Goal: Task Accomplishment & Management: Manage account settings

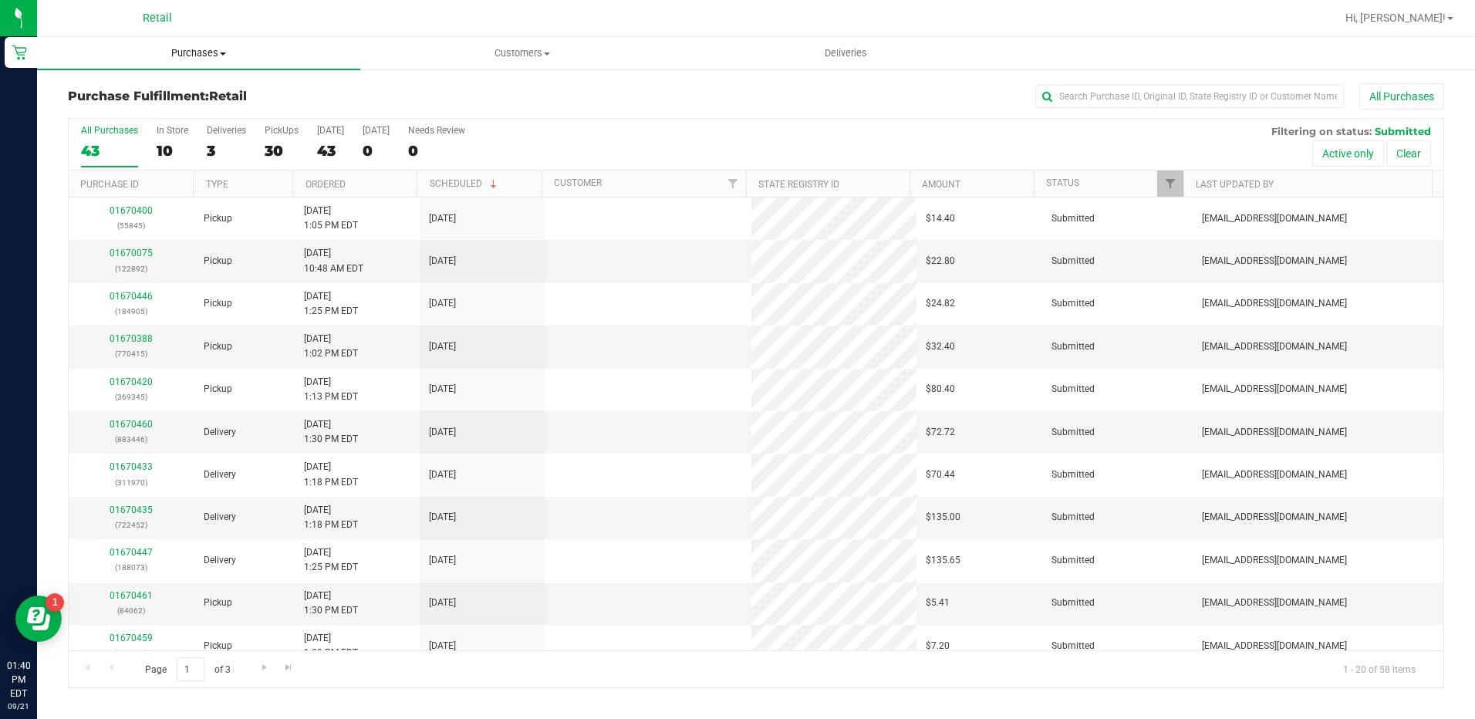
drag, startPoint x: 0, startPoint y: 0, endPoint x: 189, endPoint y: 66, distance: 200.3
click at [189, 62] on uib-tab-heading "Purchases Summary of purchases Fulfillment All purchases" at bounding box center [198, 53] width 323 height 32
click at [536, 112] on div "Purchase Fulfillment: Retail All Purchases" at bounding box center [756, 100] width 1376 height 34
click at [170, 143] on div "10" at bounding box center [173, 151] width 32 height 18
click at [0, 0] on input "In Store 10" at bounding box center [0, 0] width 0 height 0
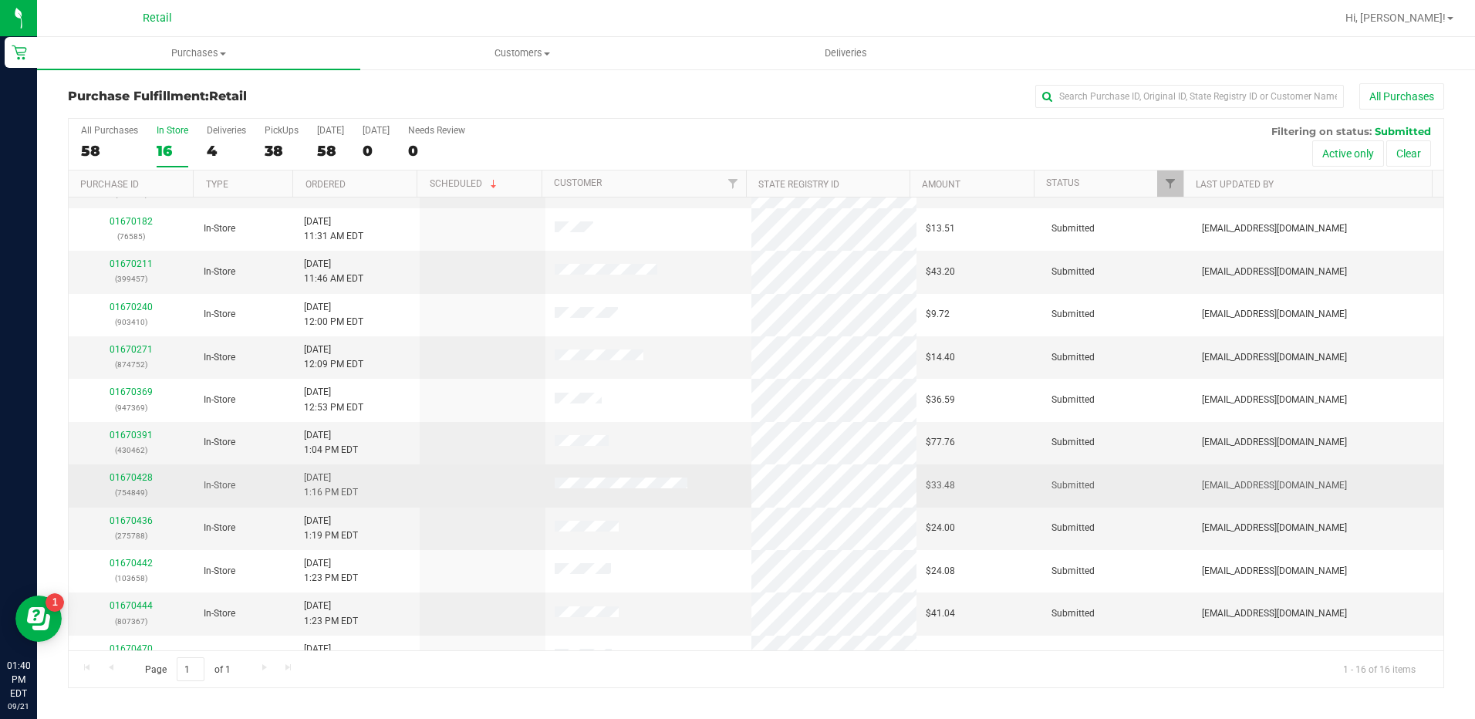
scroll to position [231, 0]
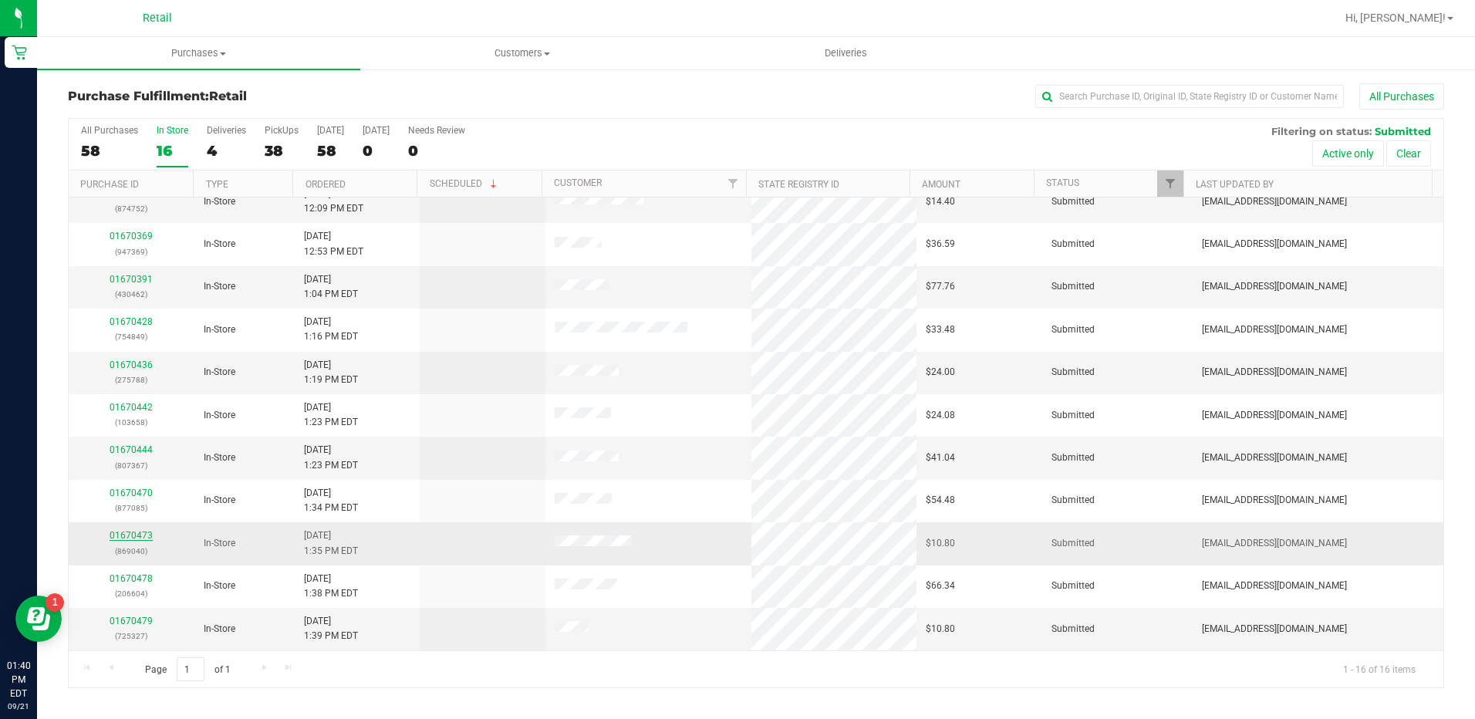
click at [116, 534] on link "01670473" at bounding box center [131, 535] width 43 height 11
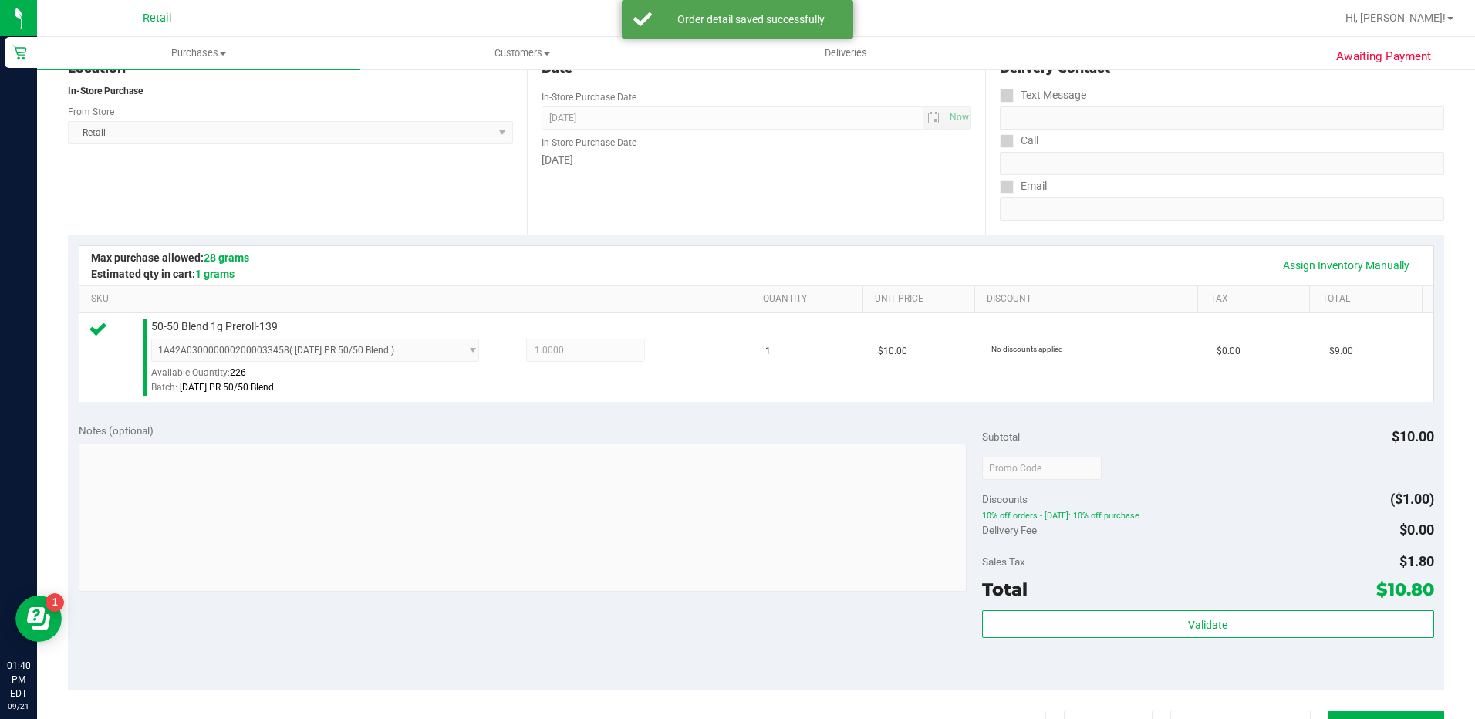
scroll to position [231, 0]
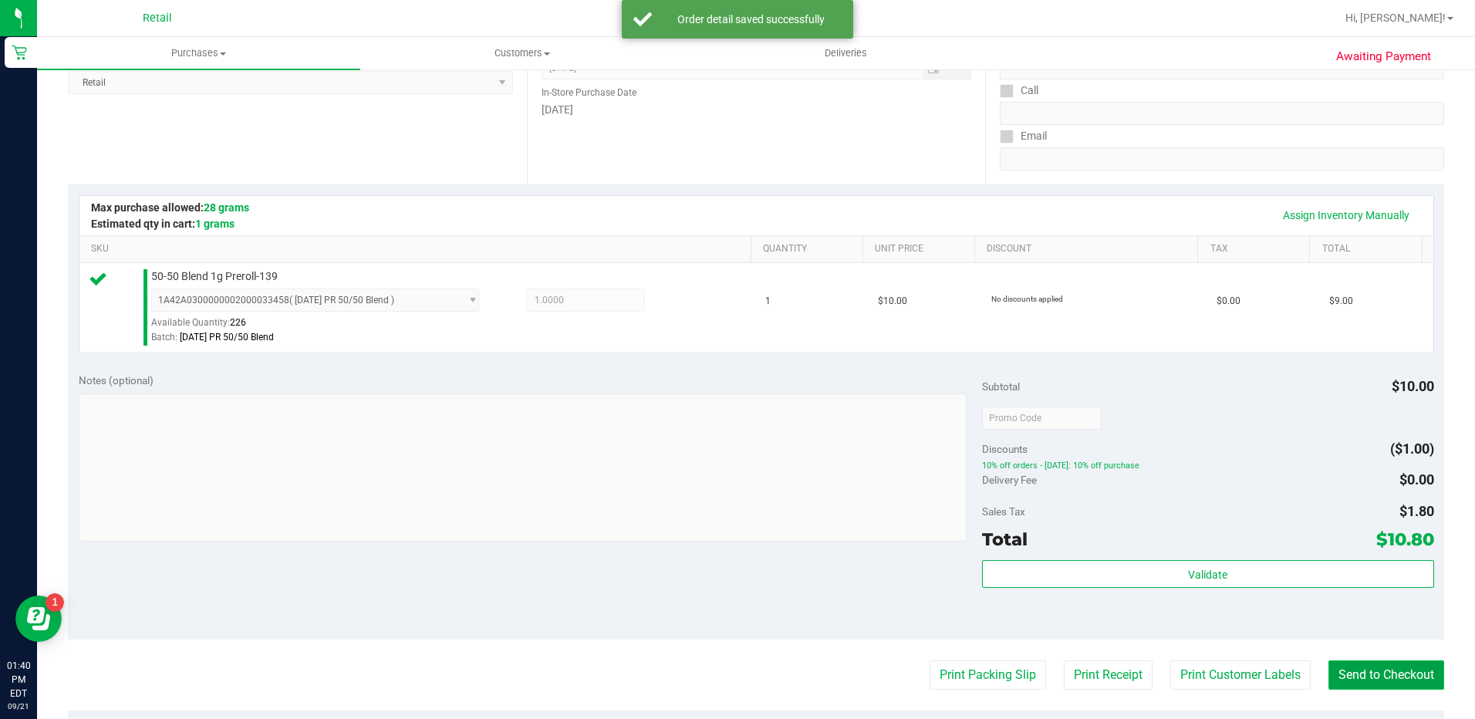
click at [1348, 669] on button "Send to Checkout" at bounding box center [1386, 674] width 116 height 29
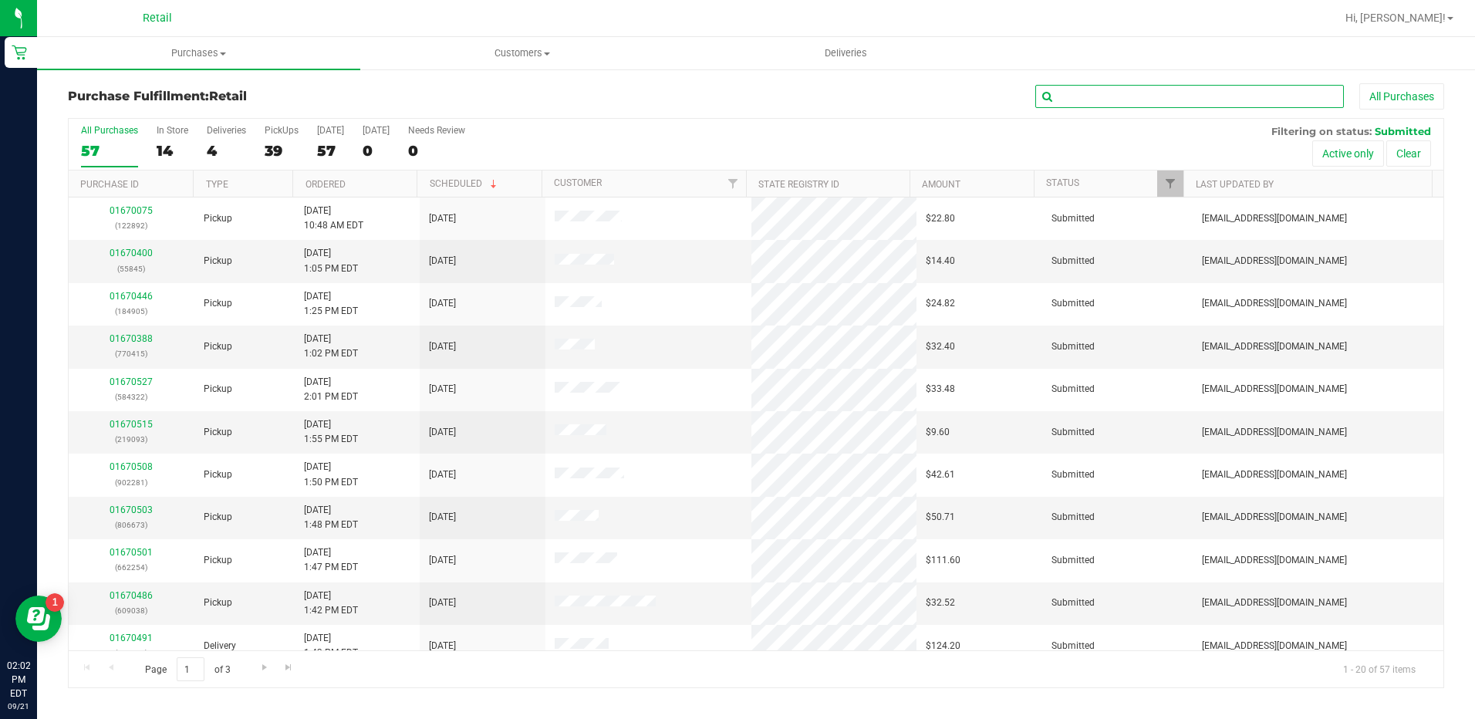
click at [1168, 96] on input "text" at bounding box center [1189, 96] width 308 height 23
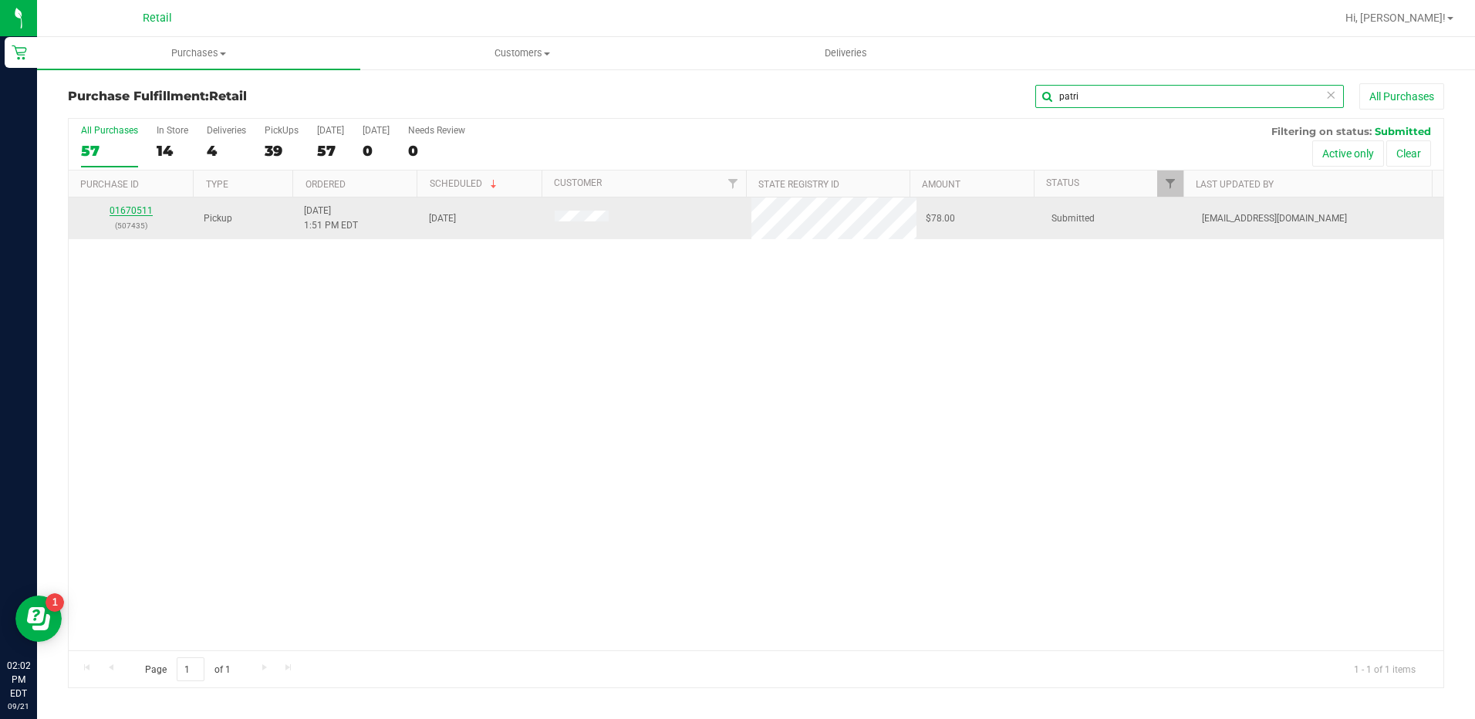
type input "patri"
click at [120, 209] on link "01670511" at bounding box center [131, 210] width 43 height 11
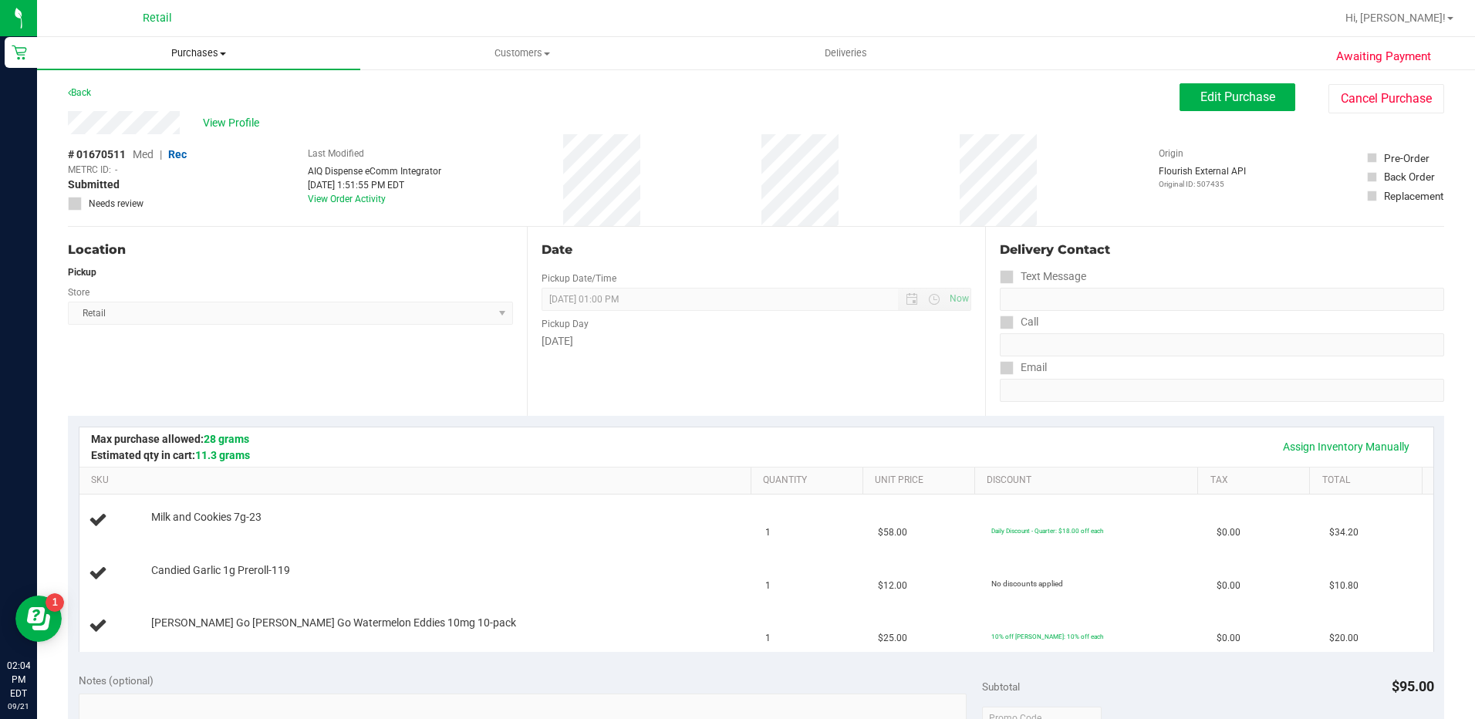
click at [210, 48] on span "Purchases" at bounding box center [198, 53] width 323 height 14
click at [197, 119] on li "Fulfillment" at bounding box center [198, 112] width 323 height 19
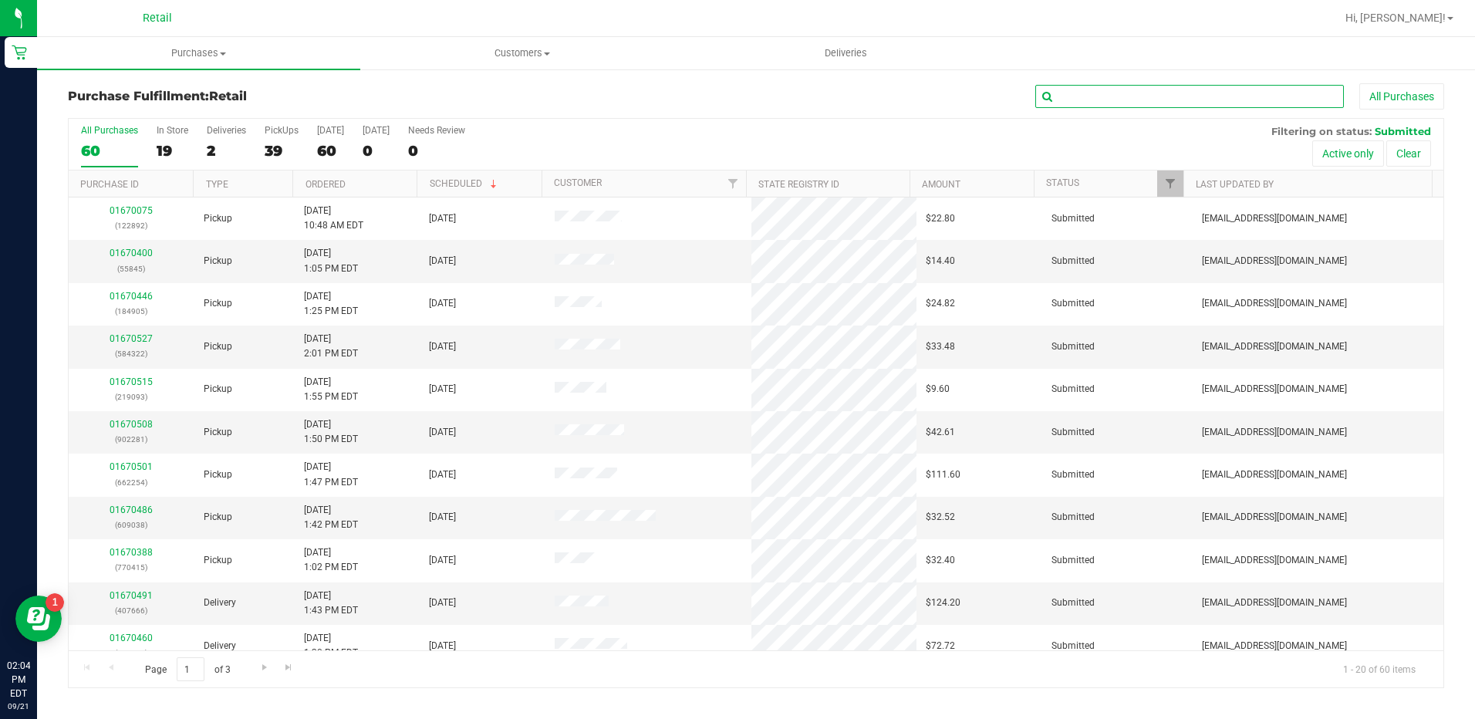
click at [1309, 106] on input "text" at bounding box center [1189, 96] width 308 height 23
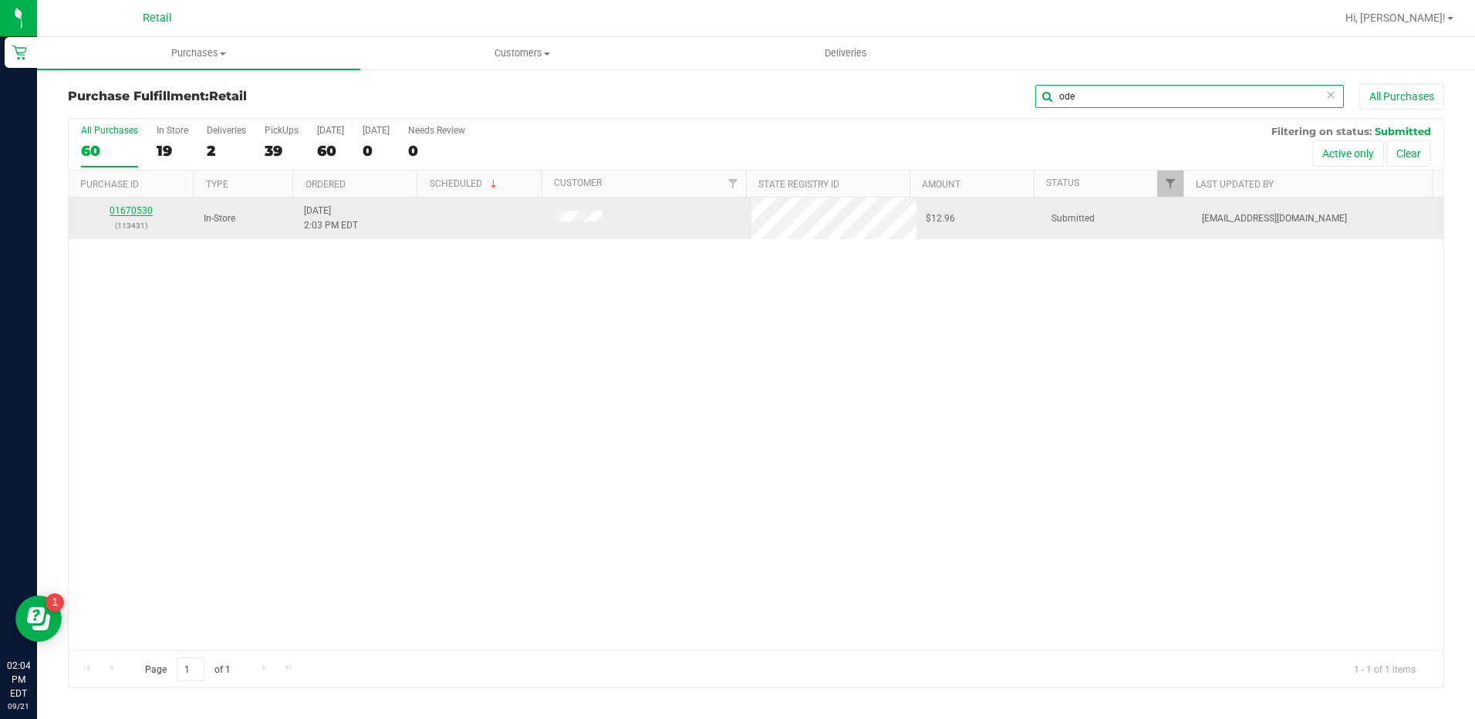
type input "ode"
click at [123, 208] on link "01670530" at bounding box center [131, 210] width 43 height 11
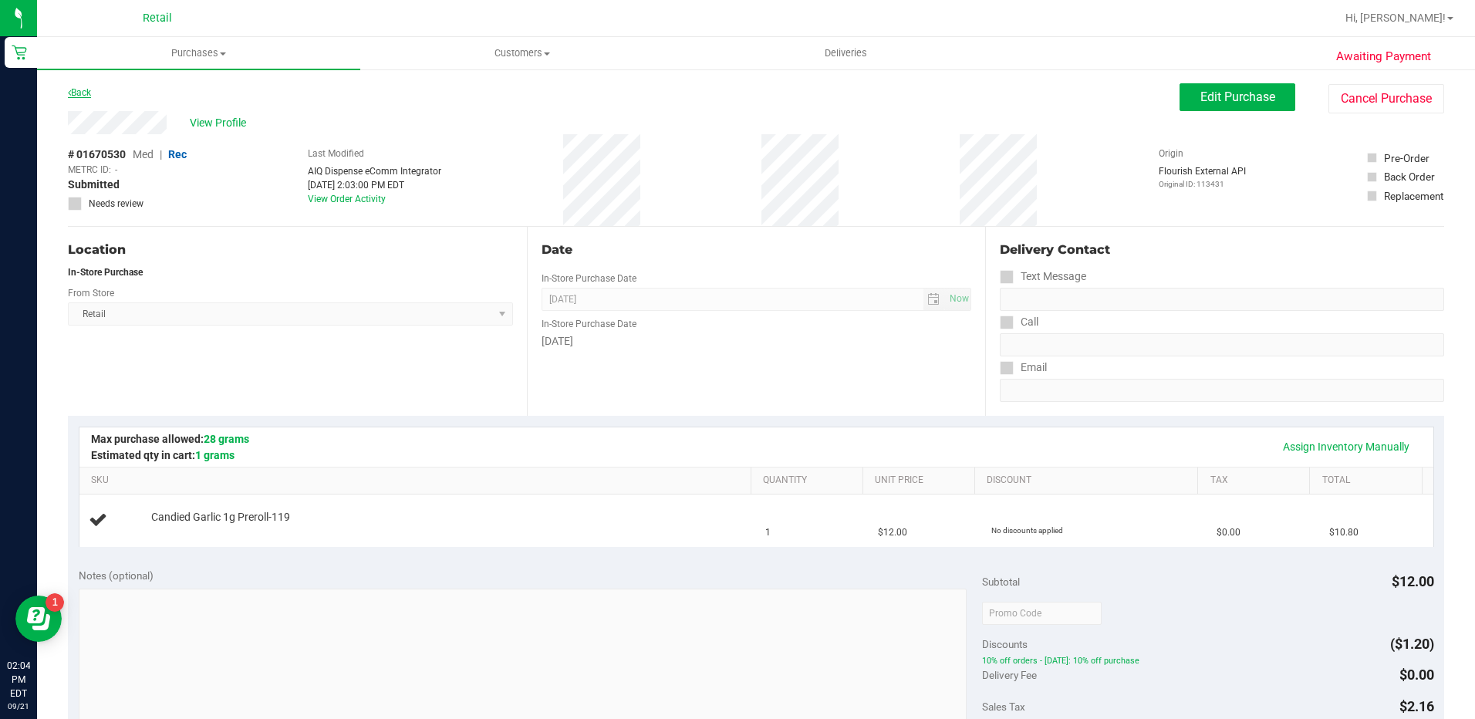
click at [76, 89] on link "Back" at bounding box center [79, 92] width 23 height 11
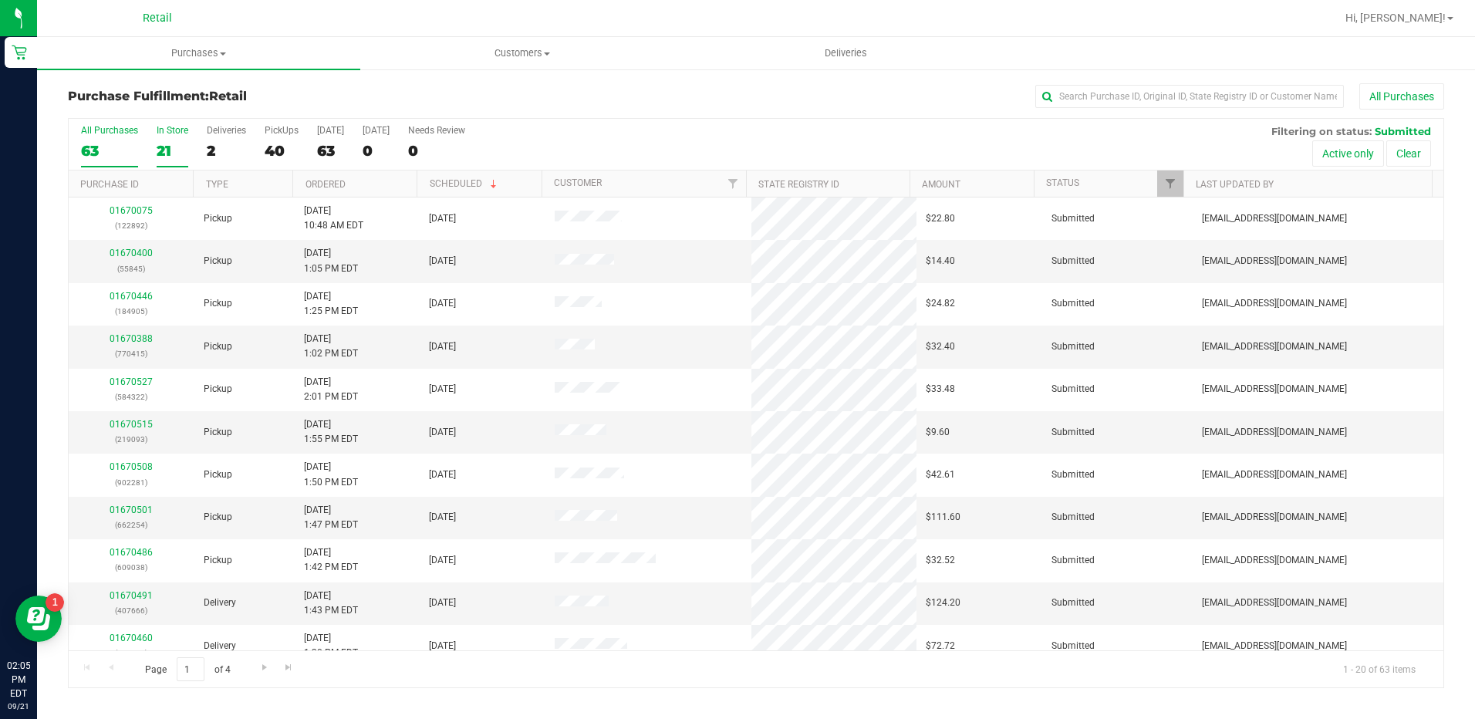
click at [161, 142] on div "21" at bounding box center [173, 151] width 32 height 18
click at [0, 0] on input "In Store 21" at bounding box center [0, 0] width 0 height 0
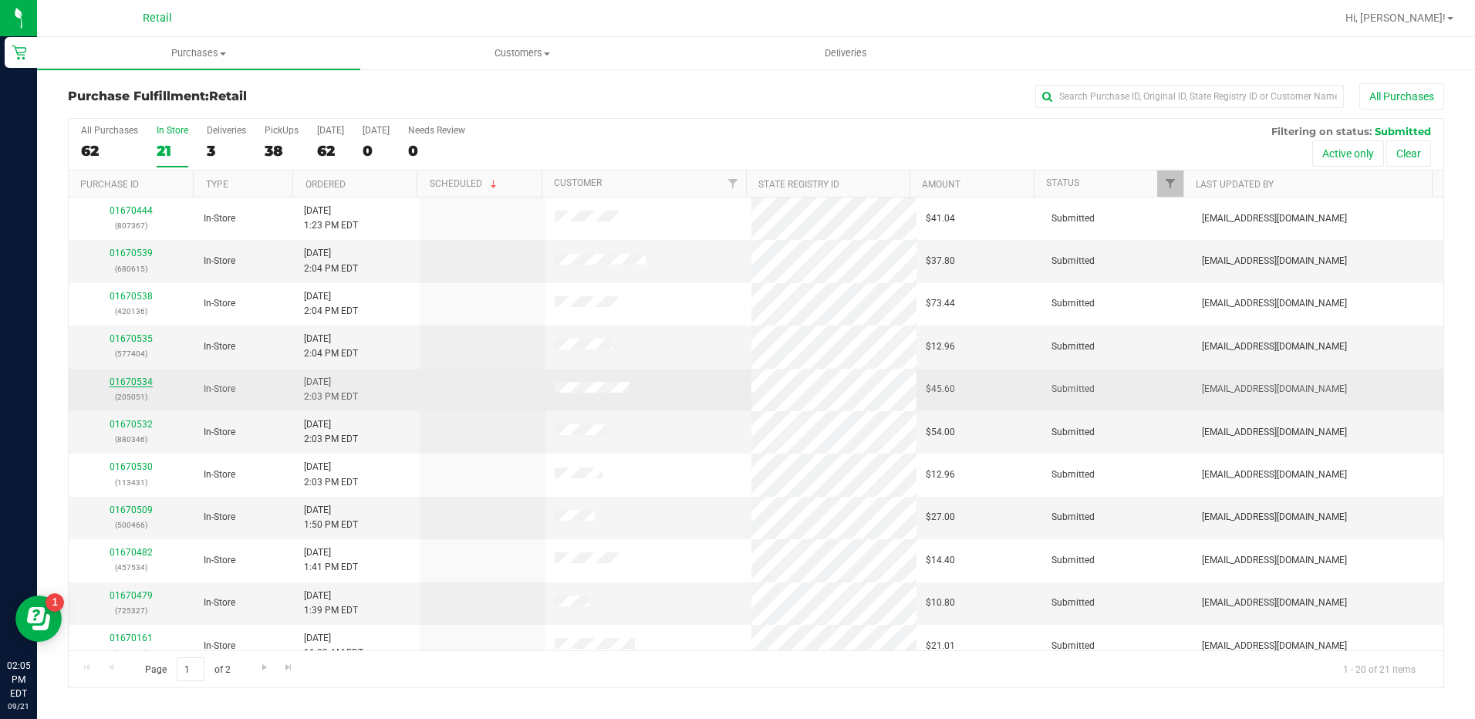
click at [126, 378] on link "01670534" at bounding box center [131, 381] width 43 height 11
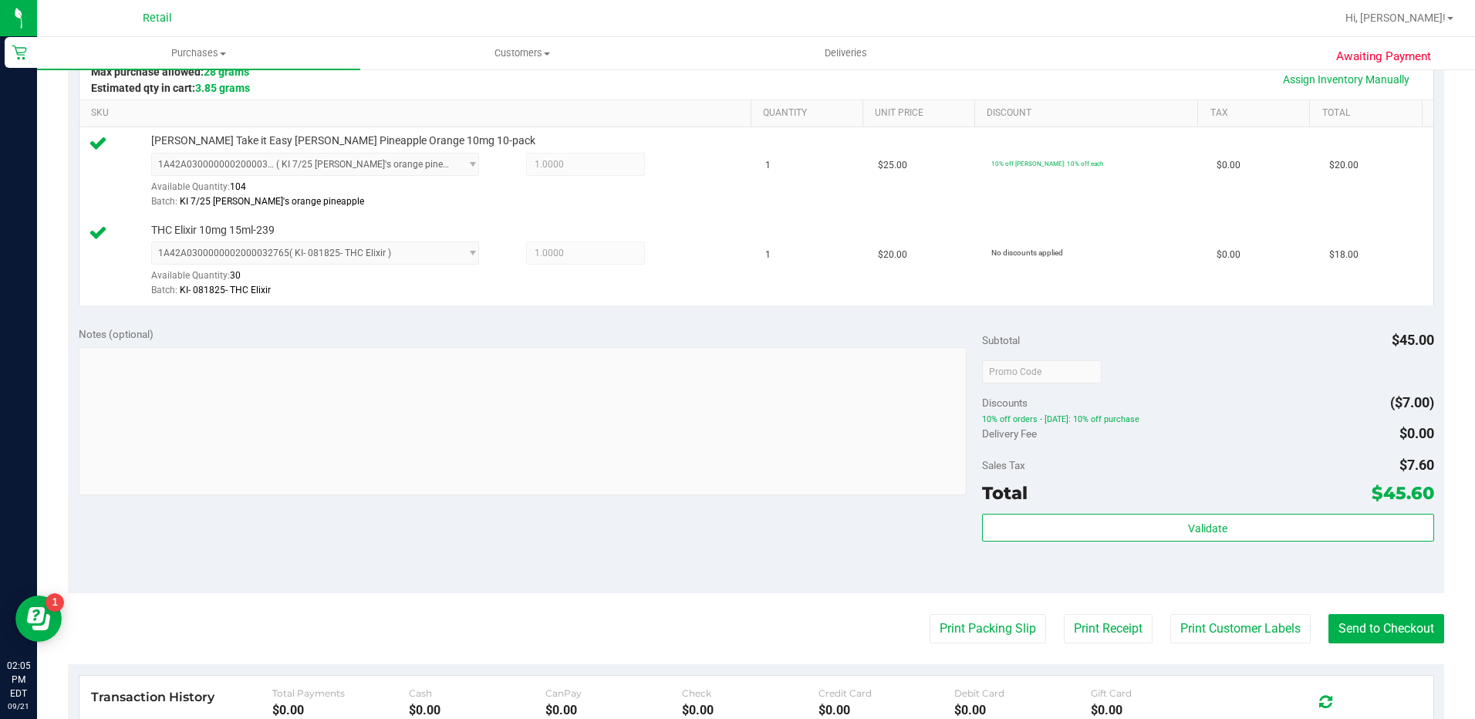
scroll to position [386, 0]
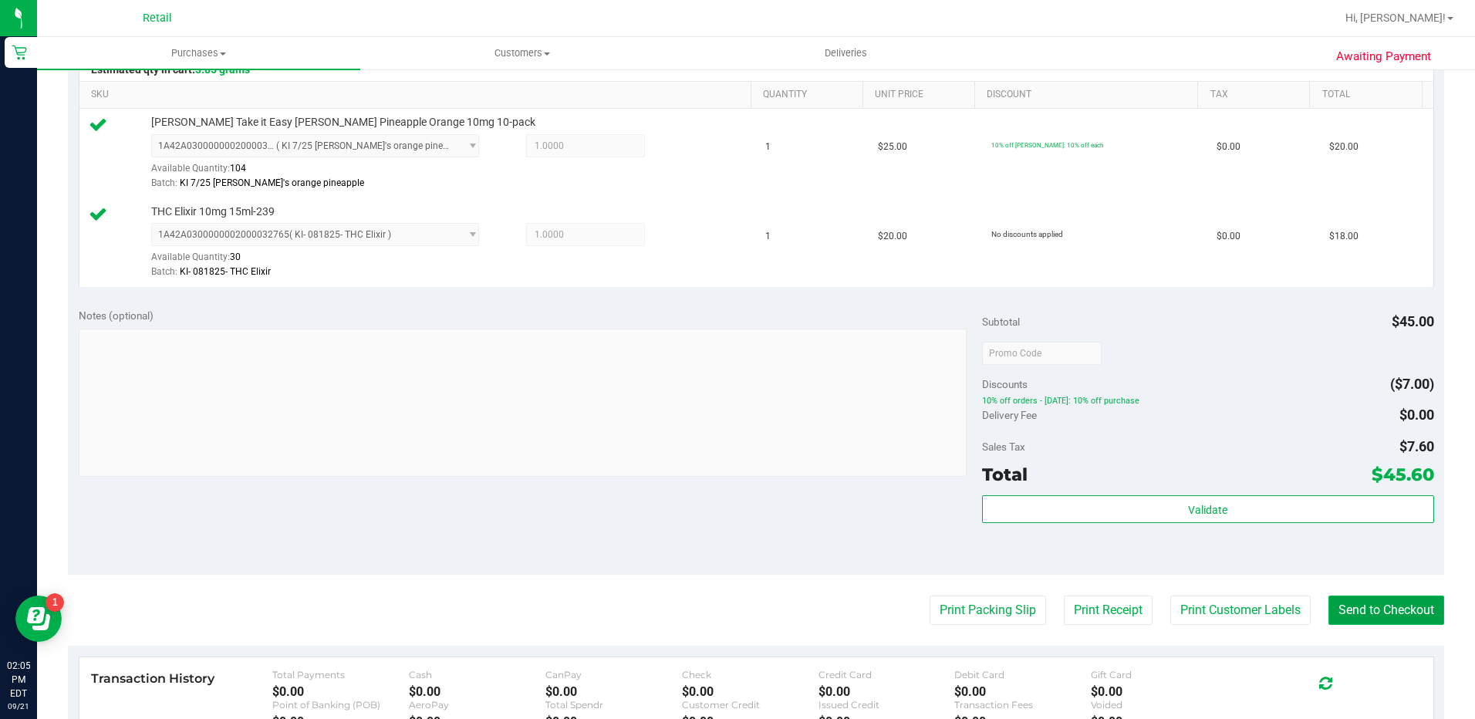
click at [1343, 613] on button "Send to Checkout" at bounding box center [1386, 609] width 116 height 29
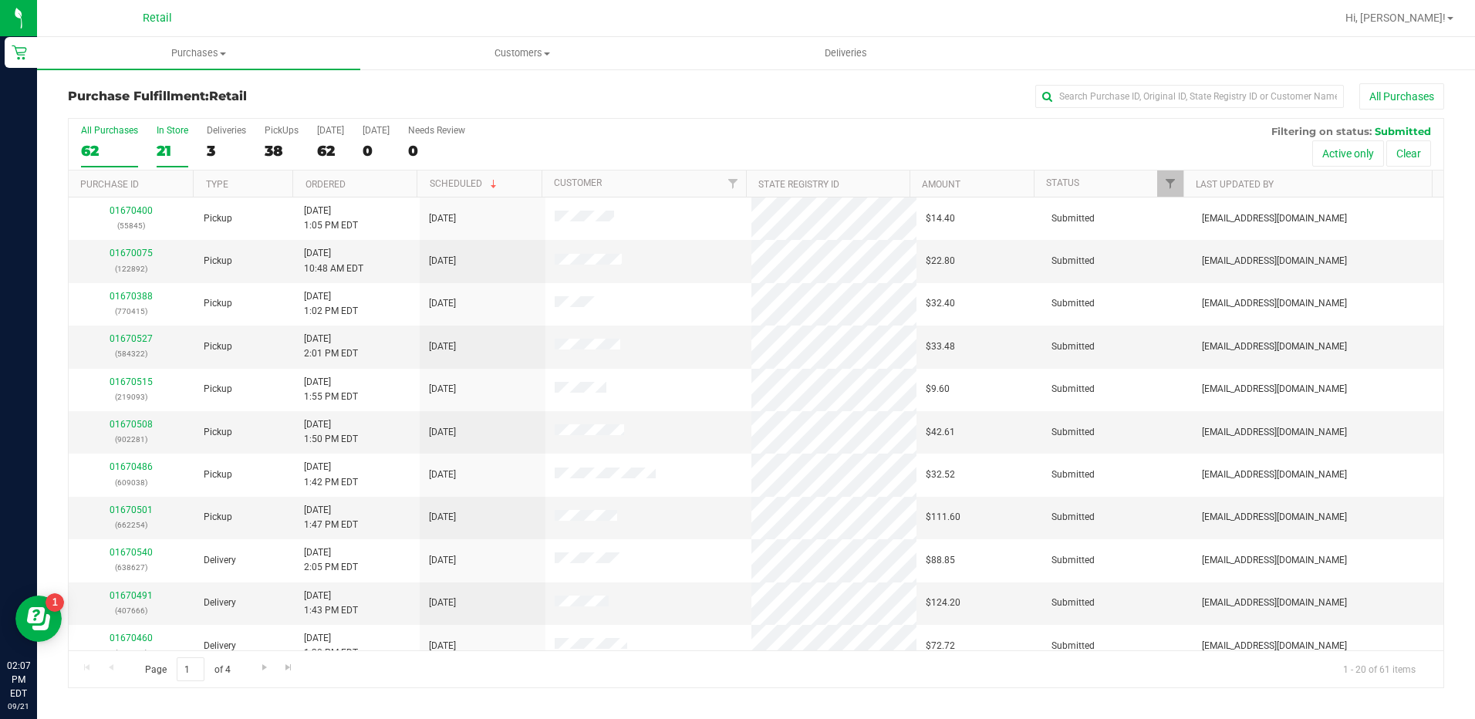
click at [162, 143] on div "21" at bounding box center [173, 151] width 32 height 18
click at [0, 0] on input "In Store 21" at bounding box center [0, 0] width 0 height 0
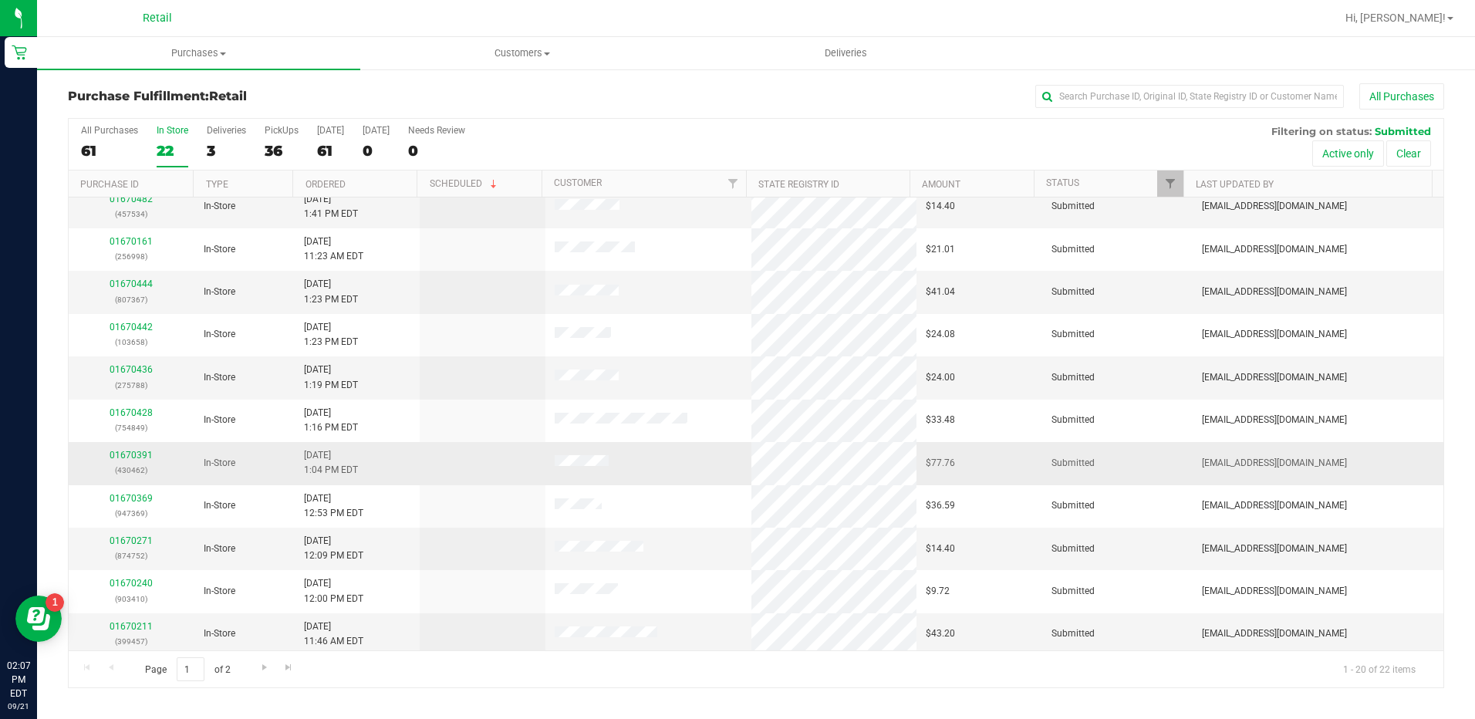
scroll to position [401, 0]
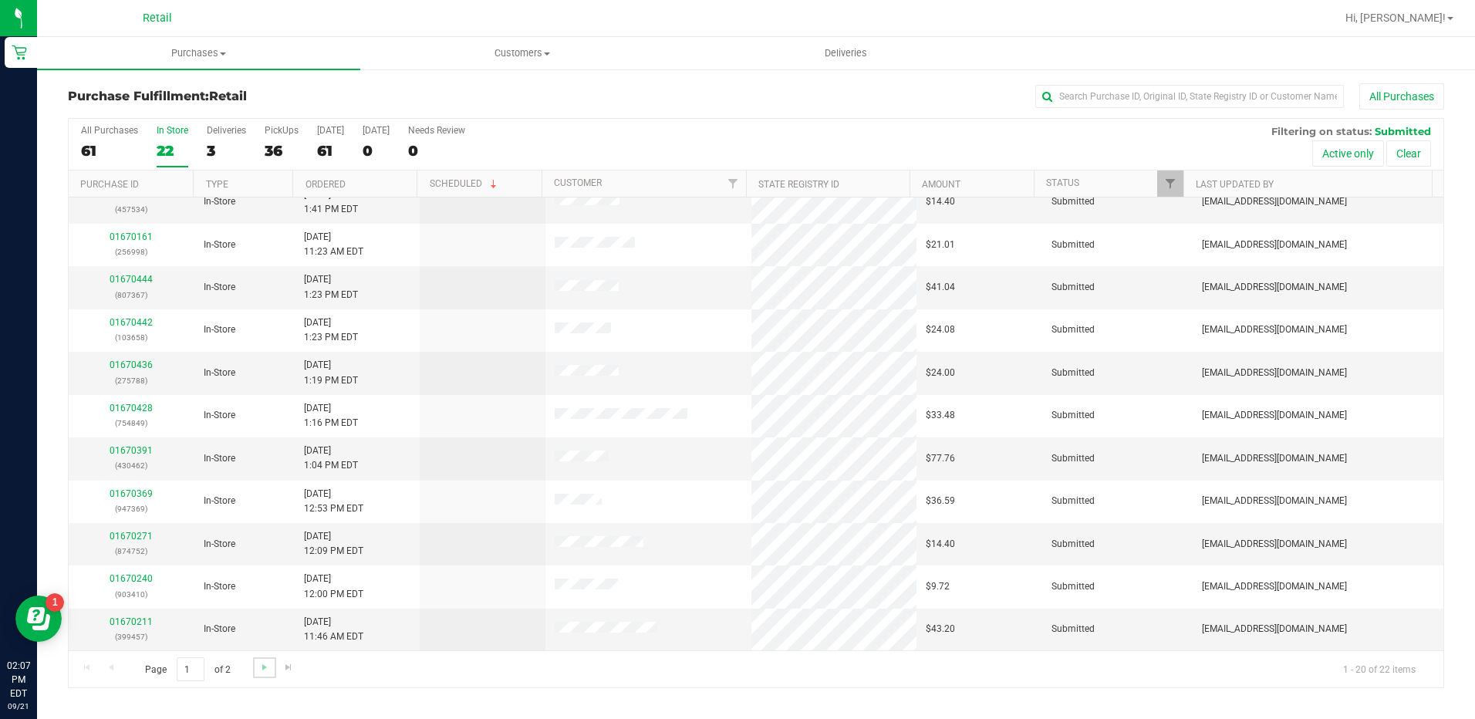
click at [274, 665] on link "Go to the next page" at bounding box center [264, 667] width 22 height 21
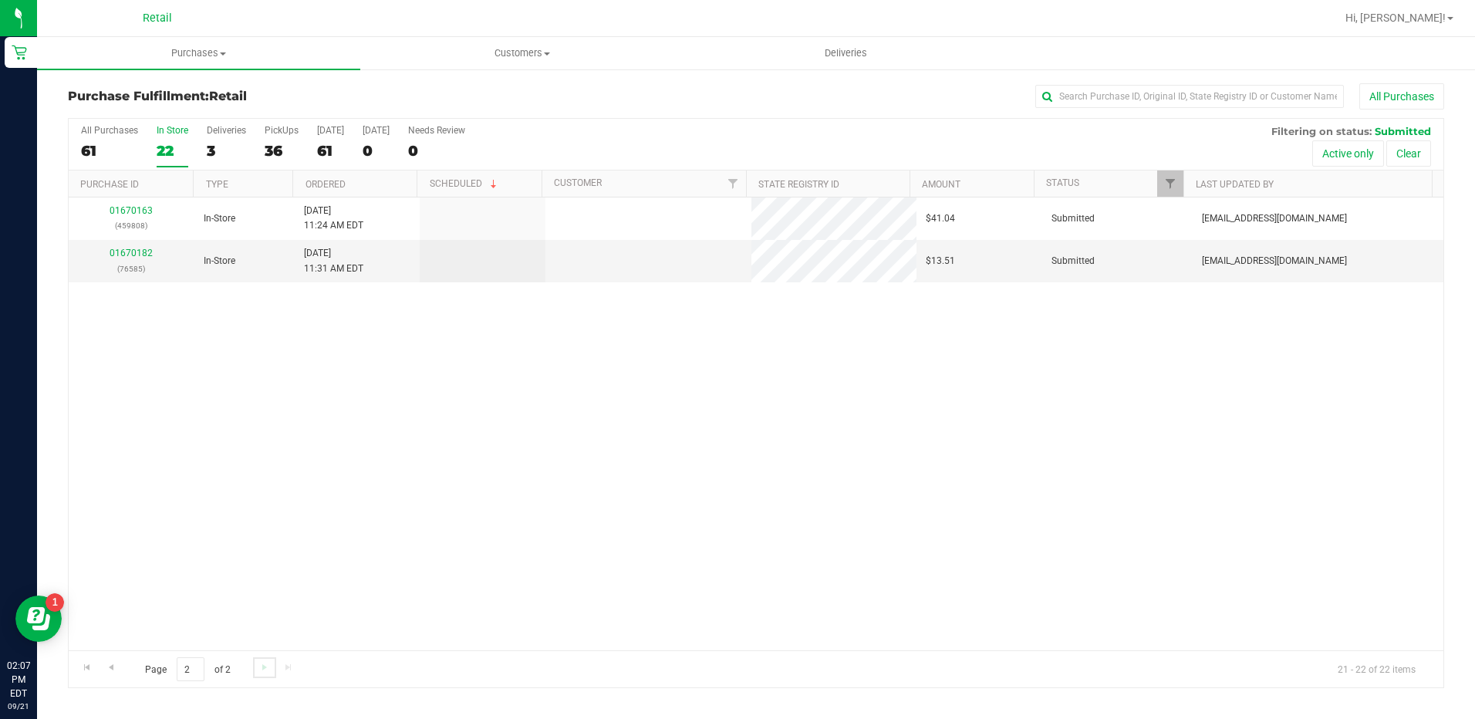
scroll to position [0, 0]
click at [113, 667] on span "Go to the previous page" at bounding box center [111, 667] width 12 height 12
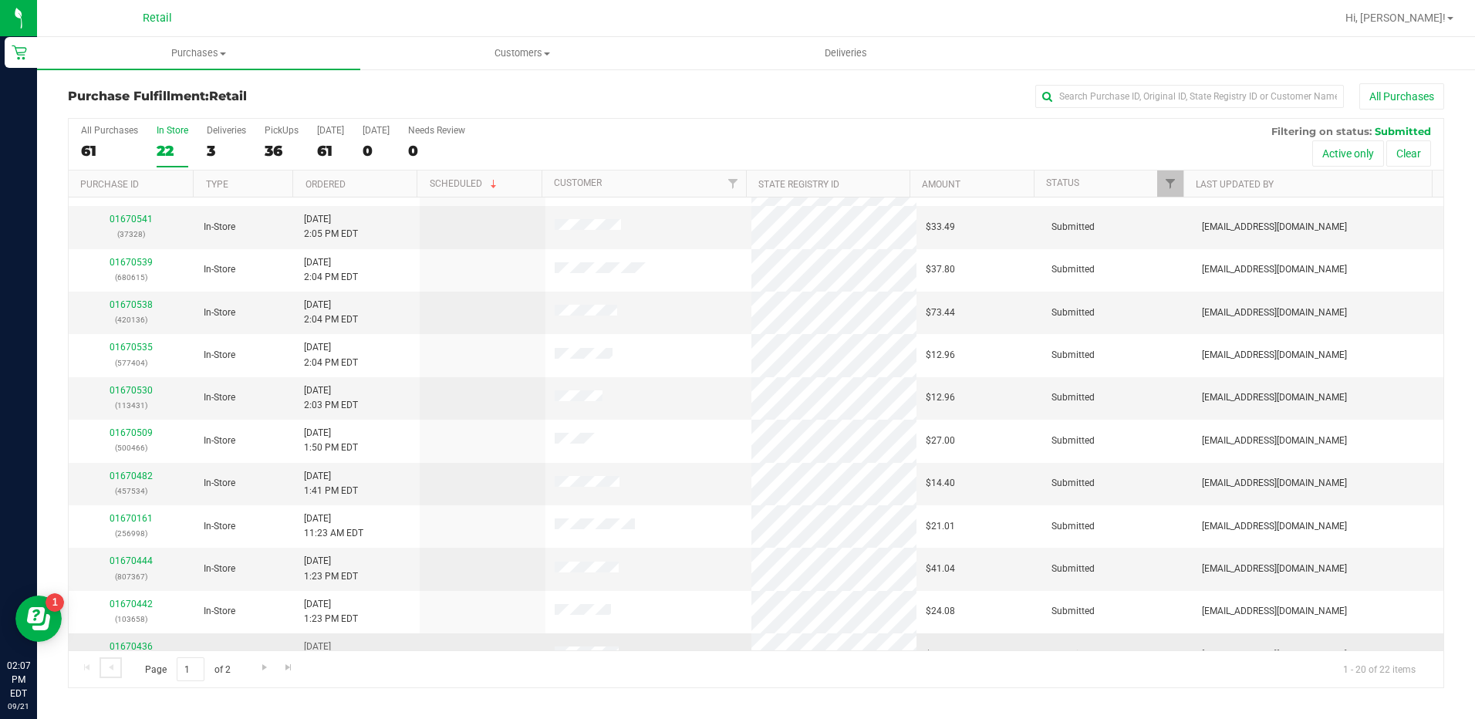
scroll to position [93, 0]
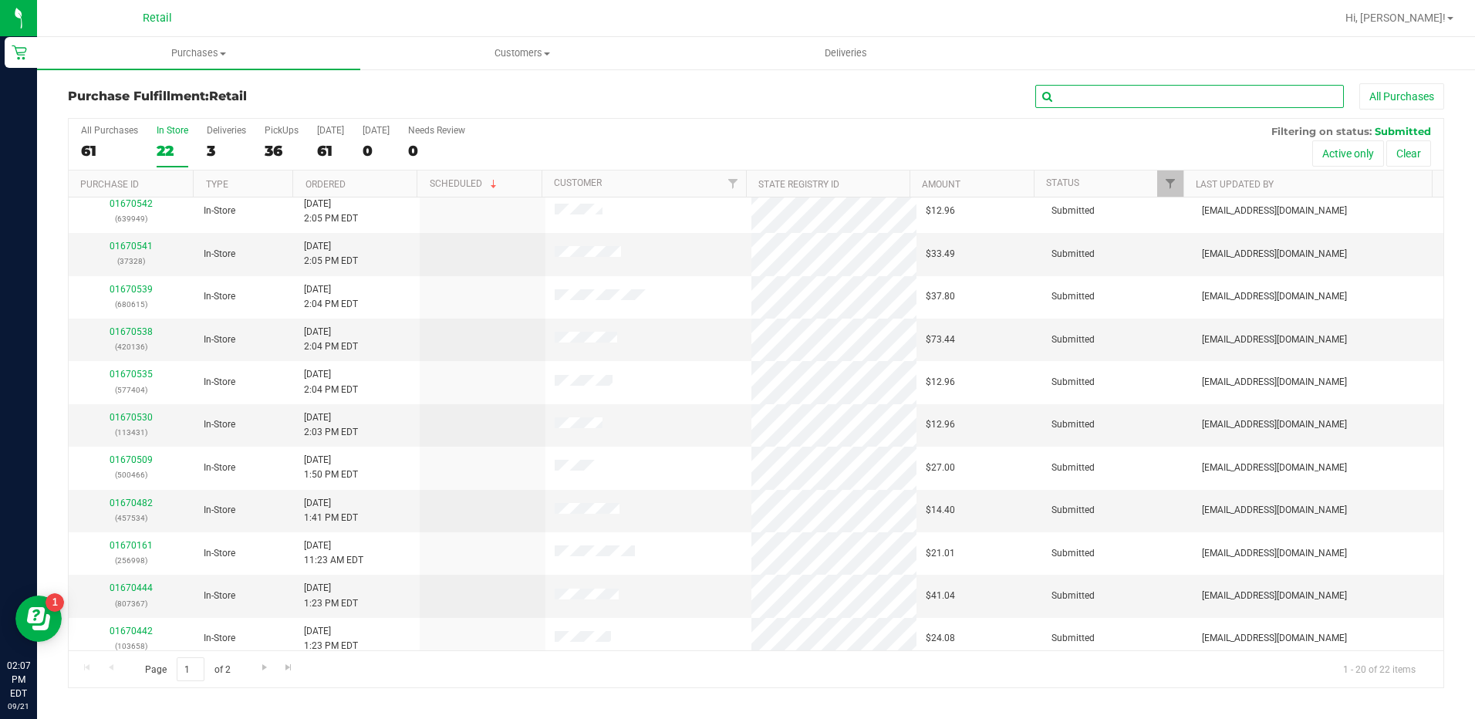
click at [1098, 93] on input "text" at bounding box center [1189, 96] width 308 height 23
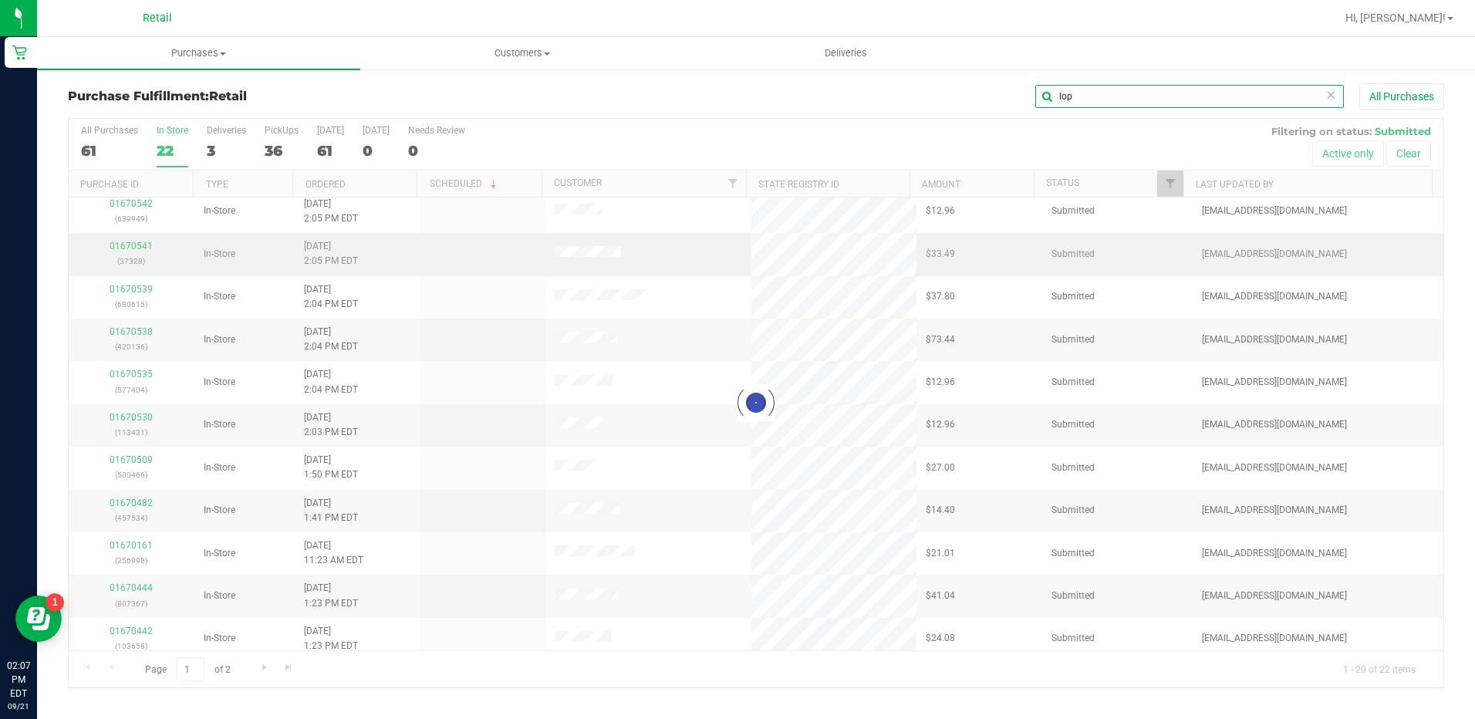
scroll to position [0, 0]
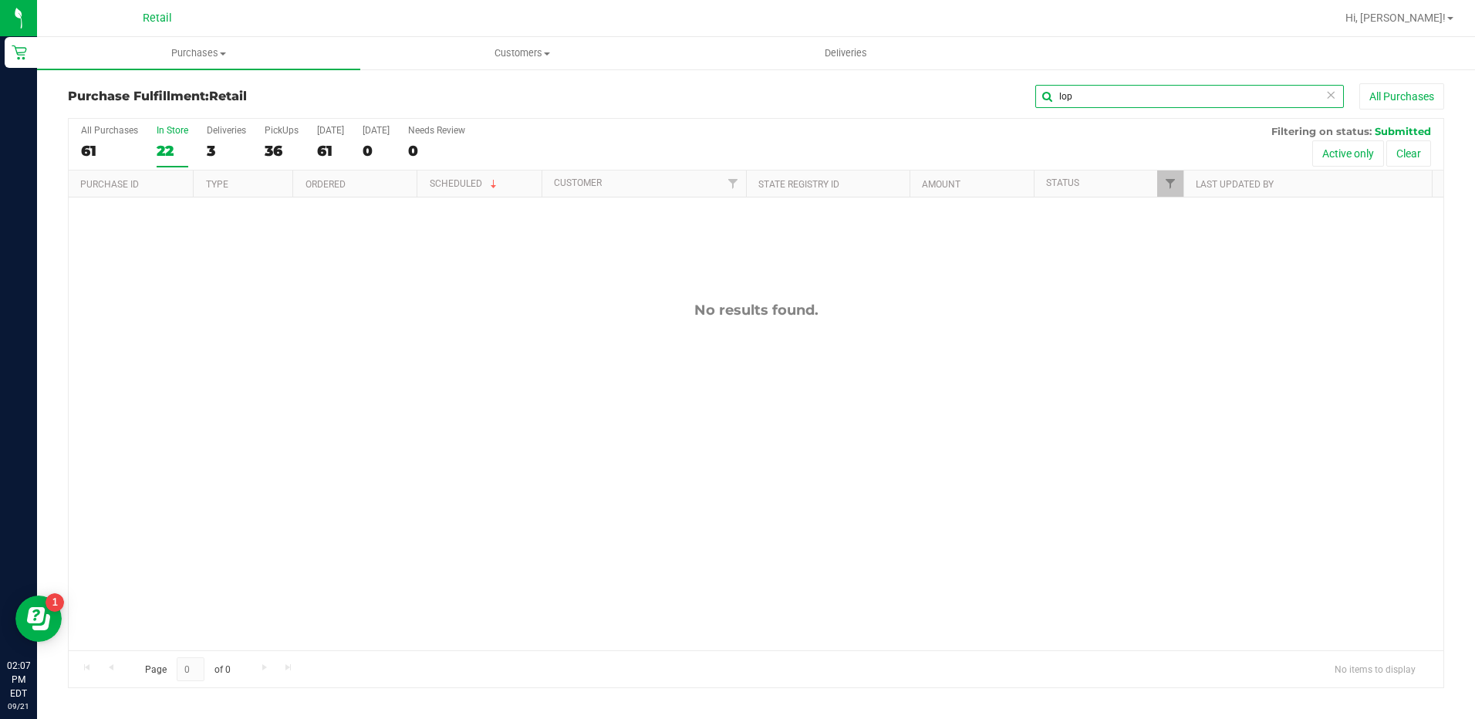
click at [1087, 95] on input "lop" at bounding box center [1189, 96] width 308 height 23
type input "arm"
click at [1087, 95] on input "arm" at bounding box center [1189, 96] width 308 height 23
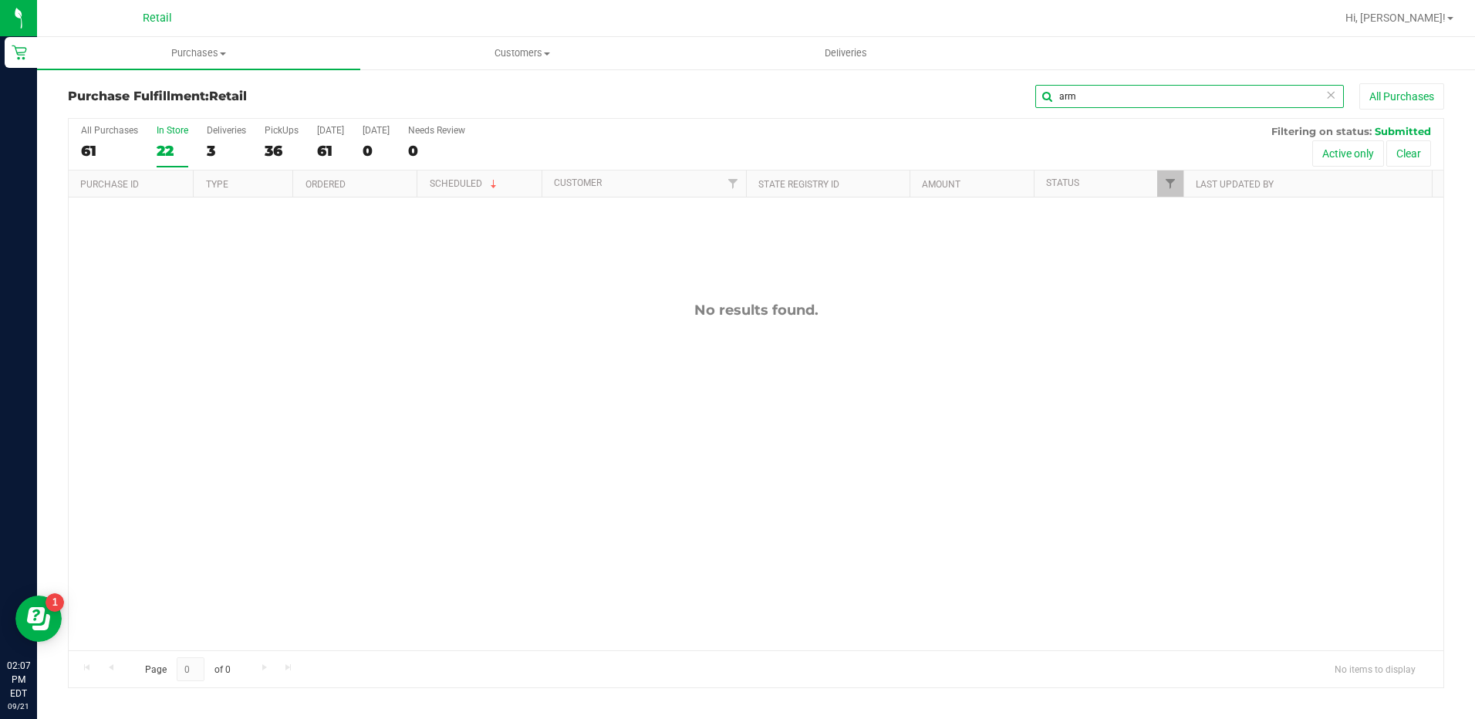
click at [1087, 95] on input "arm" at bounding box center [1189, 96] width 308 height 23
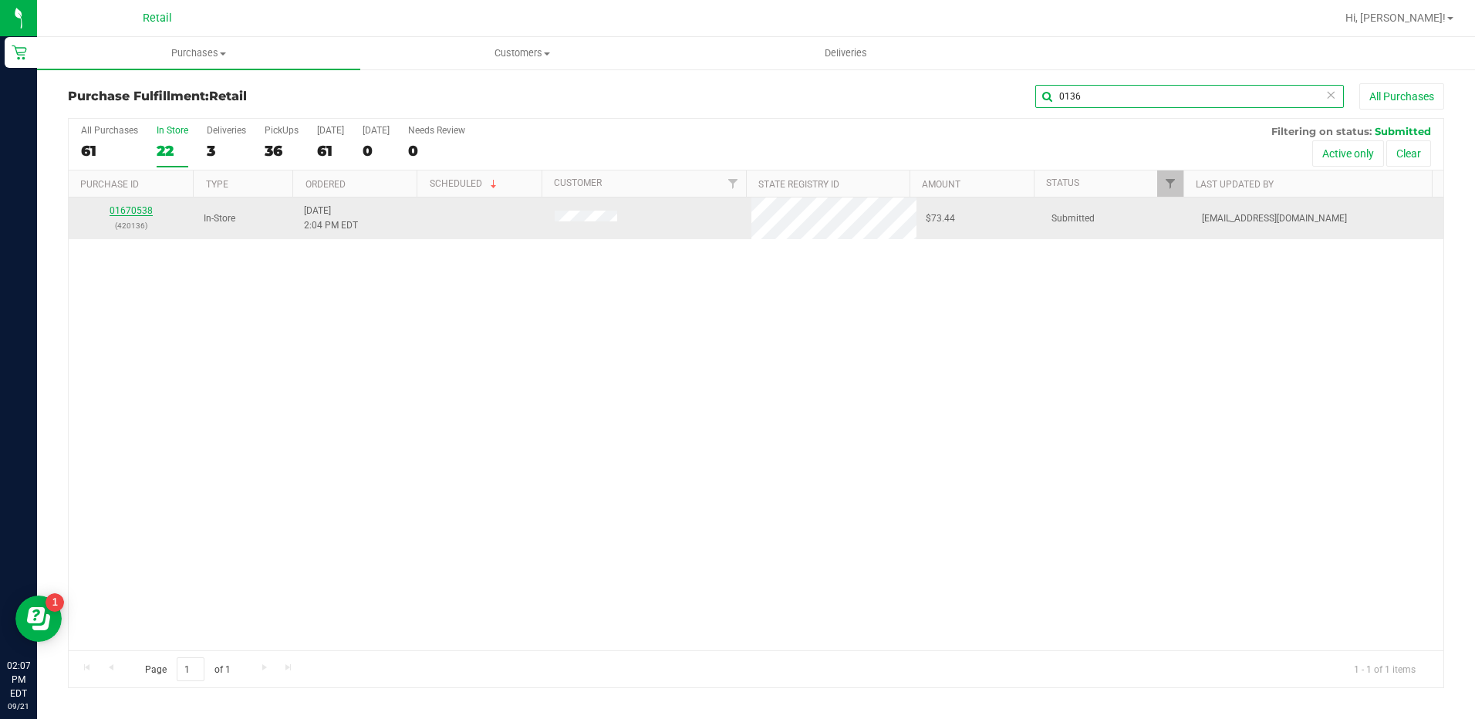
type input "0136"
click at [128, 209] on link "01670538" at bounding box center [131, 210] width 43 height 11
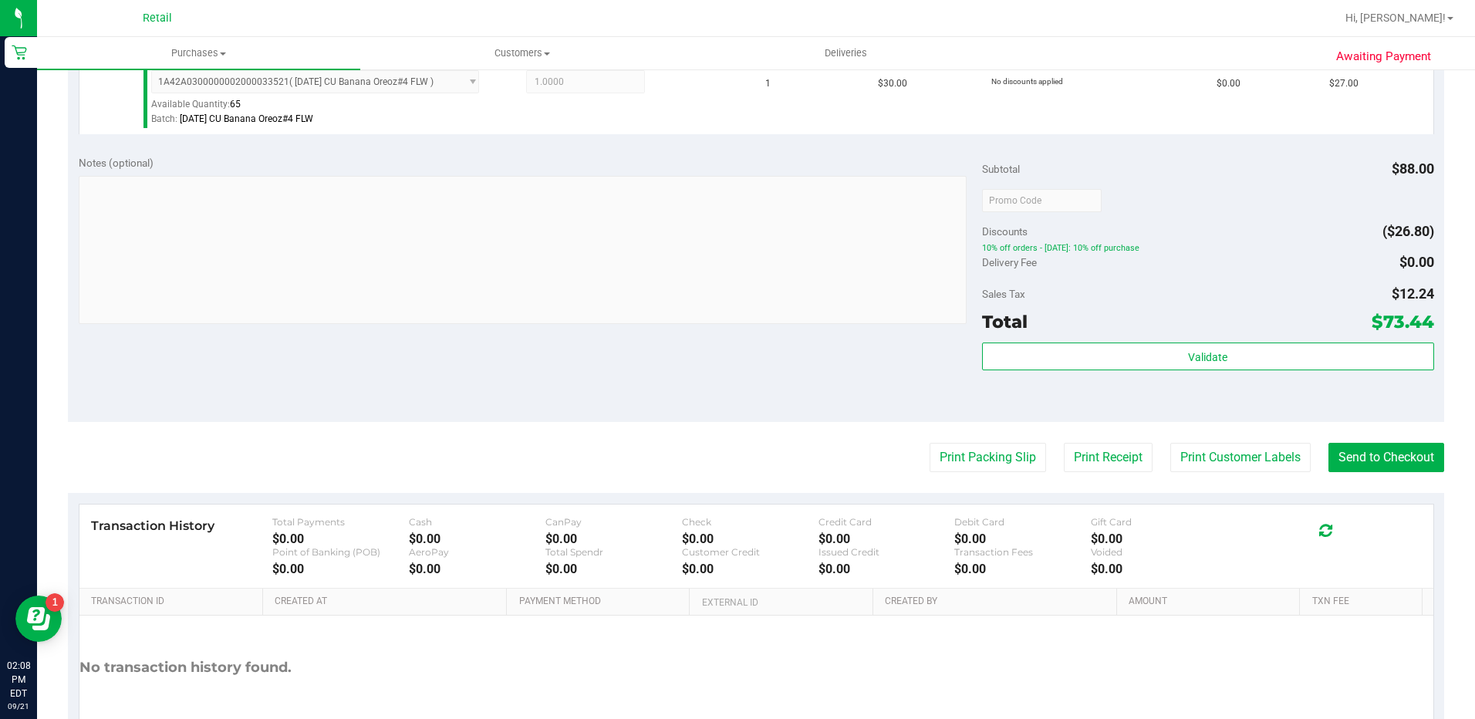
scroll to position [540, 0]
click at [1353, 461] on button "Send to Checkout" at bounding box center [1386, 455] width 116 height 29
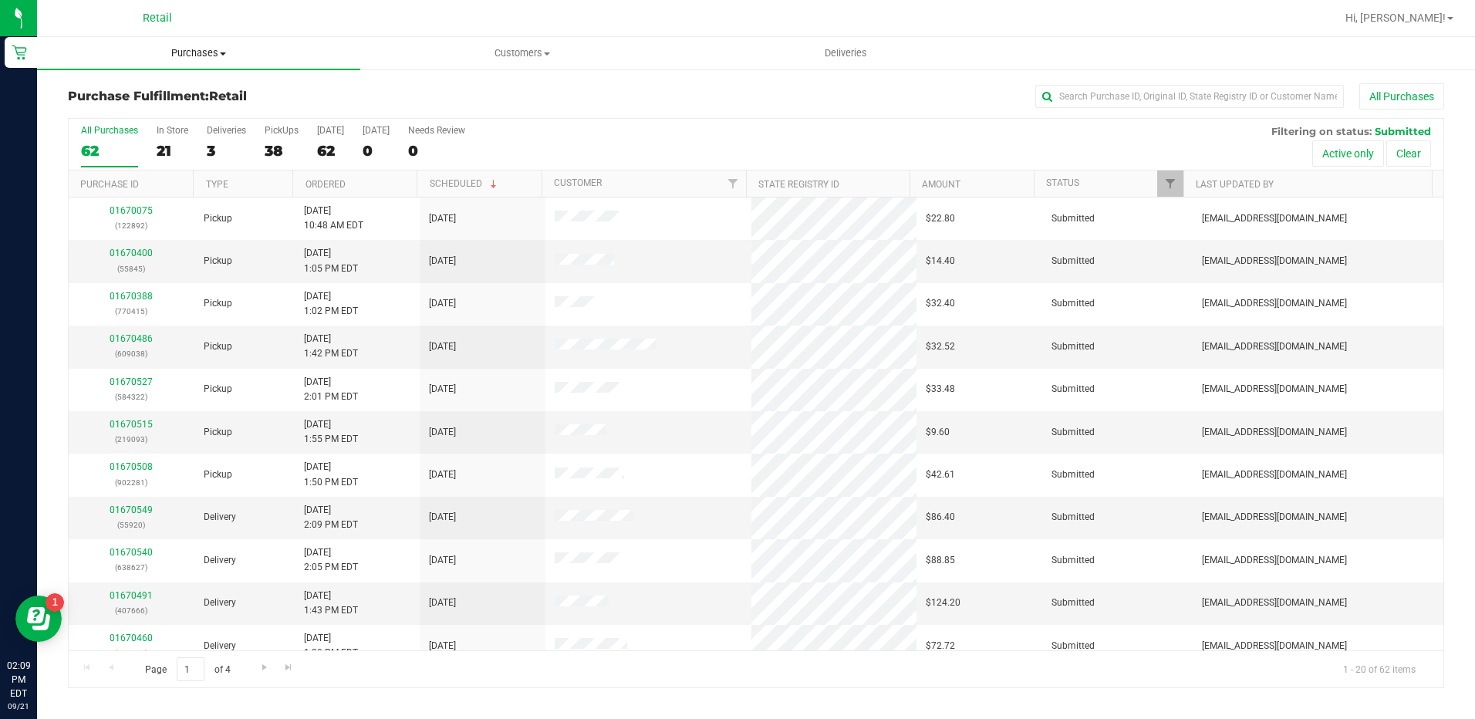
click at [190, 55] on span "Purchases" at bounding box center [198, 53] width 323 height 14
click at [189, 97] on span "Summary of purchases" at bounding box center [116, 92] width 158 height 13
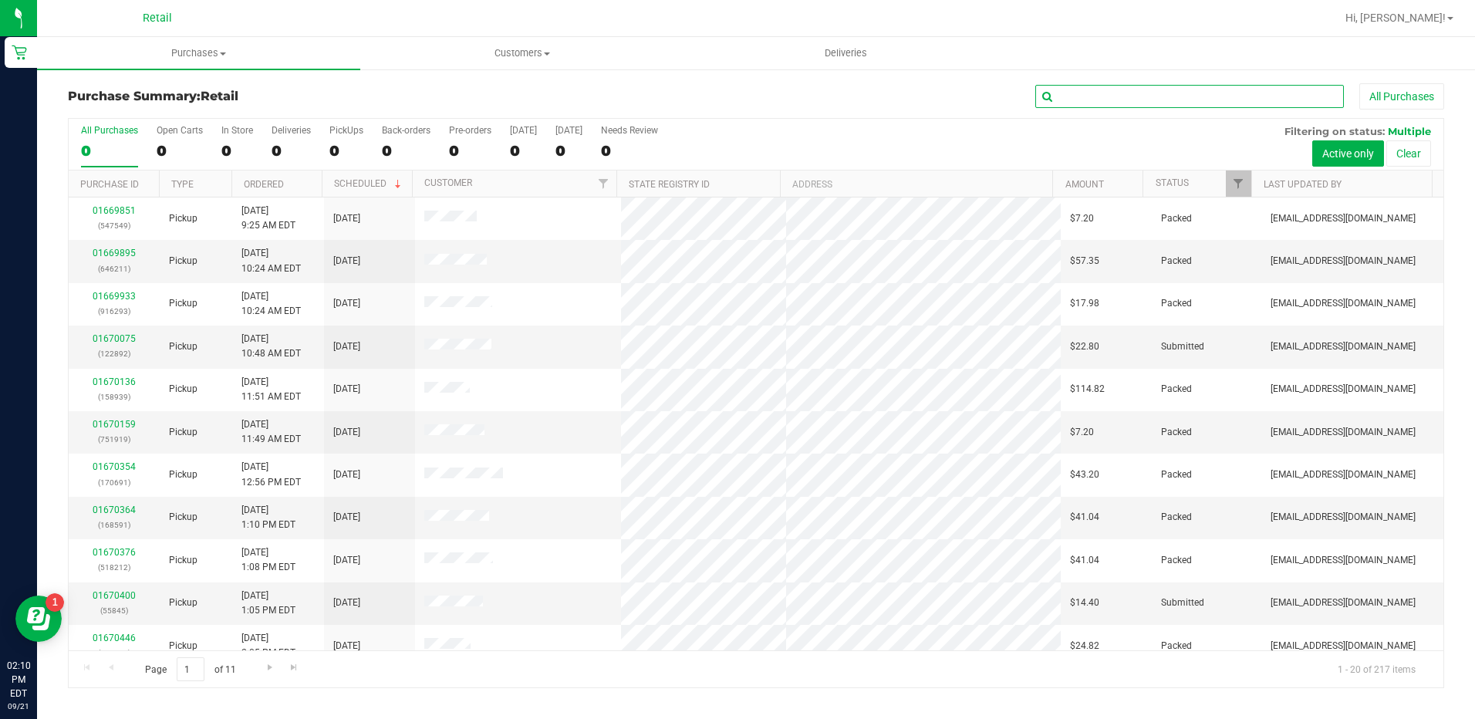
click at [1158, 99] on input "text" at bounding box center [1189, 96] width 308 height 23
click at [167, 142] on div "6" at bounding box center [180, 151] width 46 height 18
click at [0, 0] on input "Open Carts 6" at bounding box center [0, 0] width 0 height 0
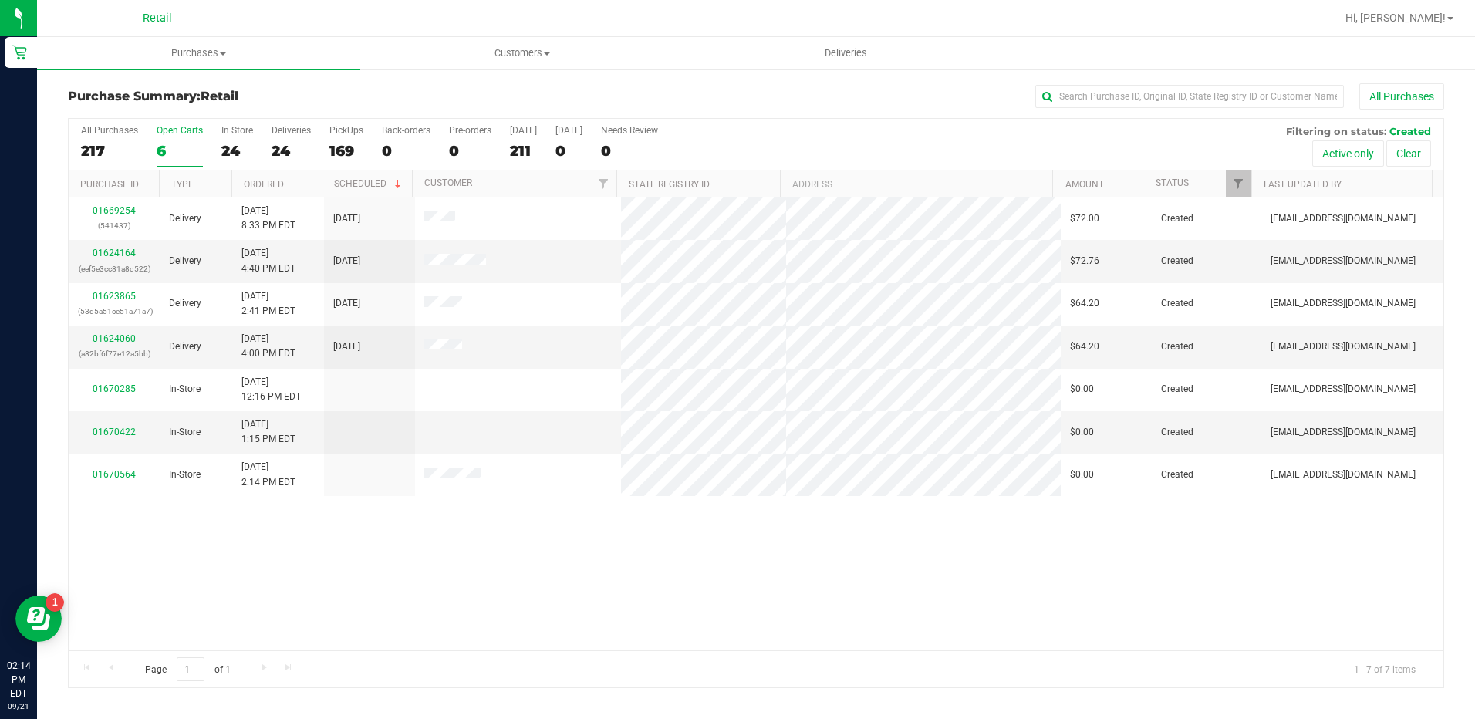
click at [255, 156] on div "All Purchases 217 Open Carts 6 In Store 24 Deliveries 24 PickUps 169 Back-order…" at bounding box center [756, 145] width 1374 height 52
click at [248, 156] on div "24" at bounding box center [237, 151] width 32 height 18
click at [0, 0] on input "In Store 24" at bounding box center [0, 0] width 0 height 0
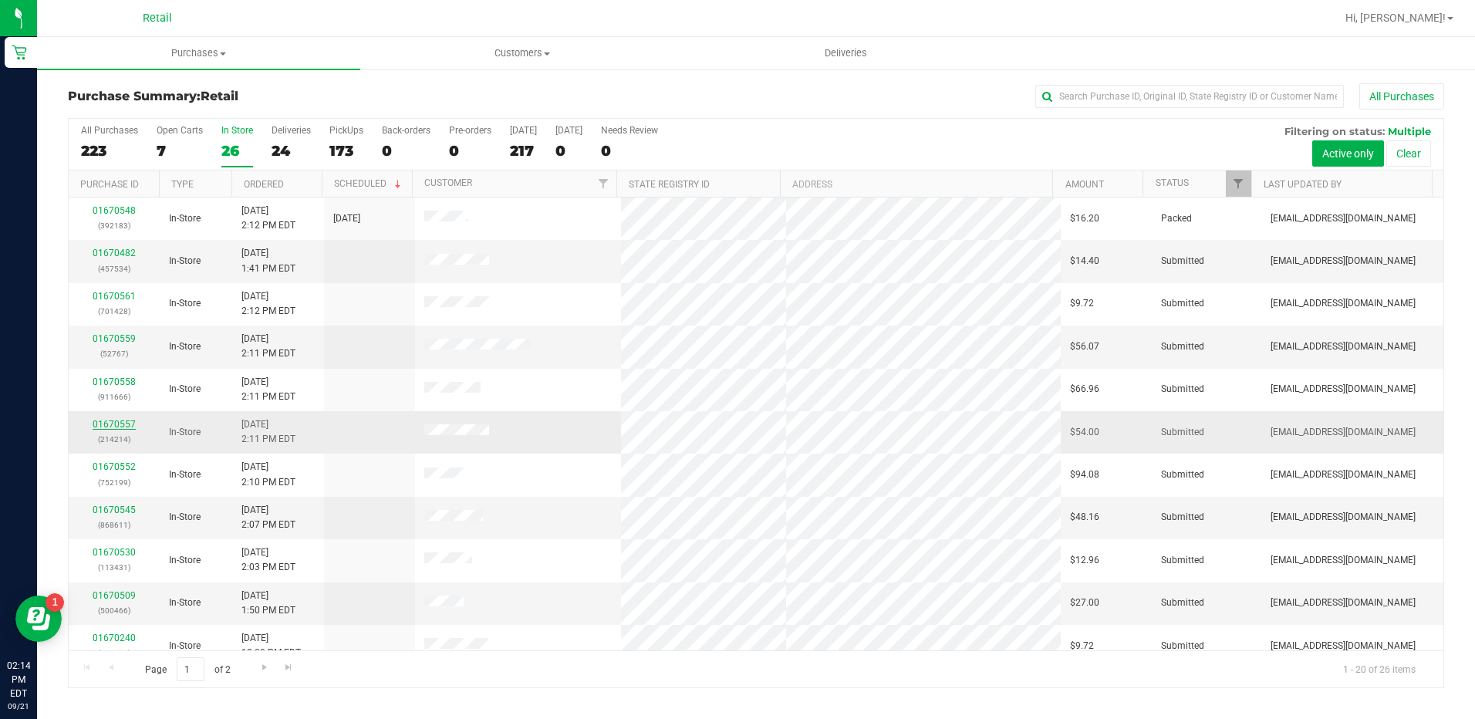
click at [111, 424] on link "01670557" at bounding box center [114, 424] width 43 height 11
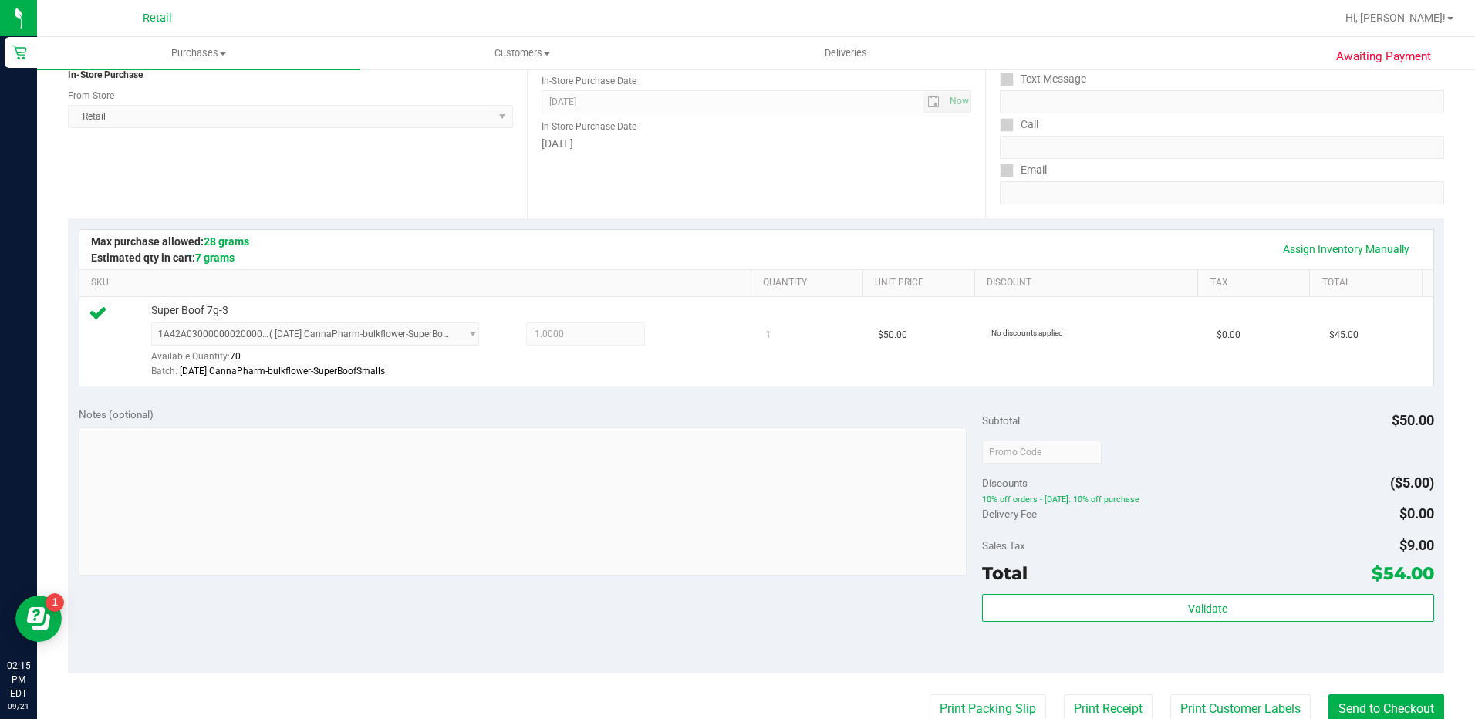
scroll to position [308, 0]
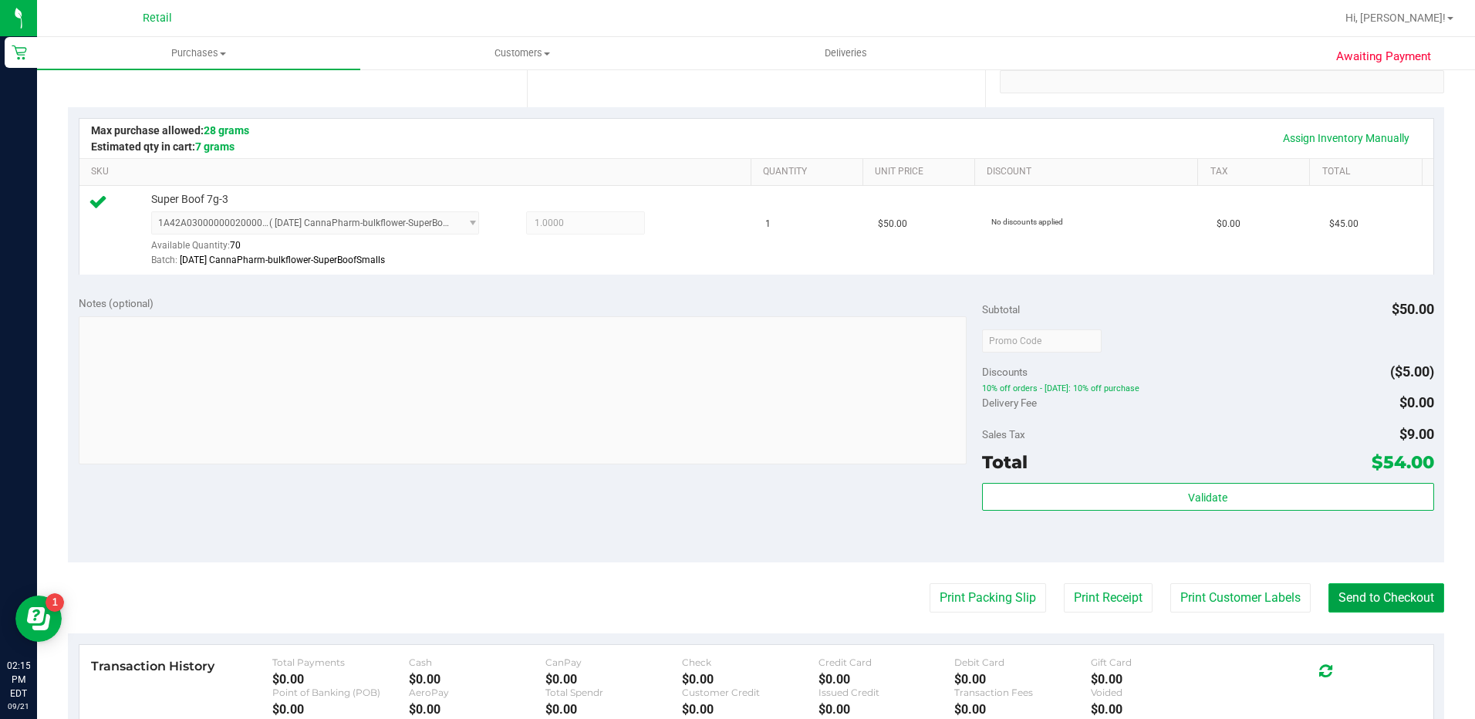
click at [1401, 594] on button "Send to Checkout" at bounding box center [1386, 597] width 116 height 29
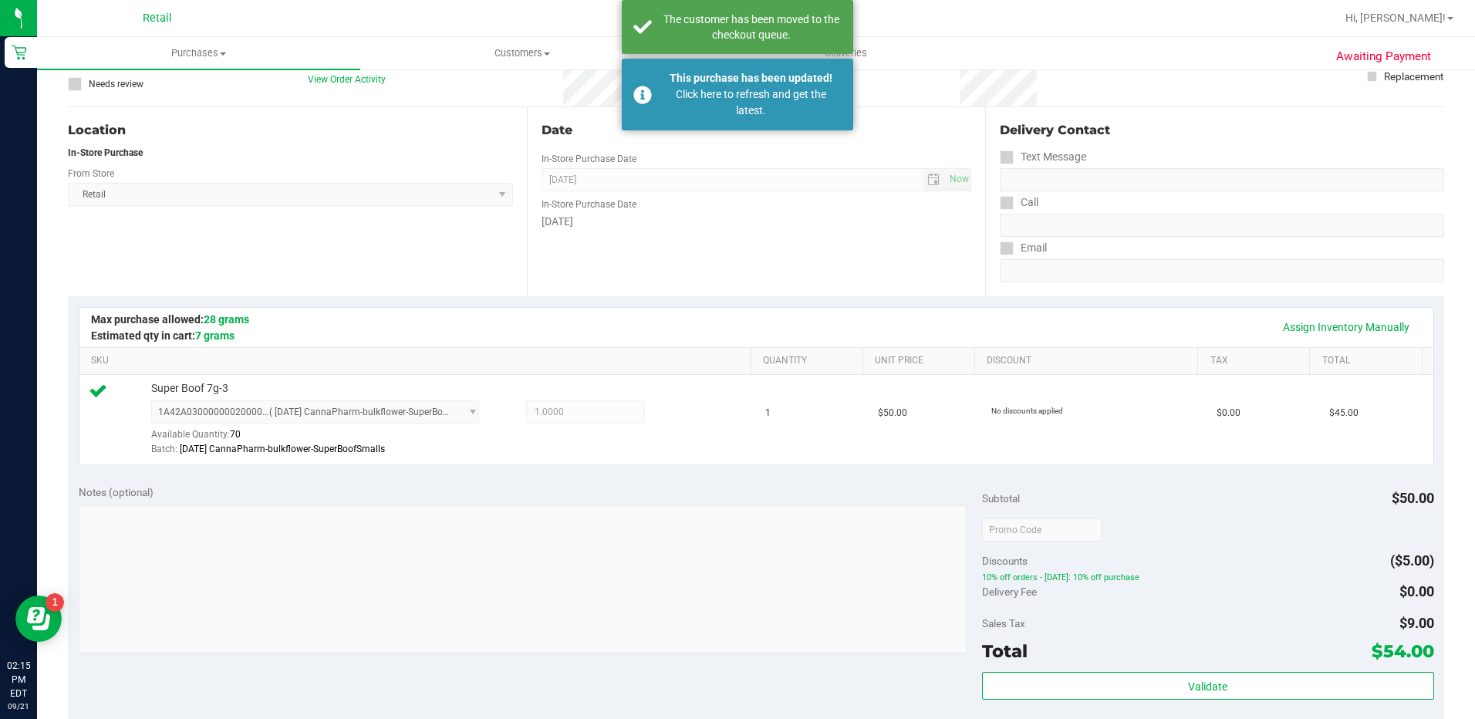
scroll to position [0, 0]
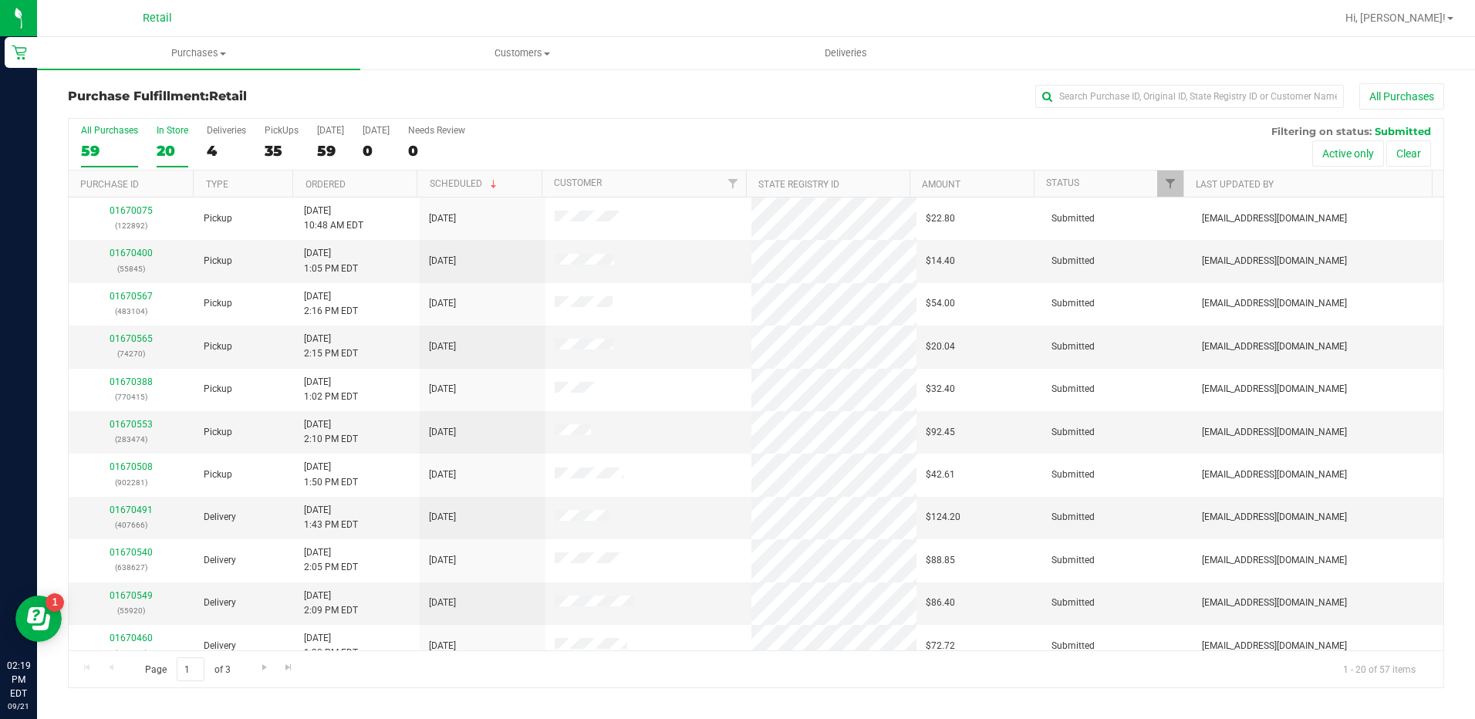
click at [169, 147] on div "20" at bounding box center [173, 151] width 32 height 18
click at [0, 0] on input "In Store 20" at bounding box center [0, 0] width 0 height 0
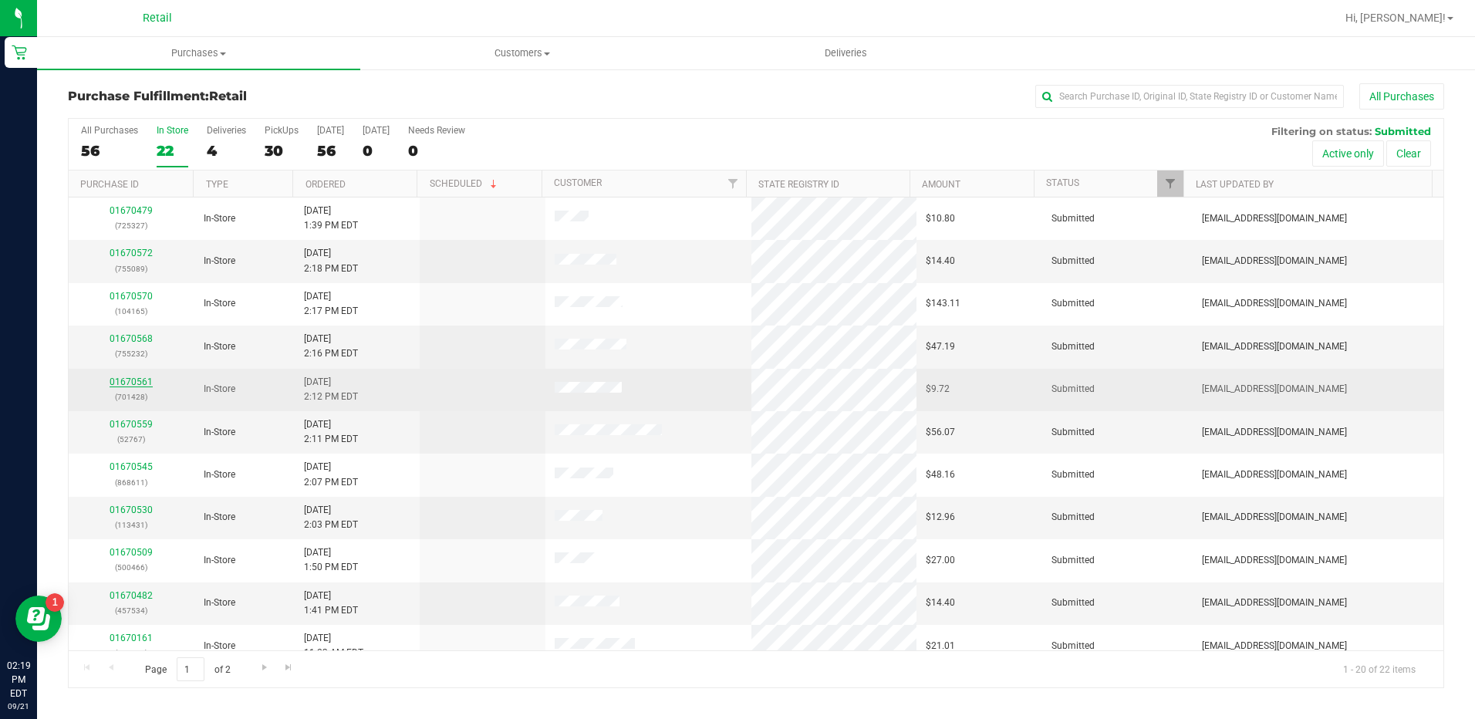
click at [147, 376] on link "01670561" at bounding box center [131, 381] width 43 height 11
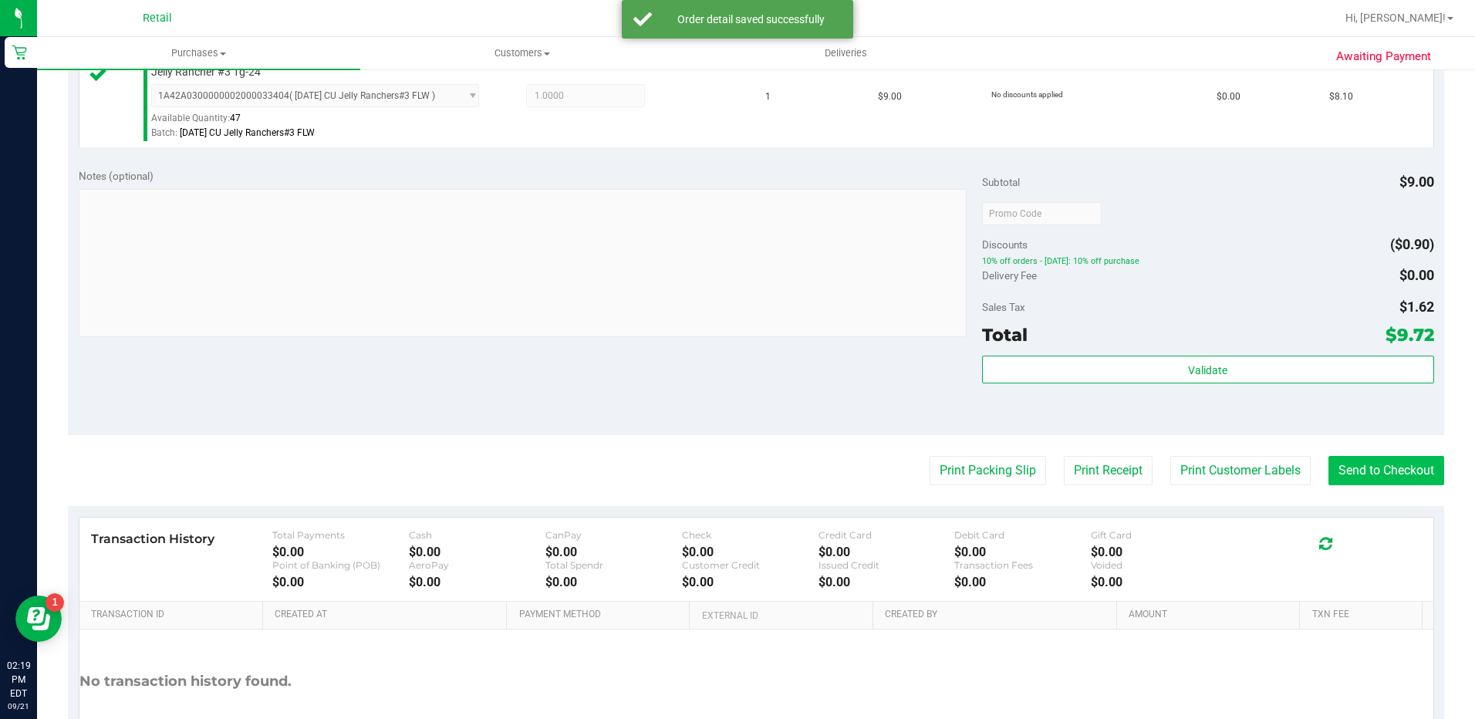
scroll to position [463, 0]
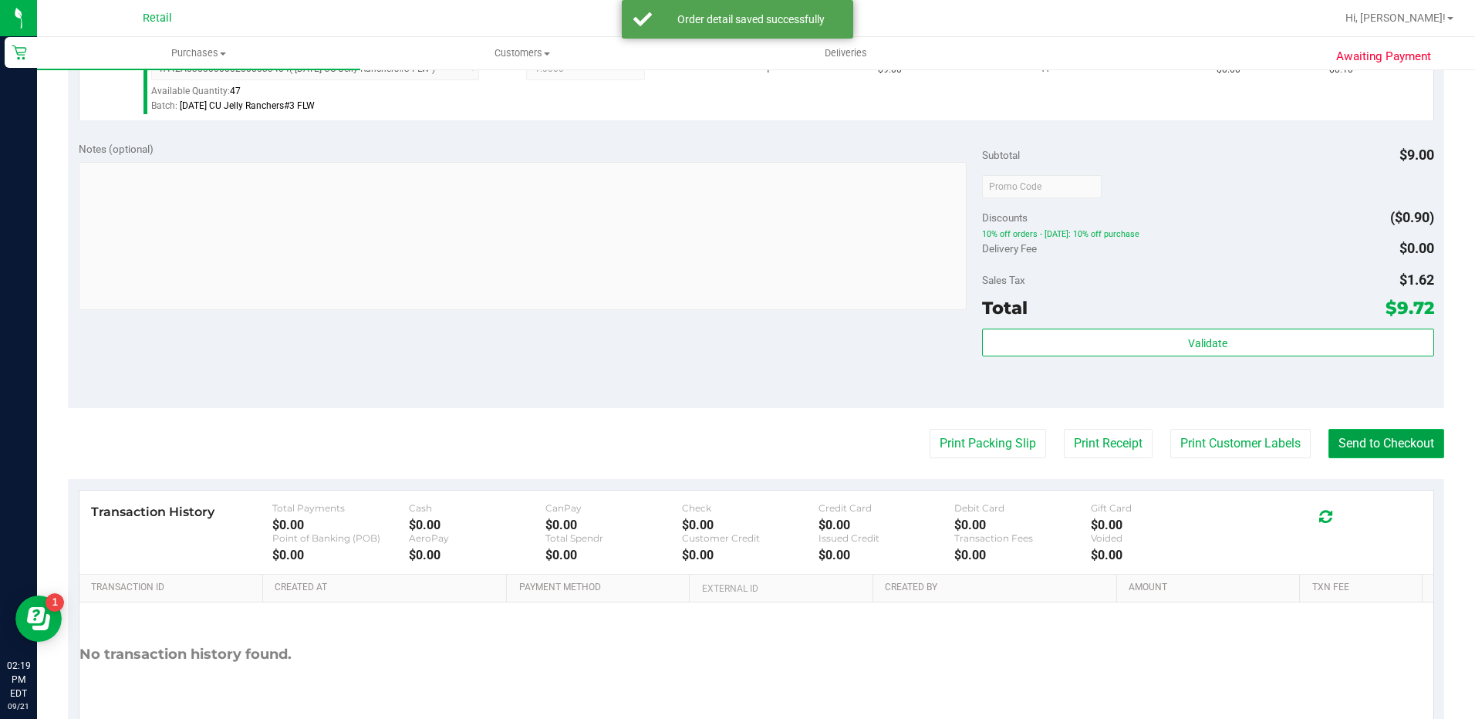
click at [1345, 445] on button "Send to Checkout" at bounding box center [1386, 443] width 116 height 29
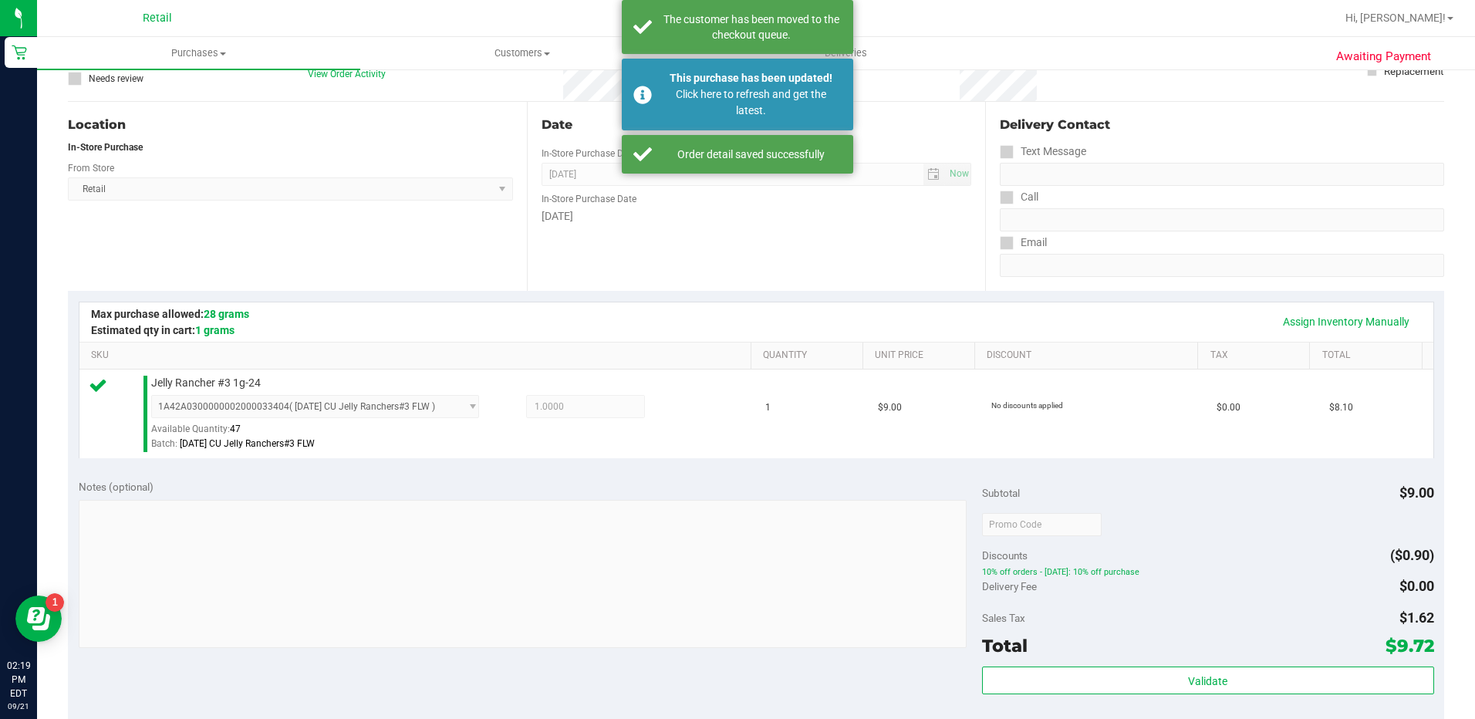
scroll to position [77, 0]
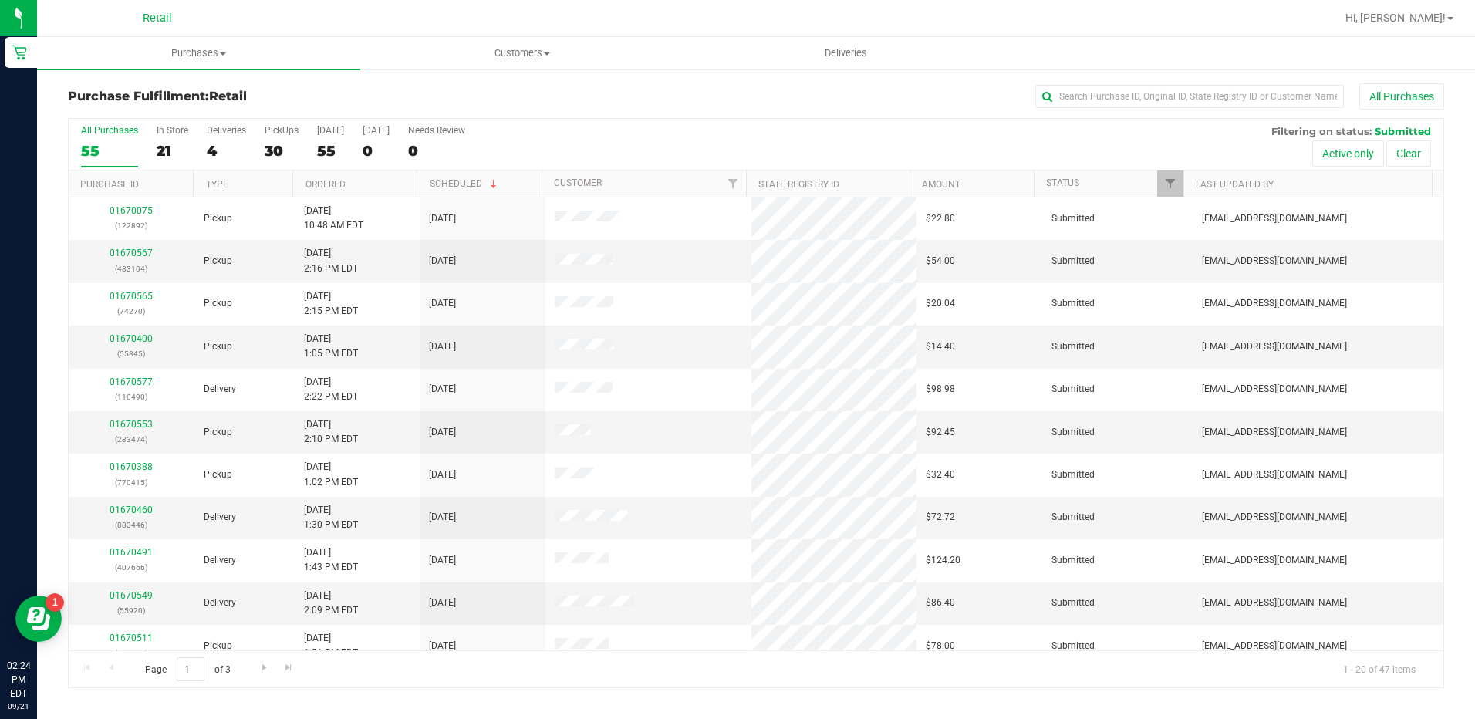
click at [116, 137] on label "All Purchases 55" at bounding box center [109, 146] width 57 height 42
click at [0, 0] on input "All Purchases 55" at bounding box center [0, 0] width 0 height 0
click at [179, 143] on div "19" at bounding box center [173, 151] width 32 height 18
click at [0, 0] on input "In Store 19" at bounding box center [0, 0] width 0 height 0
click at [376, 177] on th "Ordered" at bounding box center [354, 183] width 124 height 27
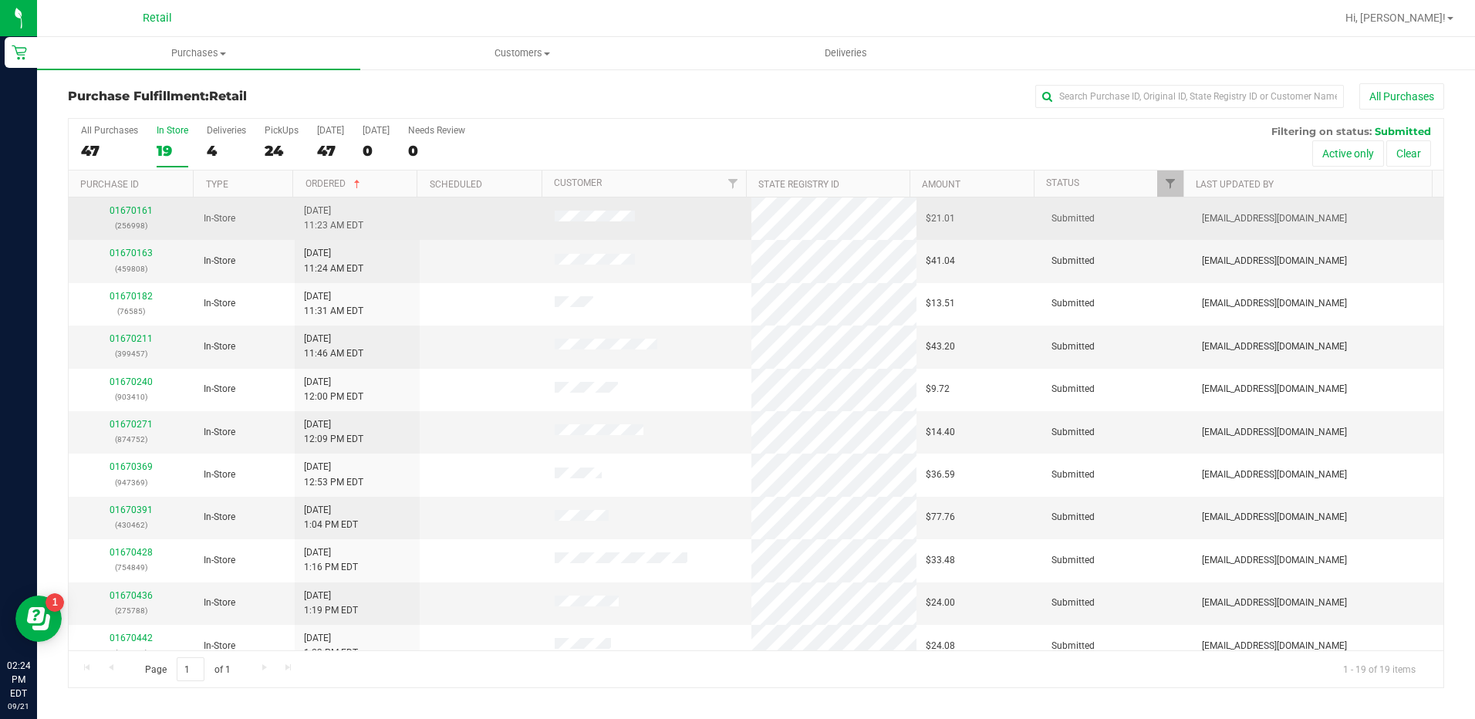
click at [133, 217] on div "01670161 (256998)" at bounding box center [131, 218] width 107 height 29
click at [130, 214] on link "01670161" at bounding box center [131, 210] width 43 height 11
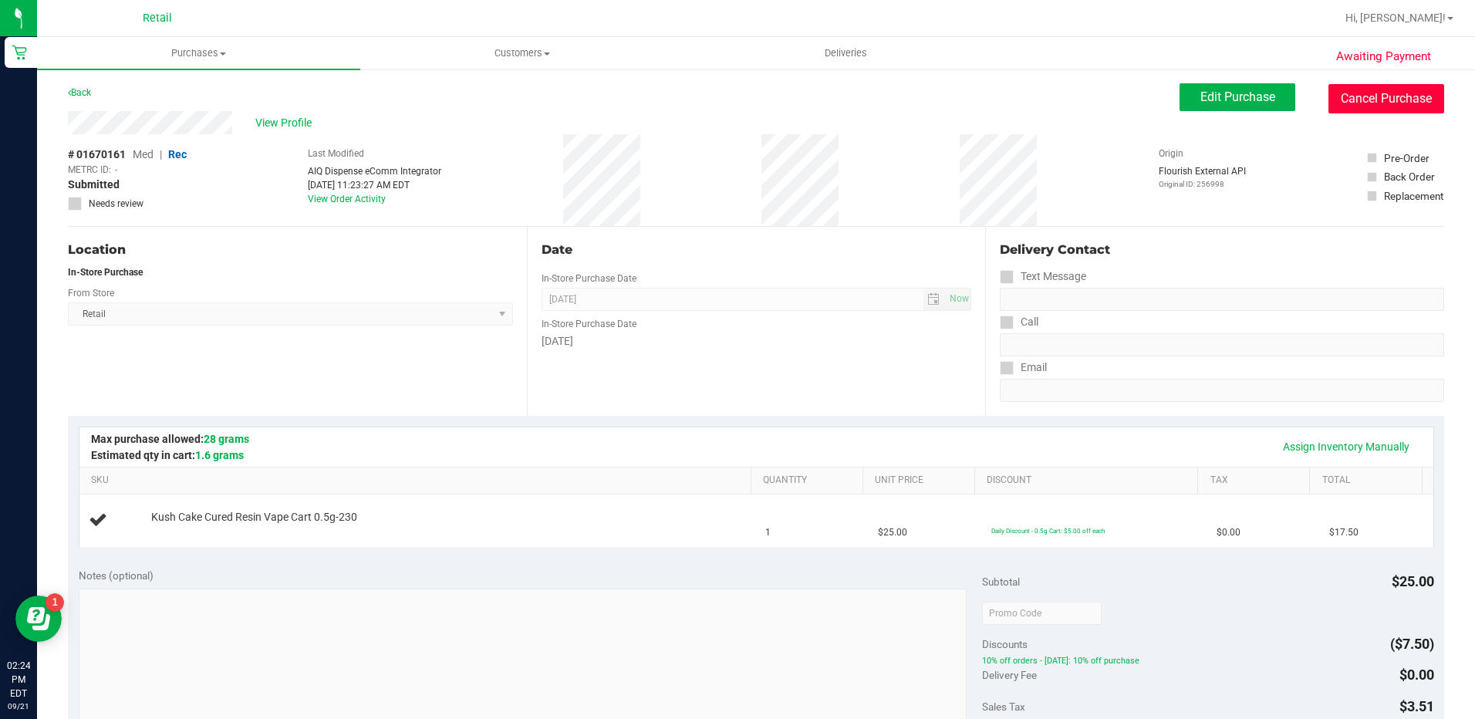
click at [1337, 96] on button "Cancel Purchase" at bounding box center [1386, 98] width 116 height 29
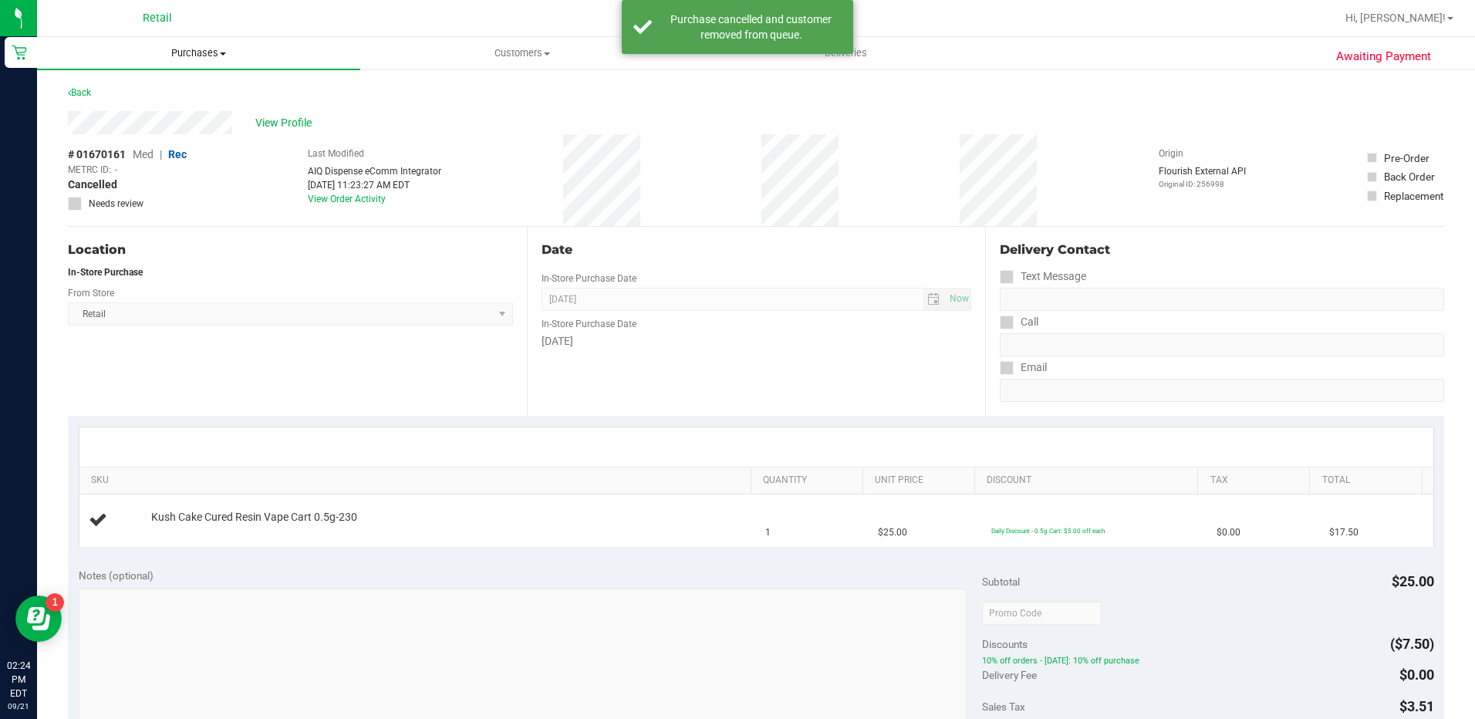
click at [216, 52] on span "Purchases" at bounding box center [198, 53] width 323 height 14
click at [202, 98] on li "Summary of purchases" at bounding box center [198, 93] width 323 height 19
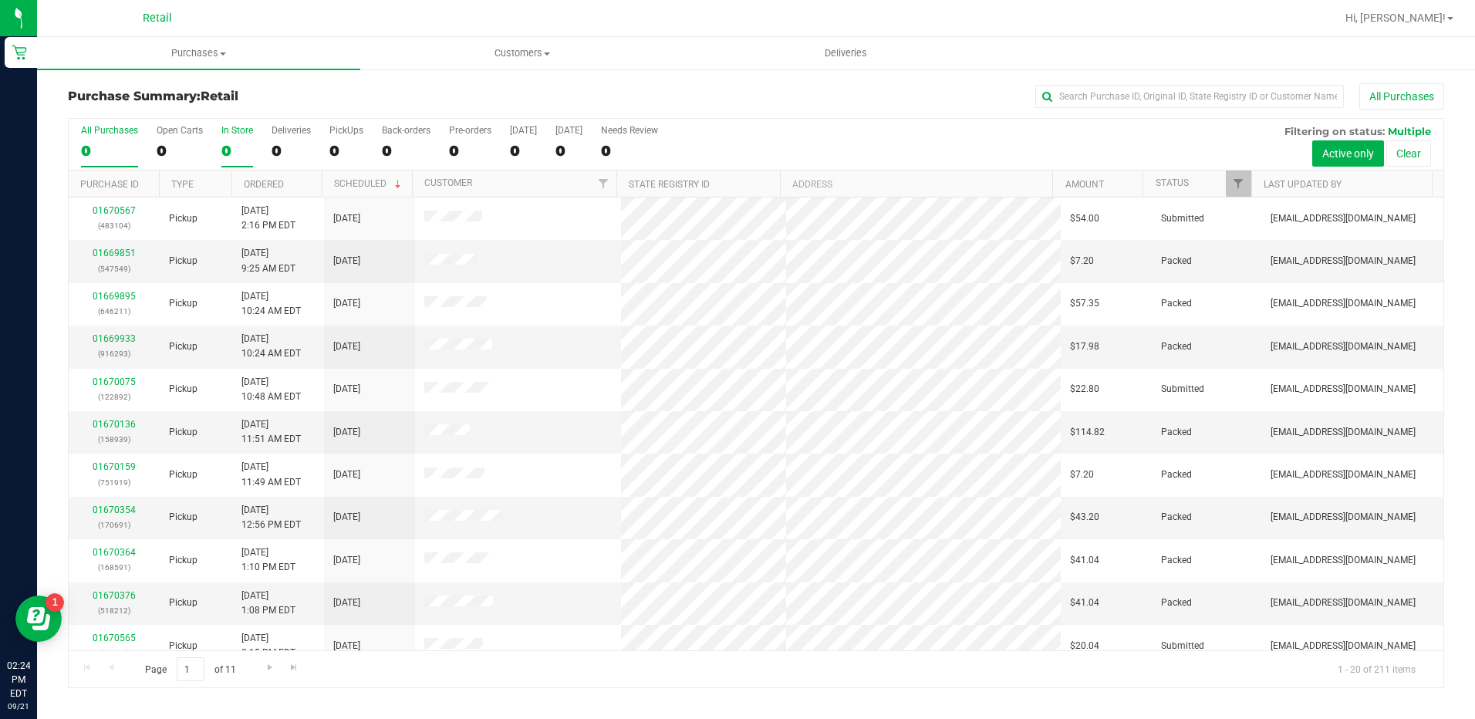
click at [245, 147] on div "0" at bounding box center [237, 151] width 32 height 18
click at [0, 0] on input "In Store 0" at bounding box center [0, 0] width 0 height 0
click at [295, 192] on th "Ordered" at bounding box center [276, 183] width 90 height 27
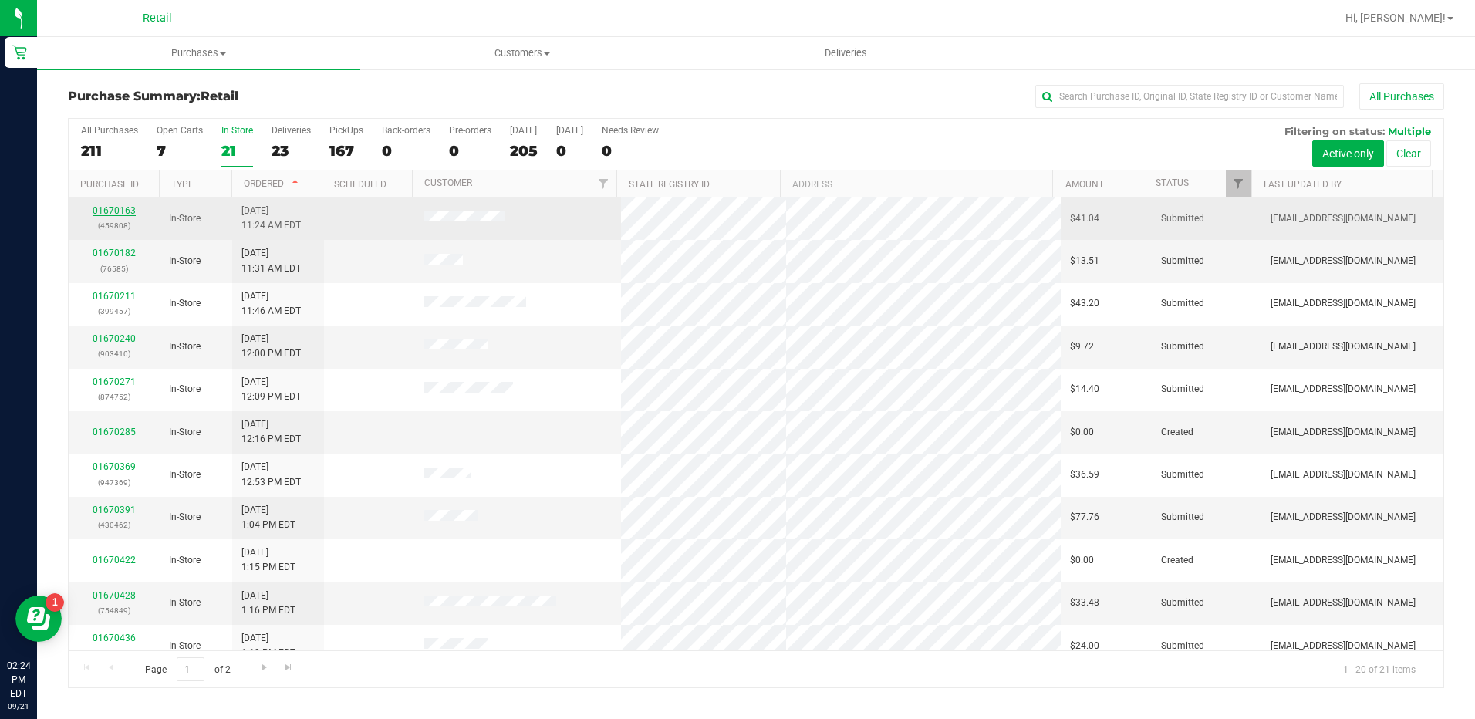
click at [113, 211] on link "01670163" at bounding box center [114, 210] width 43 height 11
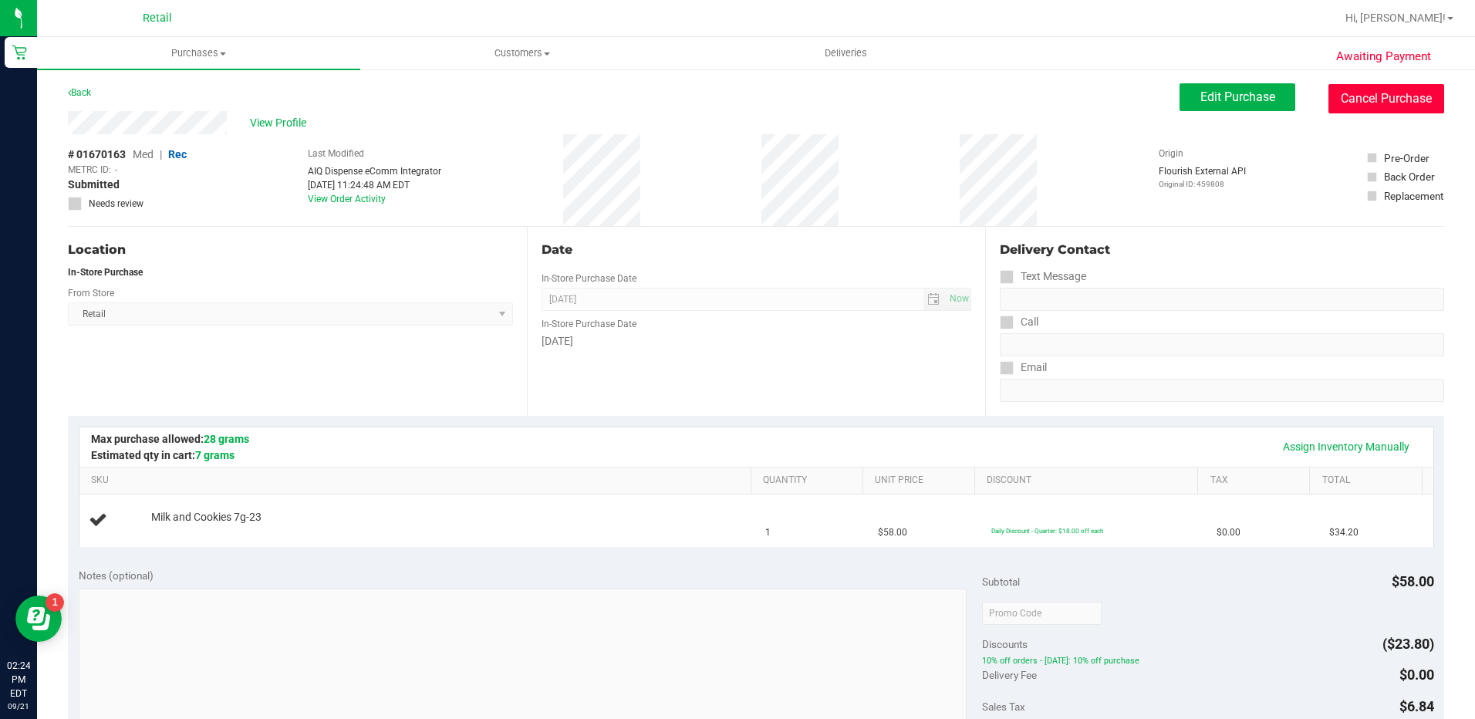
click at [1357, 88] on button "Cancel Purchase" at bounding box center [1386, 98] width 116 height 29
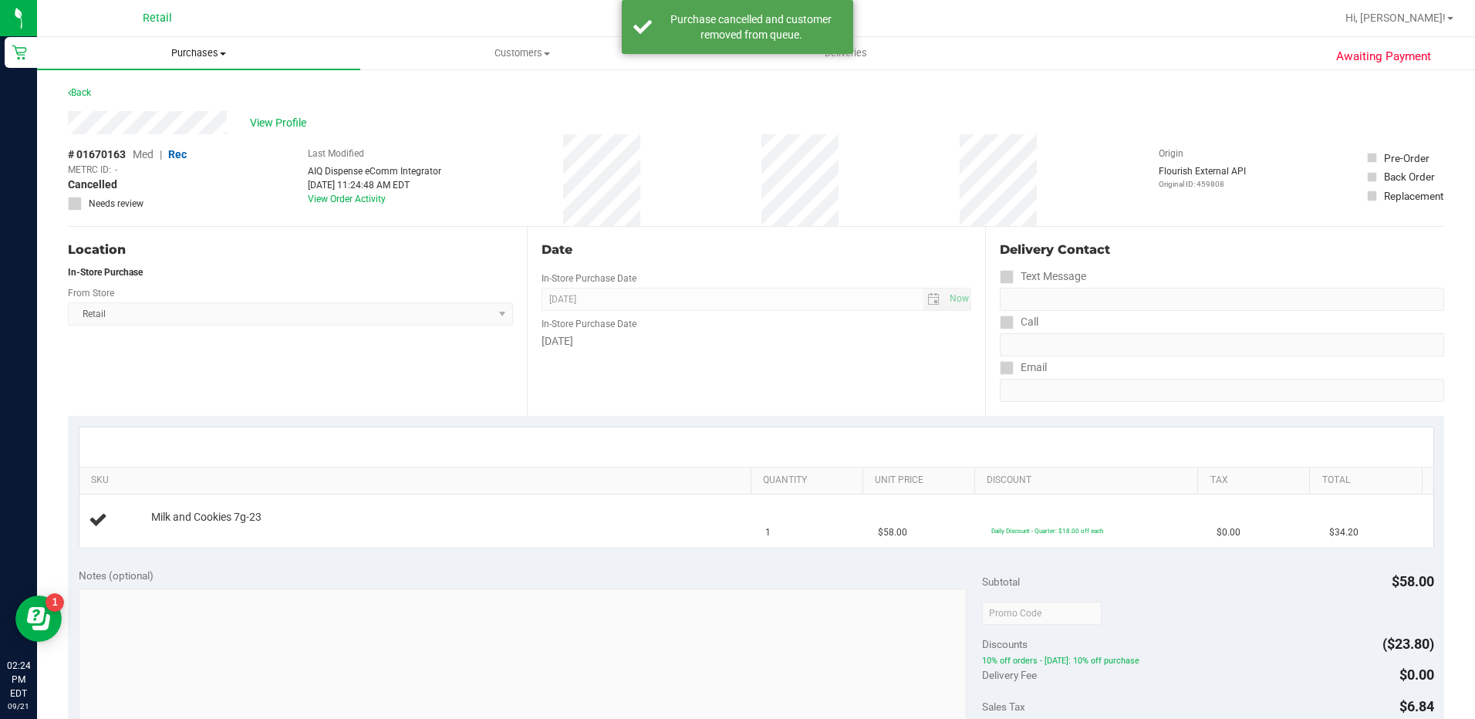
click at [184, 53] on span "Purchases" at bounding box center [198, 53] width 323 height 14
click at [183, 88] on span "Summary of purchases" at bounding box center [116, 92] width 158 height 13
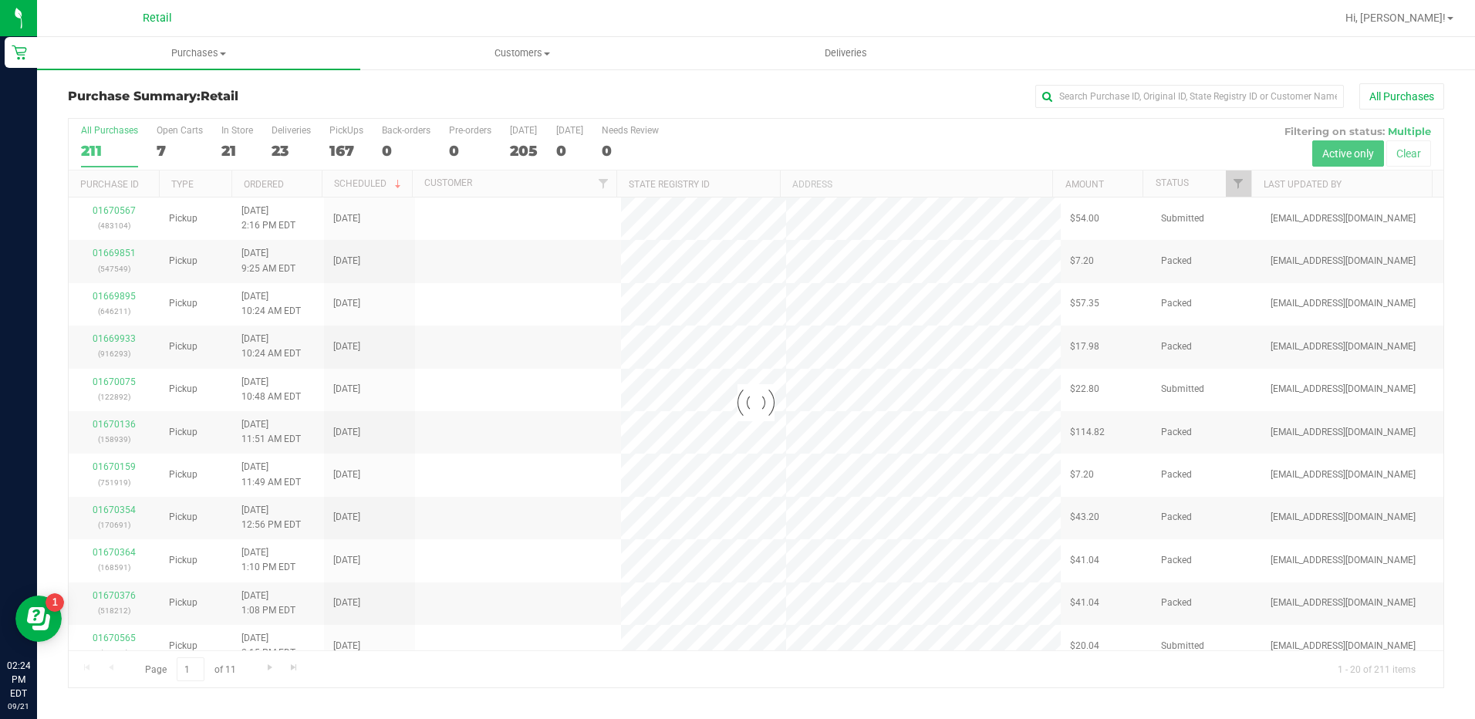
click at [229, 134] on div "In Store" at bounding box center [237, 130] width 32 height 11
click at [0, 0] on input "In Store 21" at bounding box center [0, 0] width 0 height 0
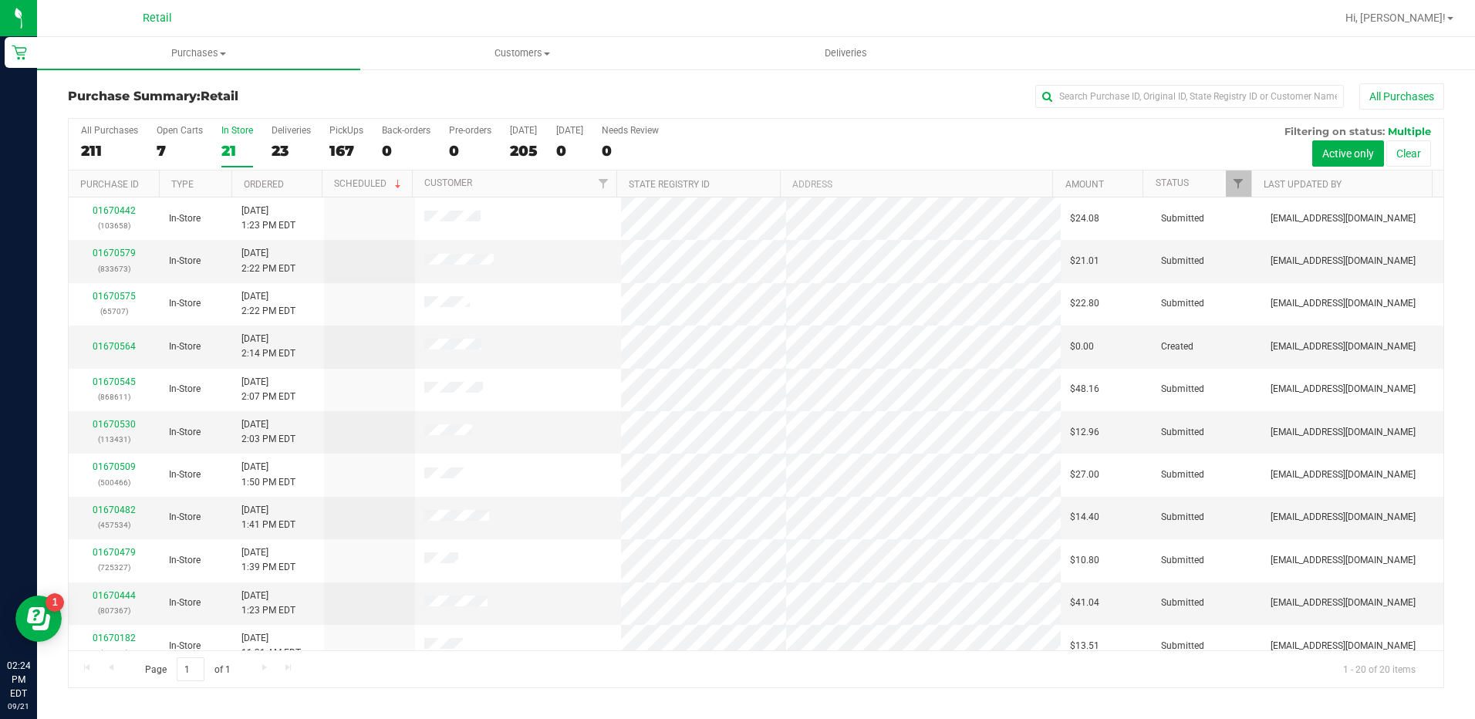
click at [291, 180] on th "Ordered" at bounding box center [276, 183] width 90 height 27
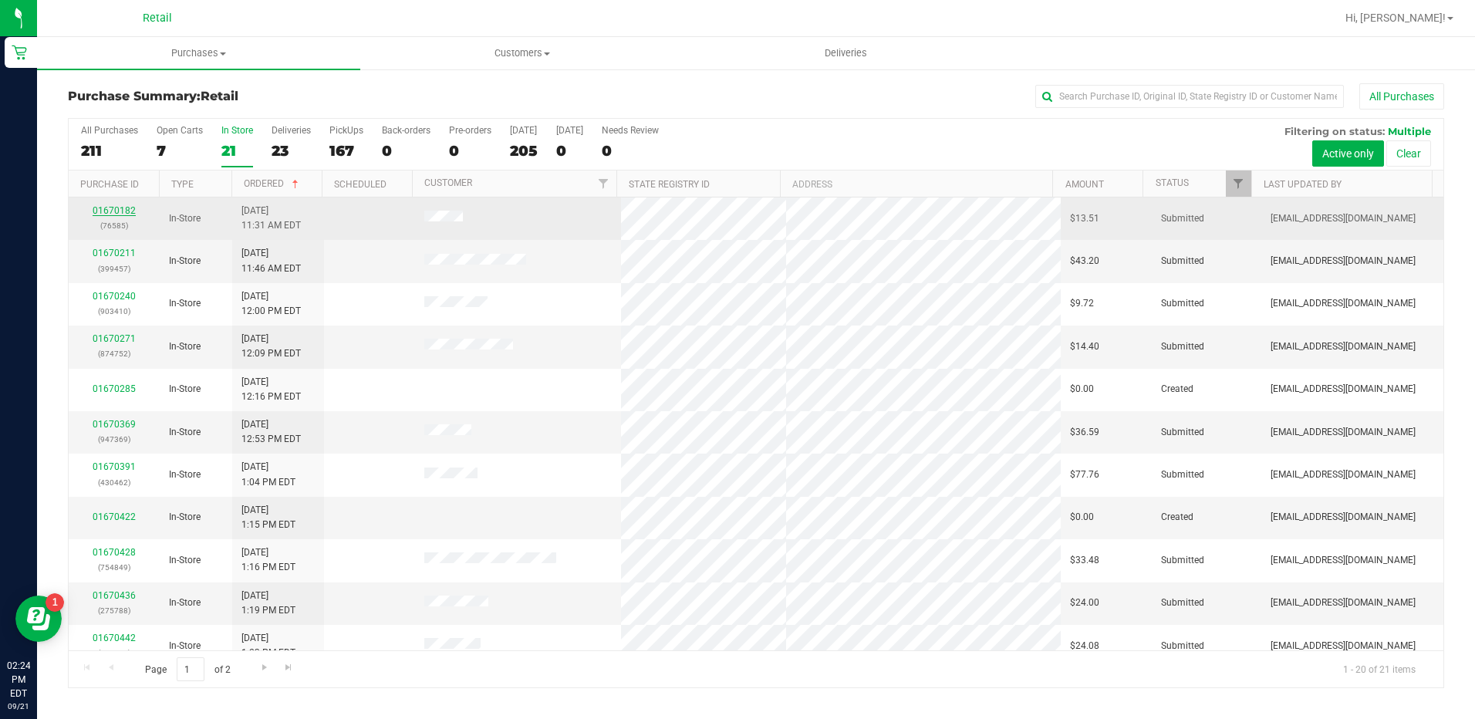
click at [115, 210] on link "01670182" at bounding box center [114, 210] width 43 height 11
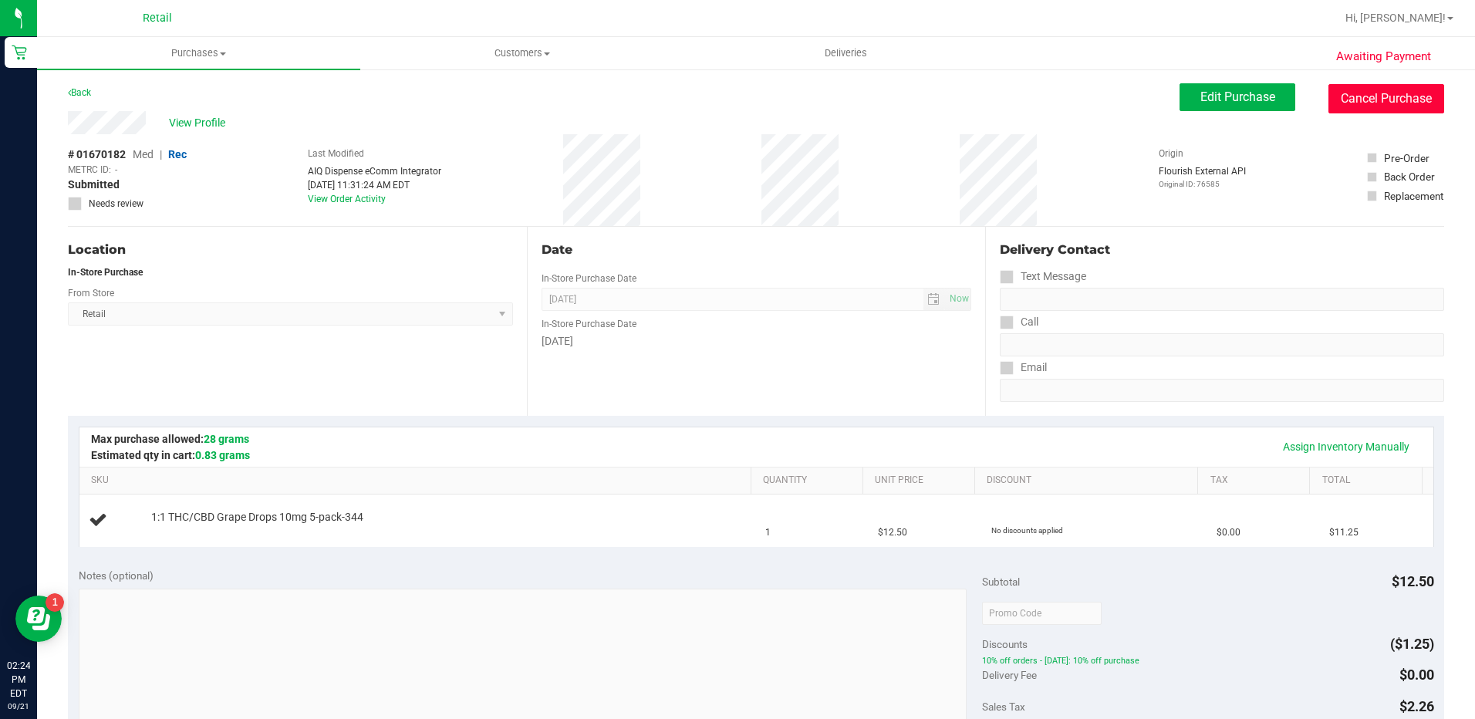
click at [1347, 92] on button "Cancel Purchase" at bounding box center [1386, 98] width 116 height 29
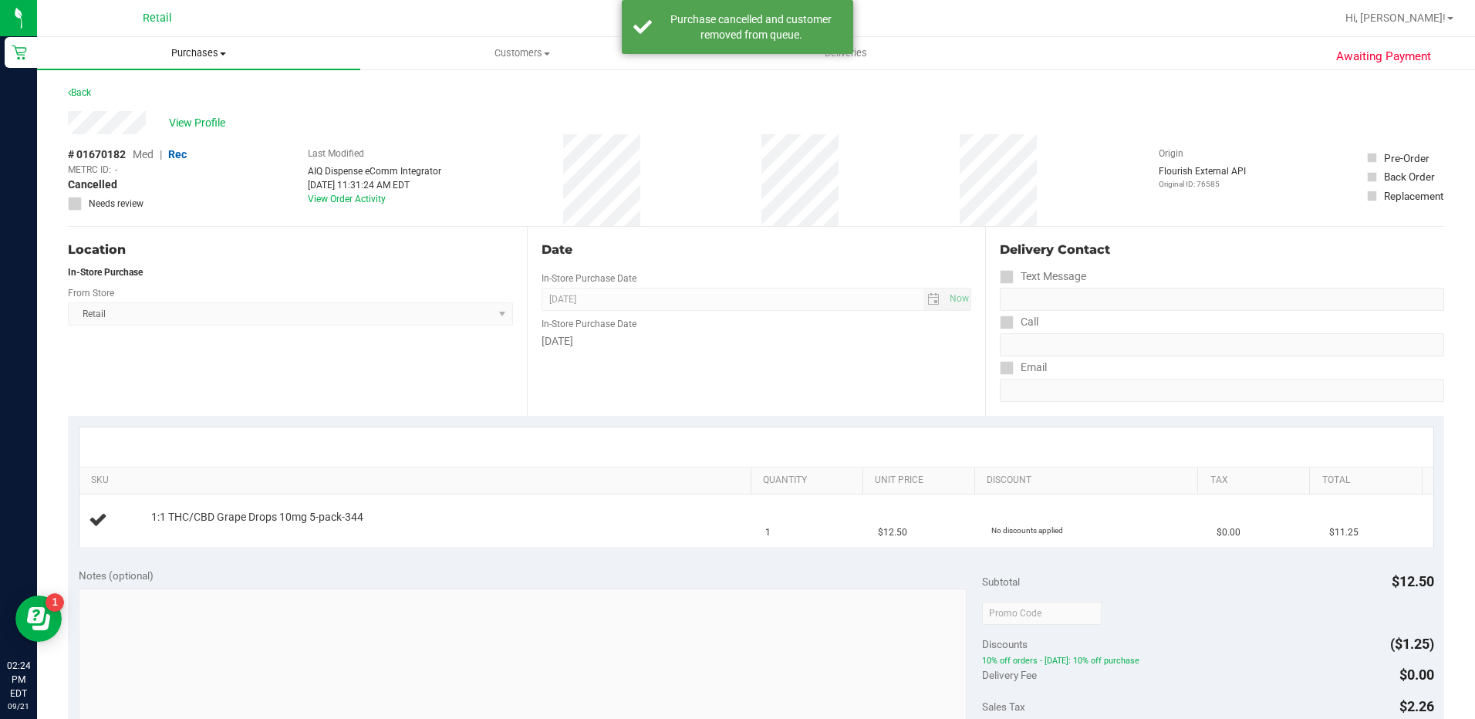
click at [245, 52] on span "Purchases" at bounding box center [198, 53] width 323 height 14
click at [216, 93] on li "Summary of purchases" at bounding box center [198, 93] width 323 height 19
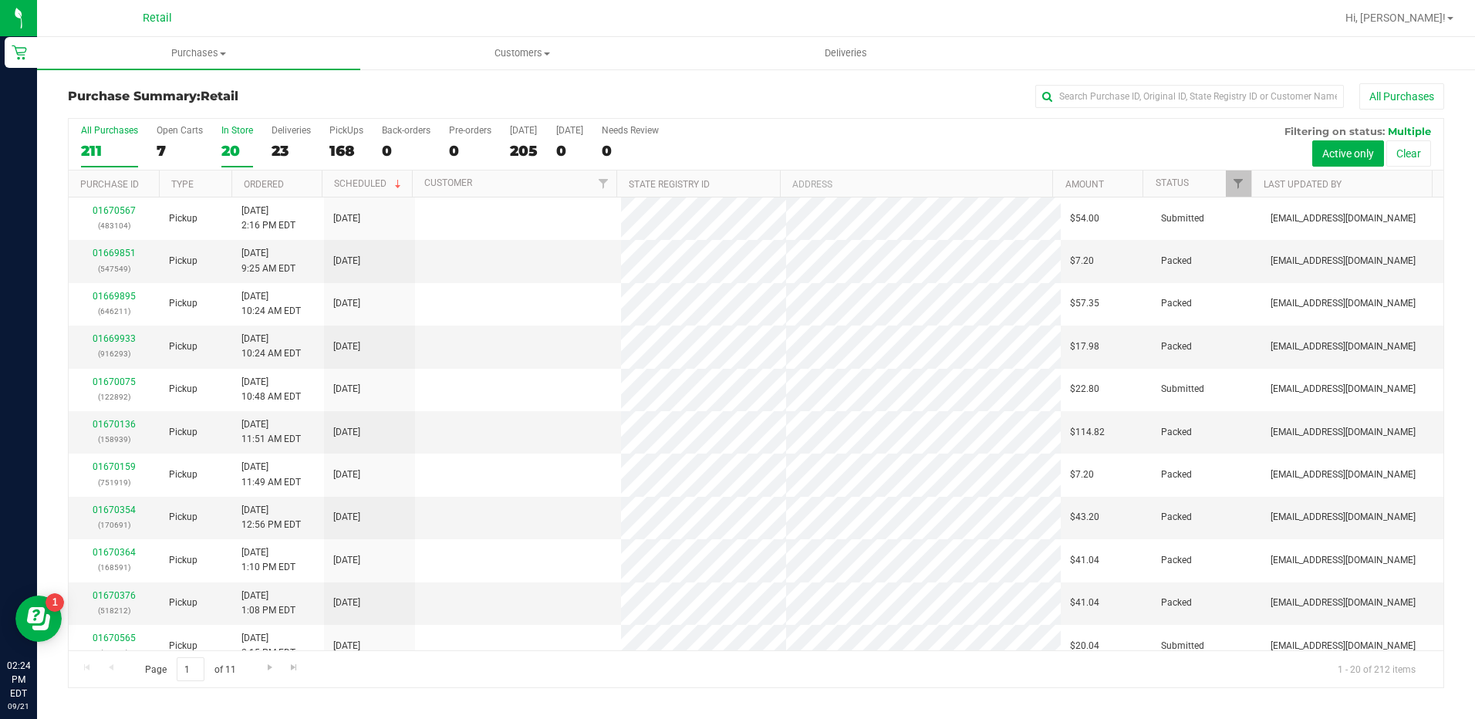
click at [232, 131] on div "In Store" at bounding box center [237, 130] width 32 height 11
click at [0, 0] on input "In Store 20" at bounding box center [0, 0] width 0 height 0
click at [241, 142] on div "20" at bounding box center [237, 151] width 32 height 18
click at [0, 0] on input "In Store 20" at bounding box center [0, 0] width 0 height 0
click at [298, 181] on th "Ordered" at bounding box center [276, 183] width 90 height 27
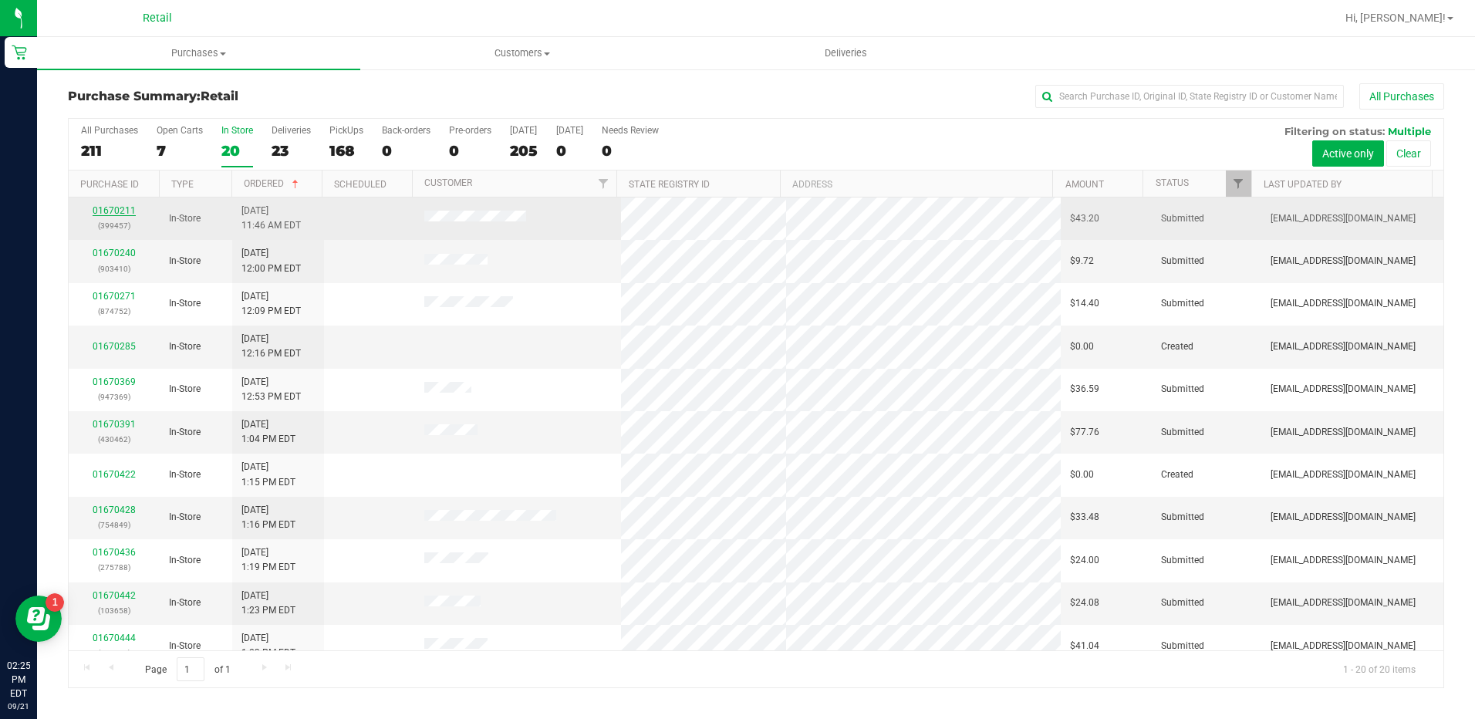
click at [108, 210] on link "01670211" at bounding box center [114, 210] width 43 height 11
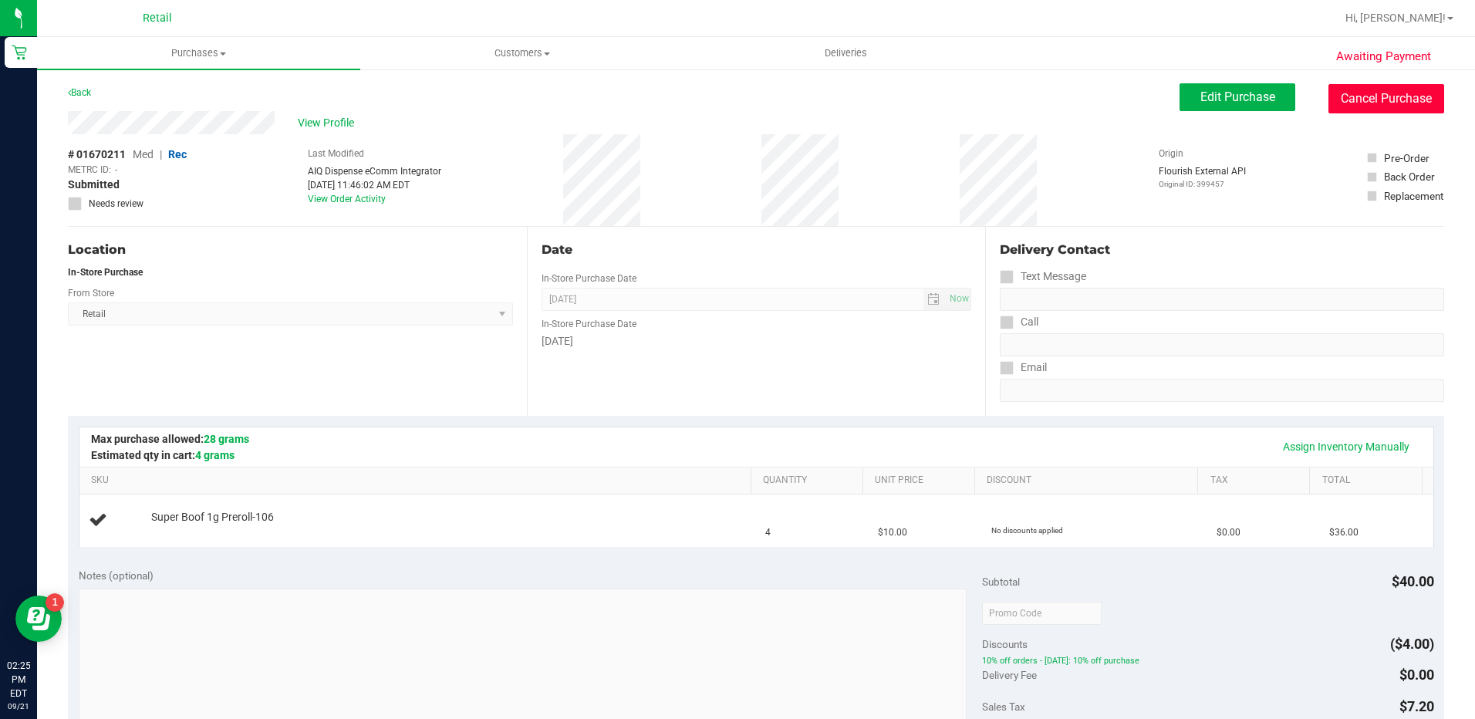
click at [1337, 98] on button "Cancel Purchase" at bounding box center [1386, 98] width 116 height 29
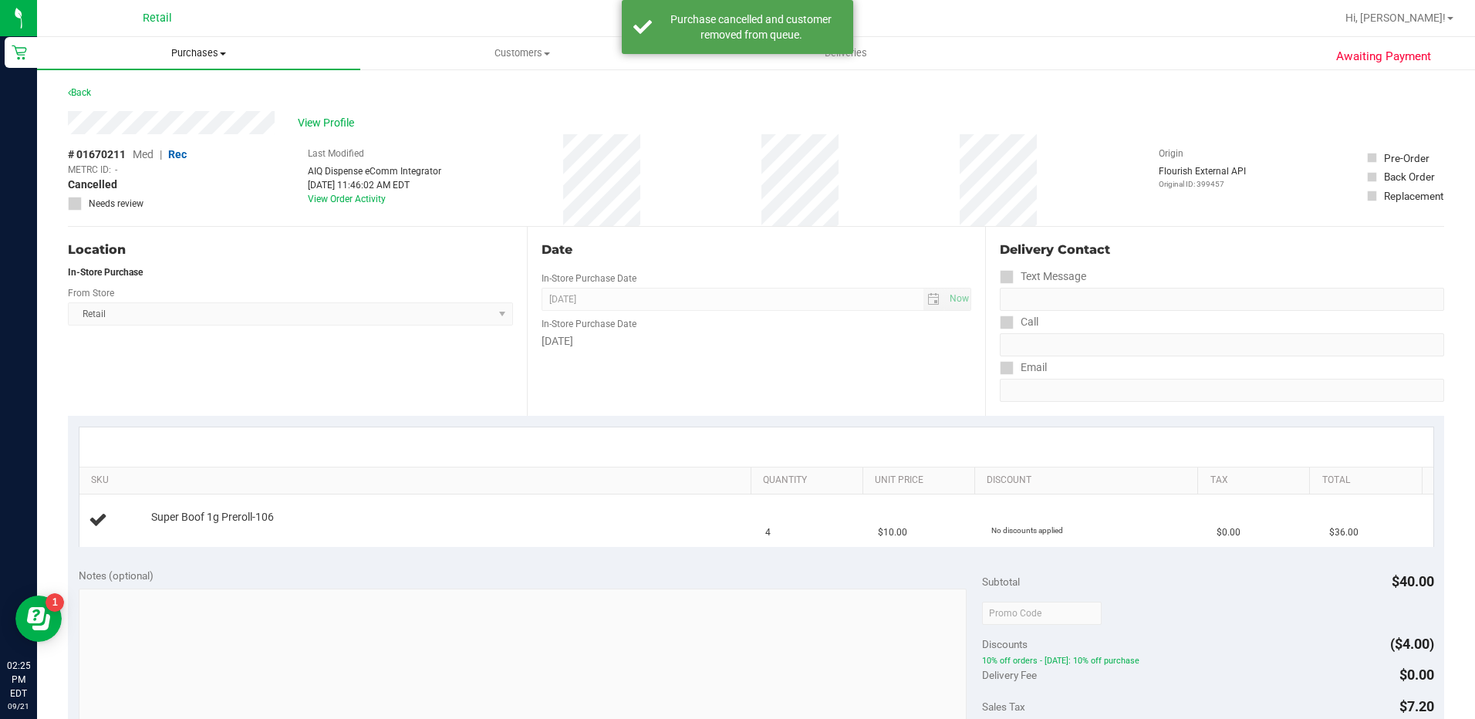
click at [212, 54] on span "Purchases" at bounding box center [198, 53] width 323 height 14
click at [229, 99] on li "Summary of purchases" at bounding box center [198, 93] width 323 height 19
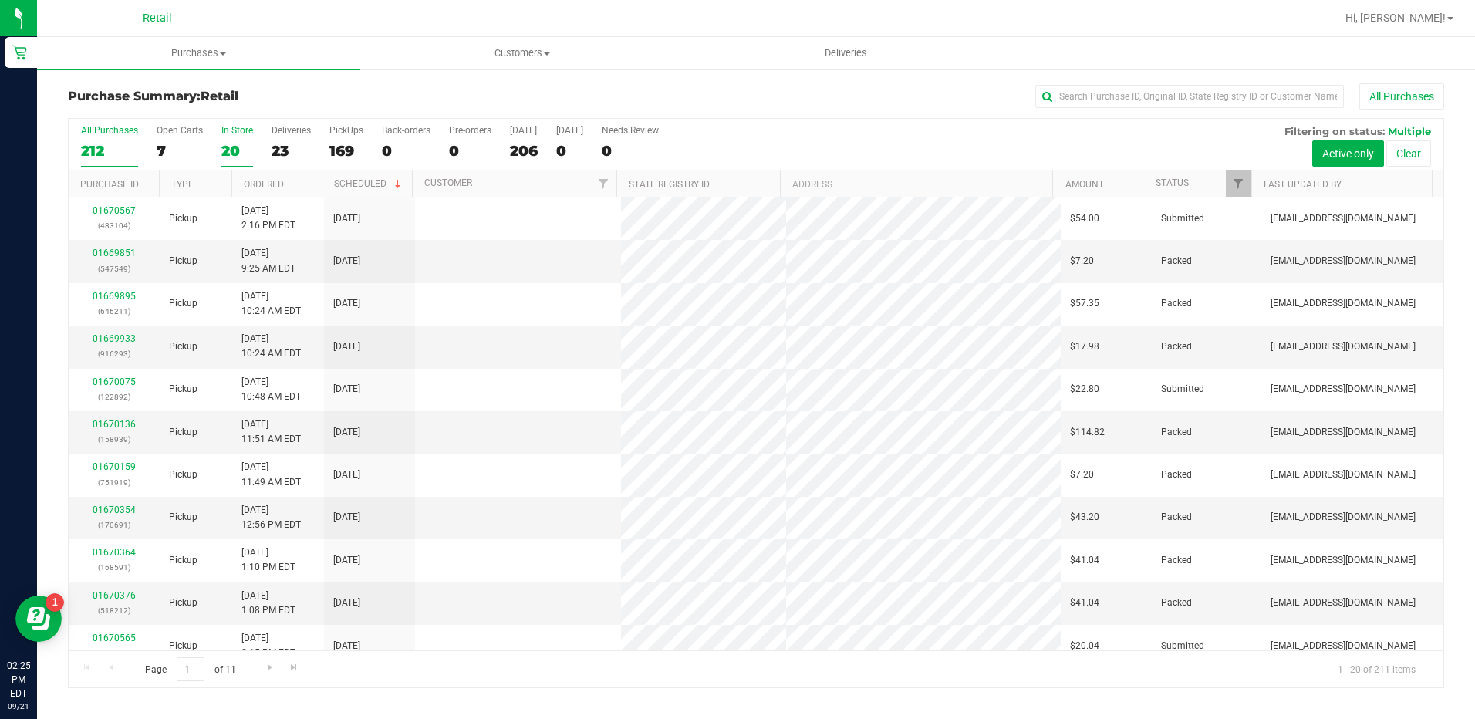
click at [226, 144] on div "20" at bounding box center [237, 151] width 32 height 18
click at [0, 0] on input "In Store 20" at bounding box center [0, 0] width 0 height 0
click at [287, 180] on th "Ordered" at bounding box center [276, 183] width 90 height 27
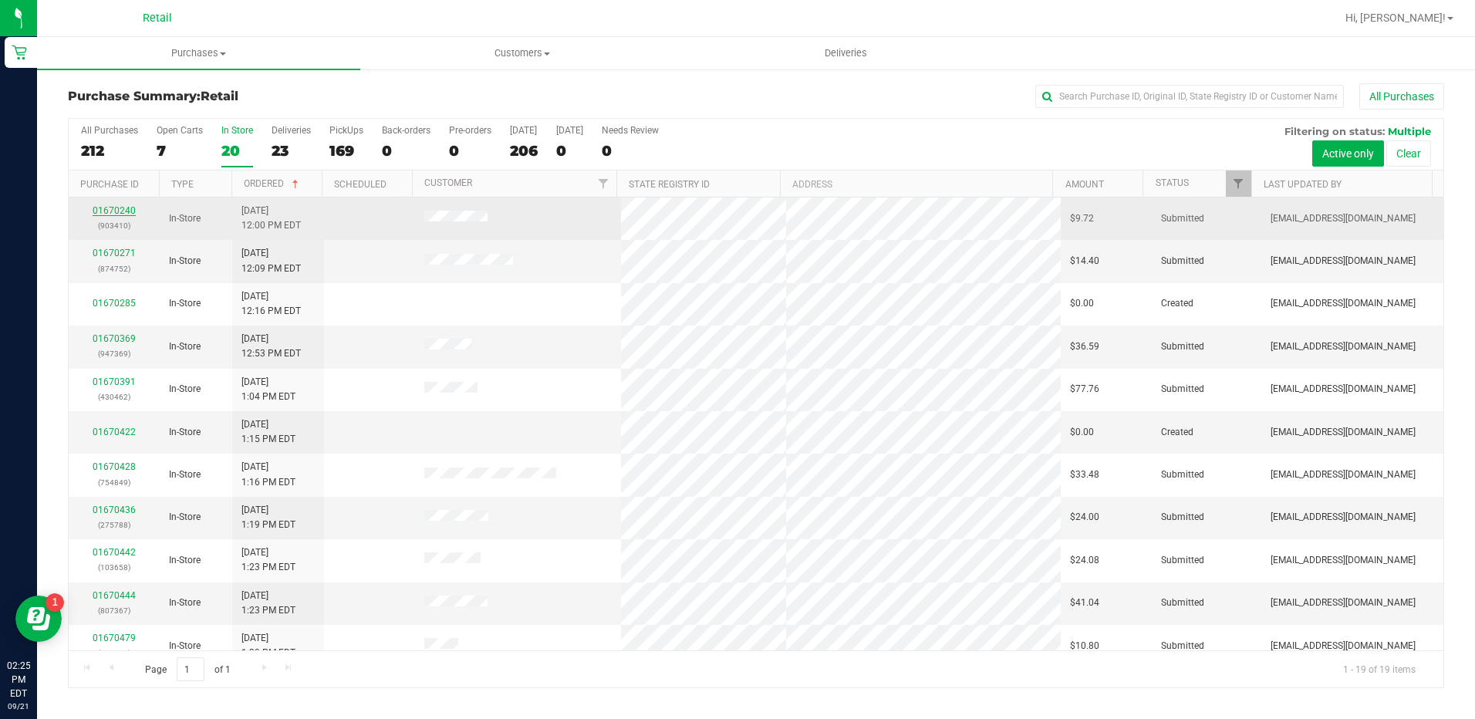
click at [125, 211] on link "01670240" at bounding box center [114, 210] width 43 height 11
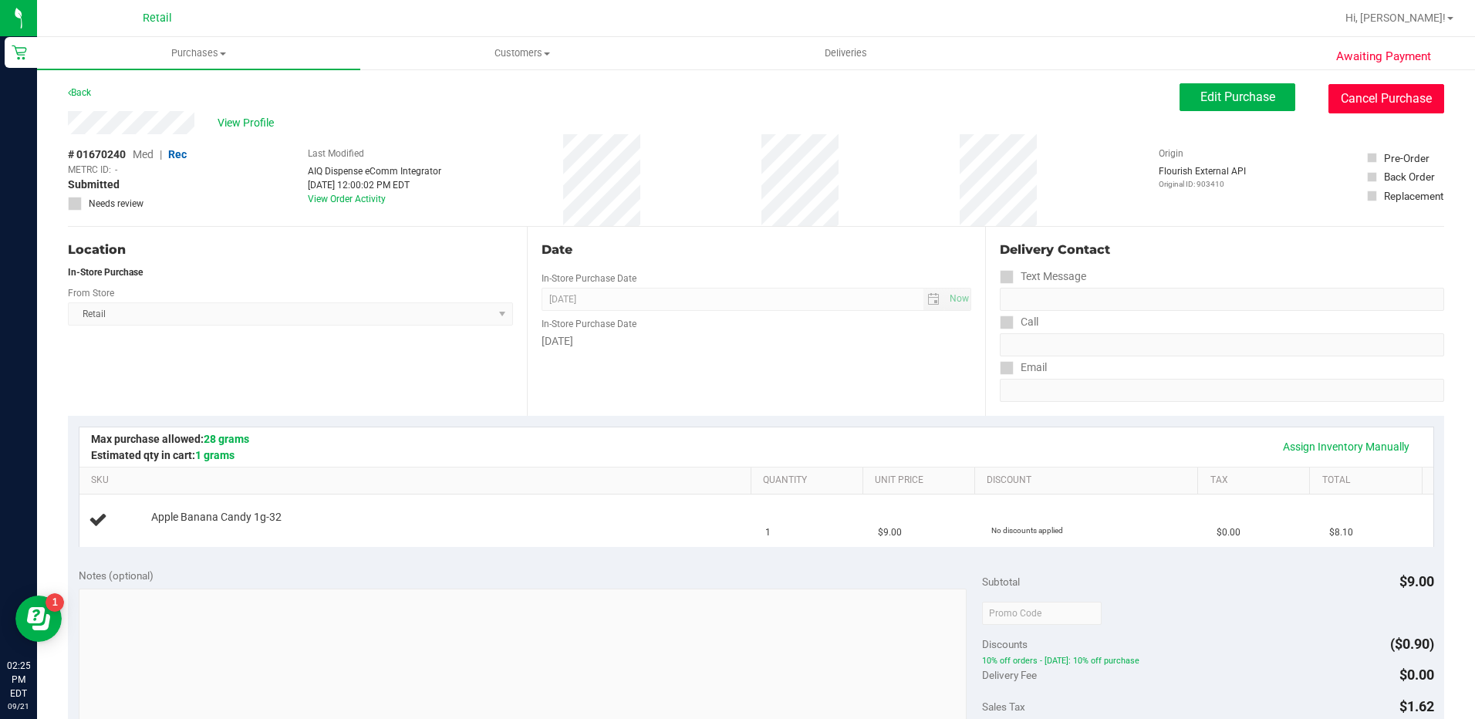
click at [1372, 98] on button "Cancel Purchase" at bounding box center [1386, 98] width 116 height 29
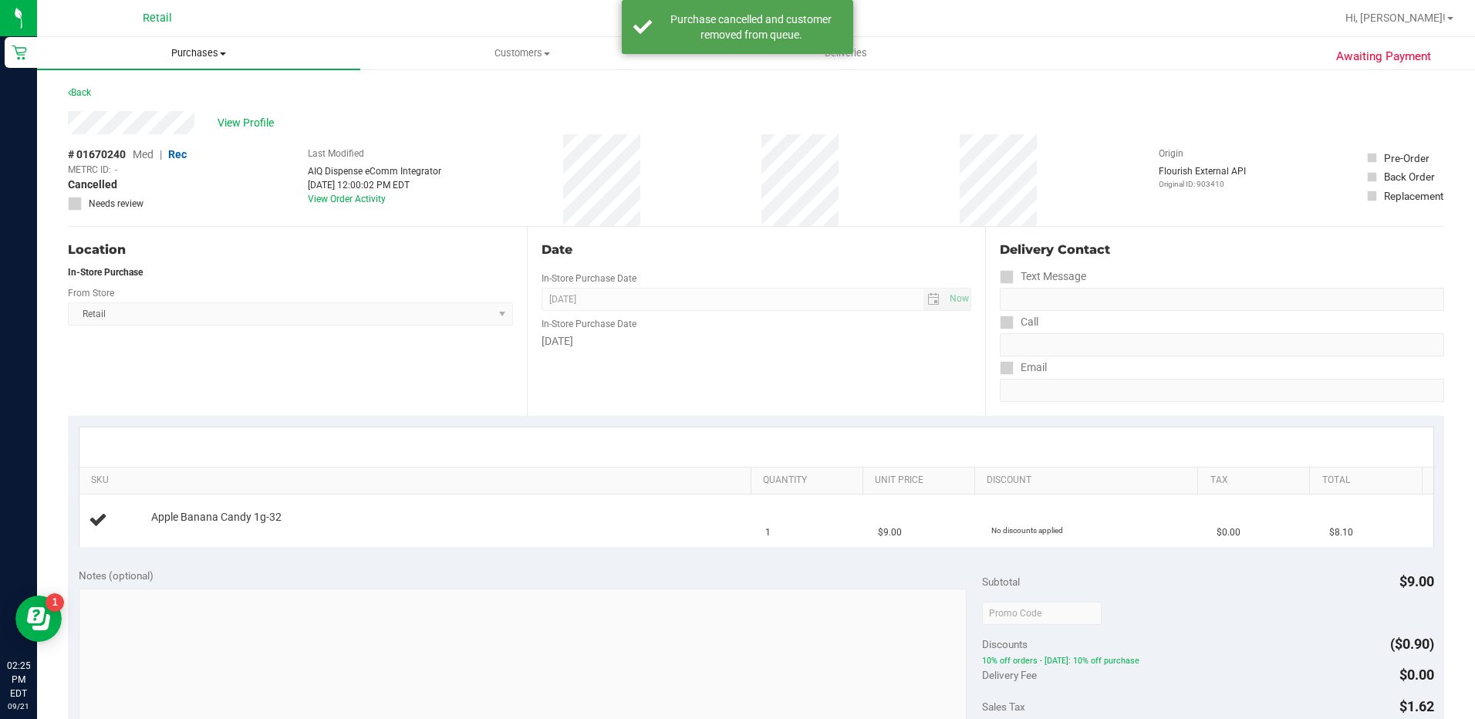
click at [188, 62] on uib-tab-heading "Purchases Summary of purchases Fulfillment All purchases" at bounding box center [198, 53] width 323 height 32
click at [179, 94] on span "Summary of purchases" at bounding box center [116, 92] width 158 height 13
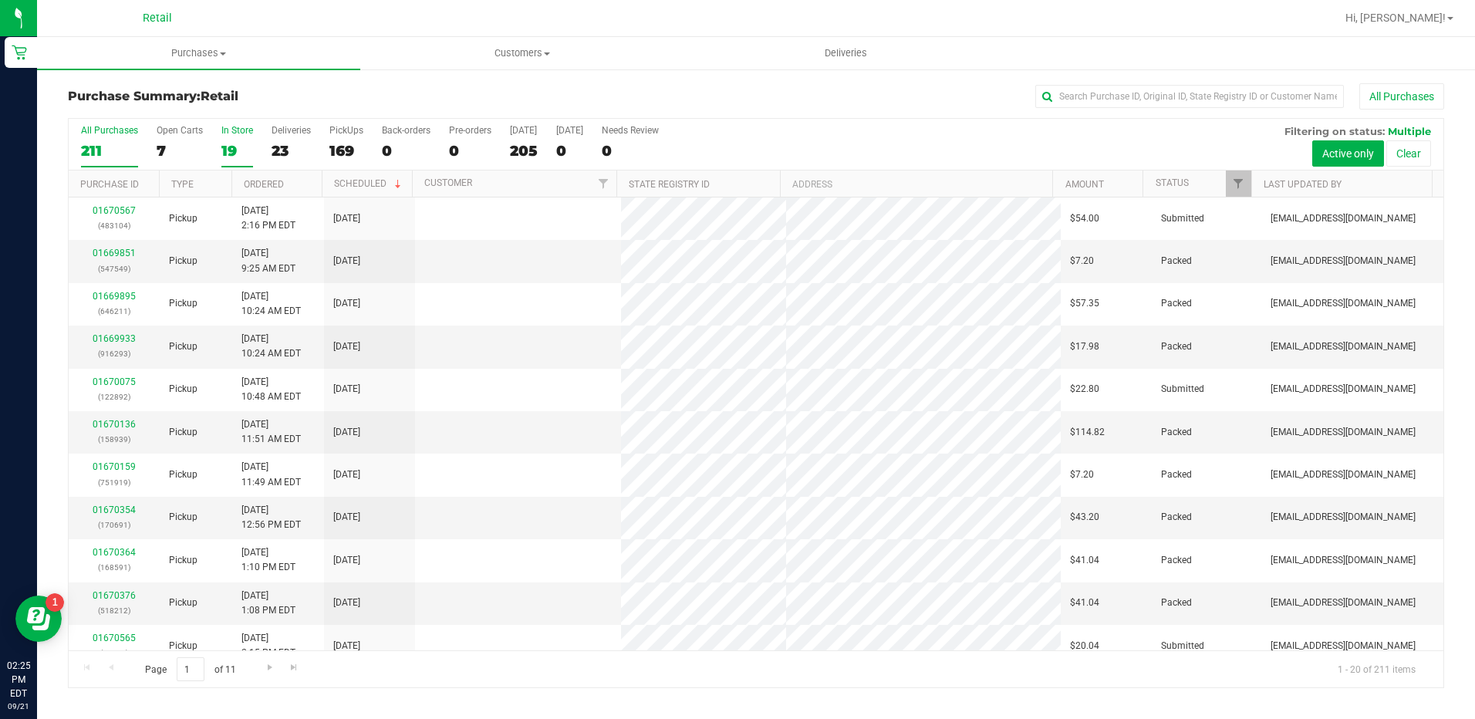
click at [240, 136] on label "In Store 19" at bounding box center [237, 146] width 32 height 42
click at [0, 0] on input "In Store 19" at bounding box center [0, 0] width 0 height 0
click at [278, 189] on link "Ordered" at bounding box center [264, 184] width 40 height 11
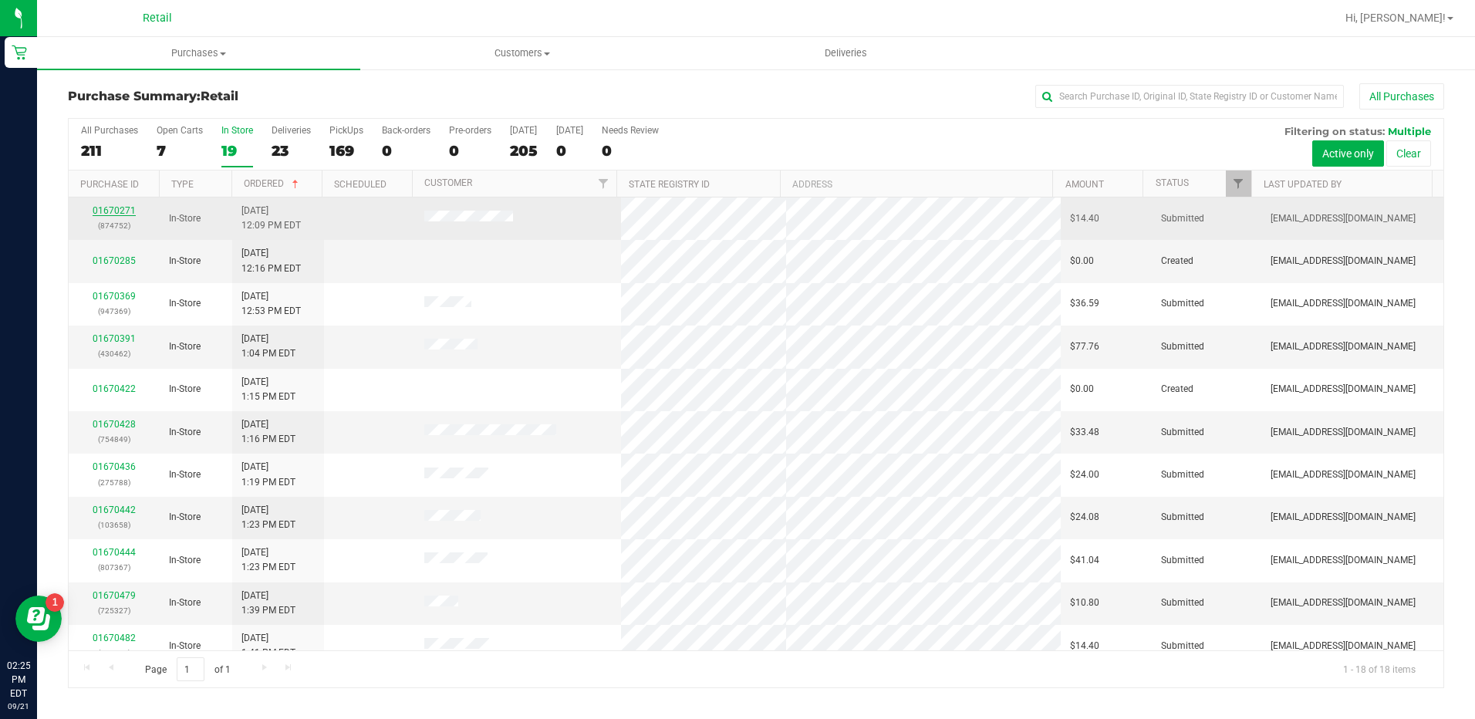
click at [123, 211] on link "01670271" at bounding box center [114, 210] width 43 height 11
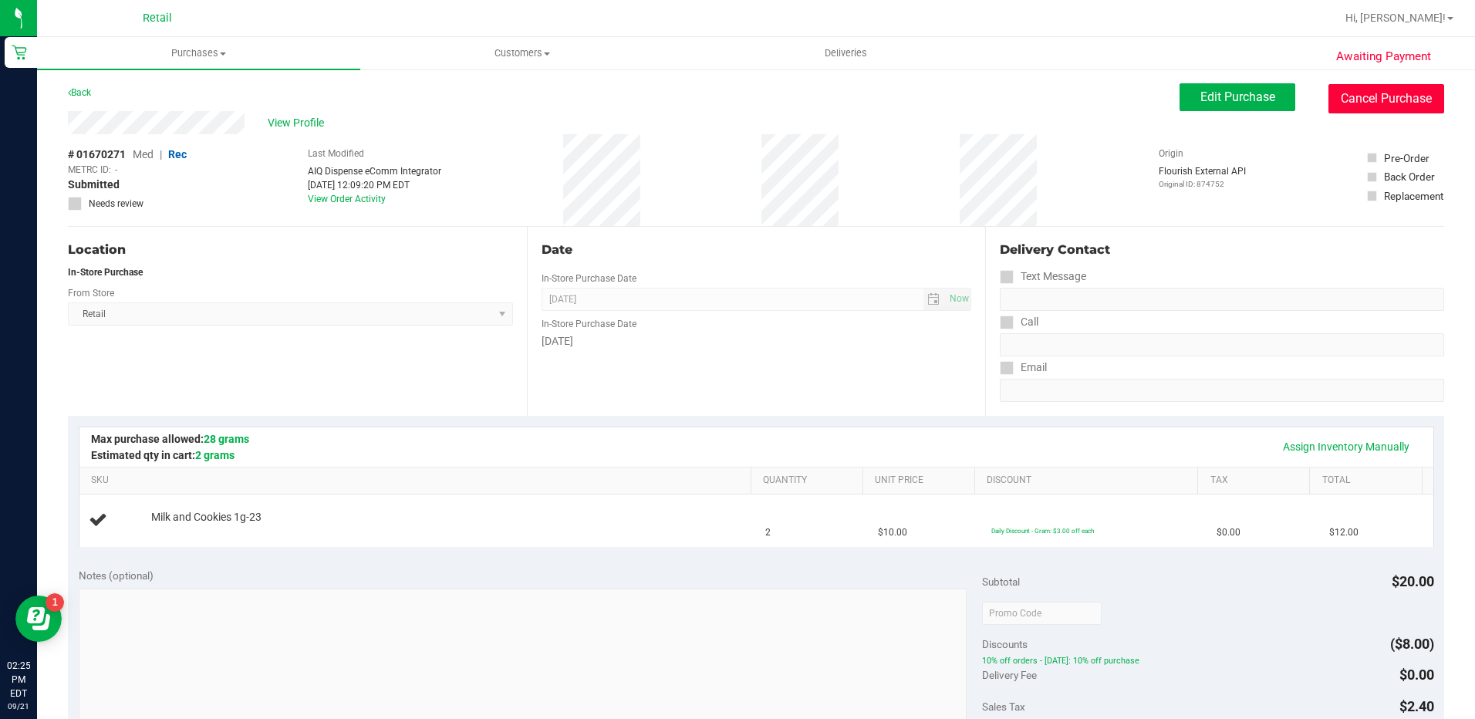
click at [1349, 101] on button "Cancel Purchase" at bounding box center [1386, 98] width 116 height 29
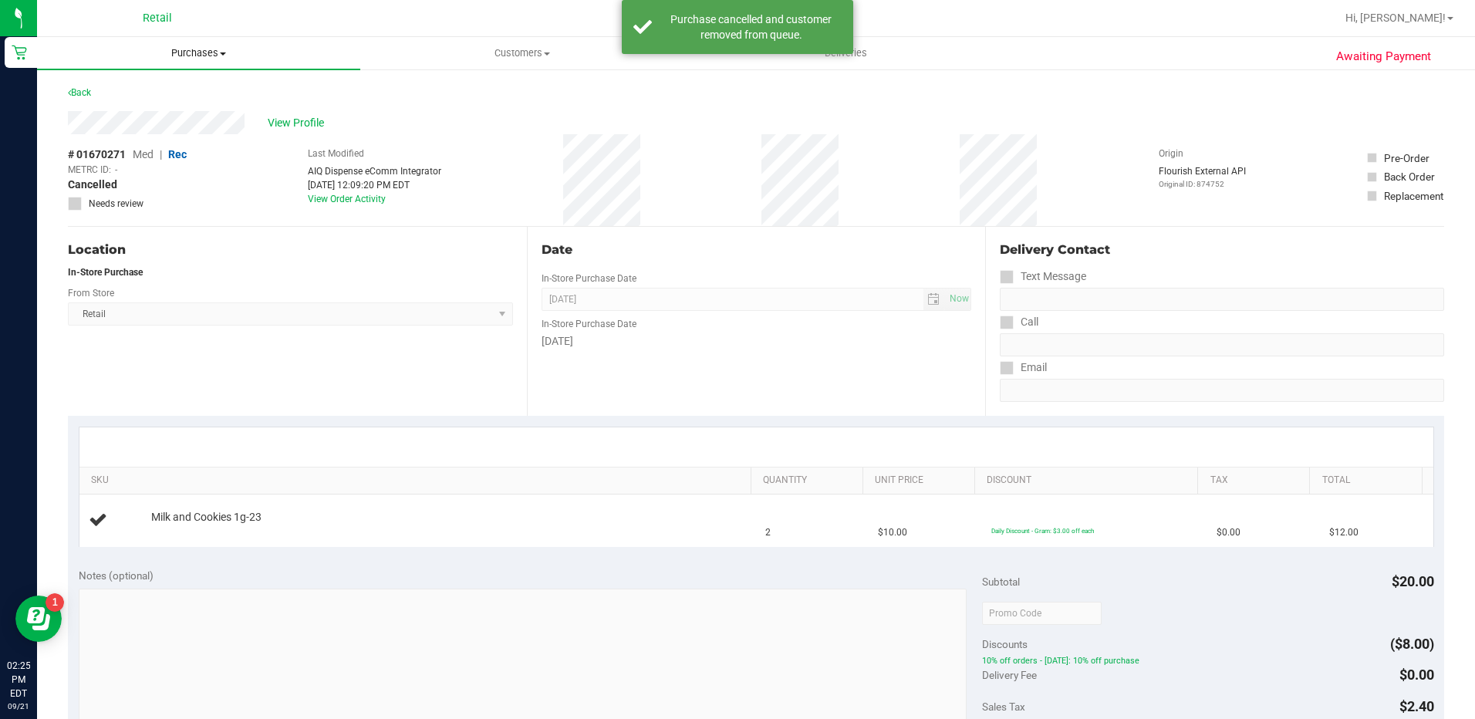
click at [180, 54] on span "Purchases" at bounding box center [198, 53] width 323 height 14
click at [184, 90] on span "Summary of purchases" at bounding box center [116, 92] width 158 height 13
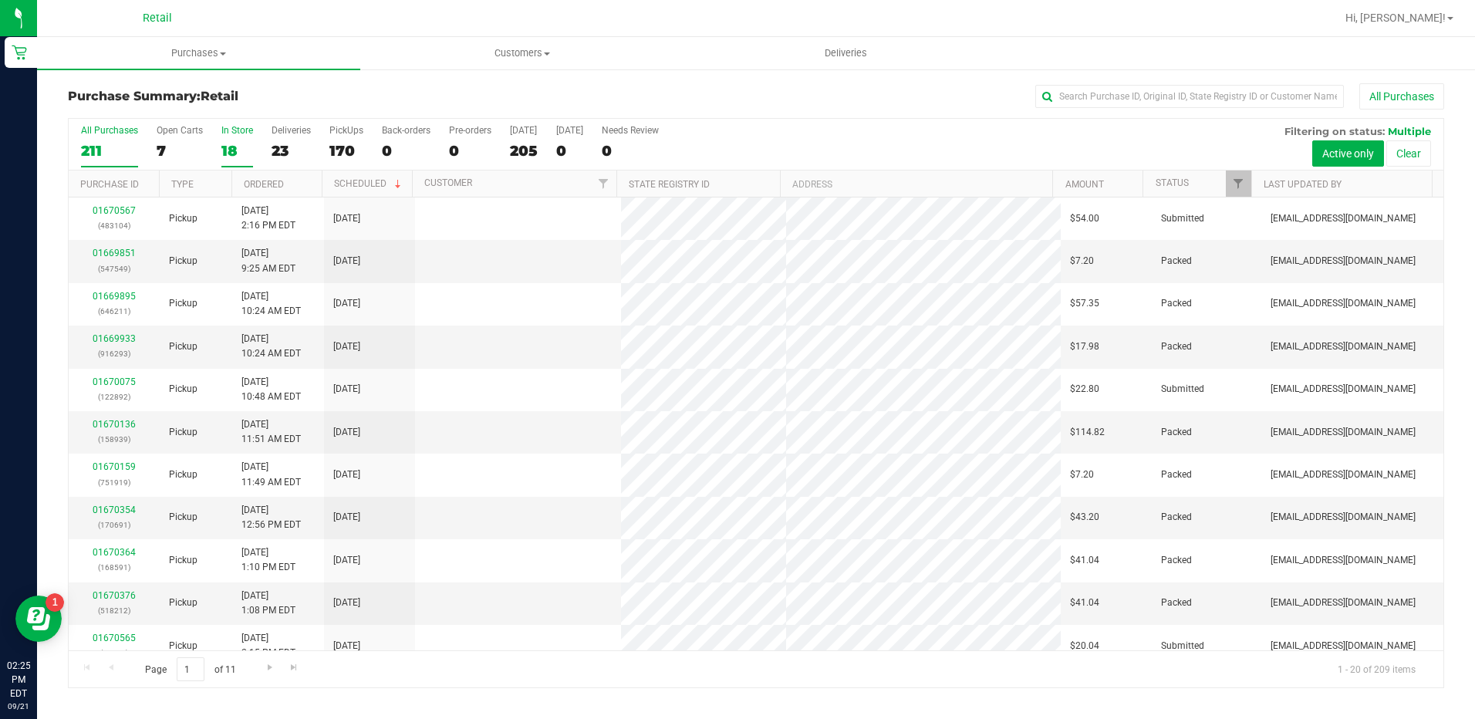
click at [225, 142] on div "18" at bounding box center [237, 151] width 32 height 18
click at [0, 0] on input "In Store 18" at bounding box center [0, 0] width 0 height 0
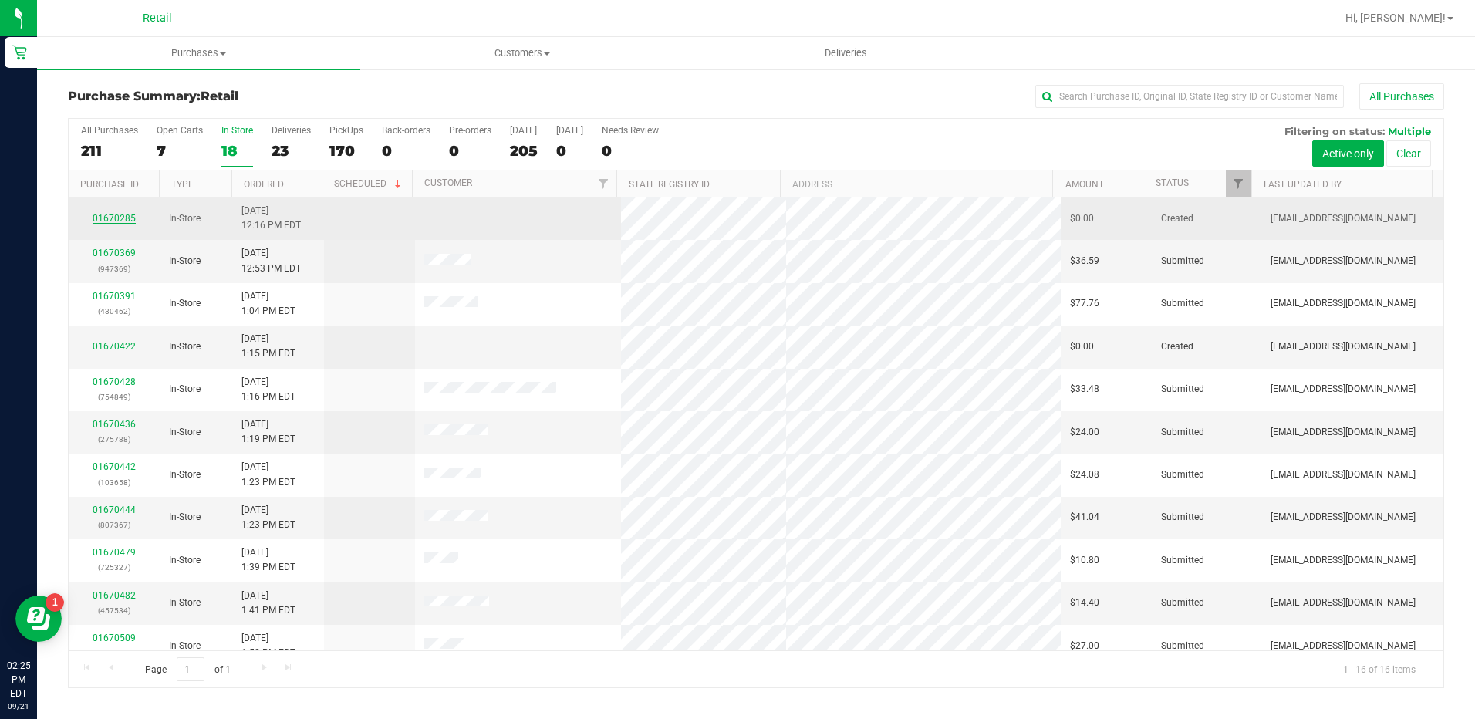
click at [122, 217] on link "01670285" at bounding box center [114, 218] width 43 height 11
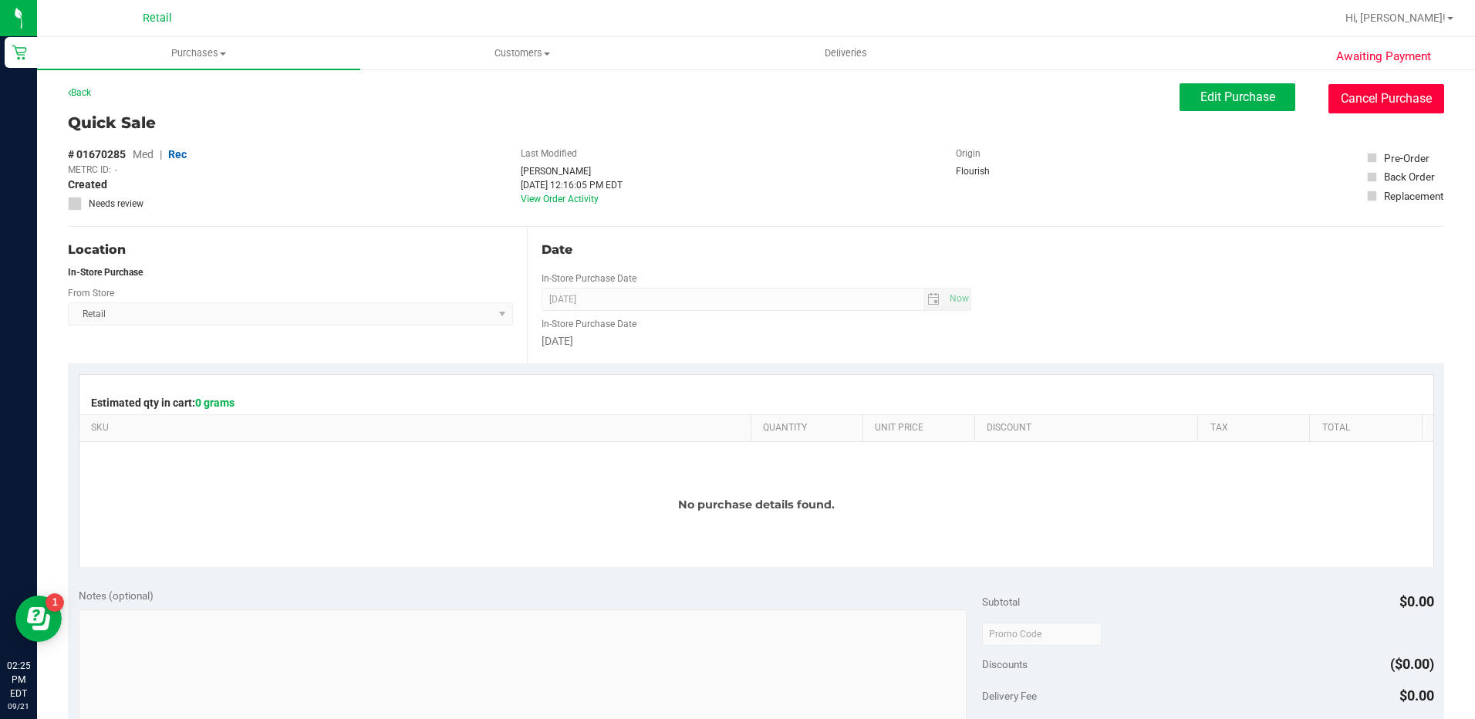
click at [1351, 110] on button "Cancel Purchase" at bounding box center [1386, 98] width 116 height 29
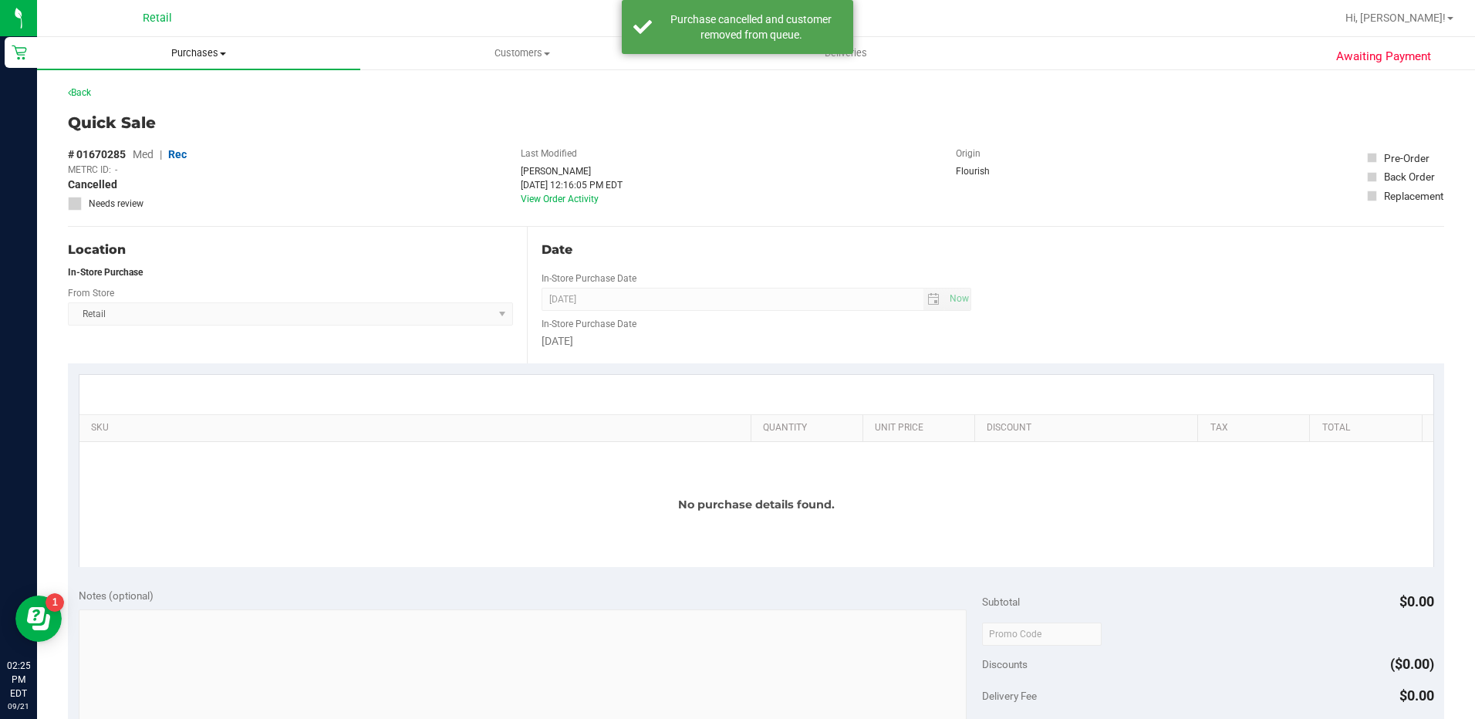
click at [176, 55] on span "Purchases" at bounding box center [198, 53] width 323 height 14
click at [176, 92] on span "Summary of purchases" at bounding box center [116, 92] width 158 height 13
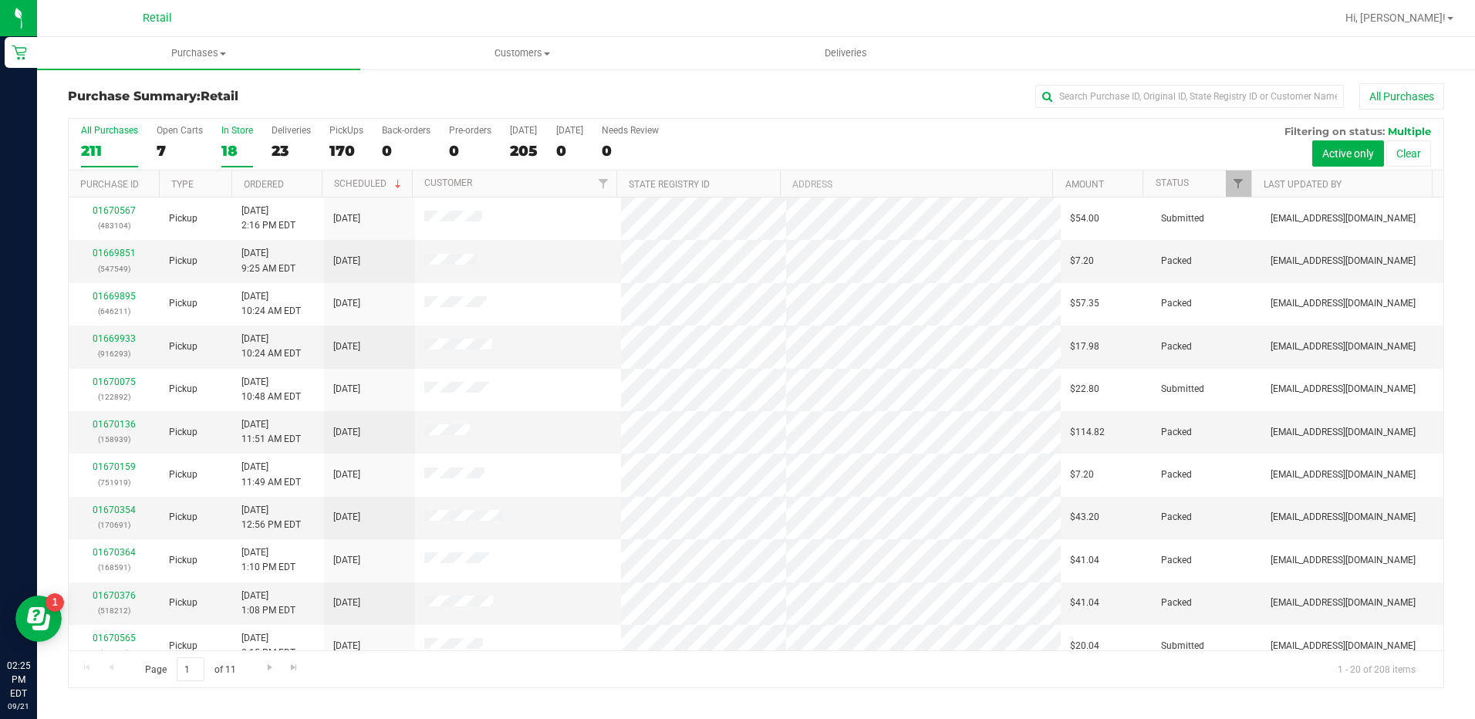
click at [248, 154] on div "18" at bounding box center [237, 151] width 32 height 18
click at [0, 0] on input "In Store 18" at bounding box center [0, 0] width 0 height 0
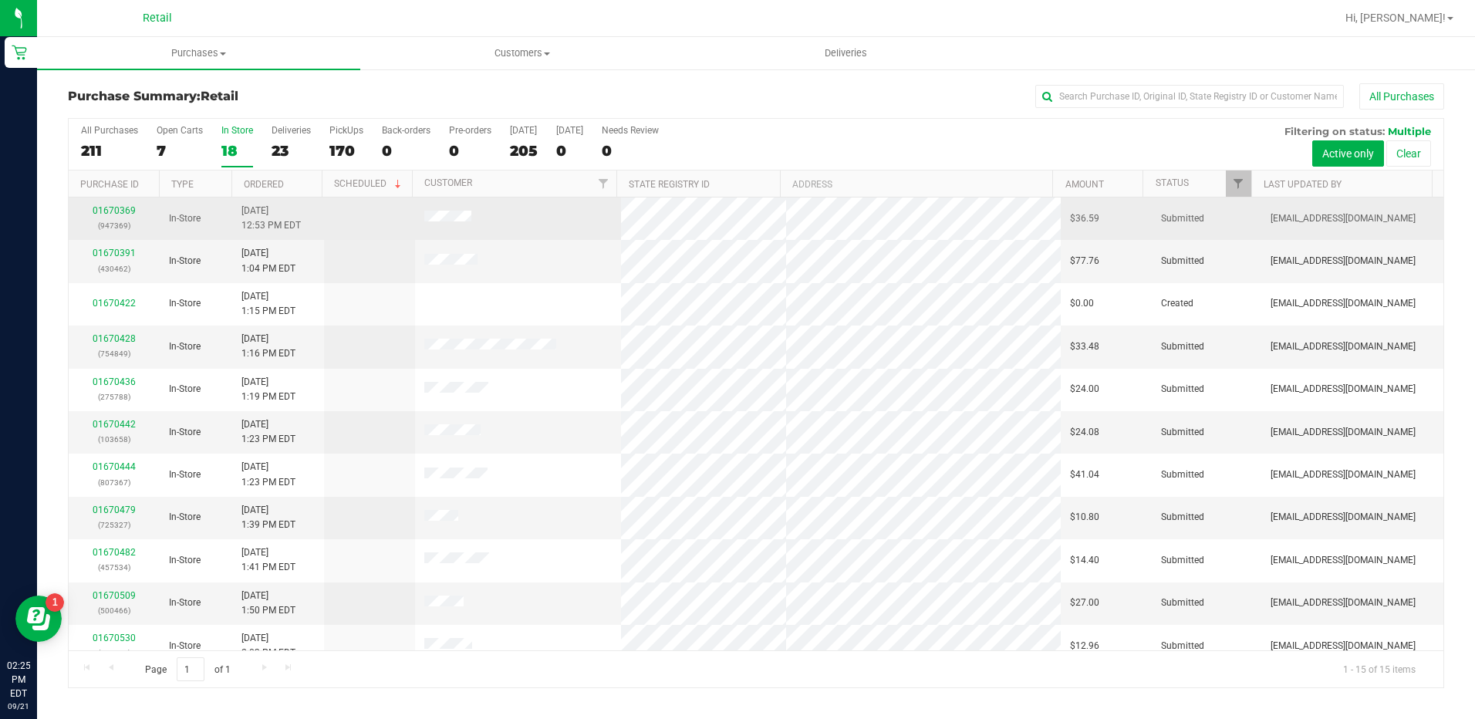
click at [136, 213] on div "01670369 (947369)" at bounding box center [114, 218] width 72 height 29
click at [122, 214] on link "01670369" at bounding box center [114, 210] width 43 height 11
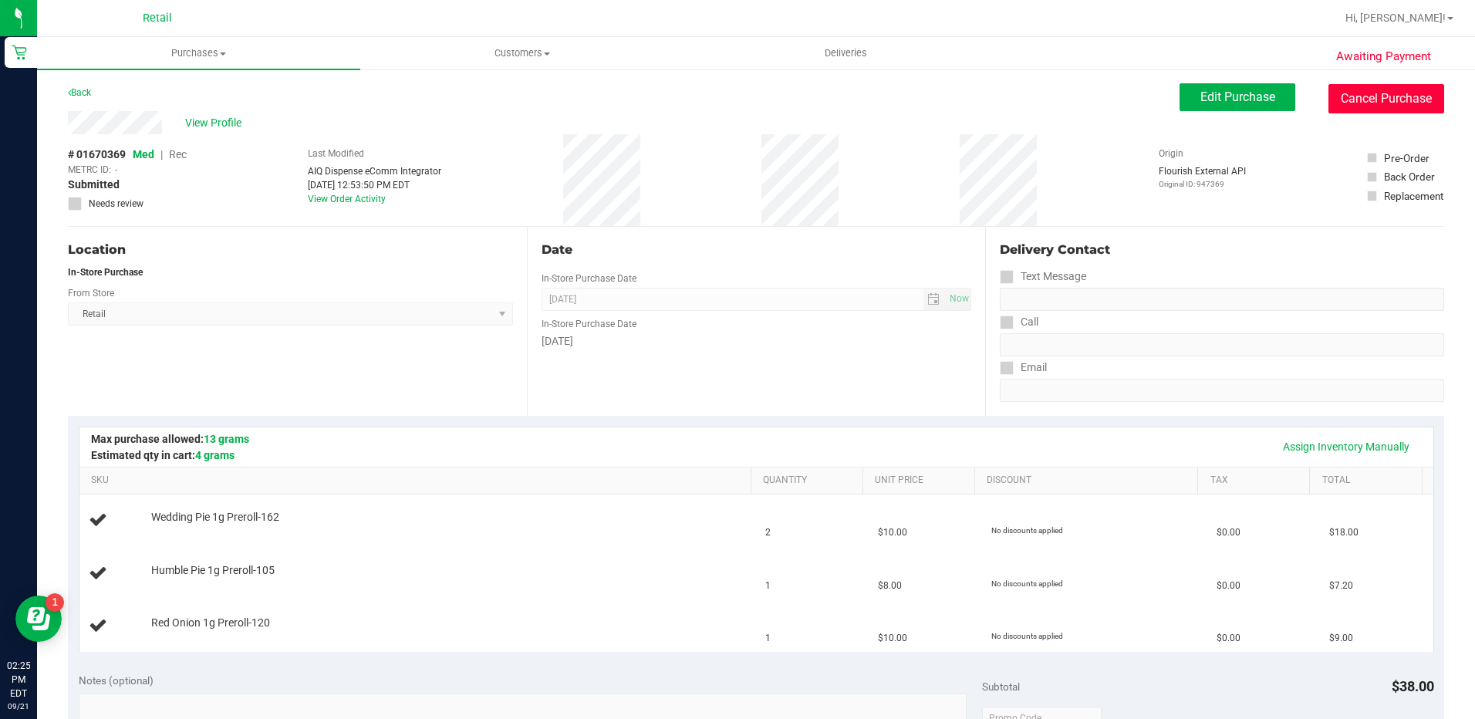
click at [1380, 110] on button "Cancel Purchase" at bounding box center [1386, 98] width 116 height 29
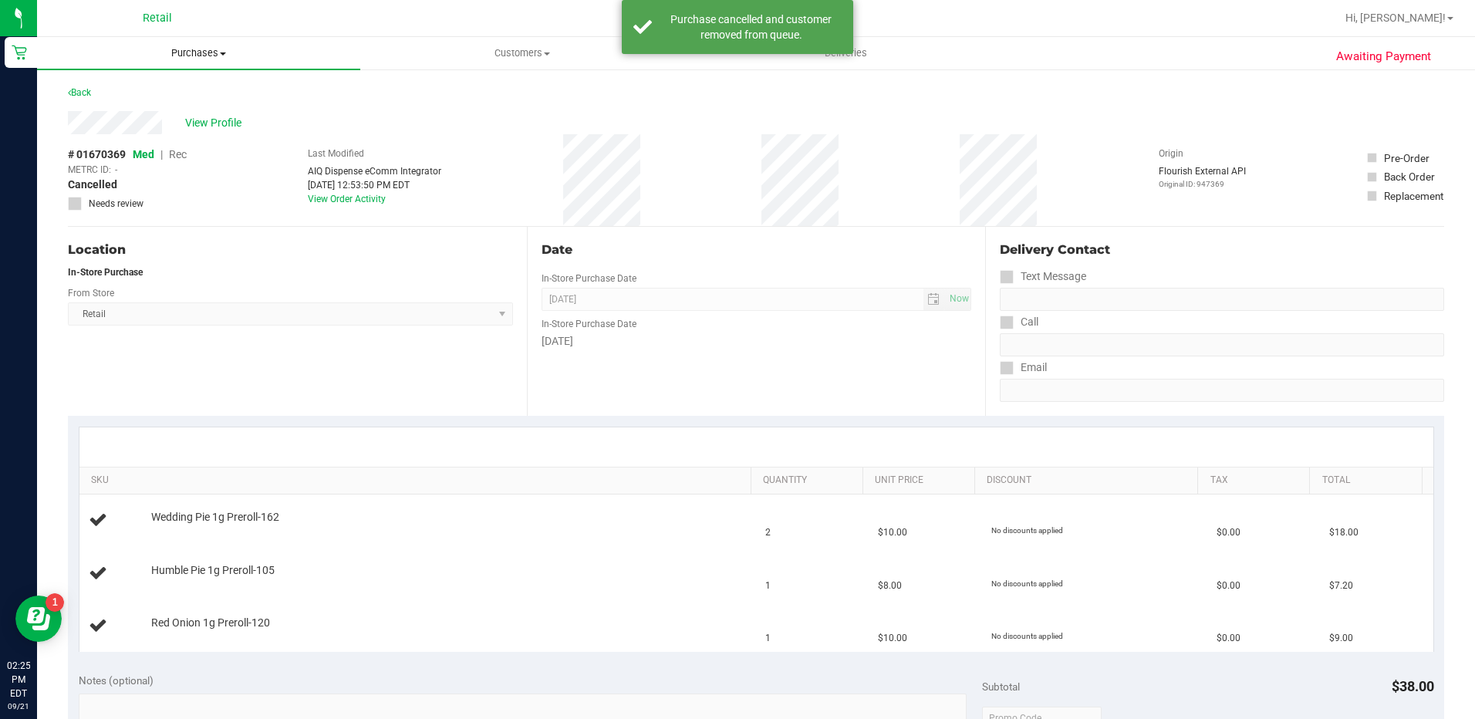
click at [204, 61] on uib-tab-heading "Purchases Summary of purchases Fulfillment All purchases" at bounding box center [198, 53] width 323 height 32
click at [194, 103] on li "Fulfillment" at bounding box center [198, 112] width 323 height 19
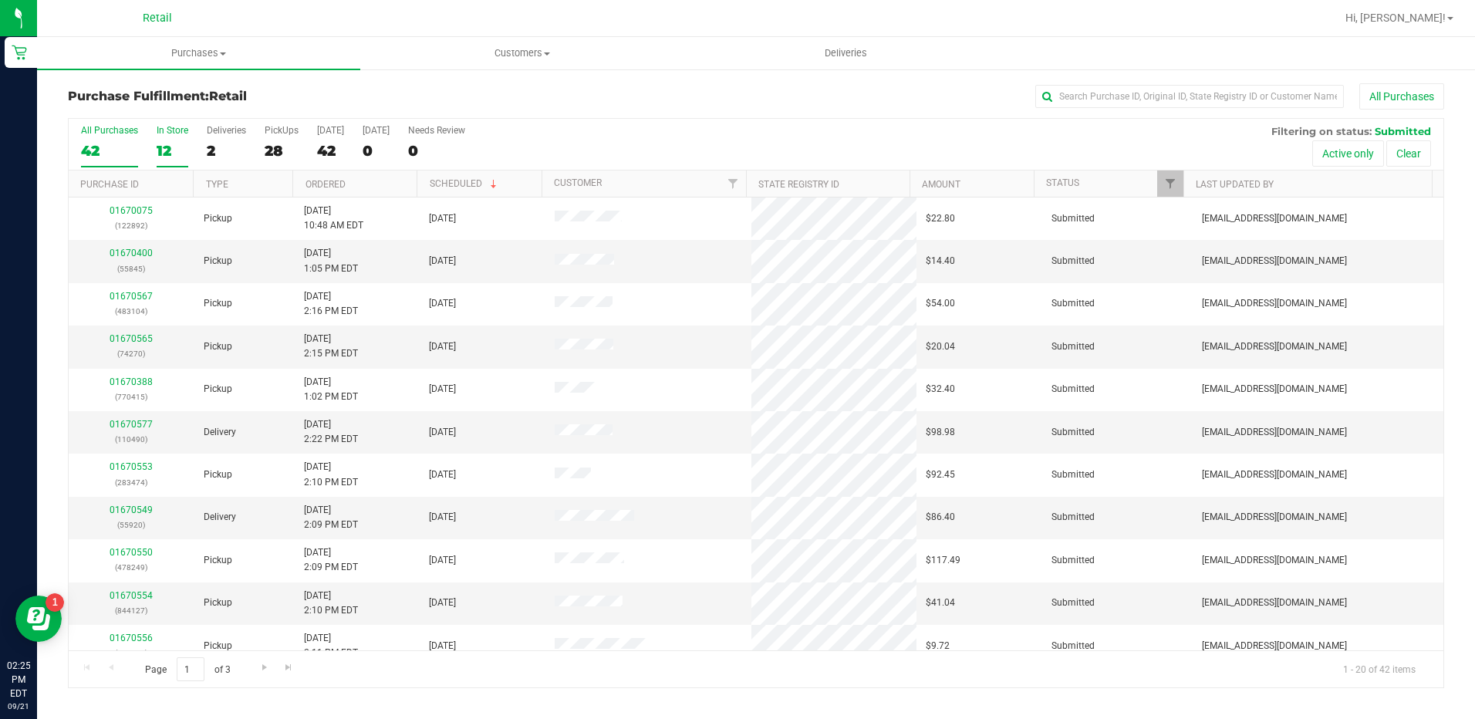
click at [158, 133] on div "In Store" at bounding box center [173, 130] width 32 height 11
click at [0, 0] on input "In Store 12" at bounding box center [0, 0] width 0 height 0
click at [356, 184] on th "Ordered" at bounding box center [354, 183] width 124 height 27
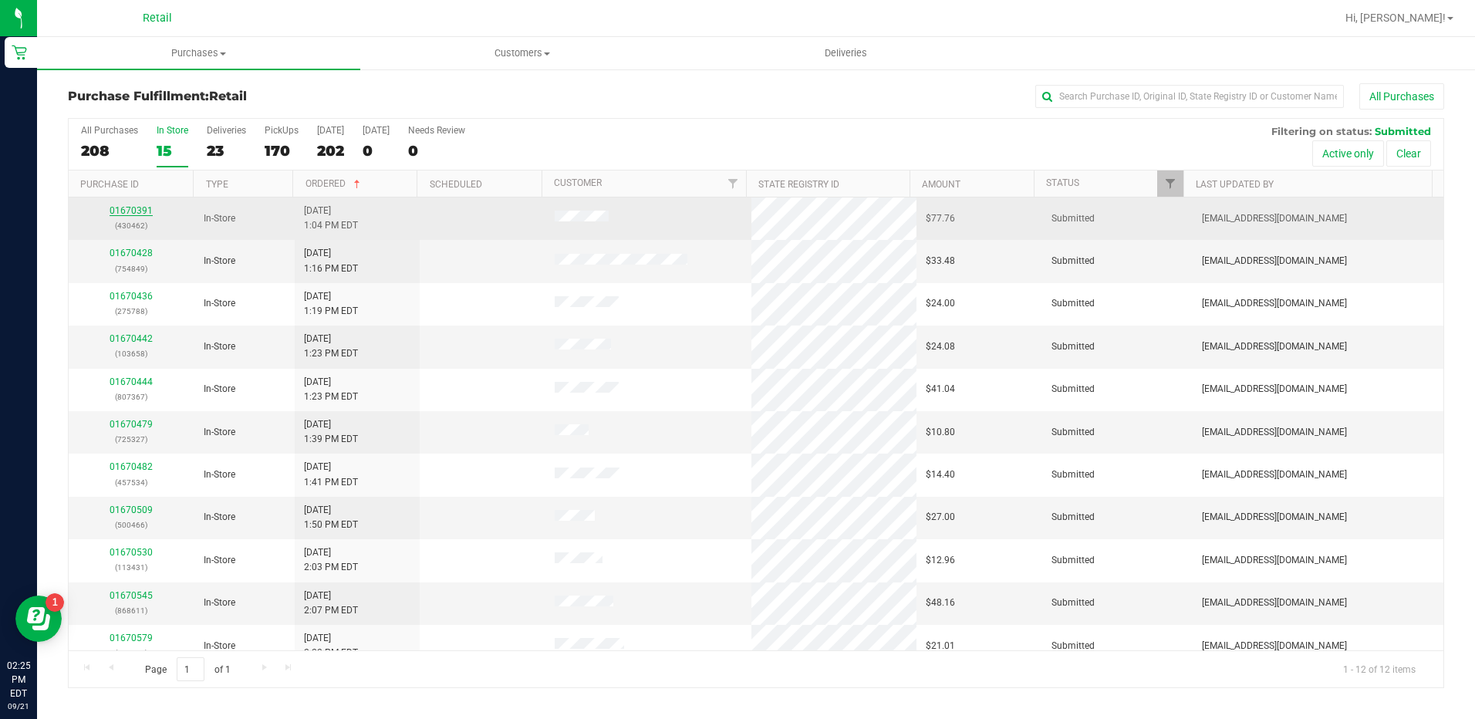
click at [139, 209] on link "01670391" at bounding box center [131, 210] width 43 height 11
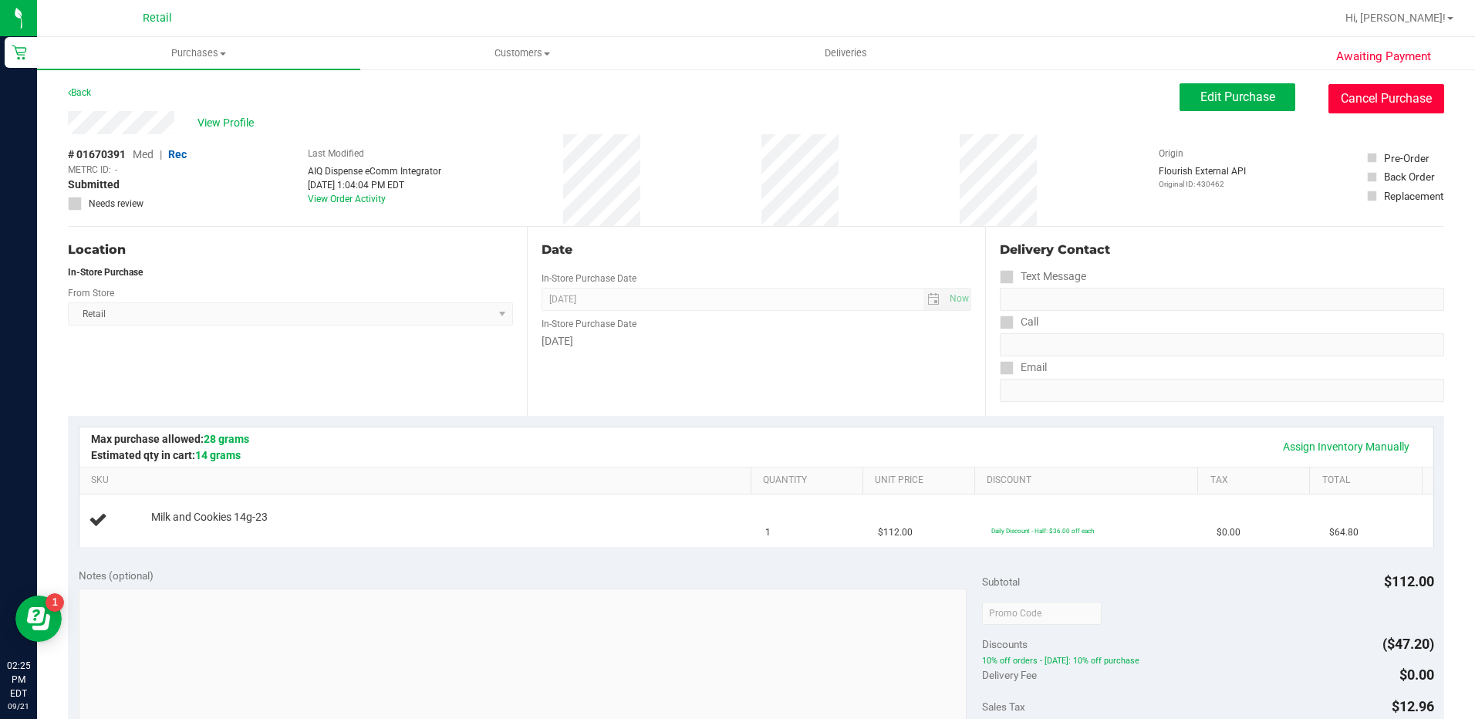
click at [1354, 91] on button "Cancel Purchase" at bounding box center [1386, 98] width 116 height 29
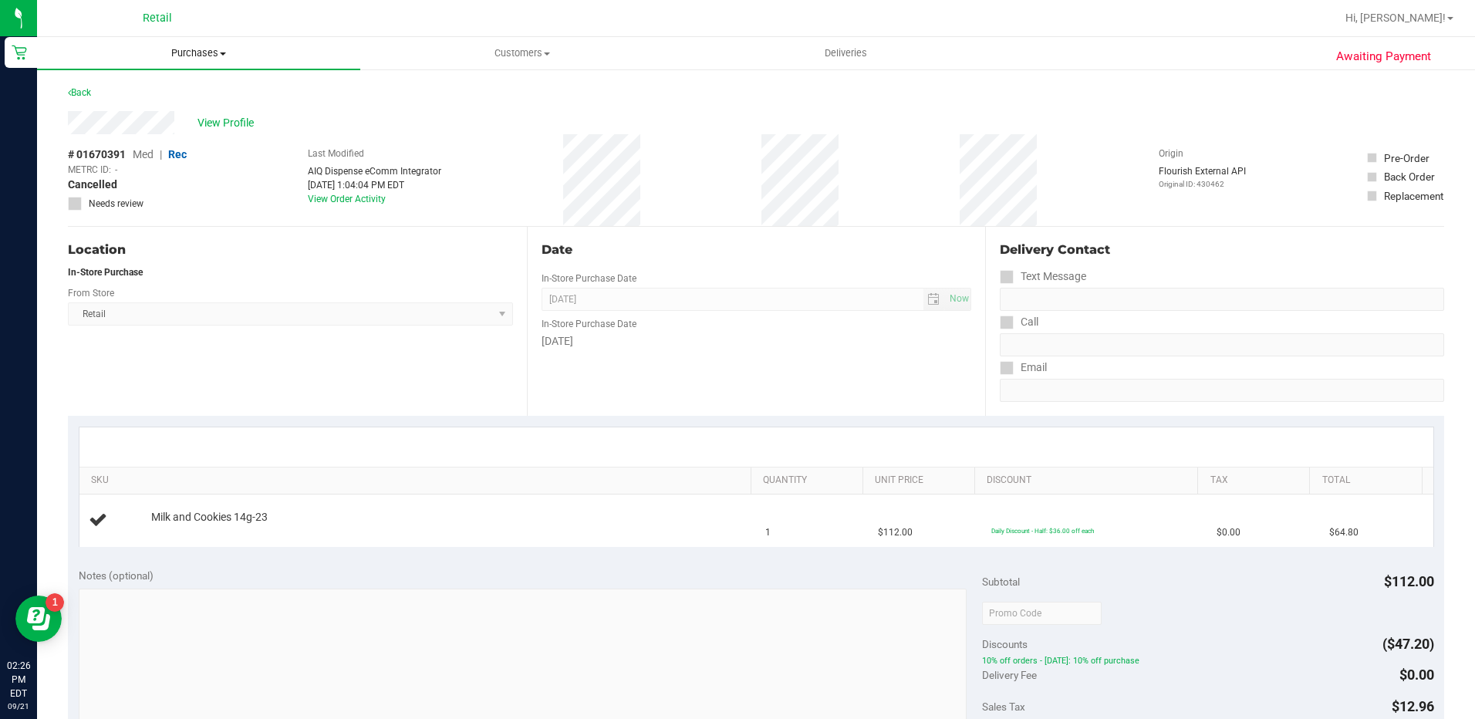
click at [190, 58] on span "Purchases" at bounding box center [198, 53] width 323 height 14
click at [196, 109] on li "Fulfillment" at bounding box center [198, 112] width 323 height 19
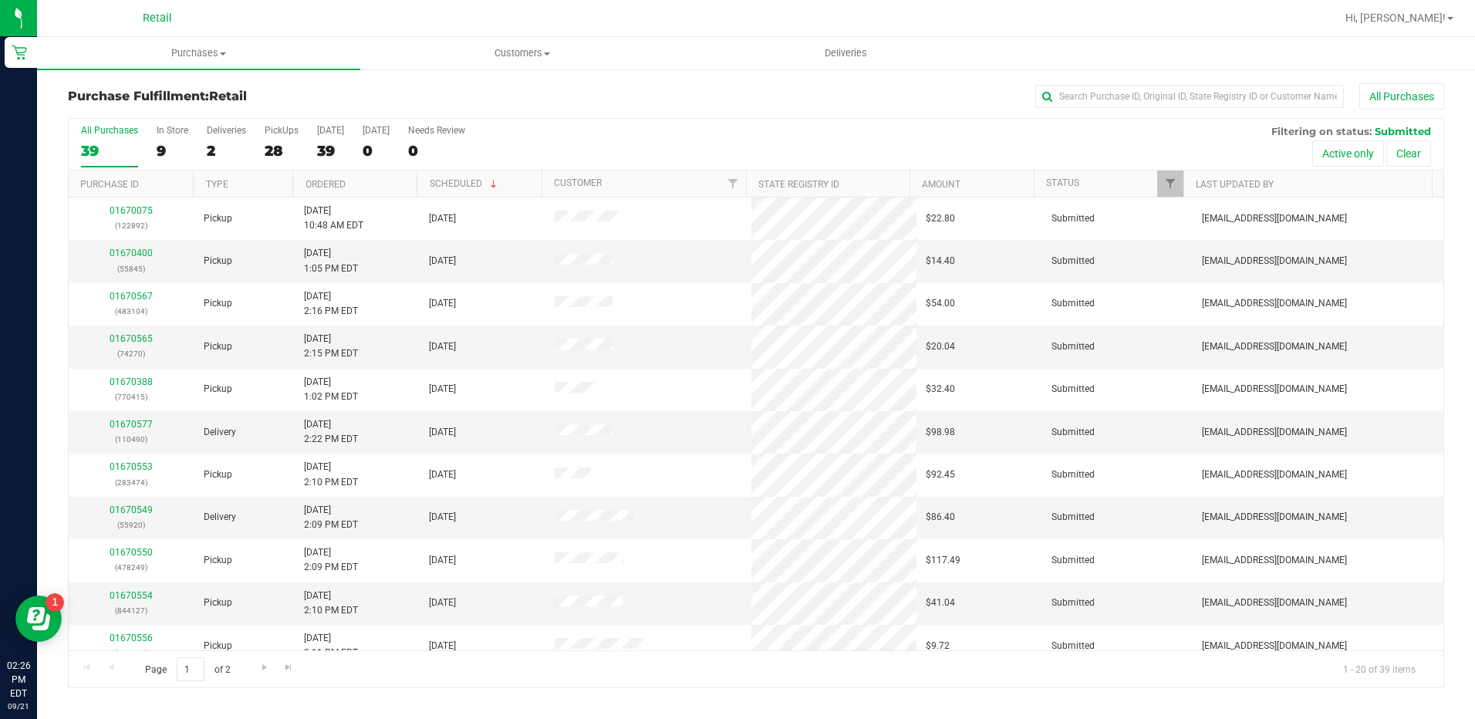
click at [362, 179] on th "Ordered" at bounding box center [354, 183] width 124 height 27
click at [215, 153] on div "2" at bounding box center [226, 151] width 39 height 18
click at [0, 0] on input "Deliveries 2" at bounding box center [0, 0] width 0 height 0
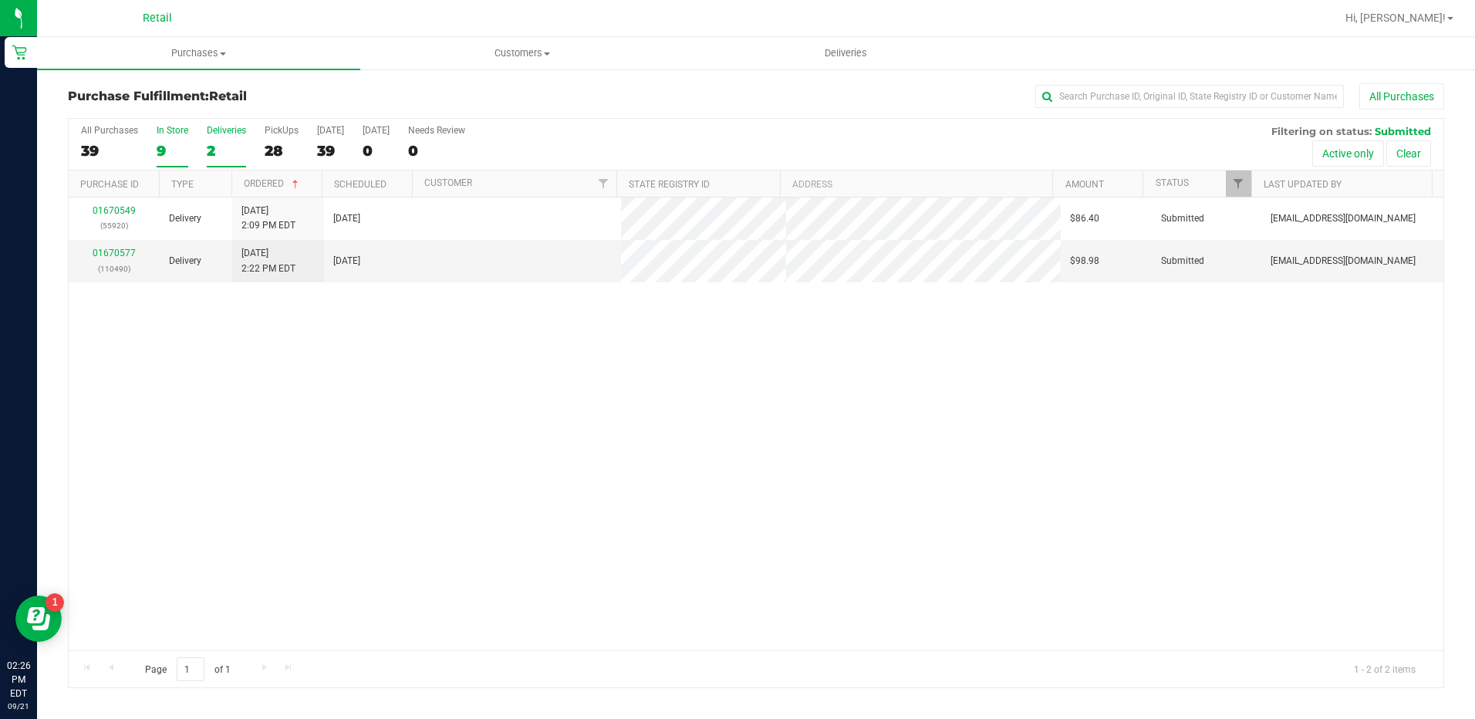
click at [172, 149] on div "9" at bounding box center [173, 151] width 32 height 18
click at [0, 0] on input "In Store 9" at bounding box center [0, 0] width 0 height 0
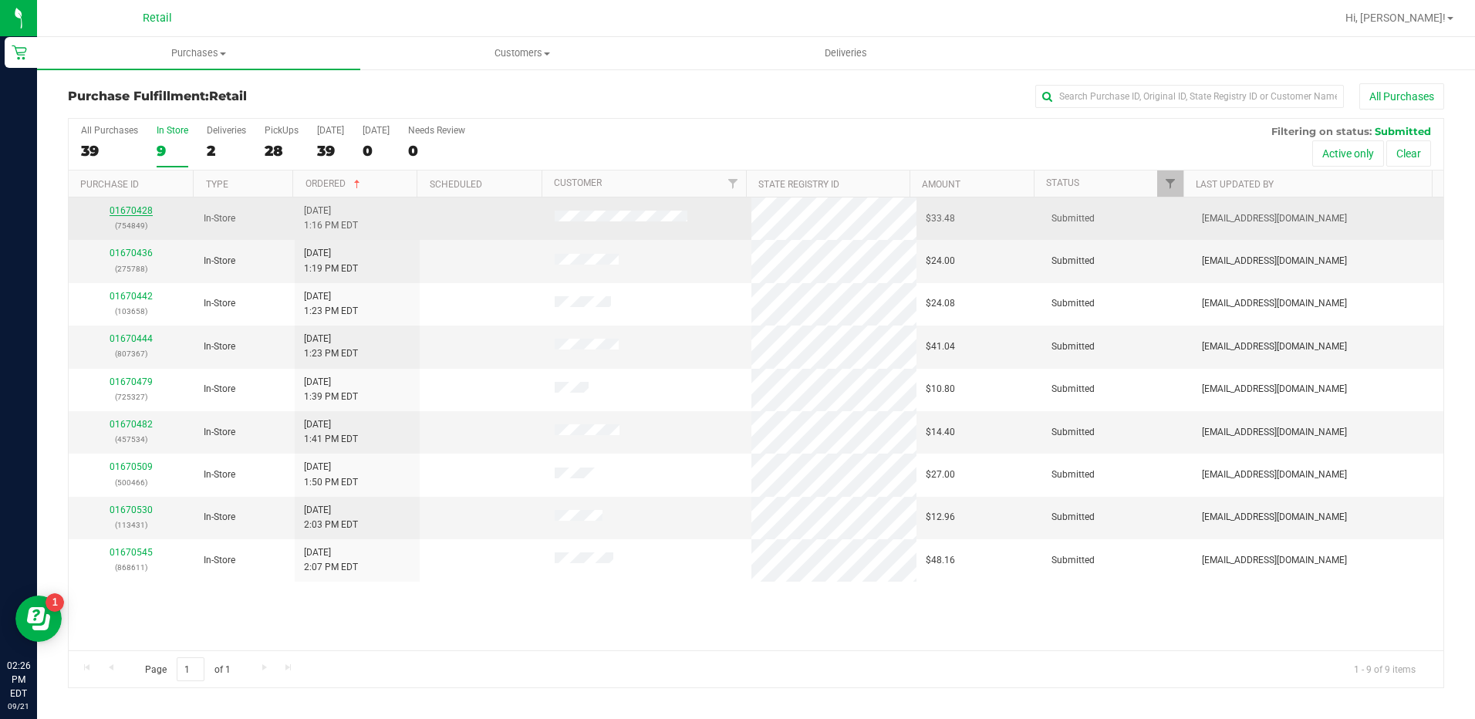
click at [135, 210] on link "01670428" at bounding box center [131, 210] width 43 height 11
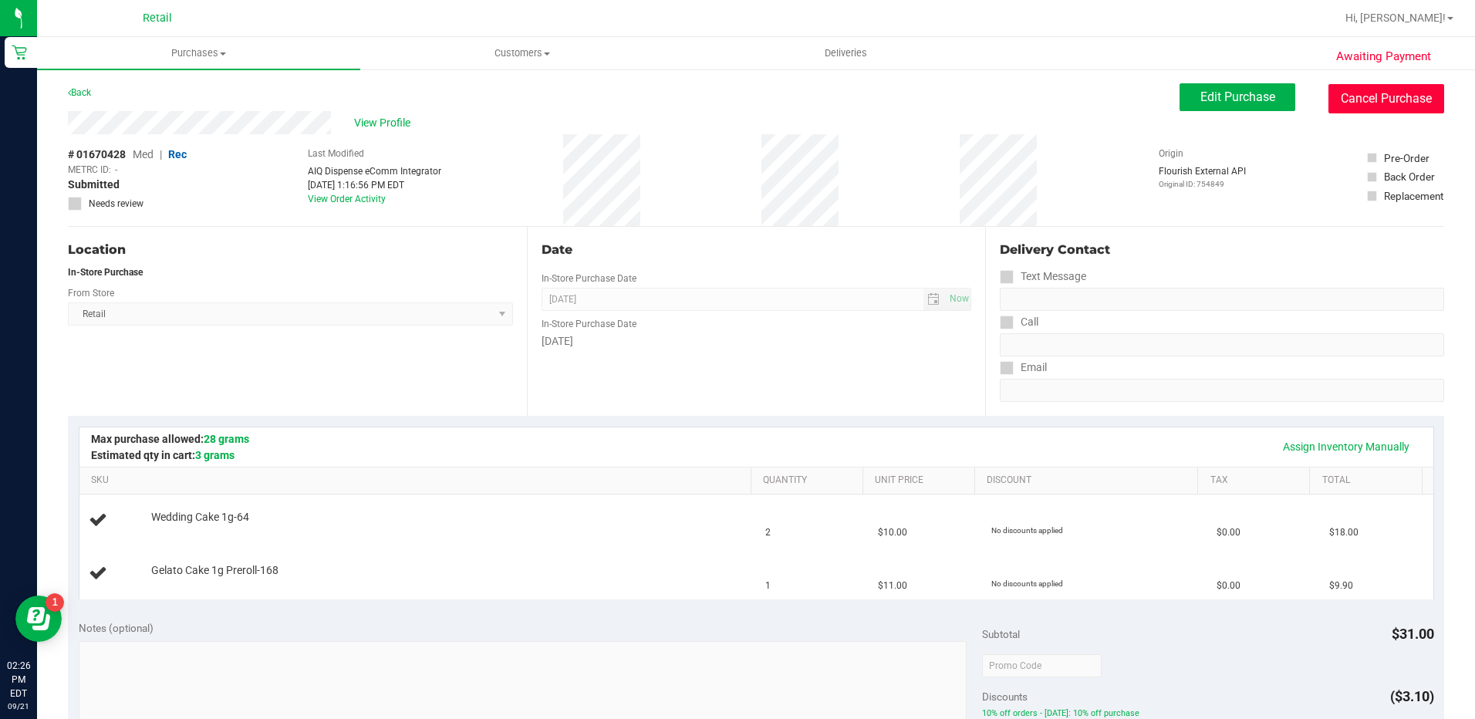
click at [1385, 93] on button "Cancel Purchase" at bounding box center [1386, 98] width 116 height 29
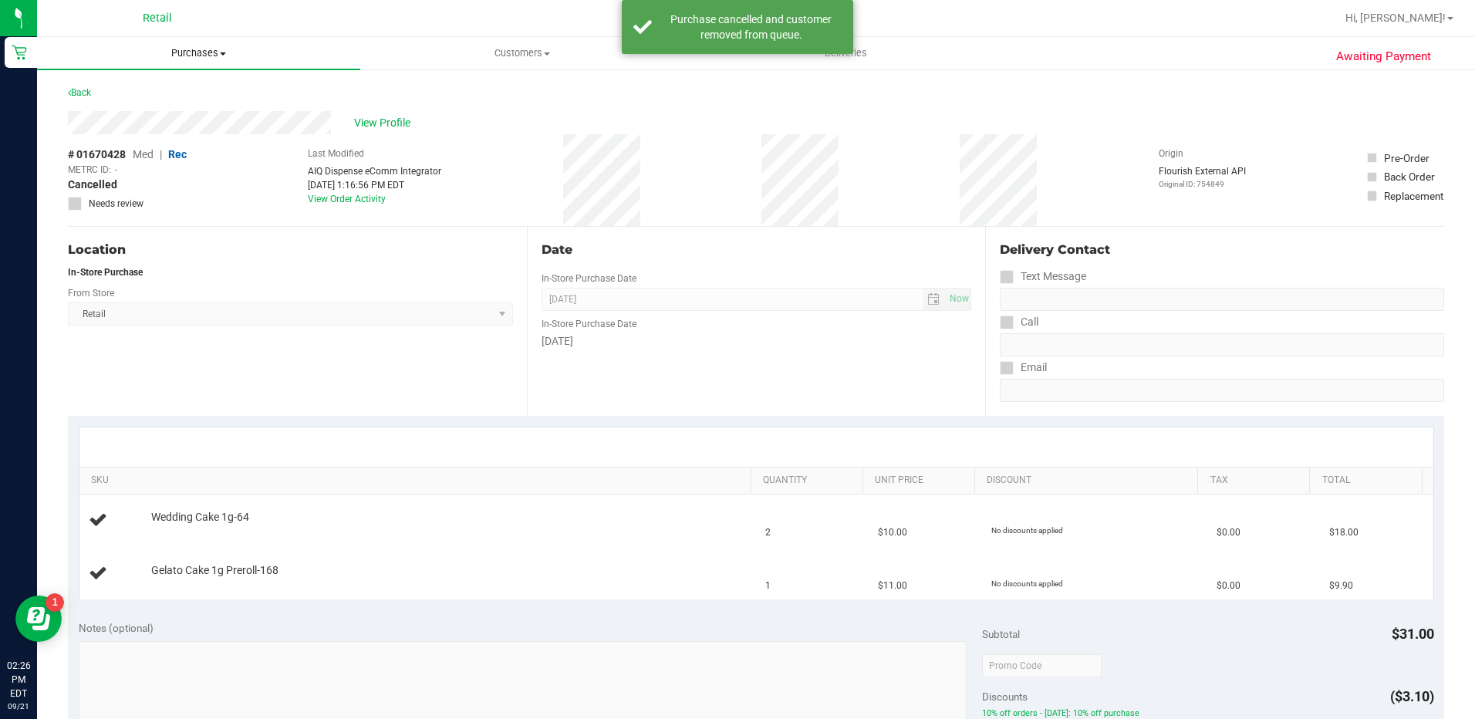
click at [174, 61] on uib-tab-heading "Purchases Summary of purchases Fulfillment All purchases" at bounding box center [198, 53] width 323 height 32
click at [167, 89] on span "Summary of purchases" at bounding box center [116, 92] width 158 height 13
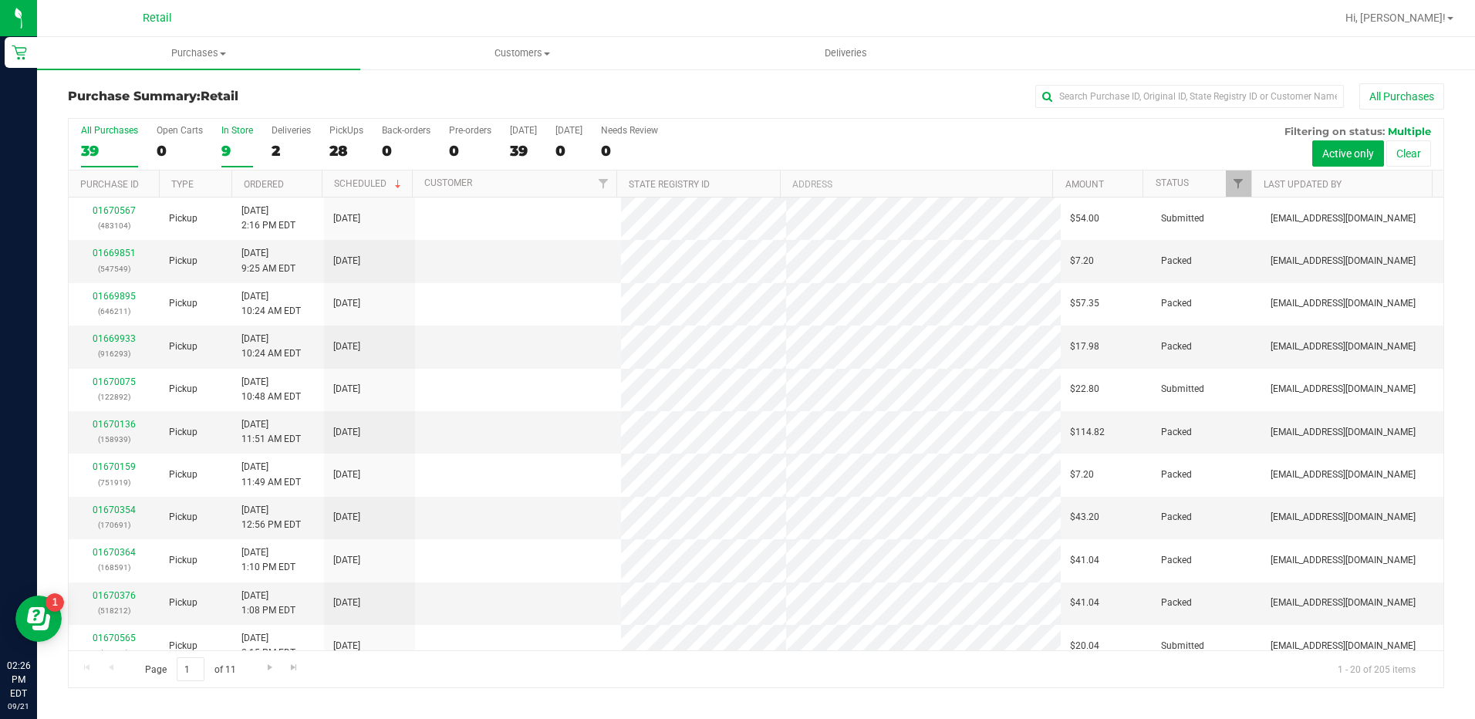
click at [230, 137] on label "In Store 9" at bounding box center [237, 146] width 32 height 42
click at [0, 0] on input "In Store 9" at bounding box center [0, 0] width 0 height 0
click at [287, 177] on th "Ordered" at bounding box center [276, 183] width 90 height 27
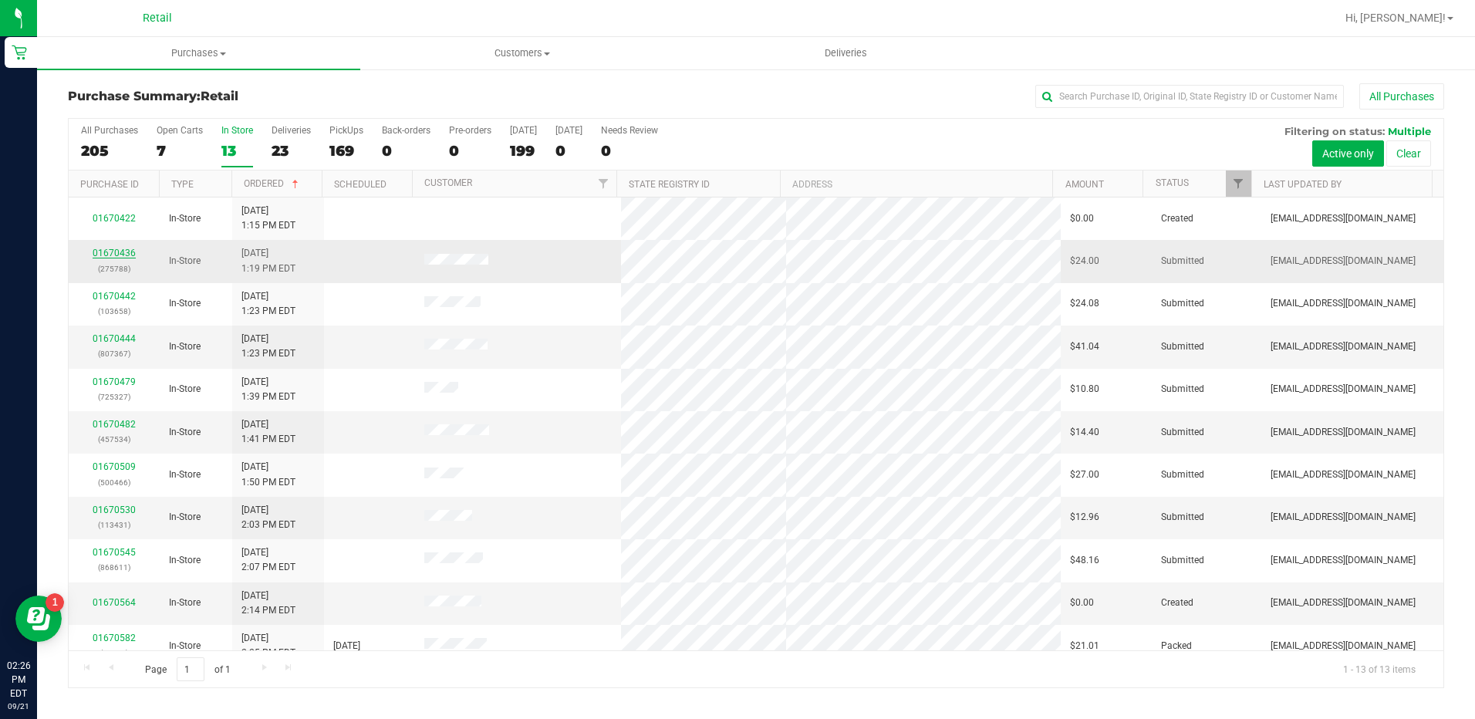
click at [128, 255] on link "01670436" at bounding box center [114, 253] width 43 height 11
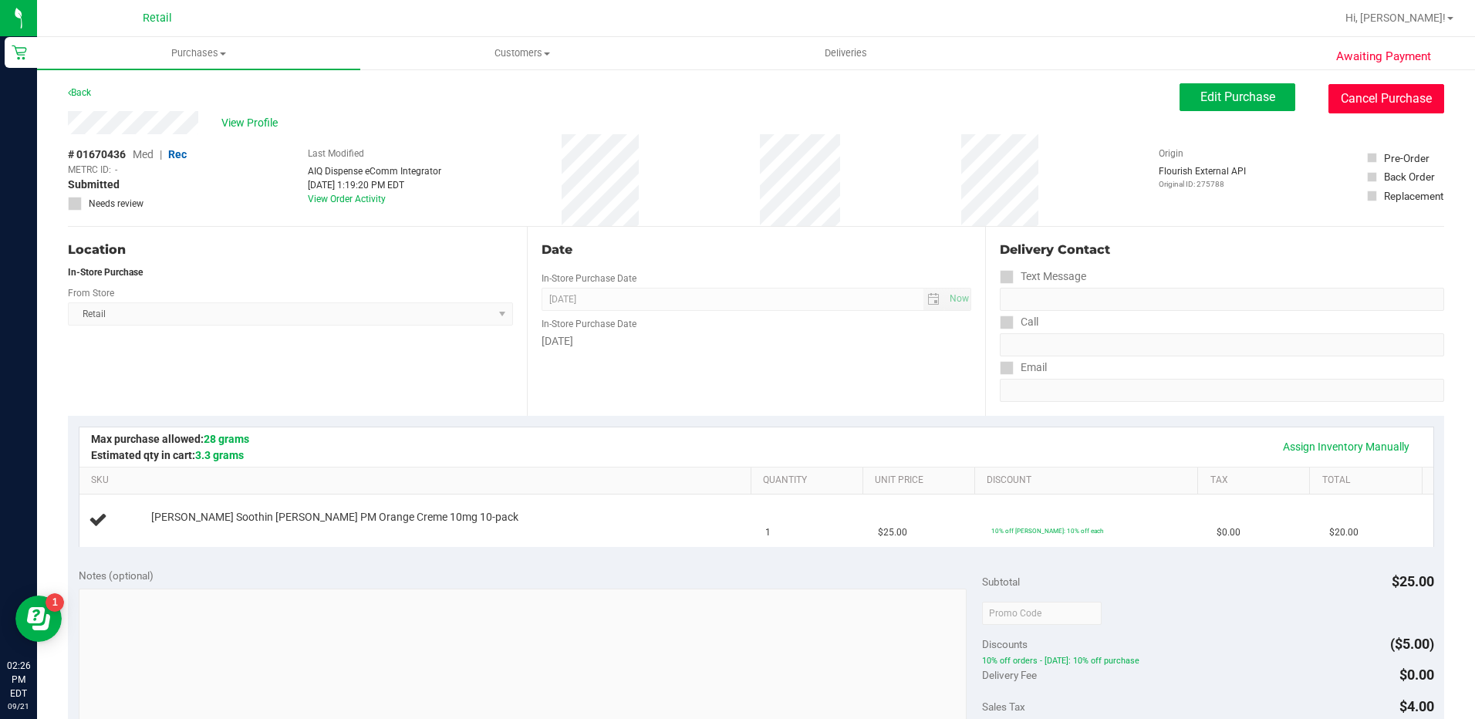
click at [1361, 106] on button "Cancel Purchase" at bounding box center [1386, 98] width 116 height 29
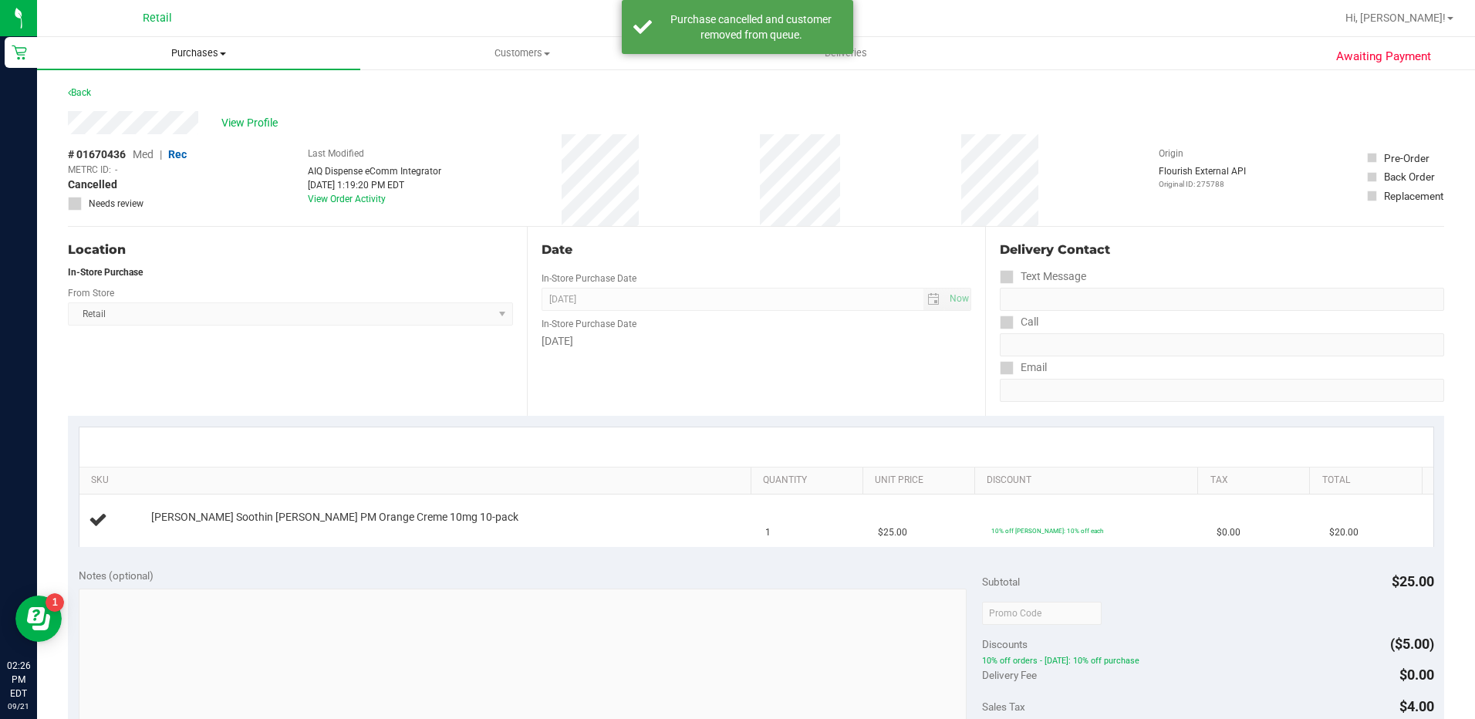
click at [224, 54] on span at bounding box center [223, 53] width 6 height 3
click at [218, 95] on li "Summary of purchases" at bounding box center [198, 93] width 323 height 19
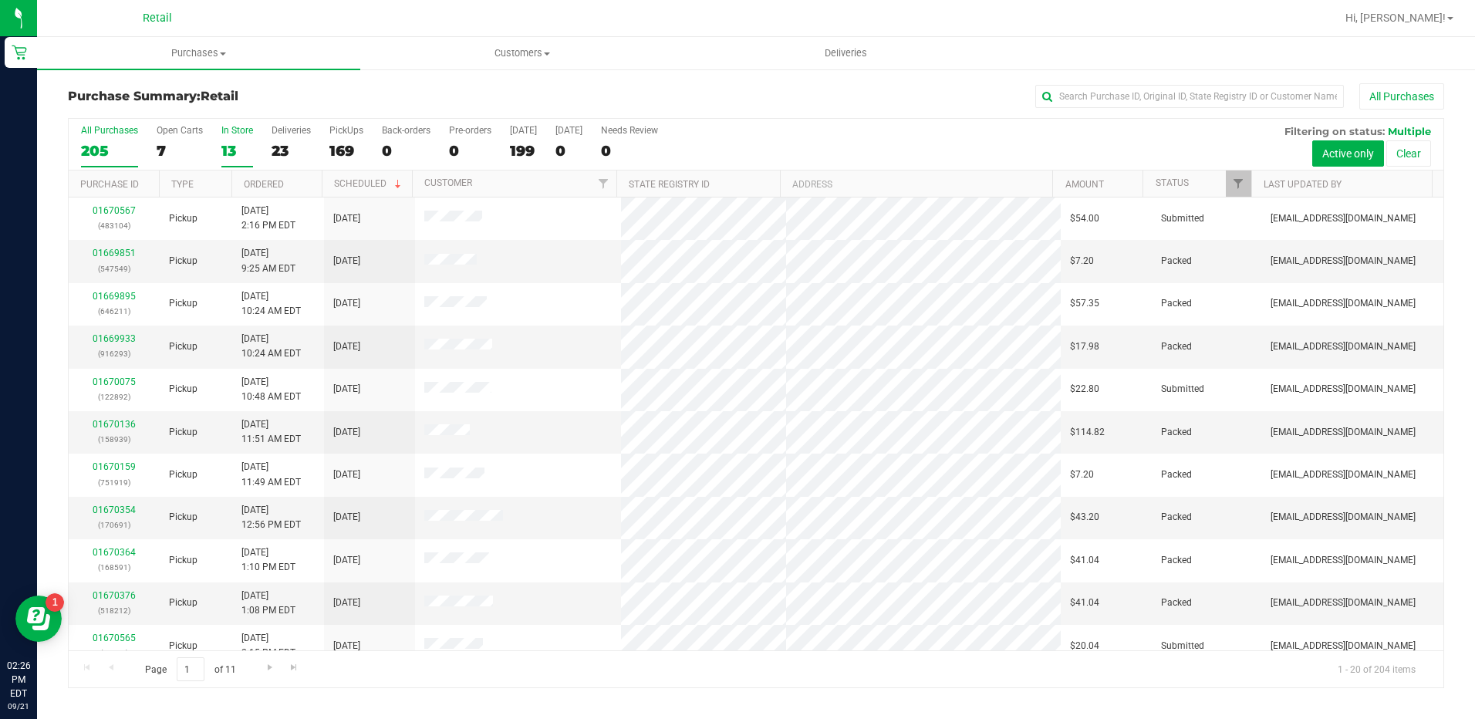
click at [249, 156] on div "13" at bounding box center [237, 151] width 32 height 18
click at [0, 0] on input "In Store 13" at bounding box center [0, 0] width 0 height 0
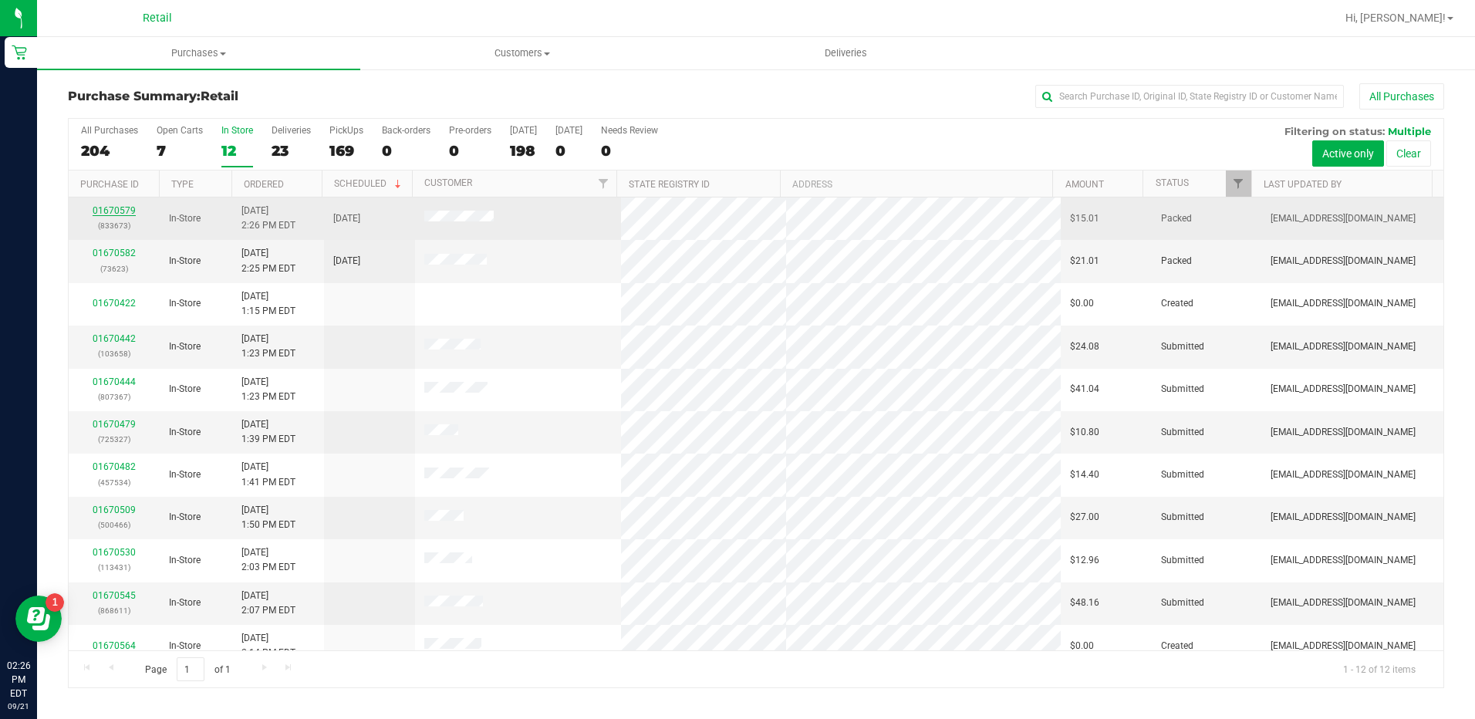
click at [118, 207] on link "01670579" at bounding box center [114, 210] width 43 height 11
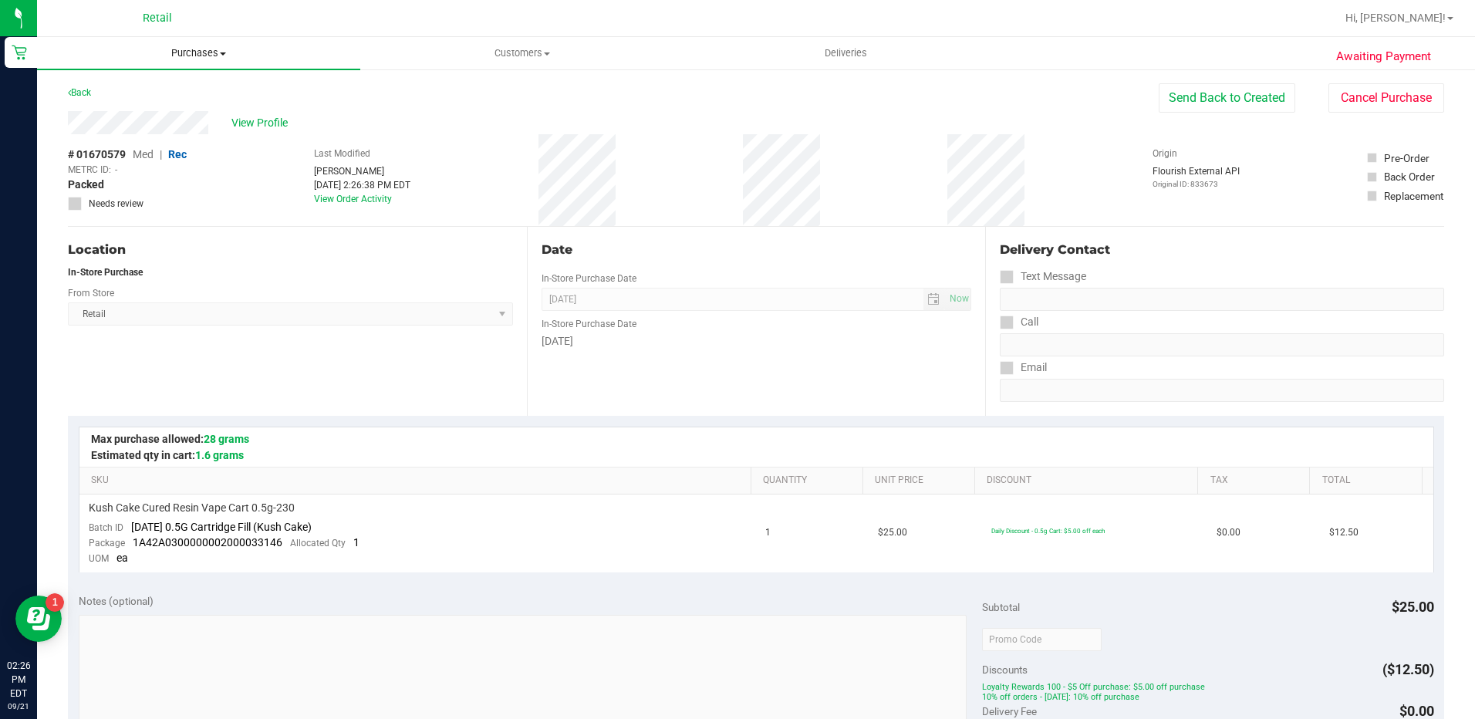
click at [169, 37] on uib-tab-heading "Purchases Summary of purchases Fulfillment All purchases" at bounding box center [198, 53] width 323 height 32
click at [197, 95] on li "Summary of purchases" at bounding box center [198, 93] width 323 height 19
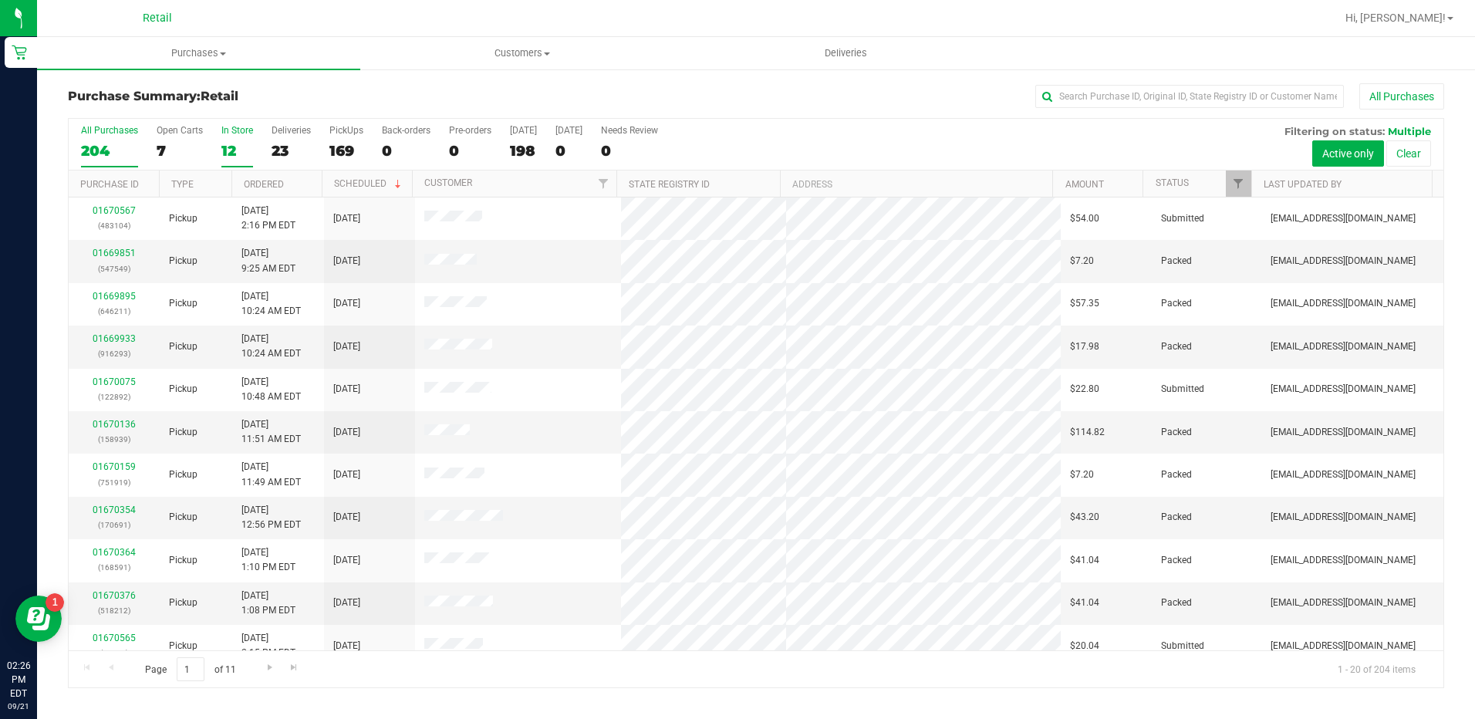
click at [231, 151] on div "12" at bounding box center [237, 151] width 32 height 18
click at [0, 0] on input "In Store 12" at bounding box center [0, 0] width 0 height 0
click at [305, 189] on th "Ordered" at bounding box center [276, 183] width 90 height 27
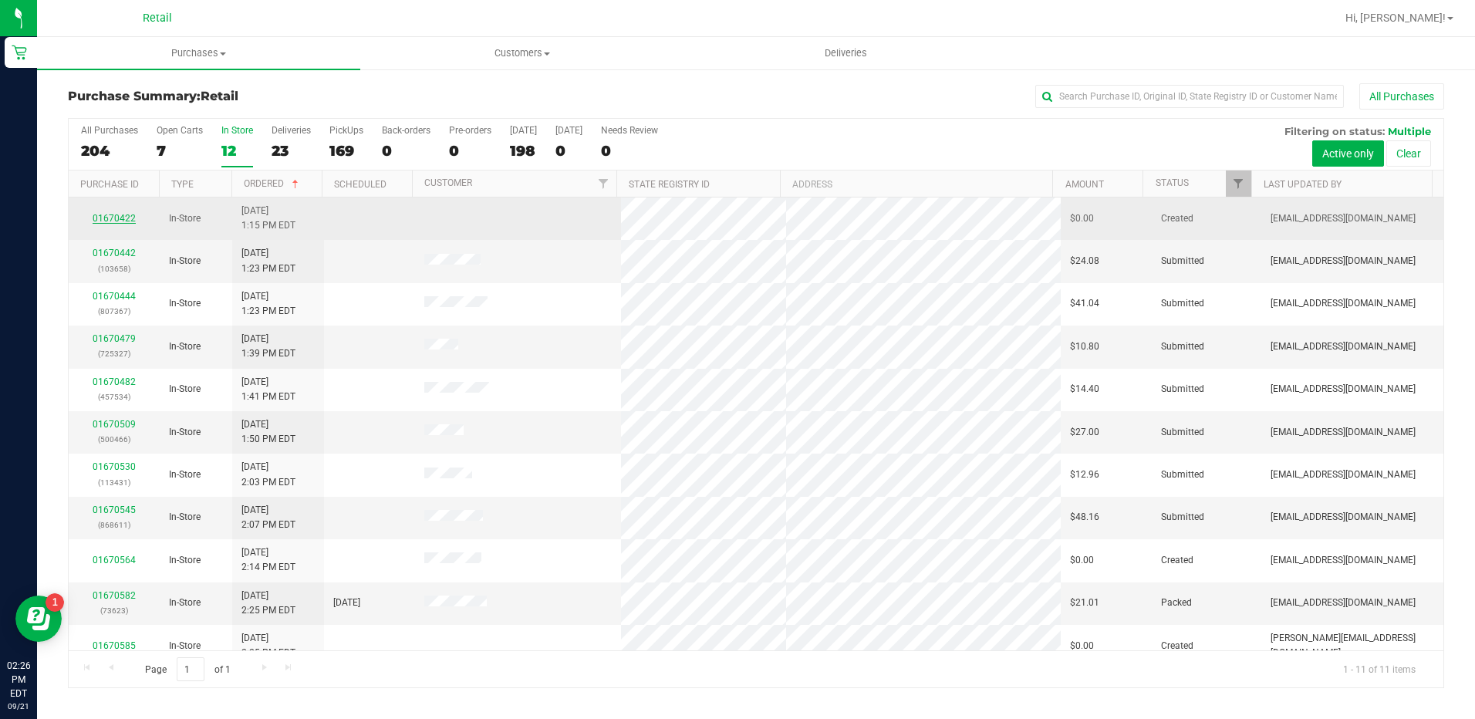
click at [123, 215] on link "01670422" at bounding box center [114, 218] width 43 height 11
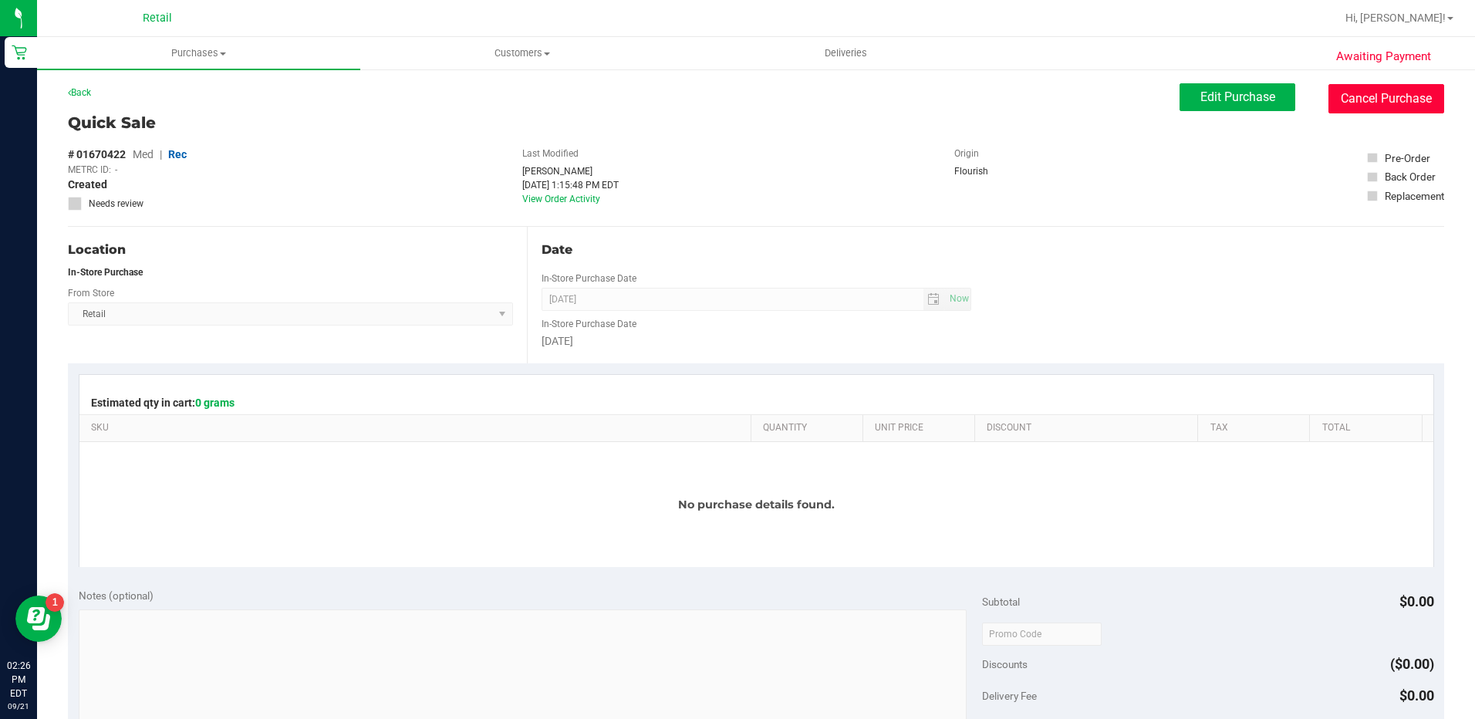
click at [1360, 110] on button "Cancel Purchase" at bounding box center [1386, 98] width 116 height 29
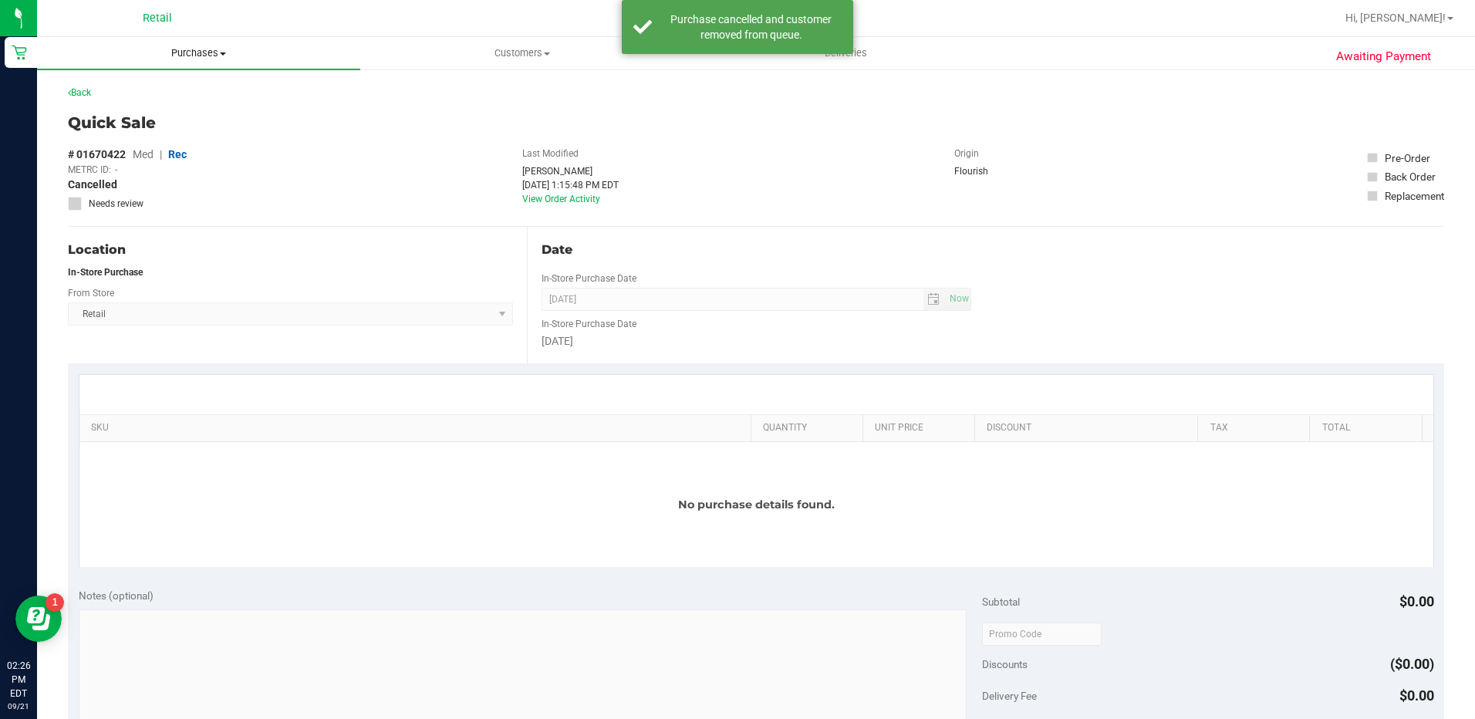
click at [197, 55] on span "Purchases" at bounding box center [198, 53] width 323 height 14
click at [220, 93] on li "Summary of purchases" at bounding box center [198, 93] width 323 height 19
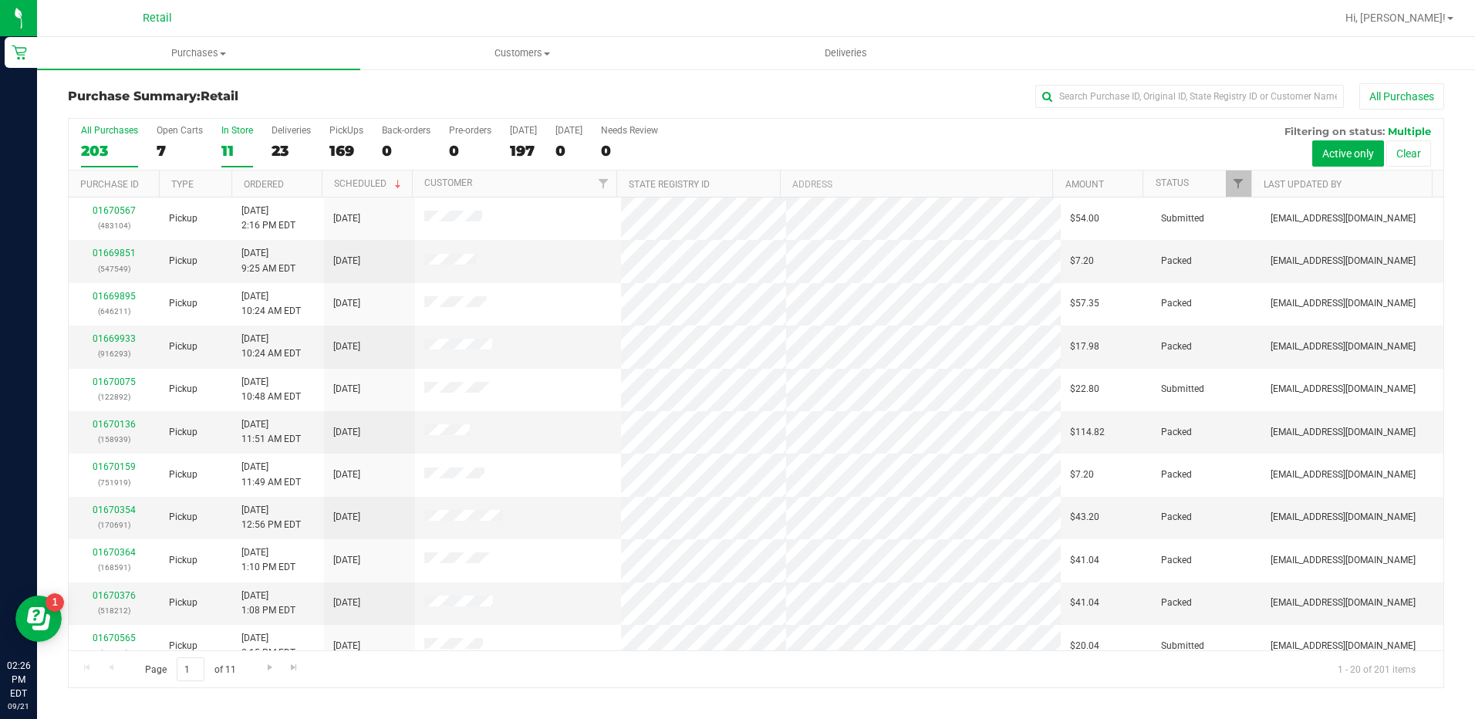
click at [231, 157] on div "11" at bounding box center [237, 151] width 32 height 18
click at [0, 0] on input "In Store 11" at bounding box center [0, 0] width 0 height 0
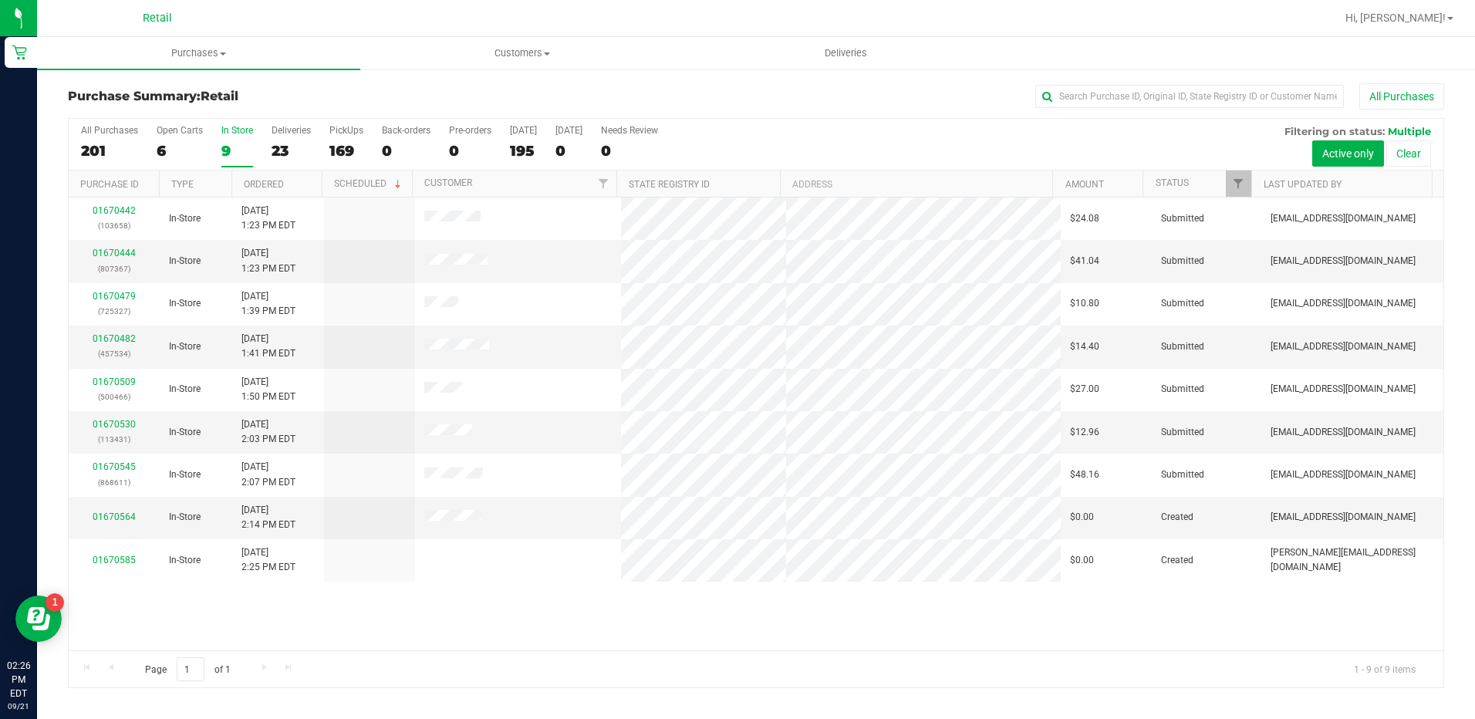
click at [314, 175] on th "Ordered" at bounding box center [276, 183] width 90 height 27
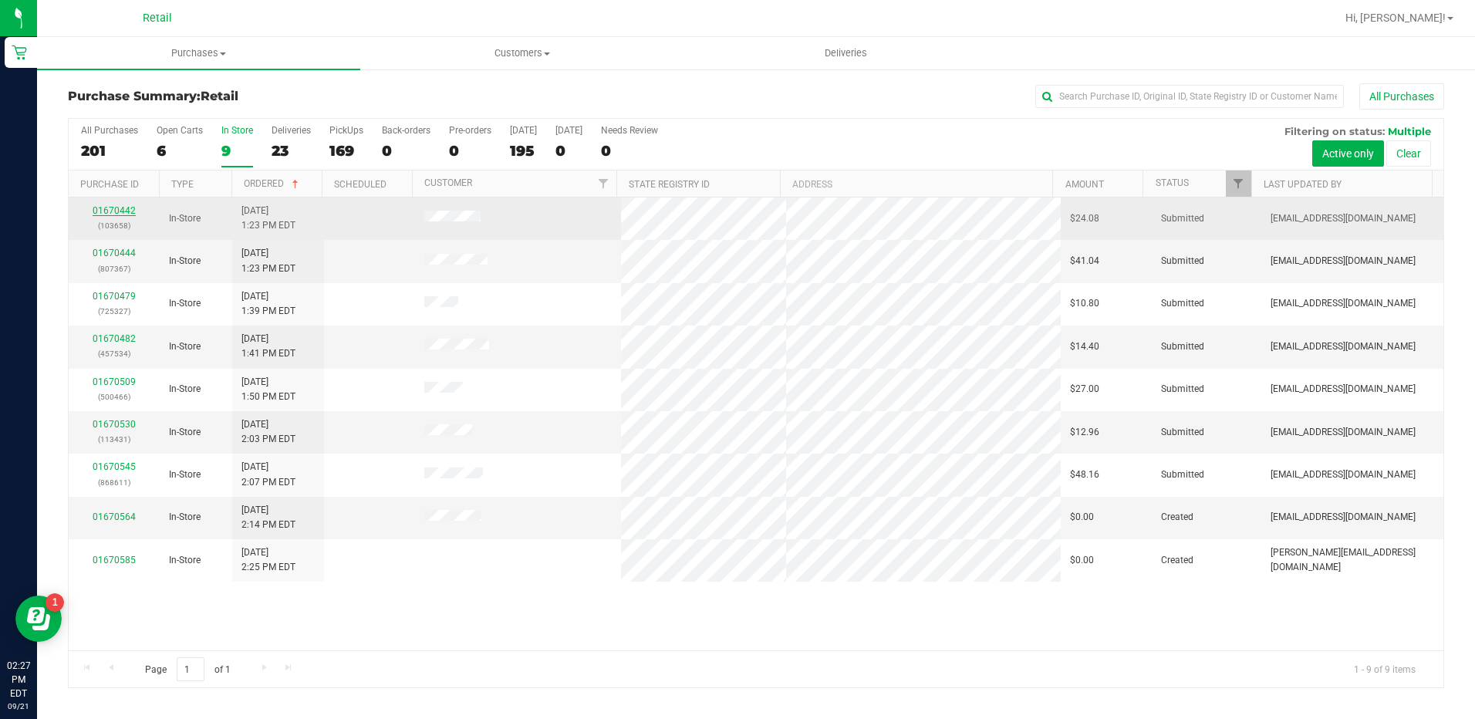
click at [123, 212] on link "01670442" at bounding box center [114, 210] width 43 height 11
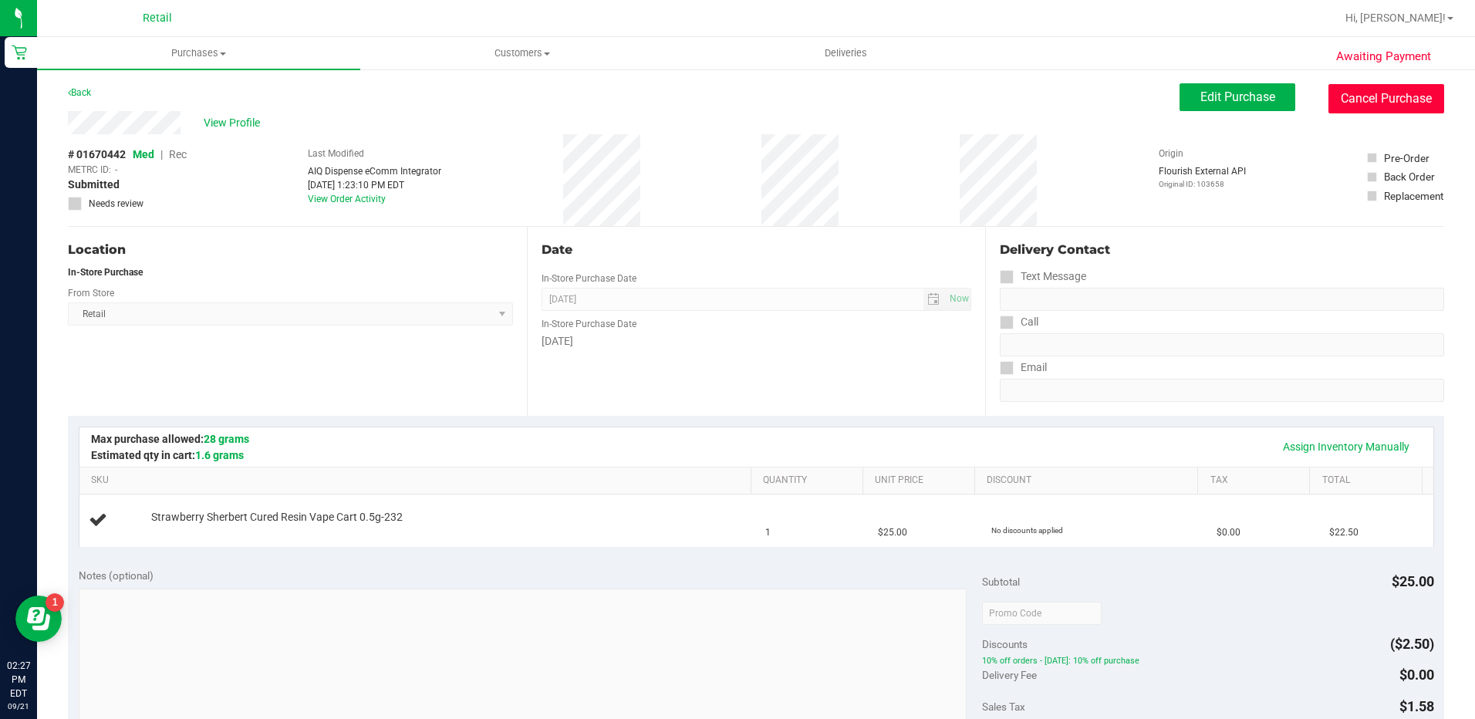
drag, startPoint x: 1345, startPoint y: 103, endPoint x: 813, endPoint y: 74, distance: 532.9
click at [1343, 103] on button "Cancel Purchase" at bounding box center [1386, 98] width 116 height 29
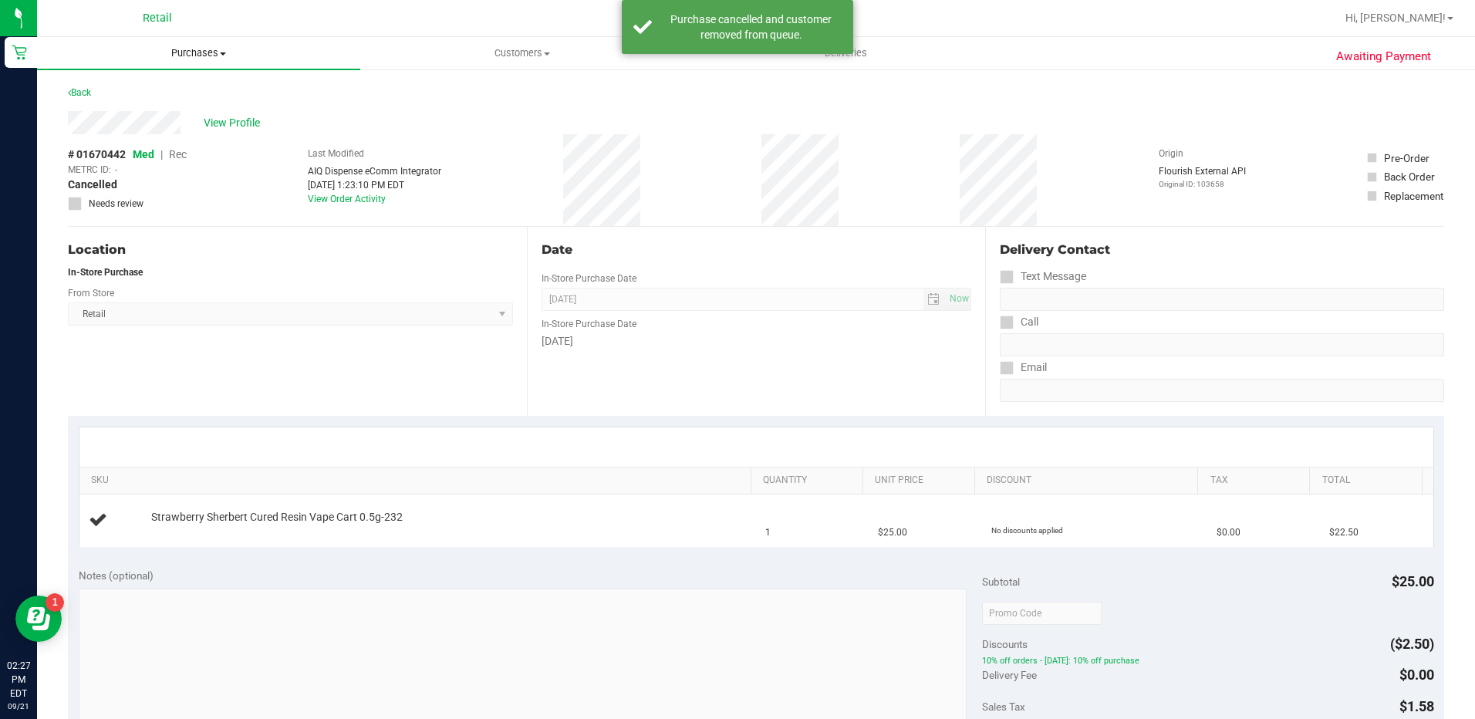
click at [231, 53] on span "Purchases" at bounding box center [198, 53] width 323 height 14
click at [226, 93] on li "Summary of purchases" at bounding box center [198, 93] width 323 height 19
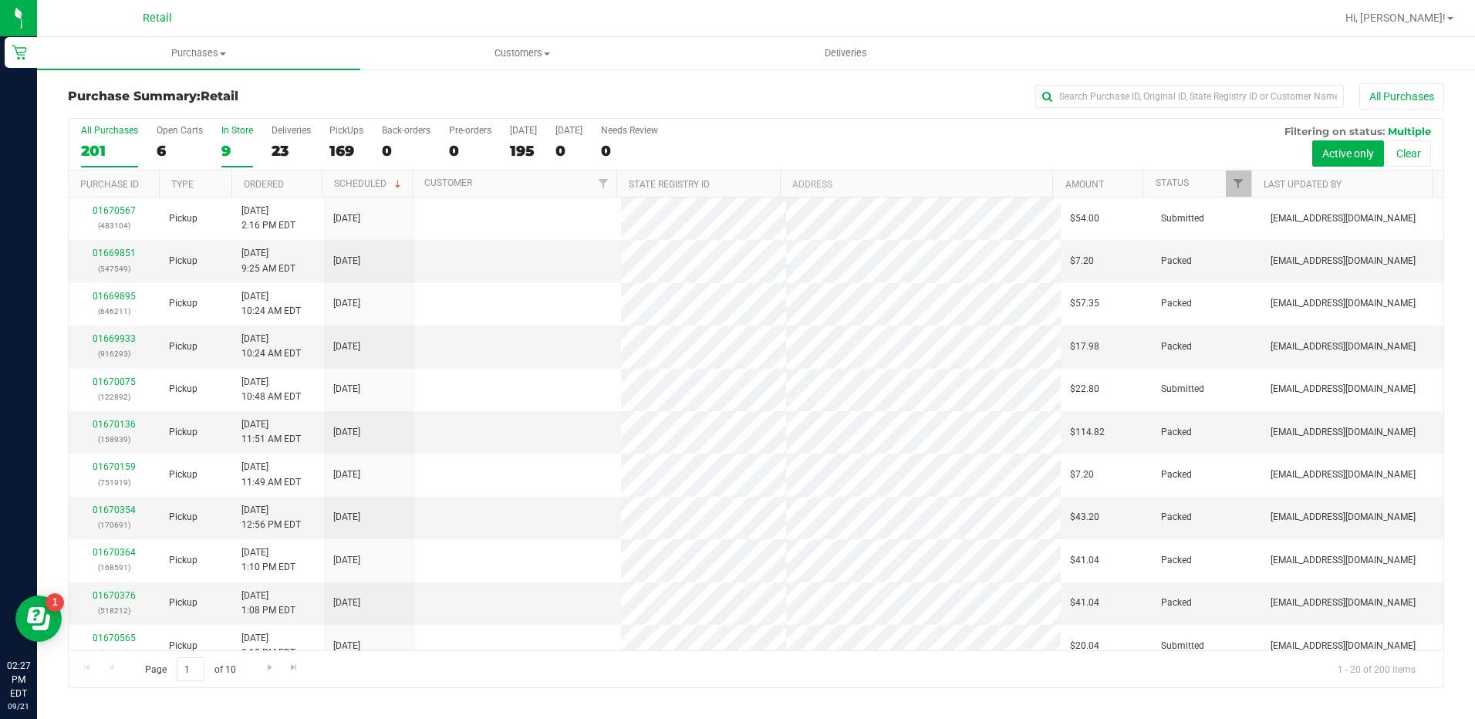
click at [227, 137] on label "In Store 9" at bounding box center [237, 146] width 32 height 42
click at [0, 0] on input "In Store 9" at bounding box center [0, 0] width 0 height 0
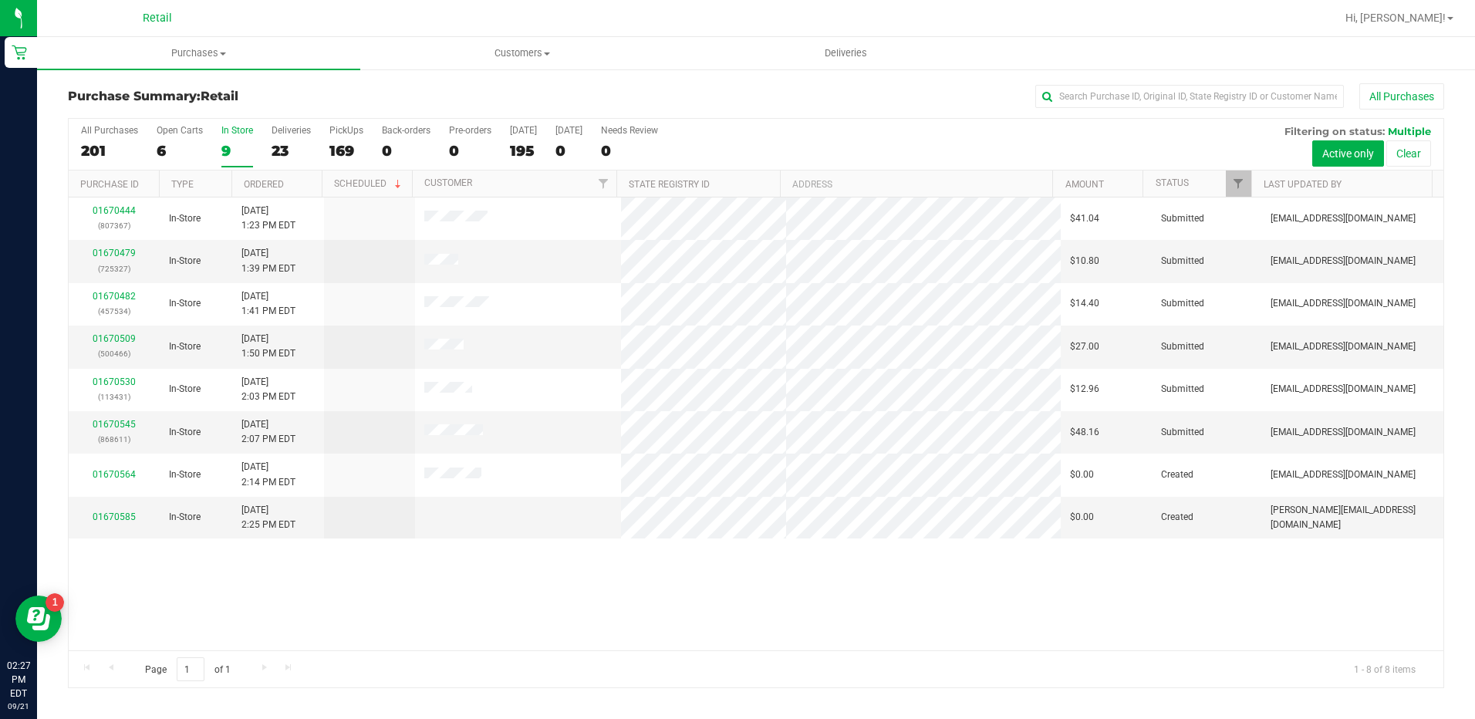
click at [290, 182] on th "Ordered" at bounding box center [276, 183] width 90 height 27
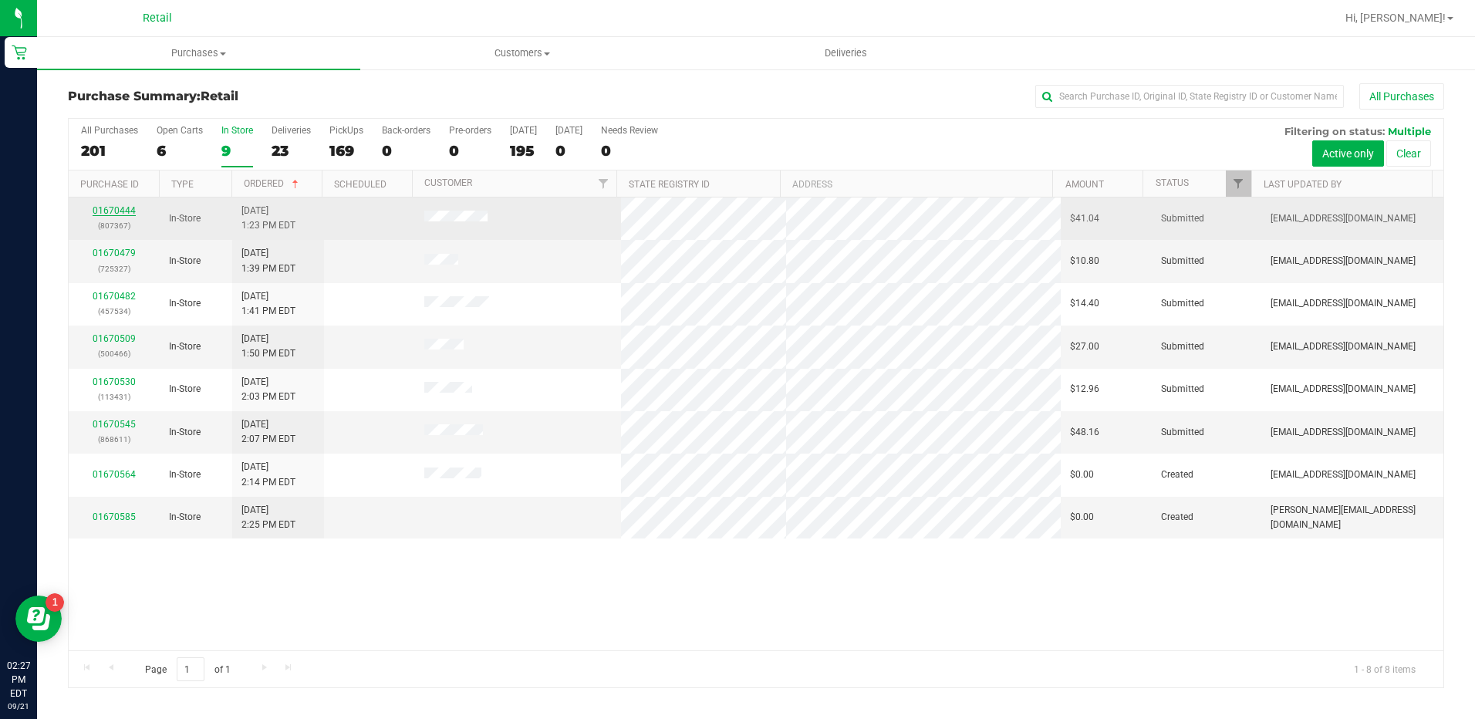
click at [113, 209] on link "01670444" at bounding box center [114, 210] width 43 height 11
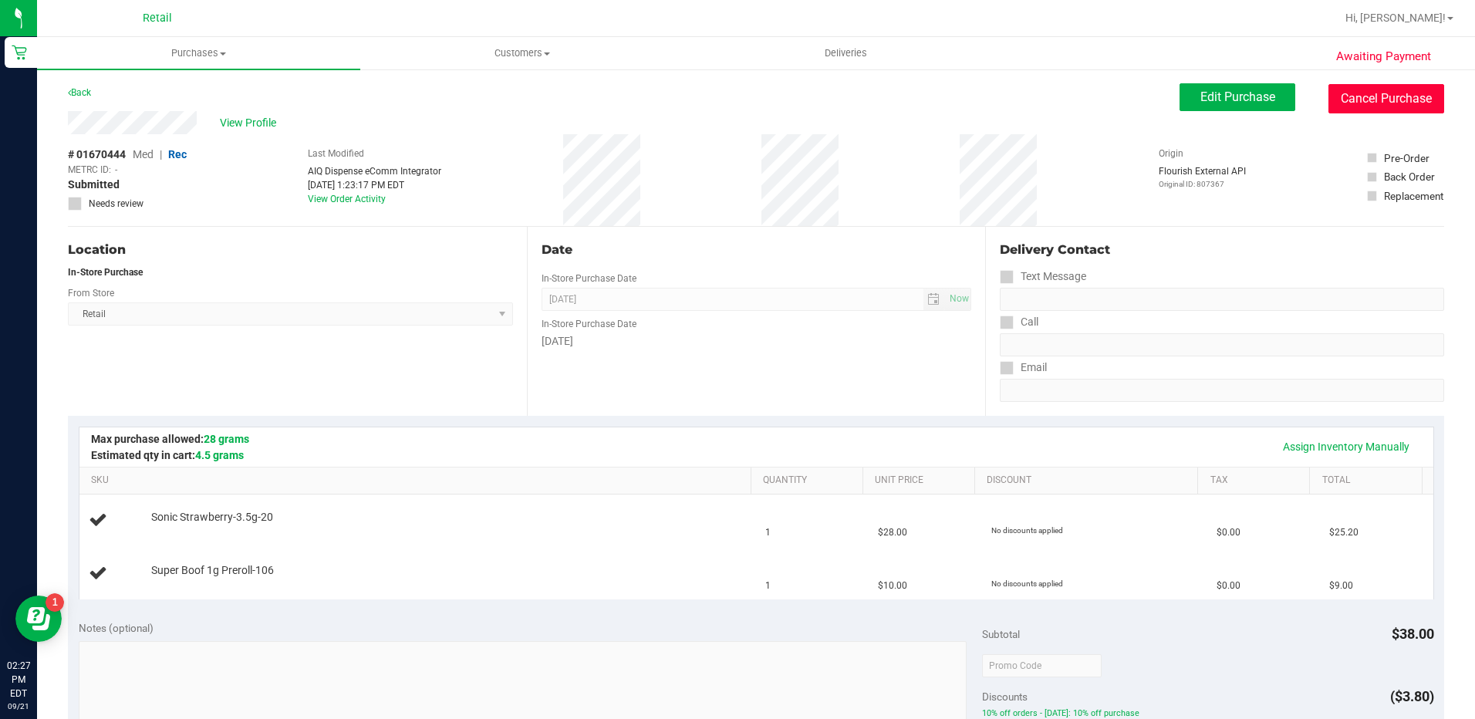
click at [1398, 106] on button "Cancel Purchase" at bounding box center [1386, 98] width 116 height 29
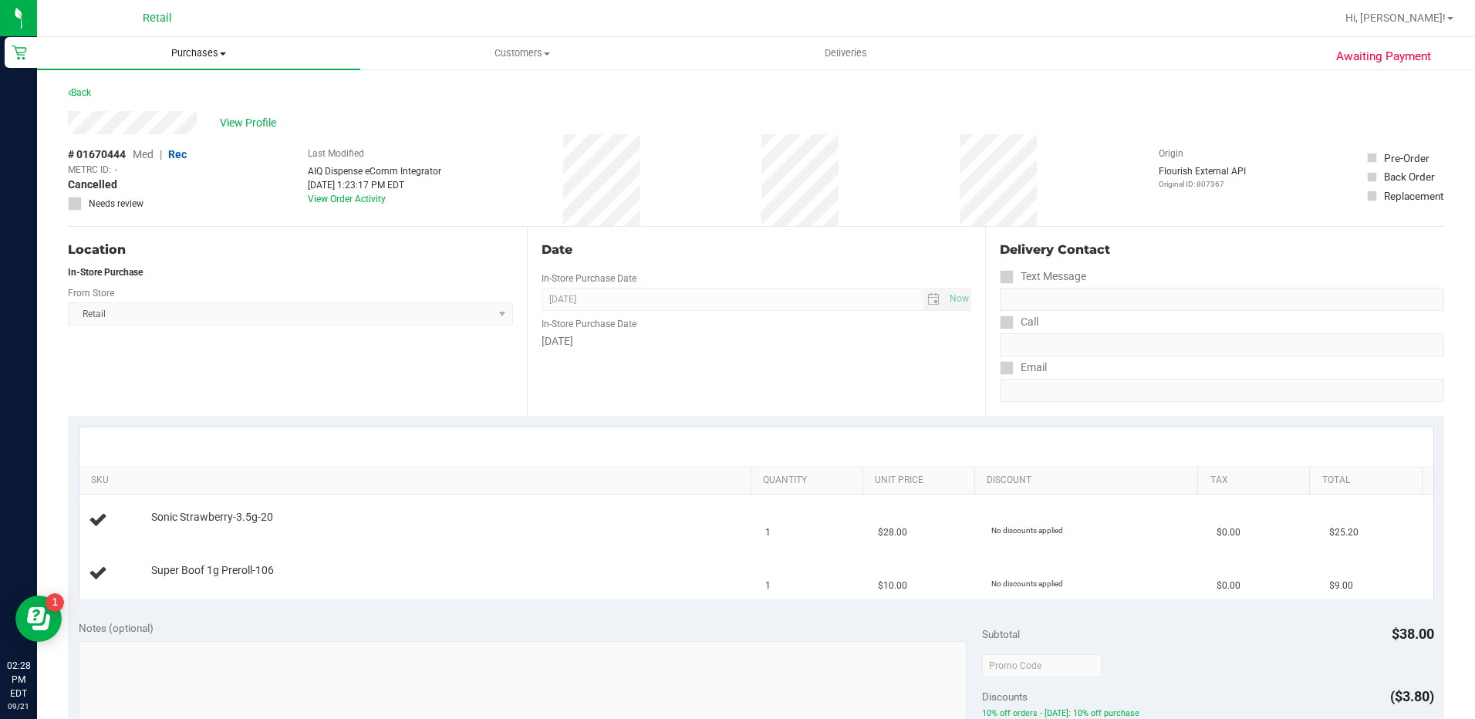
click at [226, 59] on span "Purchases" at bounding box center [198, 53] width 323 height 14
click at [195, 89] on li "Summary of purchases" at bounding box center [198, 93] width 323 height 19
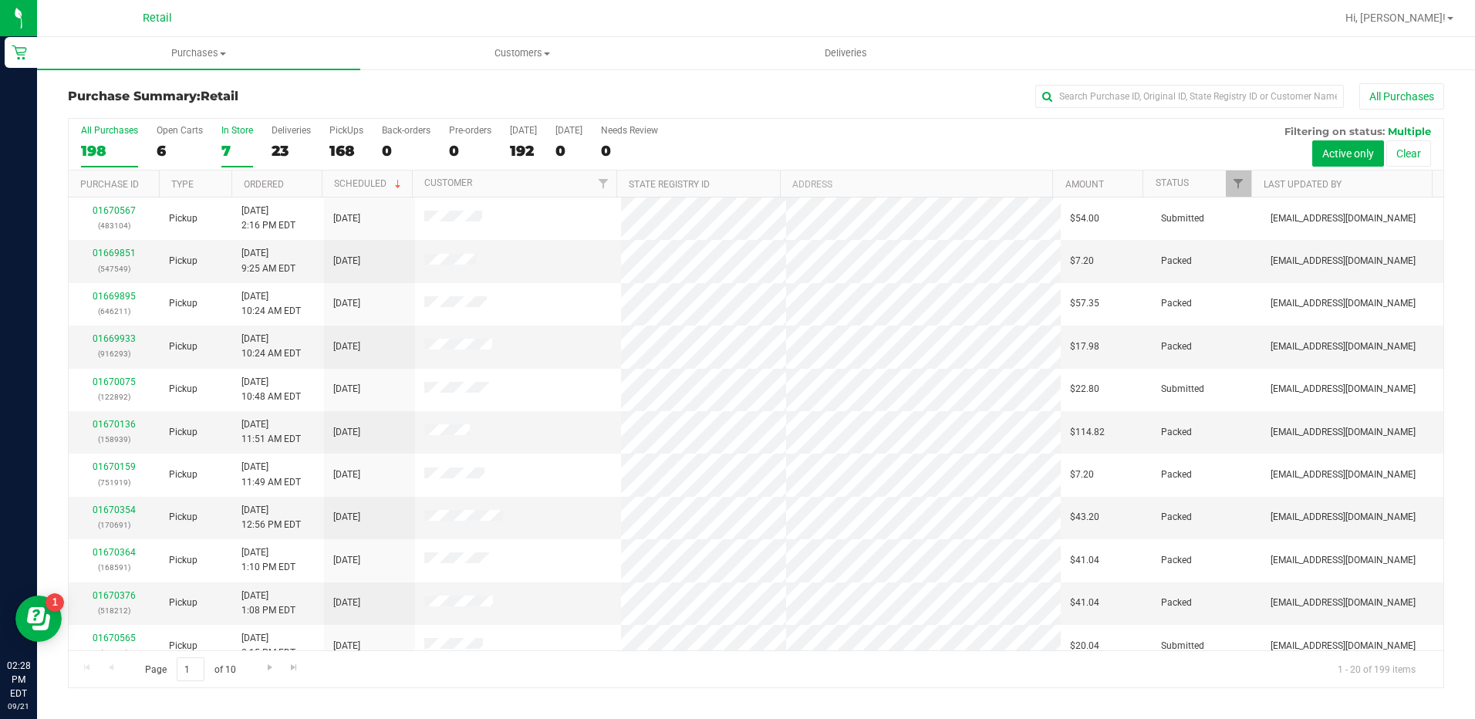
click at [227, 146] on div "7" at bounding box center [237, 151] width 32 height 18
click at [0, 0] on input "In Store 7" at bounding box center [0, 0] width 0 height 0
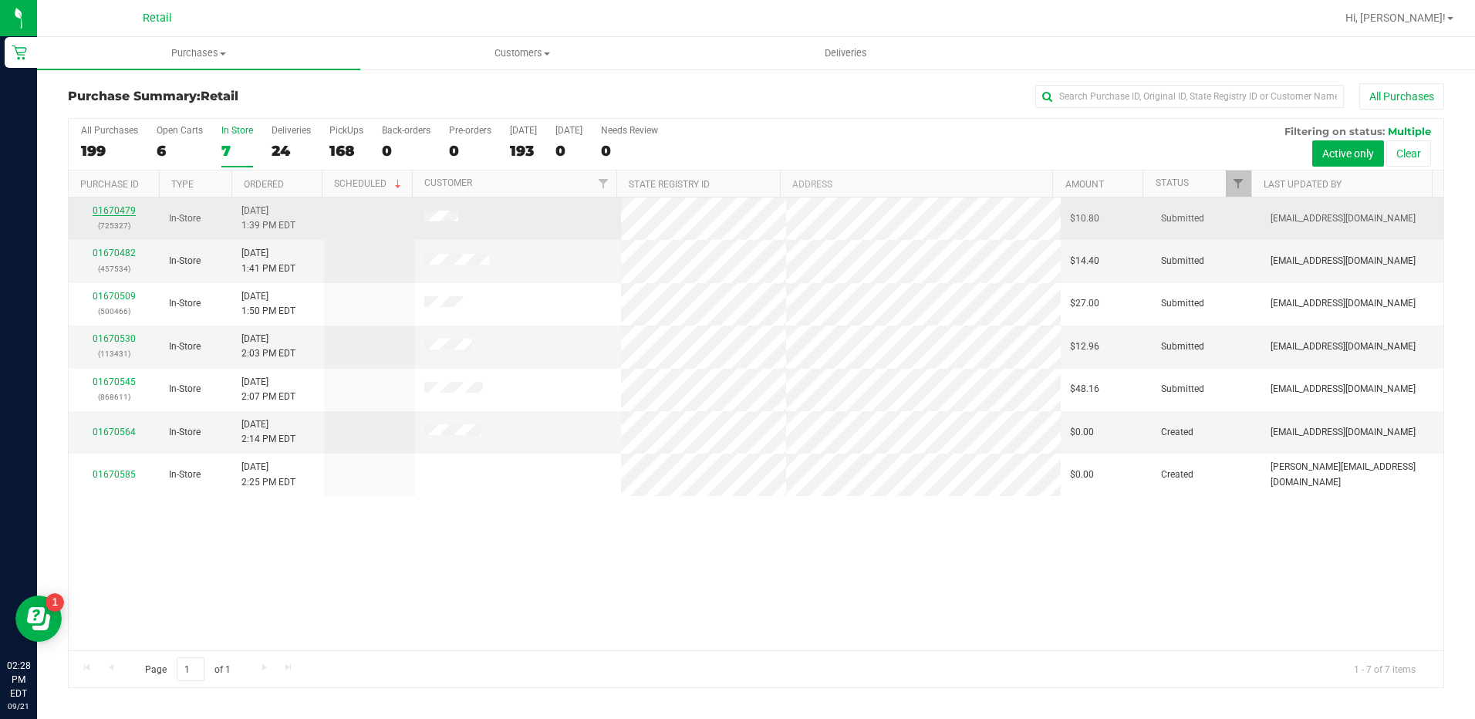
click at [117, 214] on link "01670479" at bounding box center [114, 210] width 43 height 11
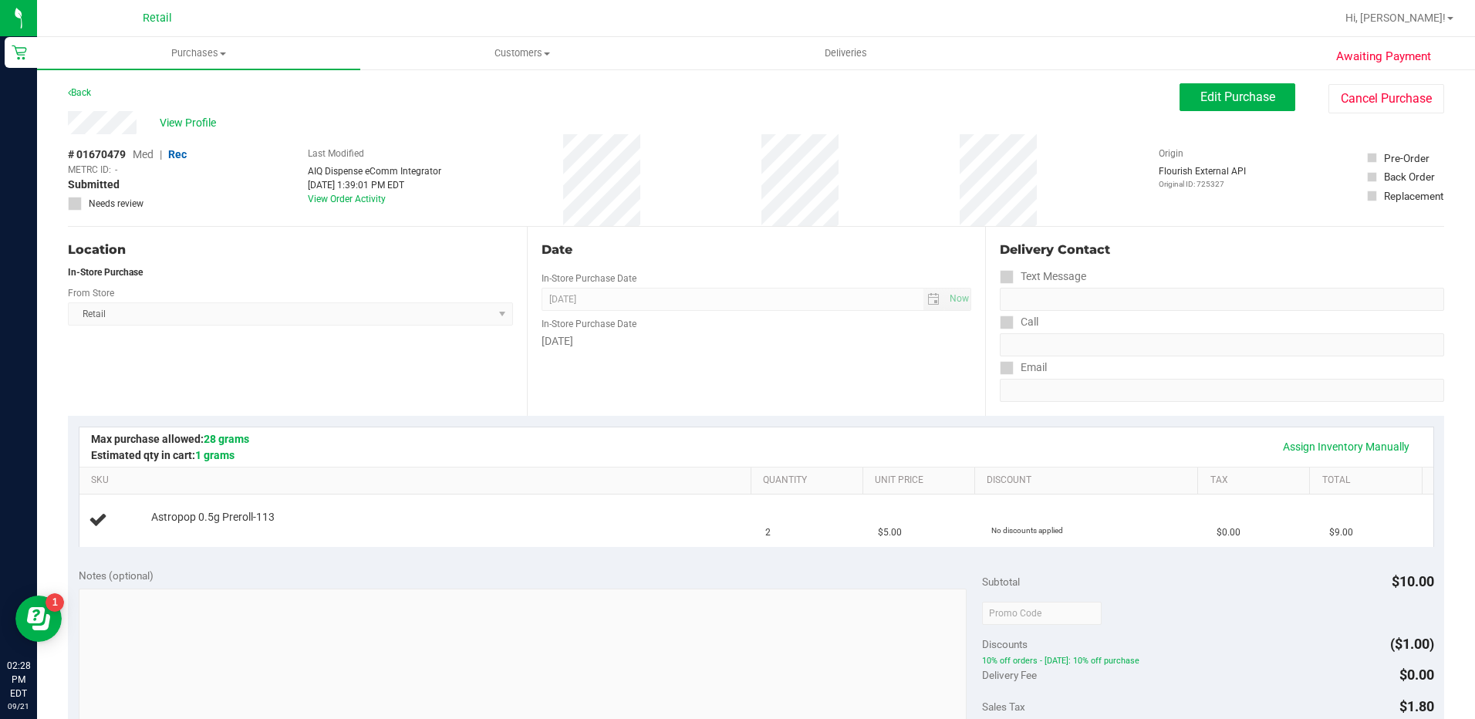
click at [1391, 83] on div "Awaiting Payment Back Edit Purchase Cancel Purchase View Profile # 01670479 Med…" at bounding box center [756, 646] width 1438 height 1157
click at [1378, 103] on button "Cancel Purchase" at bounding box center [1386, 98] width 116 height 29
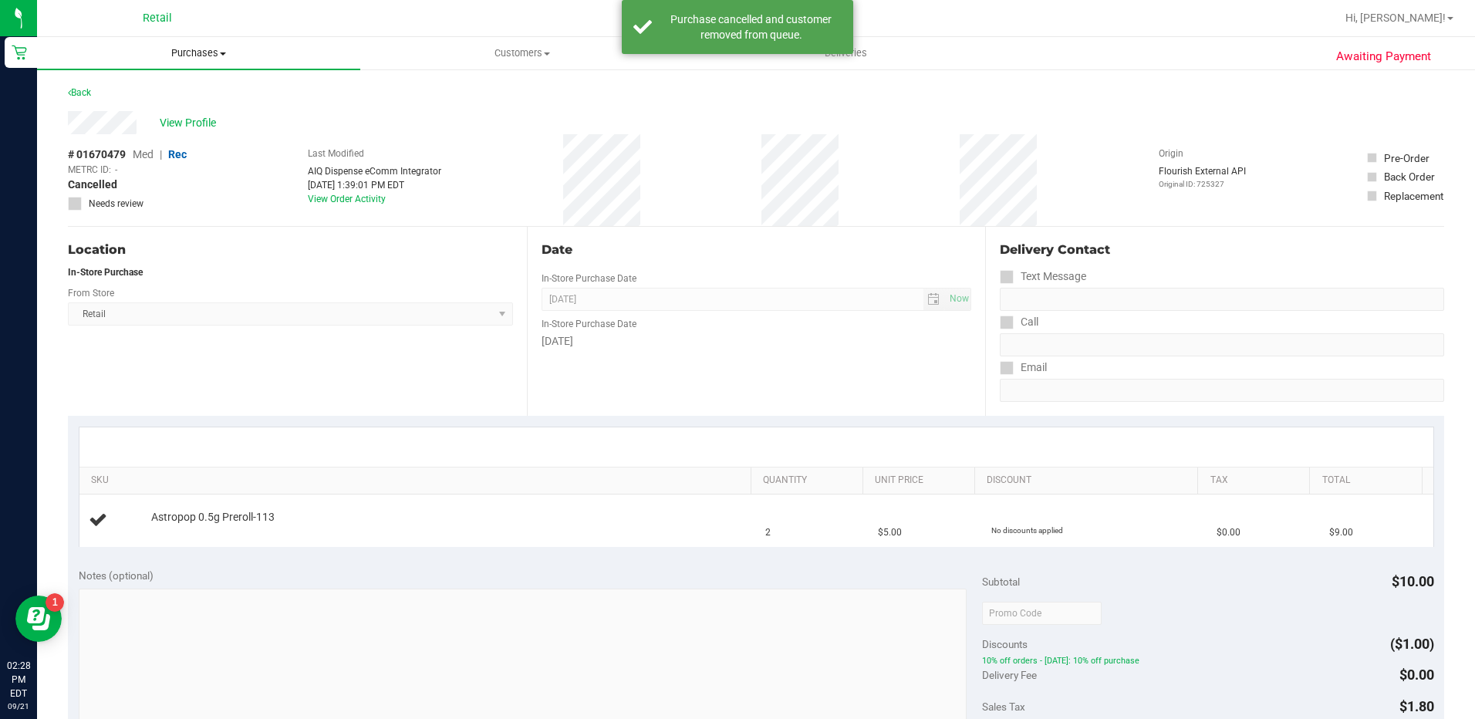
click at [180, 56] on span "Purchases" at bounding box center [198, 53] width 323 height 14
click at [150, 98] on span "Summary of purchases" at bounding box center [116, 92] width 158 height 13
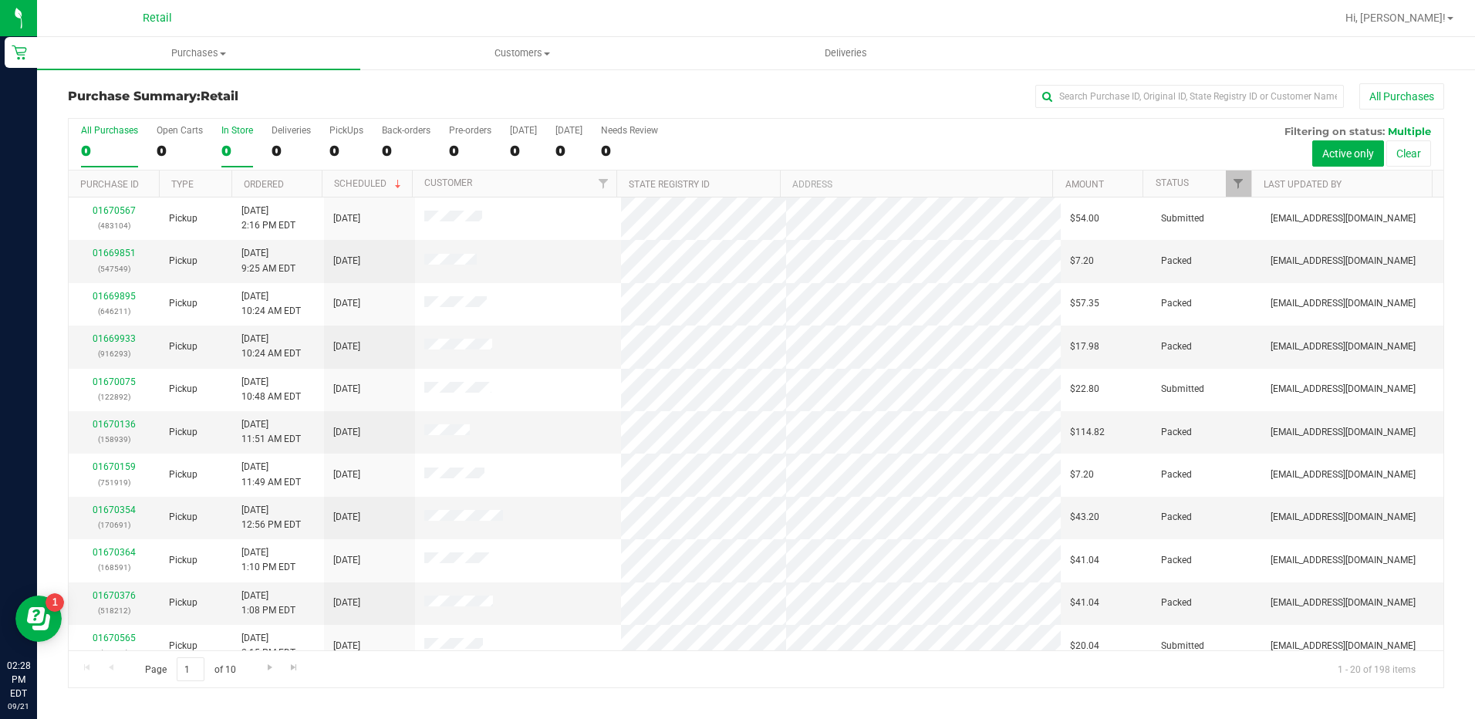
click at [236, 153] on div "0" at bounding box center [237, 151] width 32 height 18
click at [0, 0] on input "In Store 0" at bounding box center [0, 0] width 0 height 0
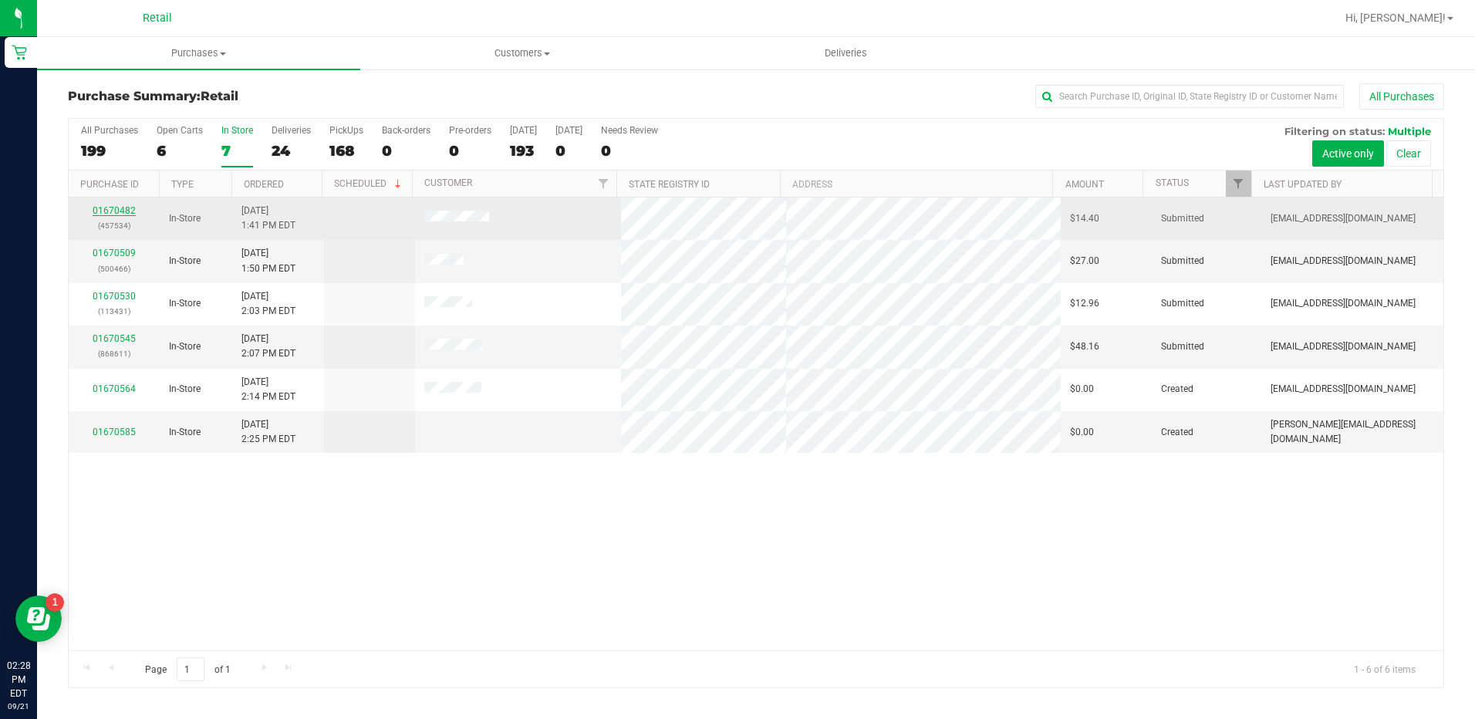
click at [104, 206] on link "01670482" at bounding box center [114, 210] width 43 height 11
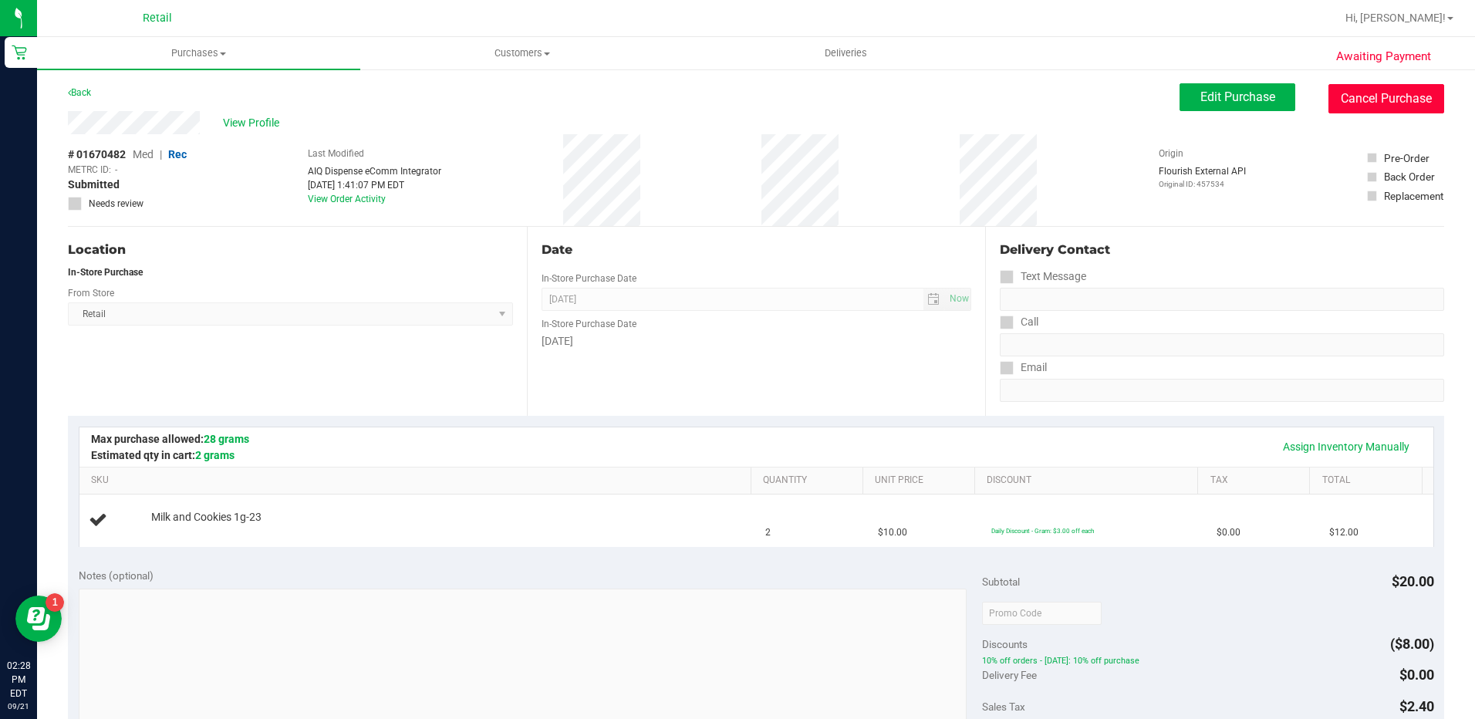
click at [1360, 99] on button "Cancel Purchase" at bounding box center [1386, 98] width 116 height 29
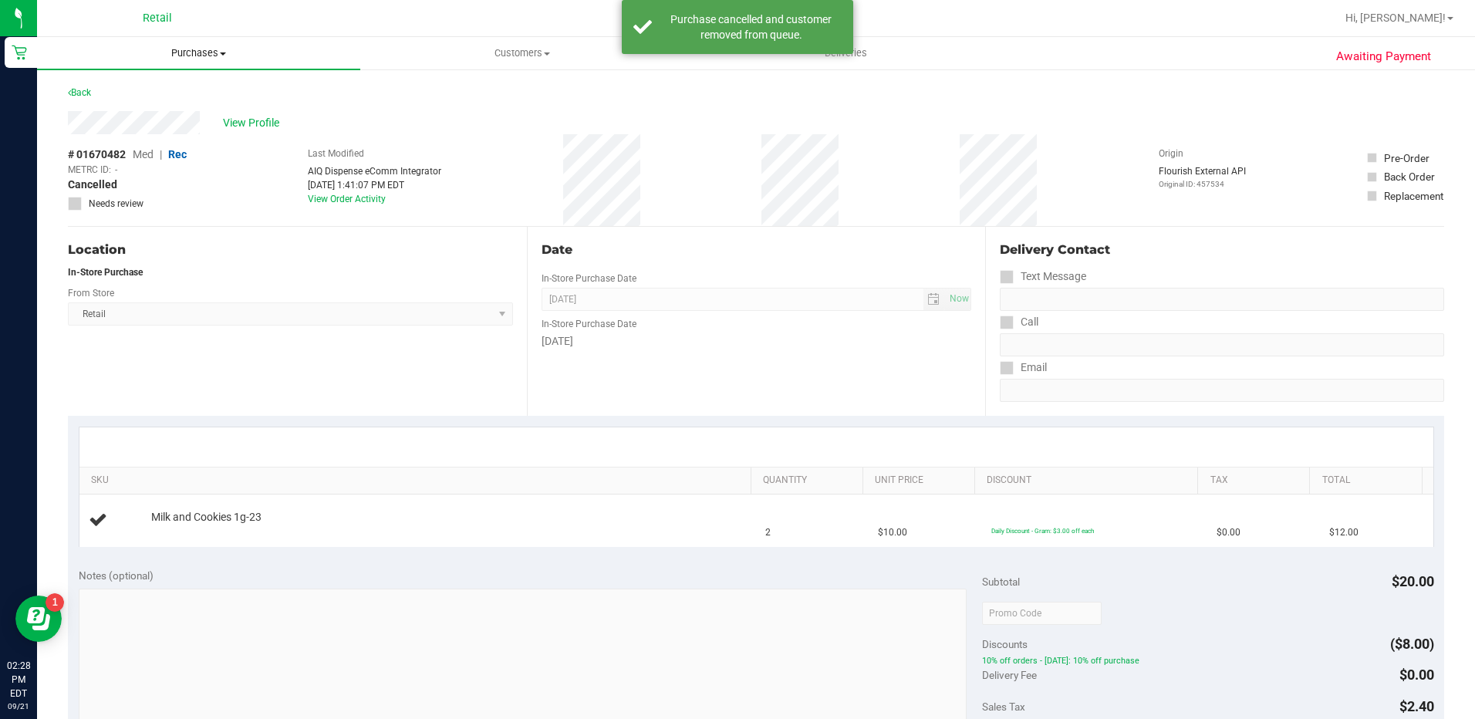
click at [239, 51] on span "Purchases" at bounding box center [198, 53] width 323 height 14
click at [229, 93] on li "Summary of purchases" at bounding box center [198, 93] width 323 height 19
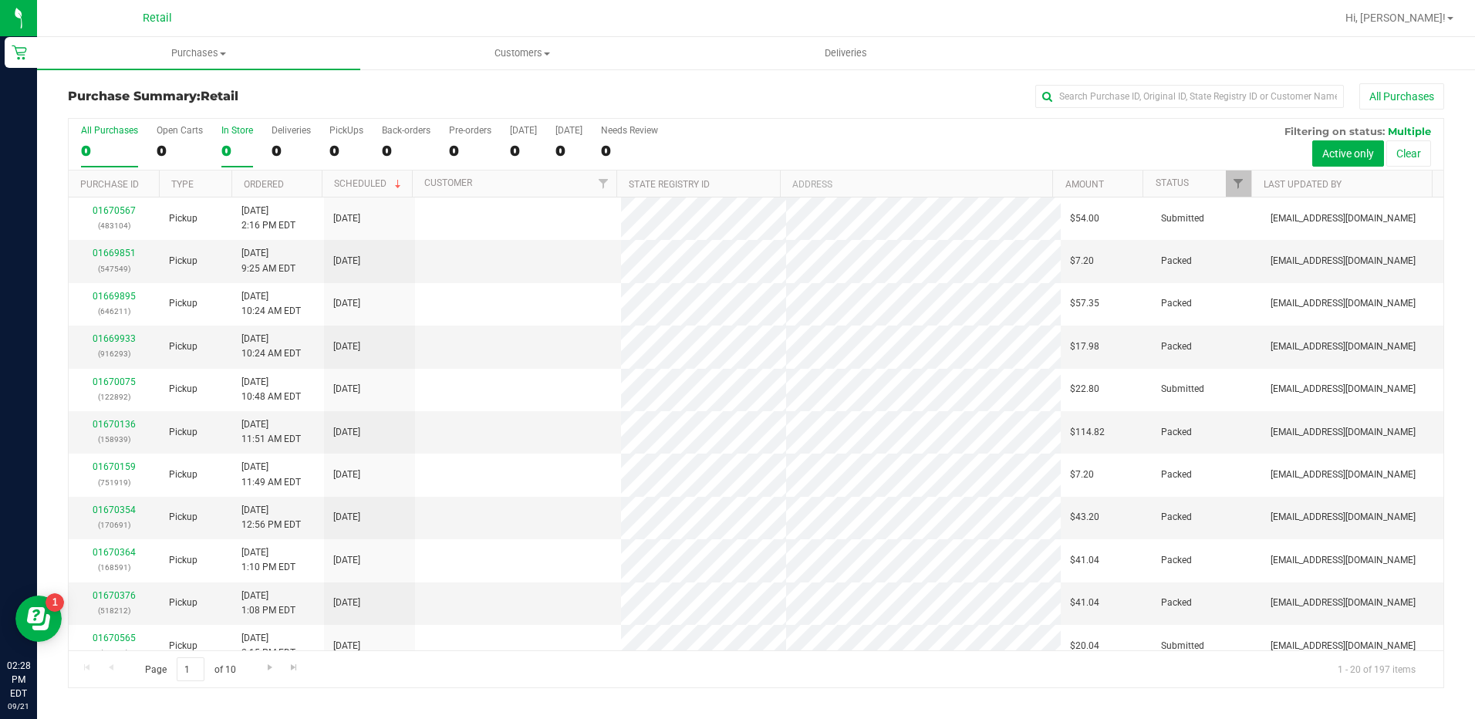
click at [234, 144] on div "0" at bounding box center [237, 151] width 32 height 18
click at [0, 0] on input "In Store 0" at bounding box center [0, 0] width 0 height 0
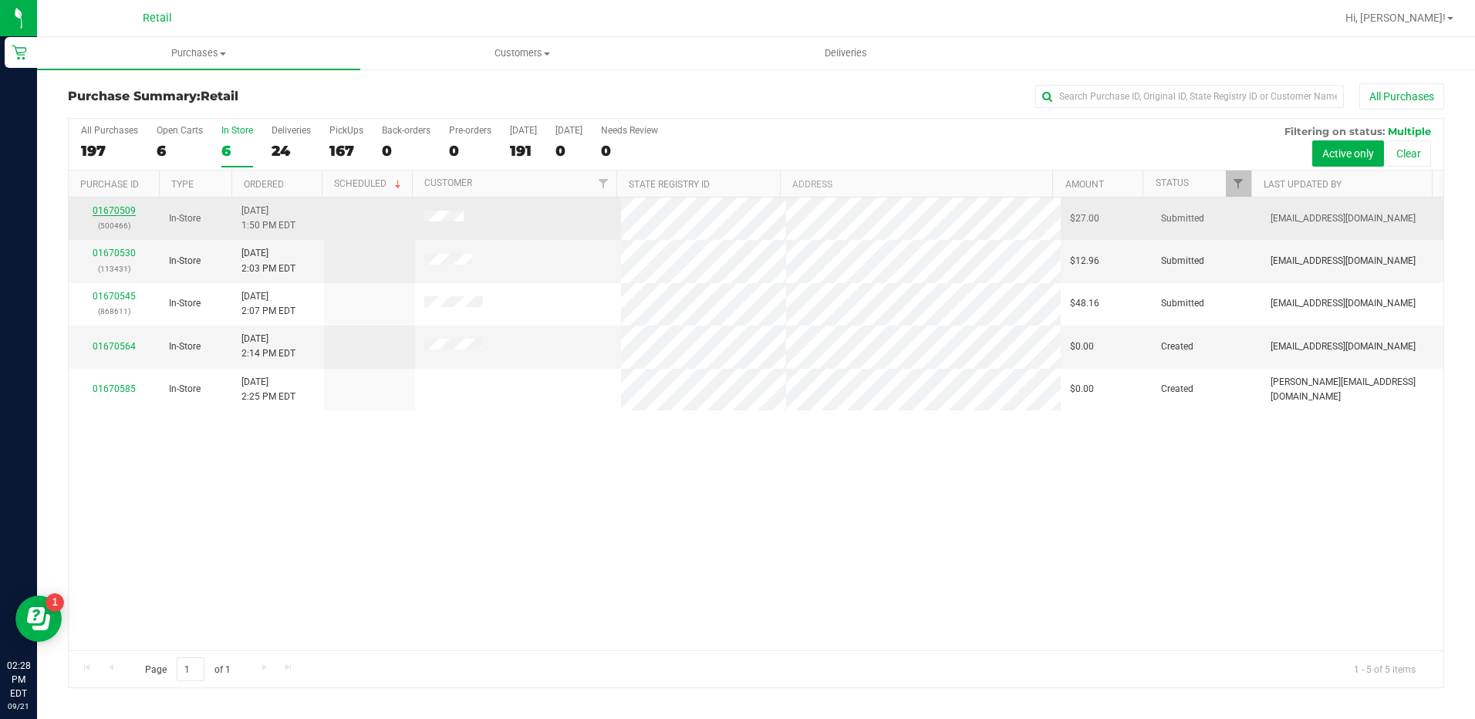
click at [127, 211] on link "01670509" at bounding box center [114, 210] width 43 height 11
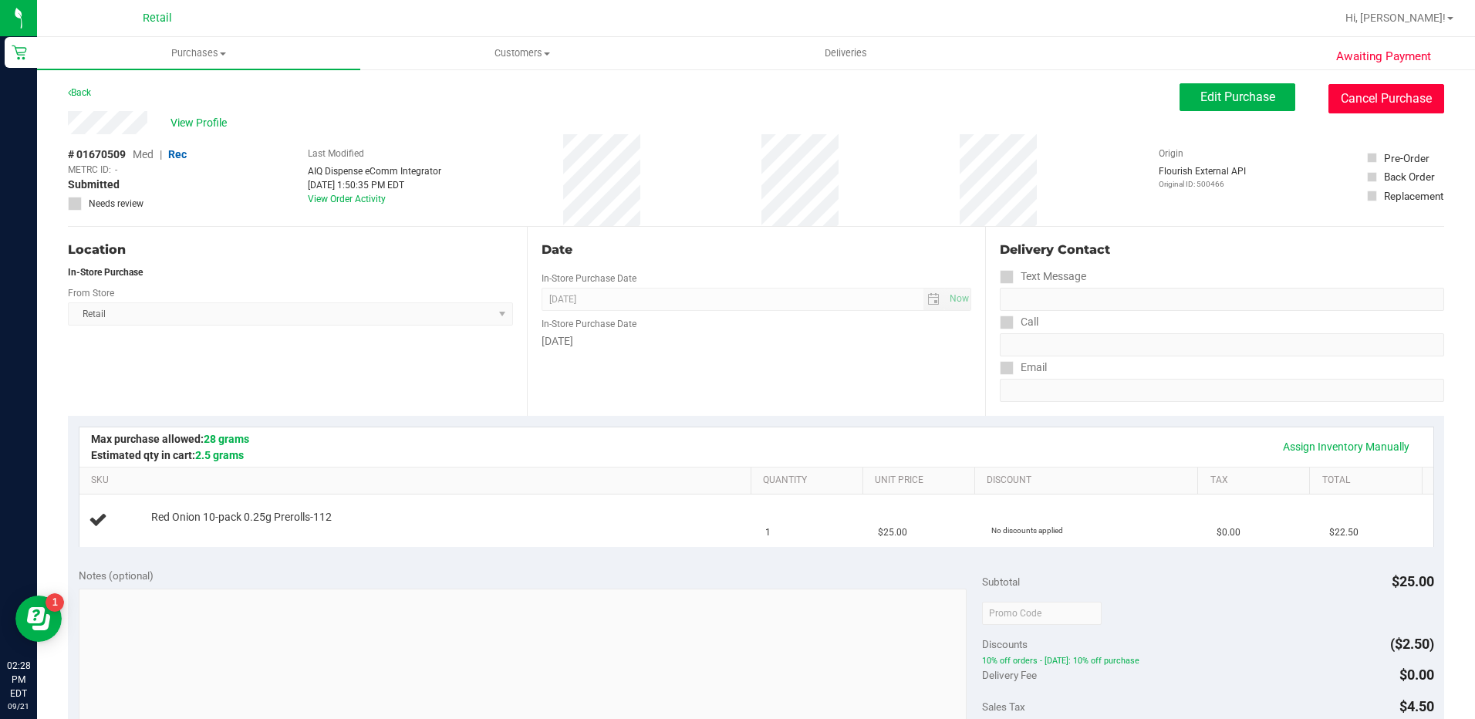
click at [1338, 99] on button "Cancel Purchase" at bounding box center [1386, 98] width 116 height 29
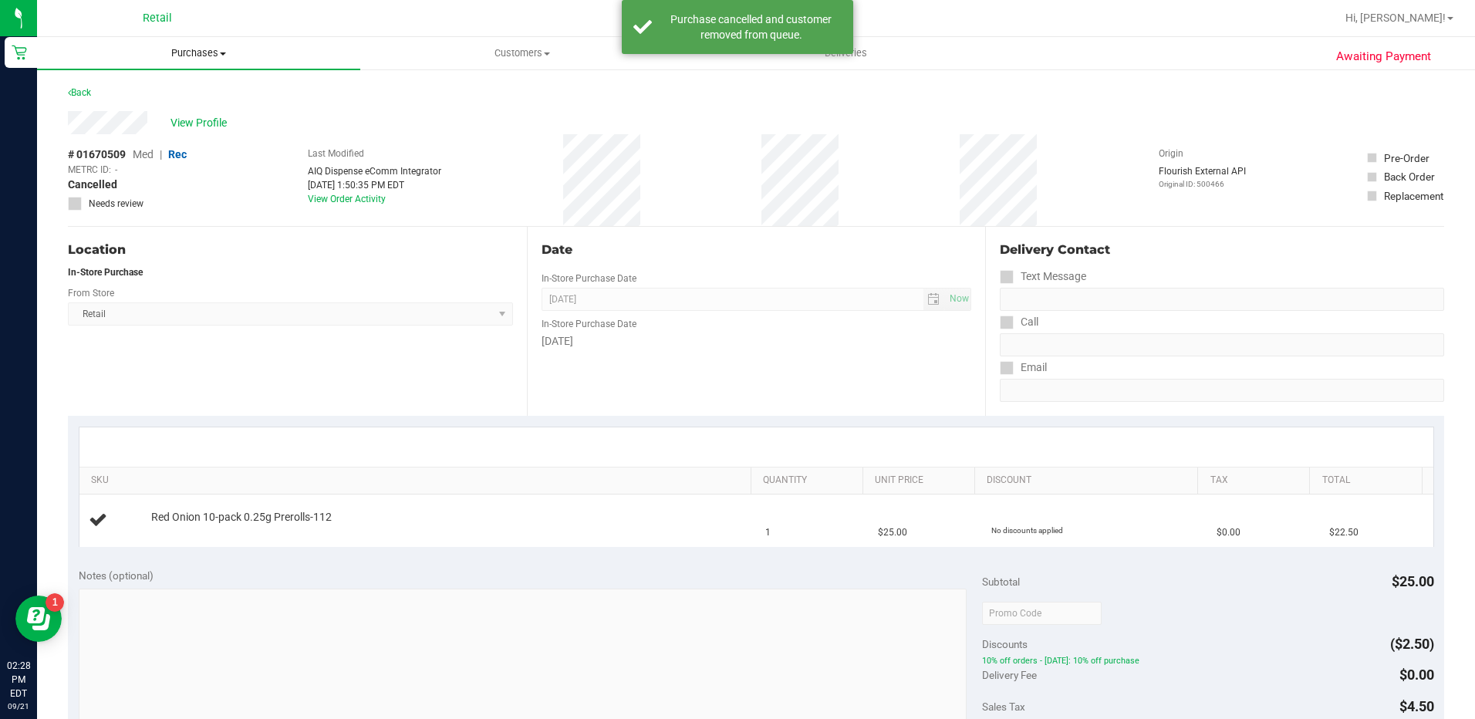
click at [204, 44] on uib-tab-heading "Purchases Summary of purchases Fulfillment All purchases" at bounding box center [198, 53] width 323 height 32
click at [211, 93] on li "Summary of purchases" at bounding box center [198, 93] width 323 height 19
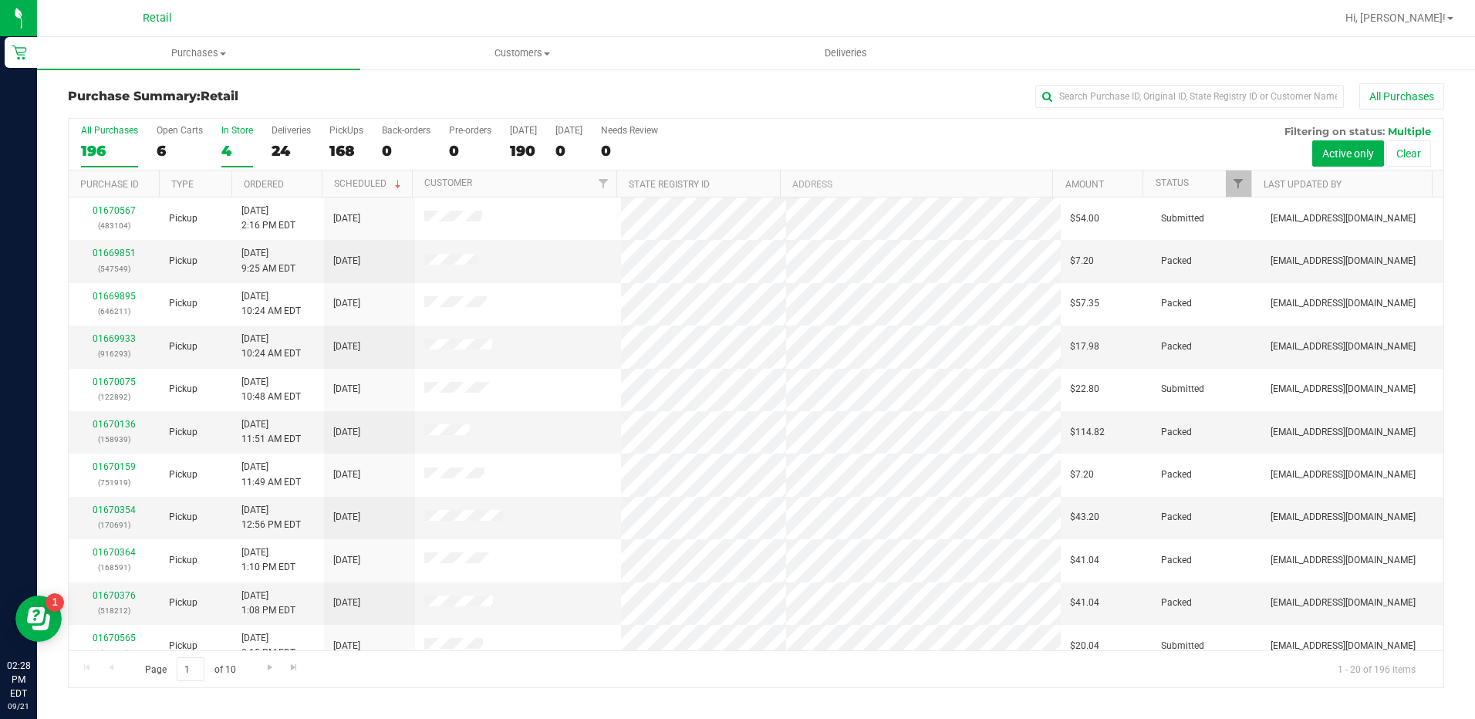
click at [228, 148] on div "4" at bounding box center [237, 151] width 32 height 18
click at [0, 0] on input "In Store 4" at bounding box center [0, 0] width 0 height 0
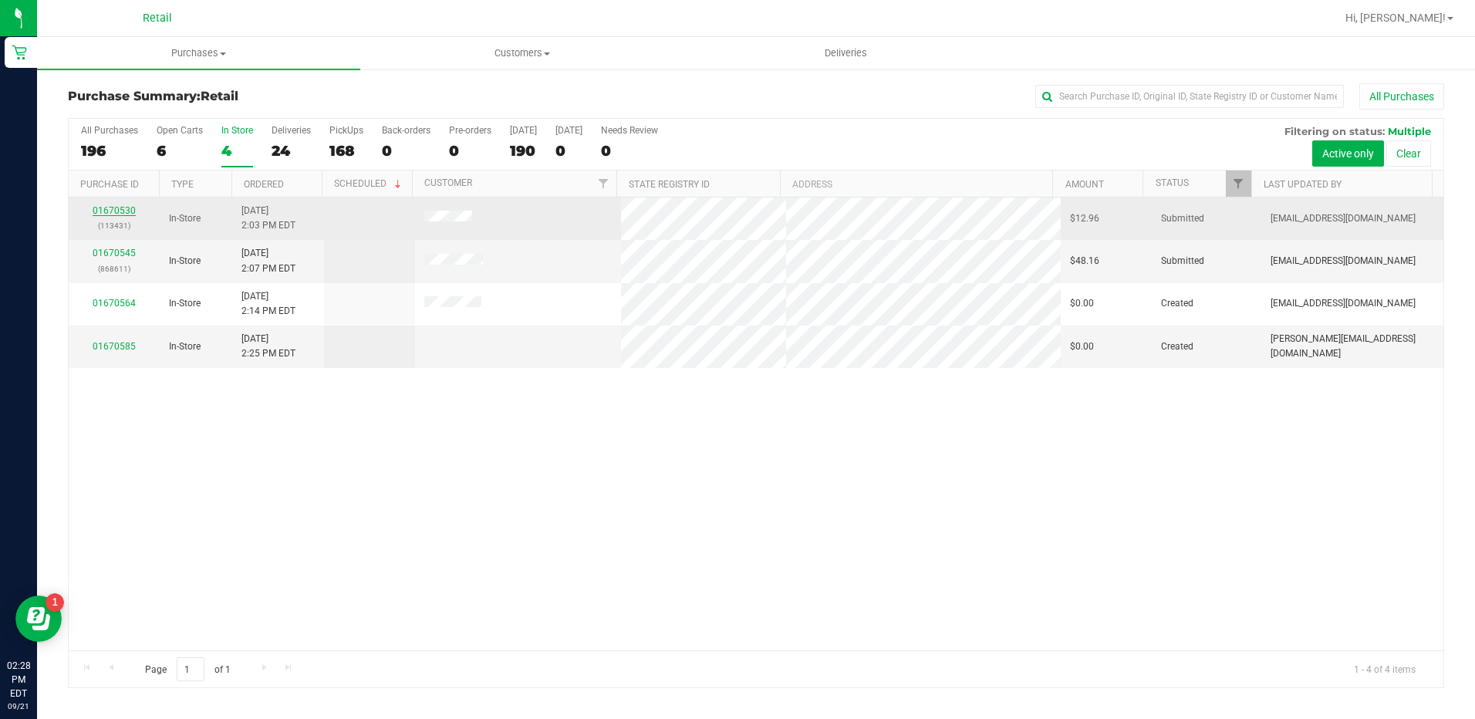
click at [110, 209] on link "01670530" at bounding box center [114, 210] width 43 height 11
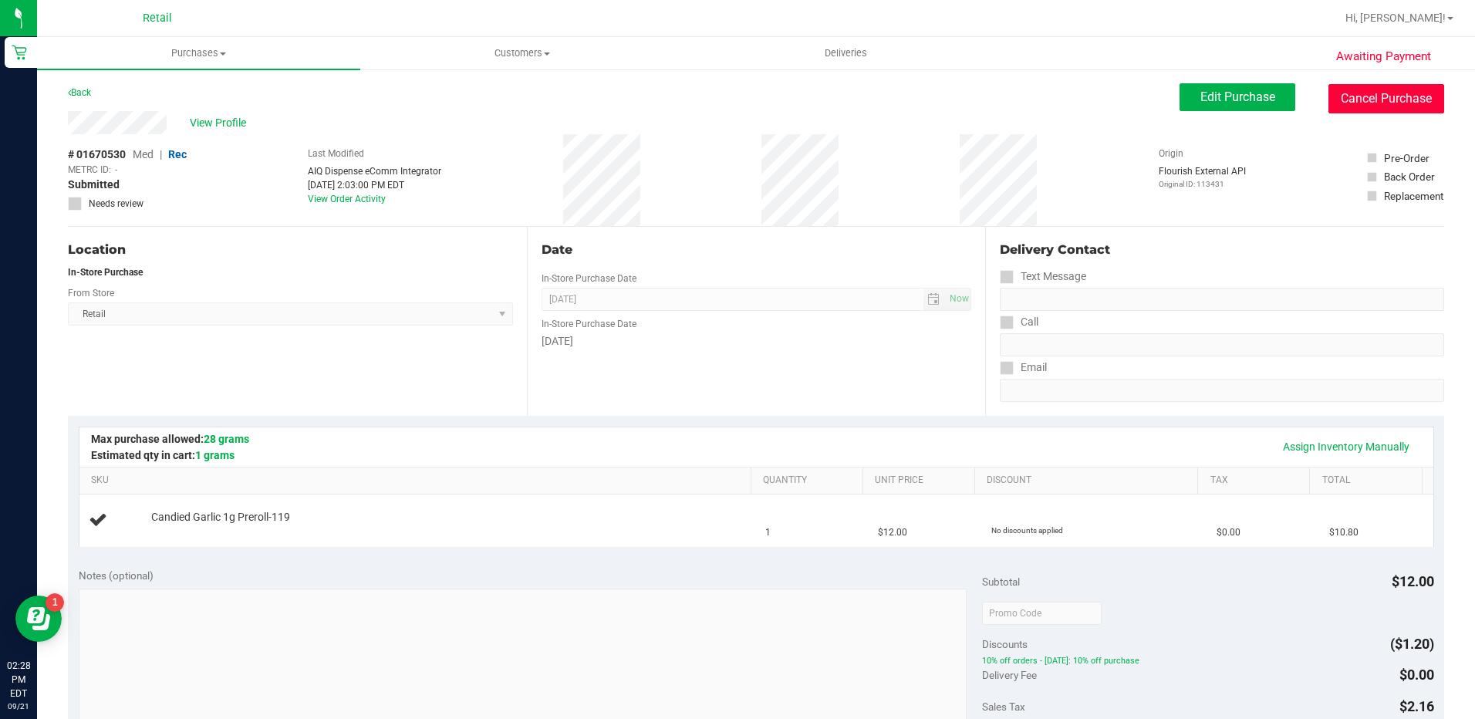
click at [1358, 98] on button "Cancel Purchase" at bounding box center [1386, 98] width 116 height 29
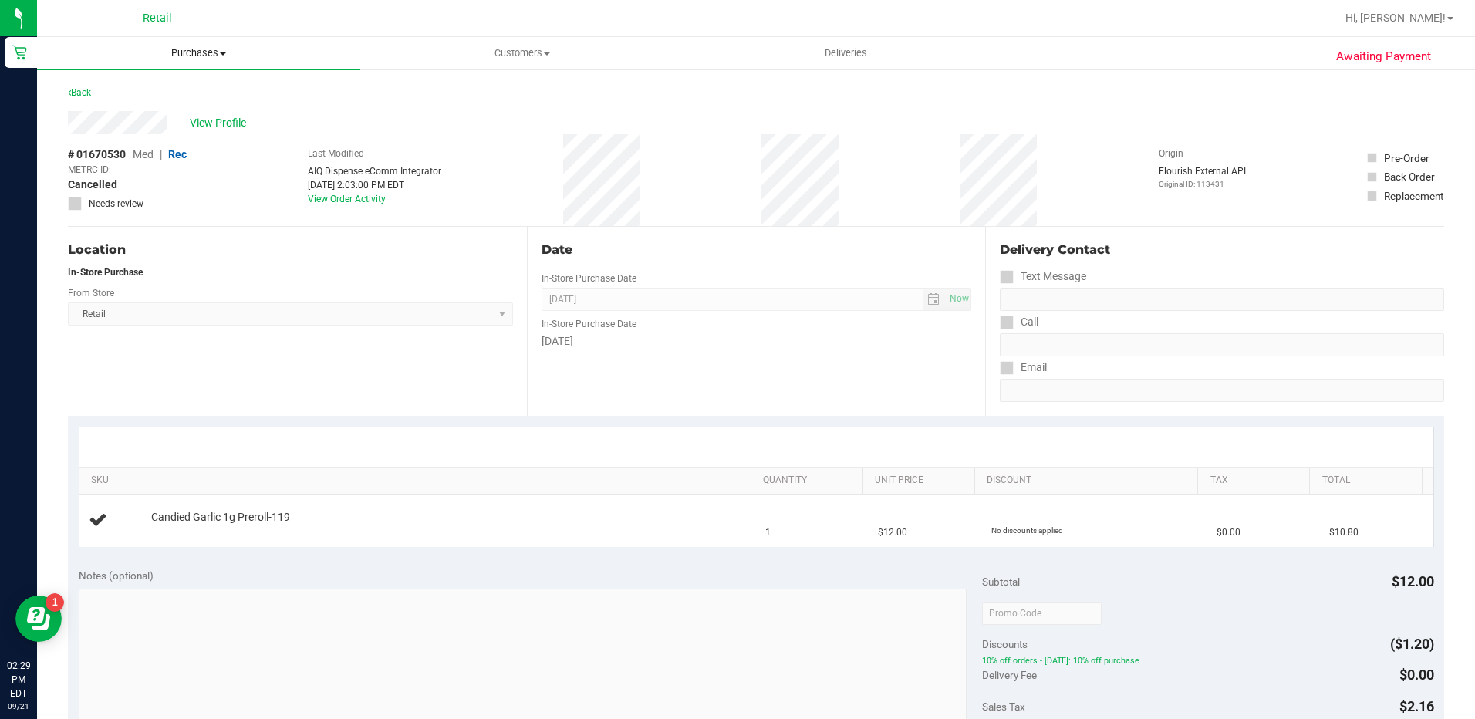
click at [160, 53] on span "Purchases" at bounding box center [198, 53] width 323 height 14
click at [236, 98] on li "Summary of purchases" at bounding box center [198, 93] width 323 height 19
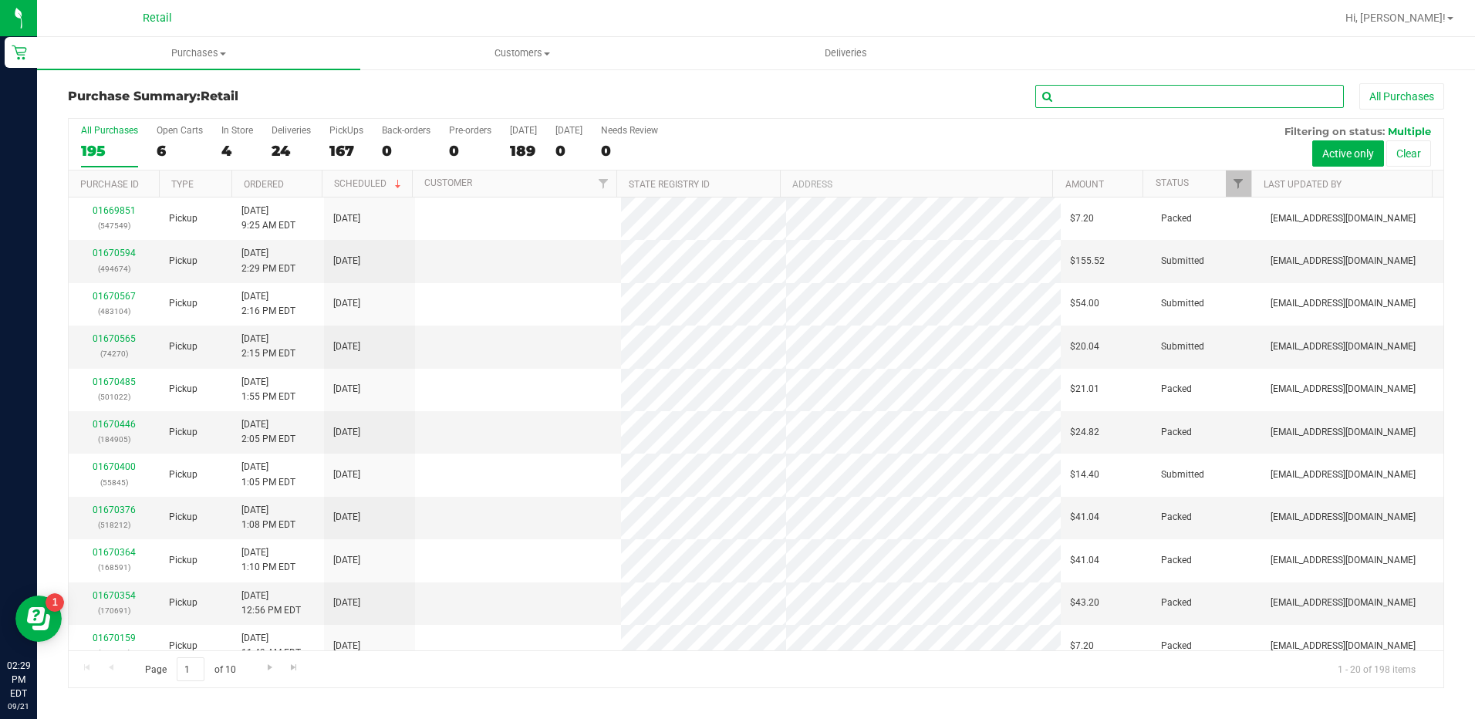
click at [1156, 104] on input "text" at bounding box center [1189, 96] width 308 height 23
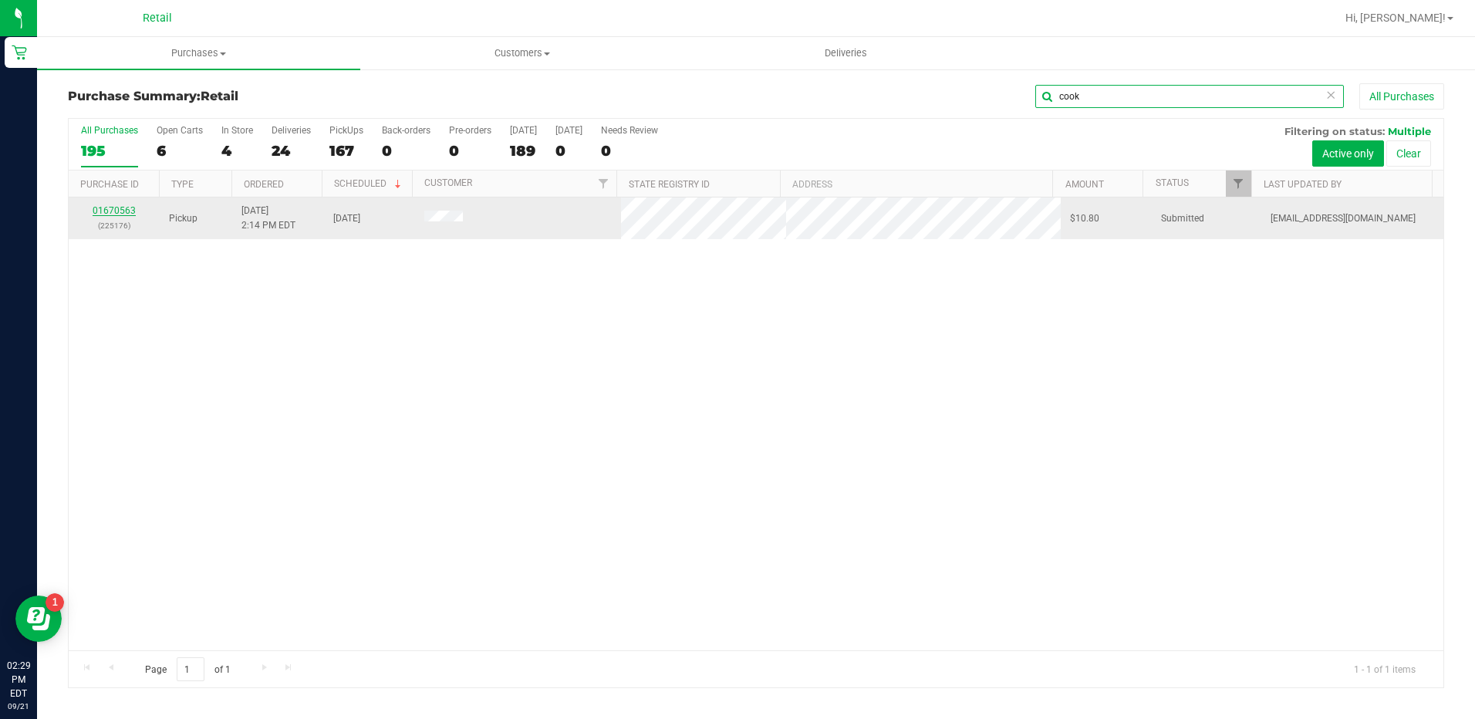
type input "cook"
click at [97, 209] on link "01670563" at bounding box center [114, 210] width 43 height 11
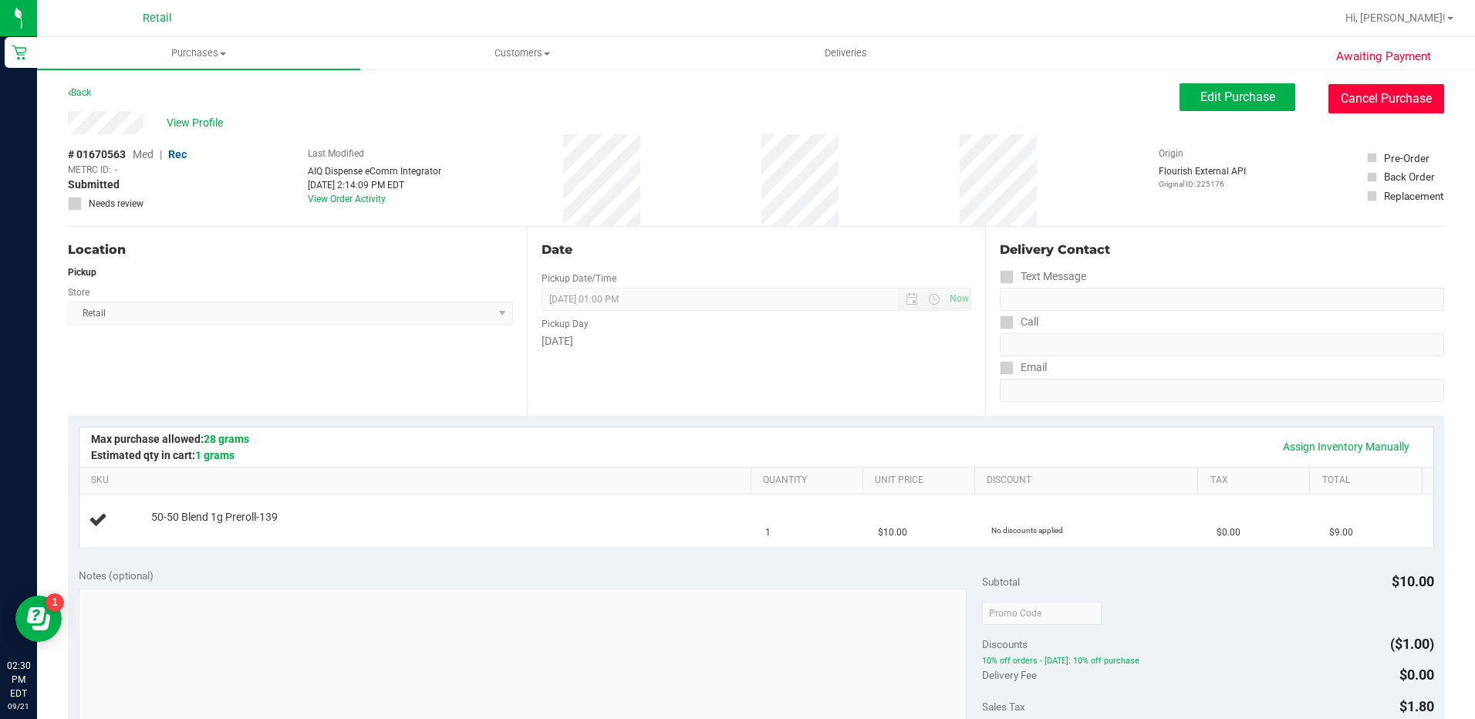
drag, startPoint x: 1405, startPoint y: 91, endPoint x: 809, endPoint y: 76, distance: 596.4
click at [1404, 91] on button "Cancel Purchase" at bounding box center [1386, 98] width 116 height 29
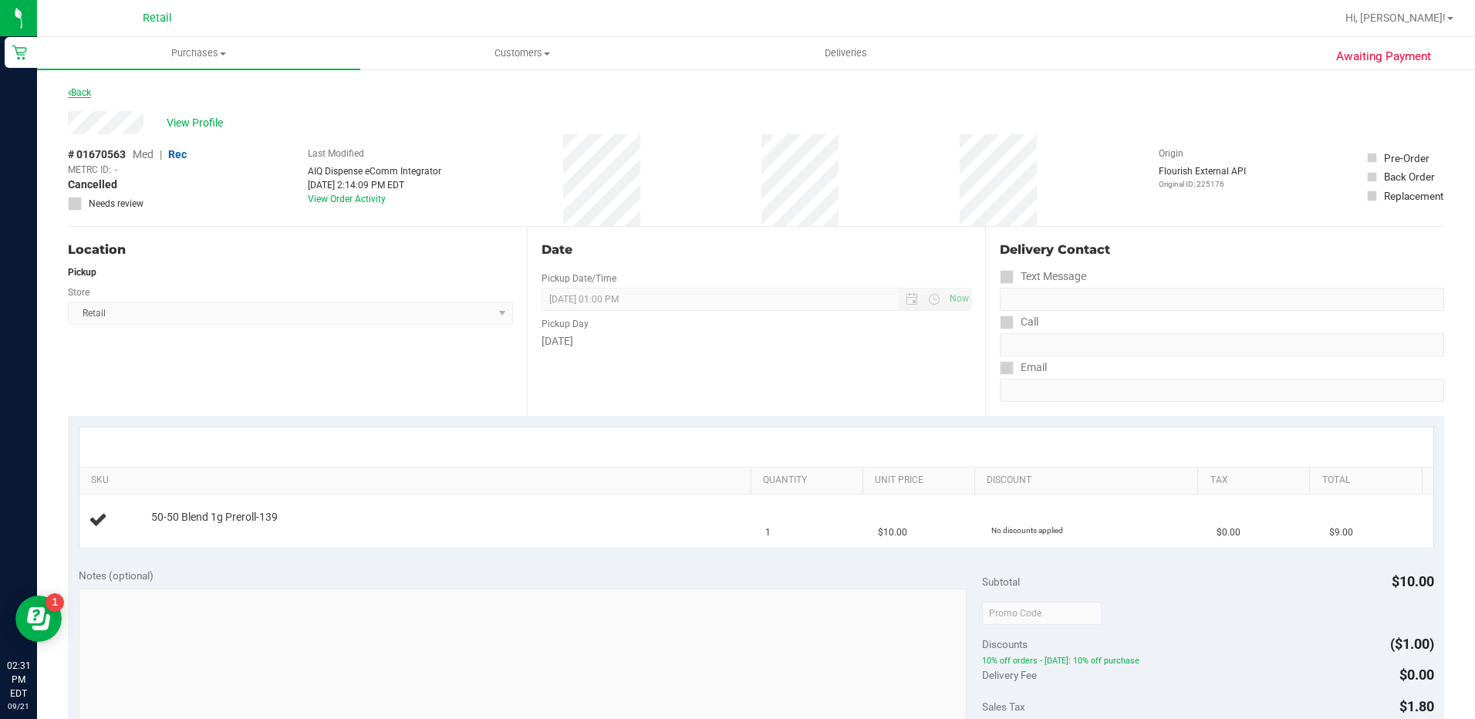
click at [86, 94] on link "Back" at bounding box center [79, 92] width 23 height 11
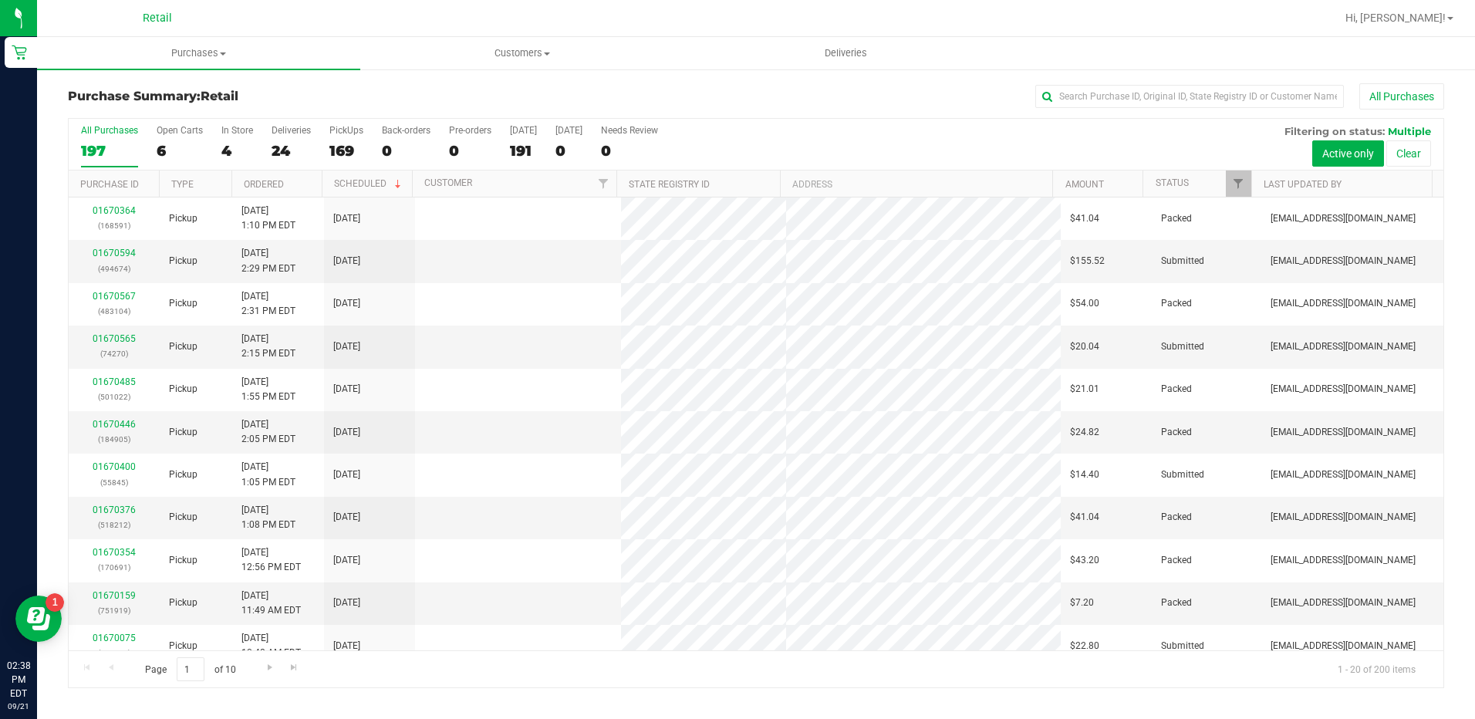
click at [144, 136] on div "All Purchases 197 Open Carts 6 In Store 4 Deliveries 24 PickUps 169 Back-orders…" at bounding box center [756, 145] width 1374 height 52
click at [165, 140] on label "Open Carts 6" at bounding box center [180, 146] width 46 height 42
click at [0, 0] on input "Open Carts 6" at bounding box center [0, 0] width 0 height 0
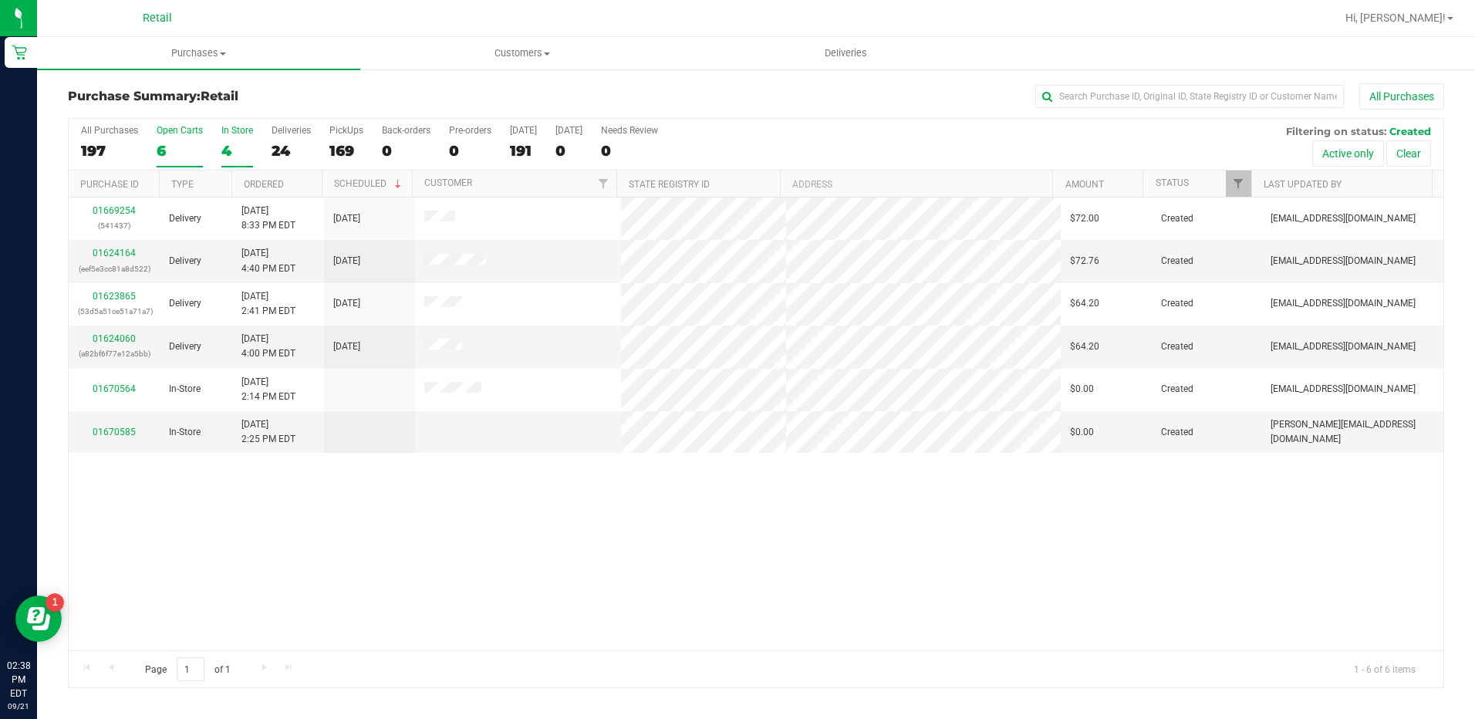
click at [233, 144] on div "4" at bounding box center [237, 151] width 32 height 18
click at [0, 0] on input "In Store 4" at bounding box center [0, 0] width 0 height 0
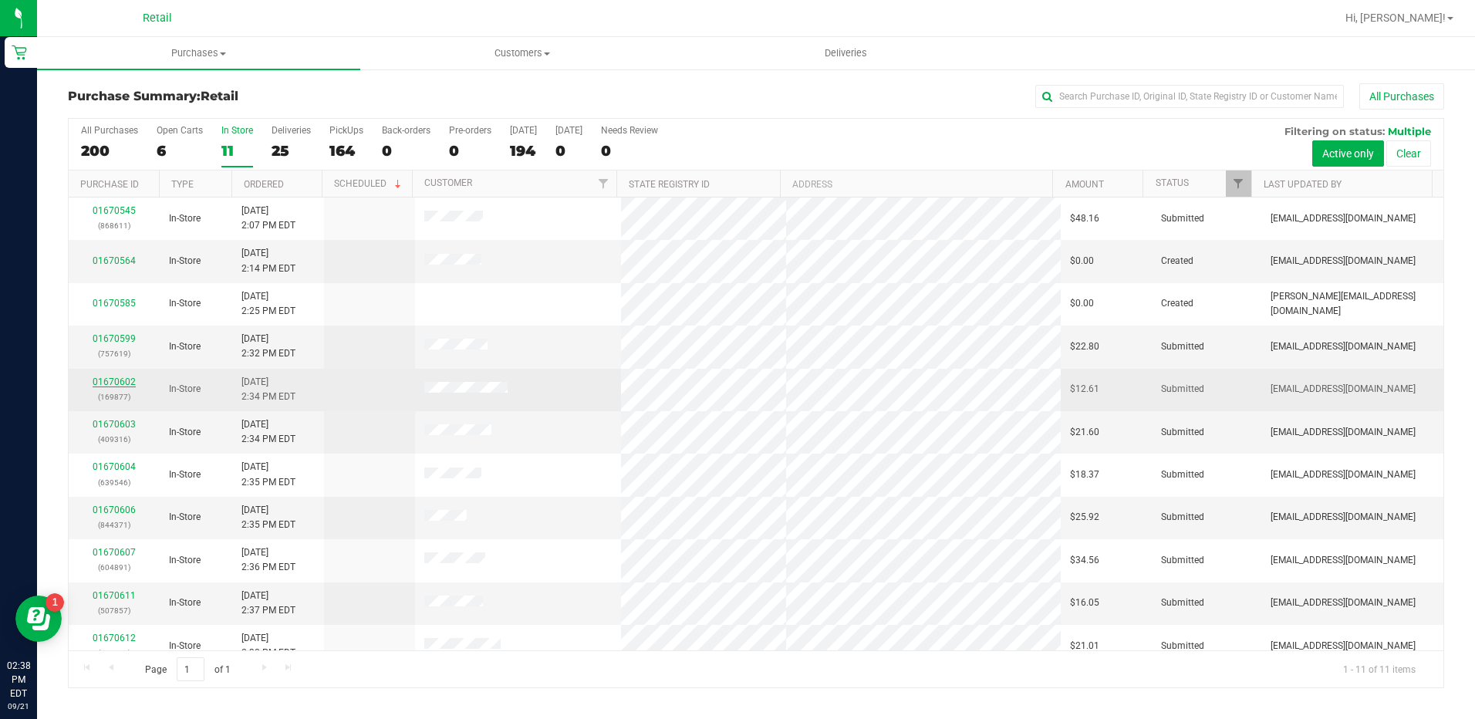
click at [127, 383] on link "01670602" at bounding box center [114, 381] width 43 height 11
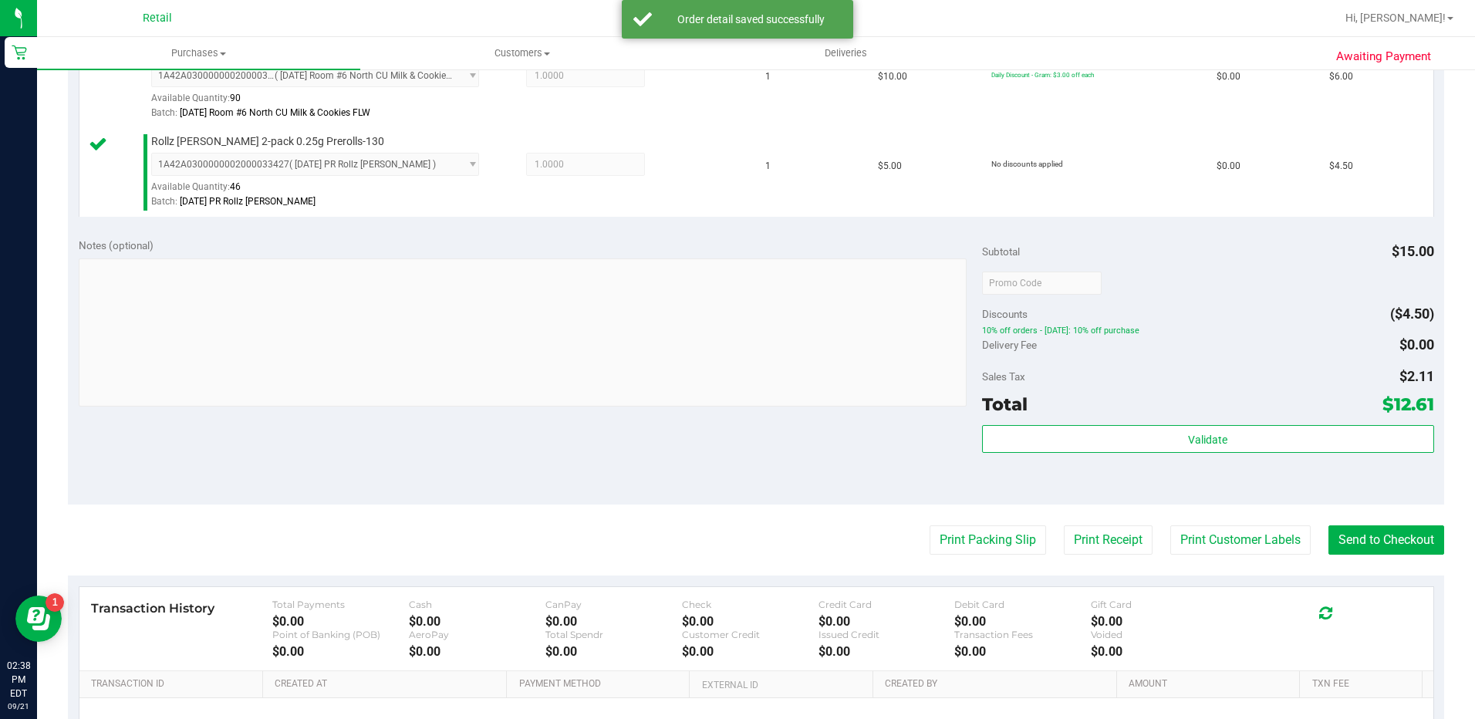
scroll to position [540, 0]
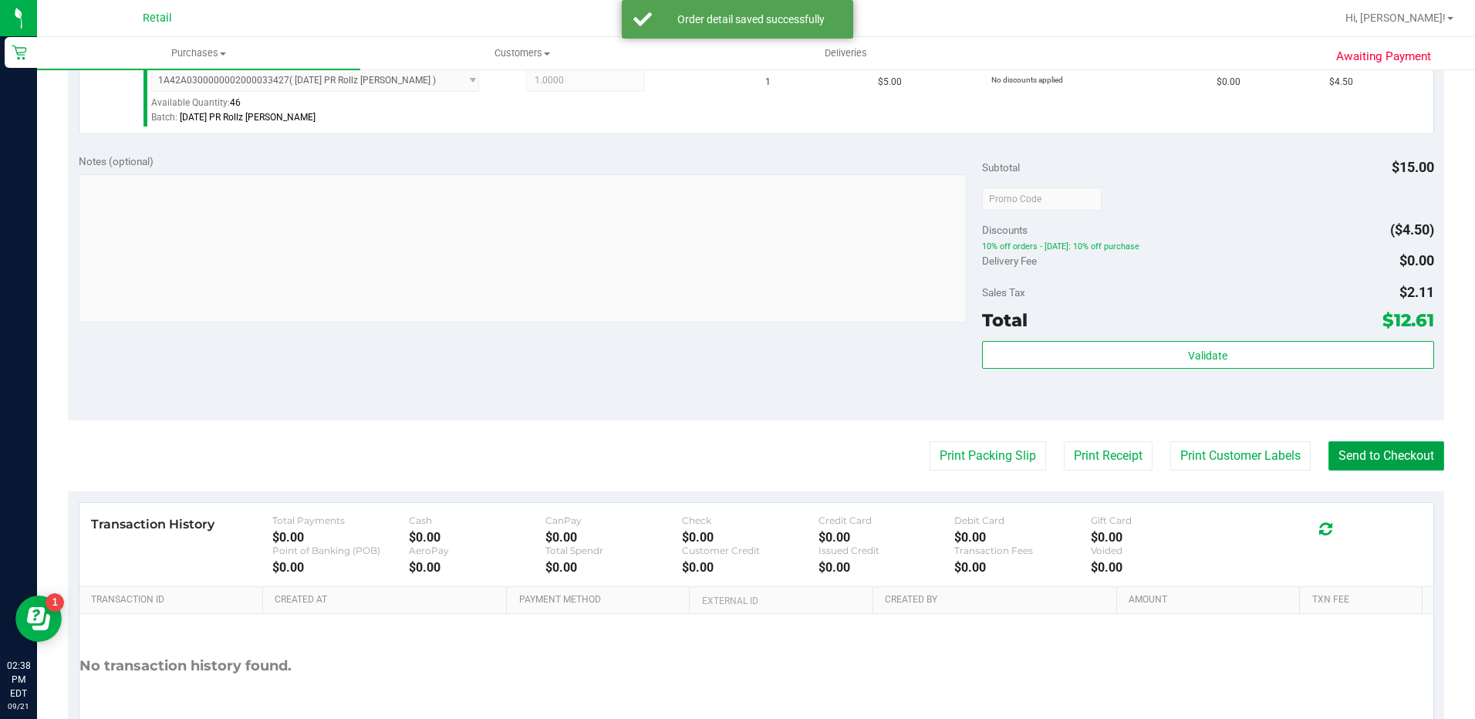
click at [1346, 453] on button "Send to Checkout" at bounding box center [1386, 455] width 116 height 29
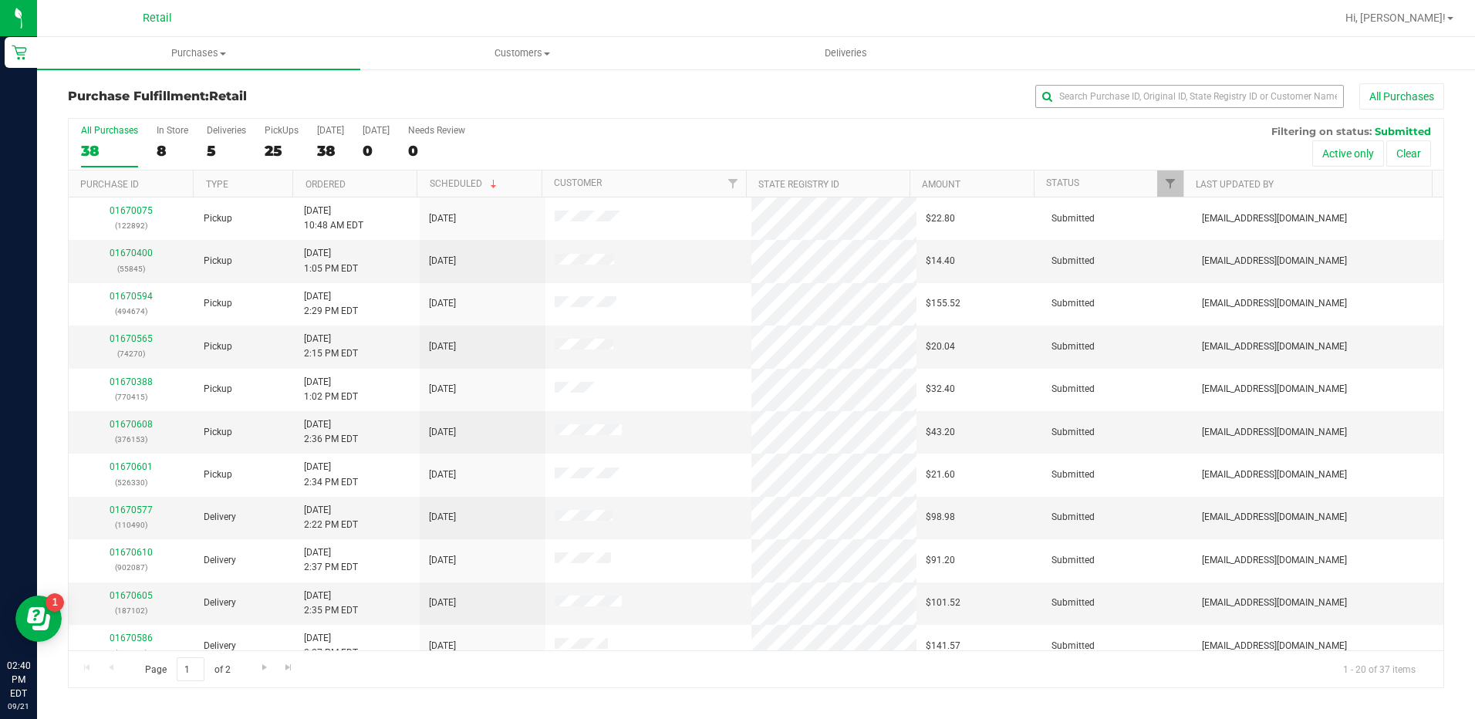
click at [1141, 85] on div "All Purchases" at bounding box center [985, 96] width 917 height 26
click at [1153, 108] on div "All Purchases" at bounding box center [985, 96] width 917 height 26
click at [1148, 96] on input "text" at bounding box center [1189, 96] width 308 height 23
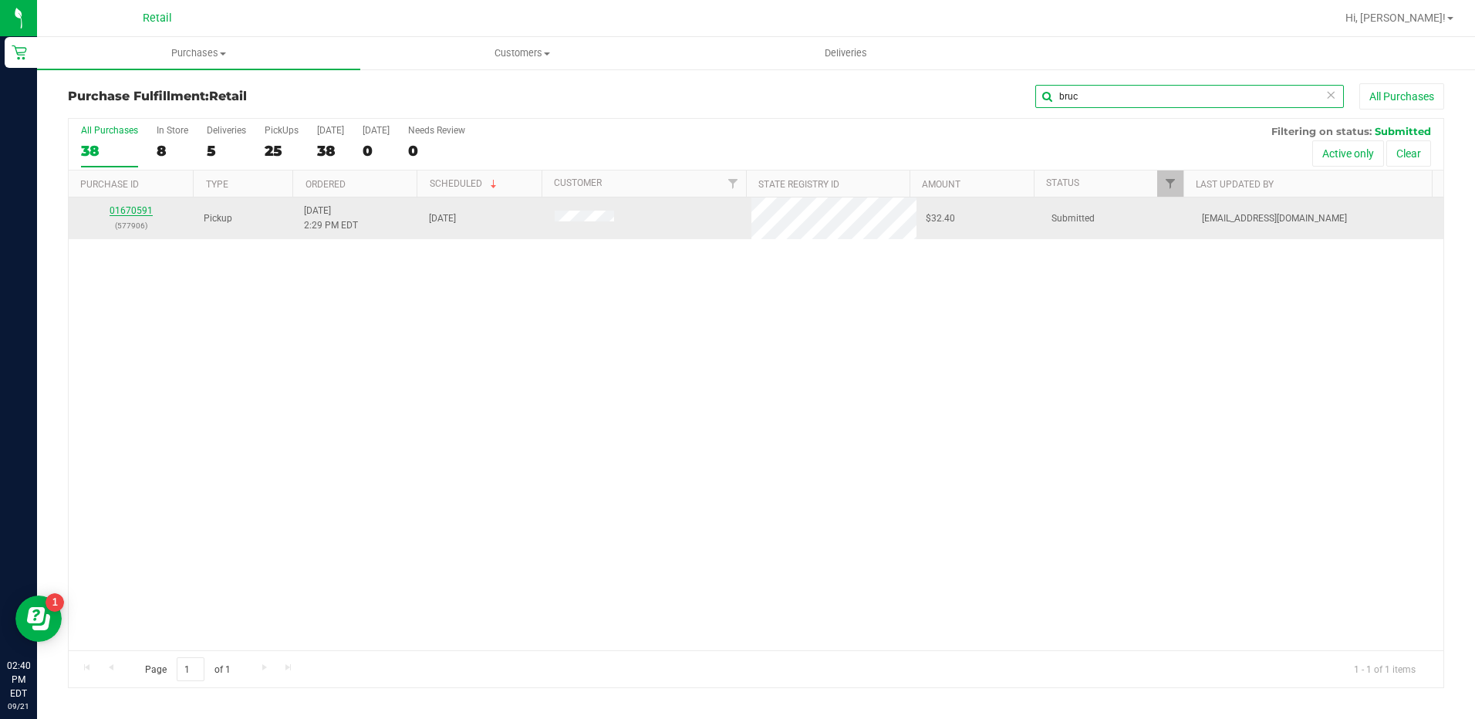
type input "bruc"
click at [128, 206] on link "01670591" at bounding box center [131, 210] width 43 height 11
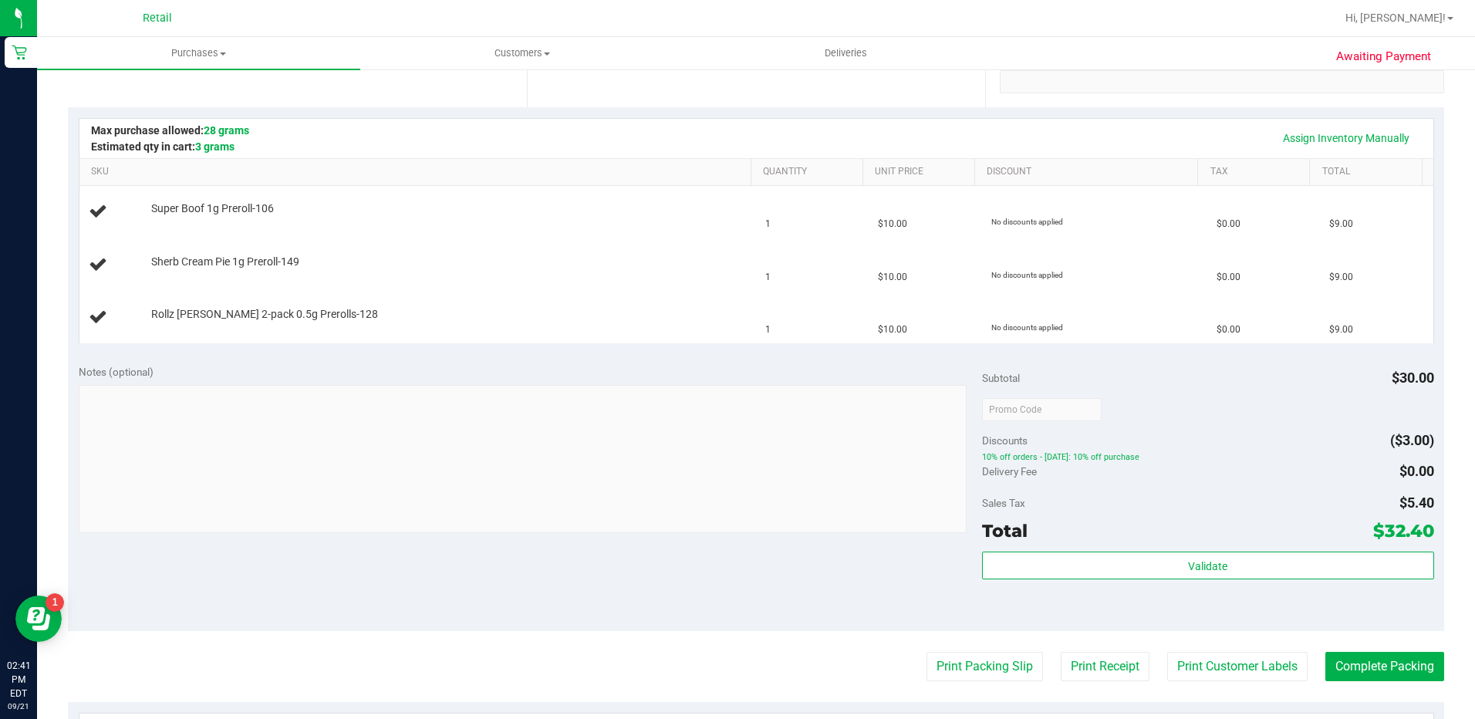
scroll to position [463, 0]
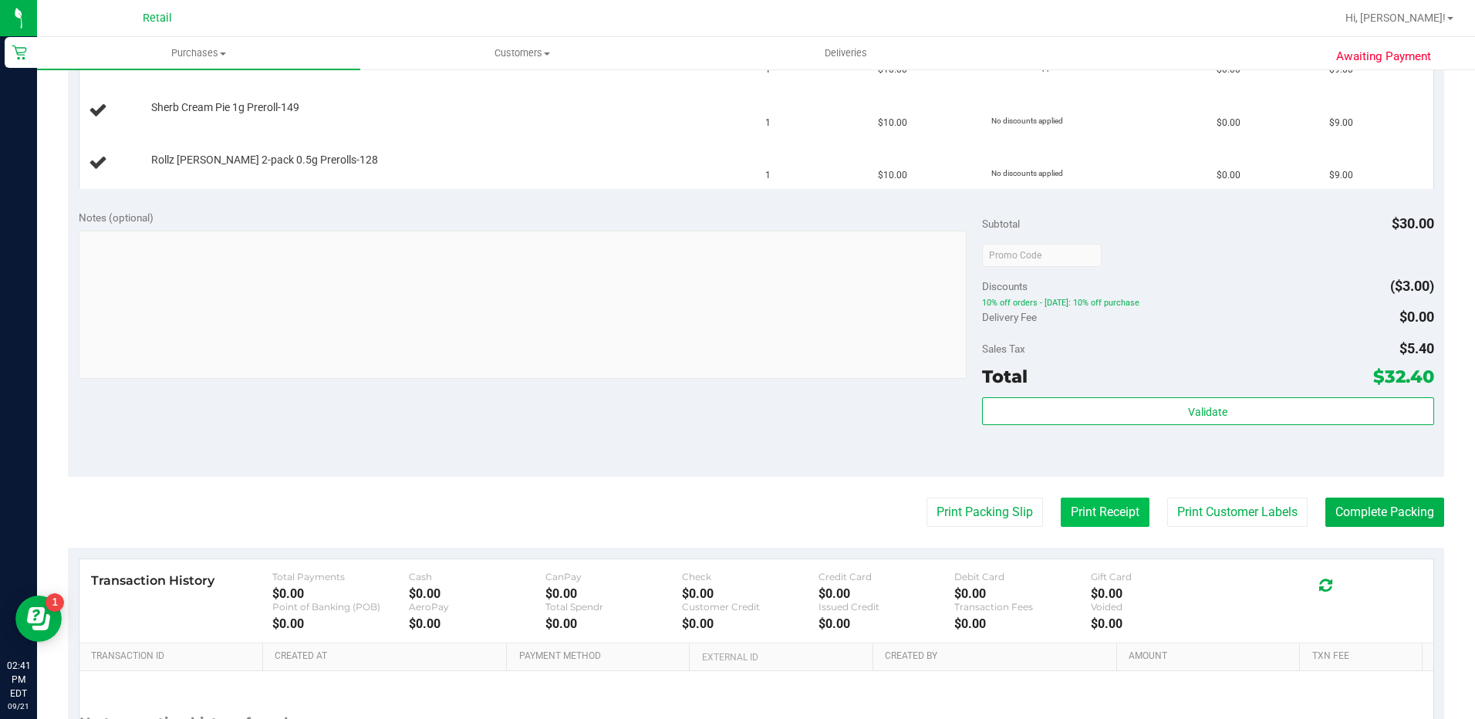
click at [1102, 514] on button "Print Receipt" at bounding box center [1104, 511] width 89 height 29
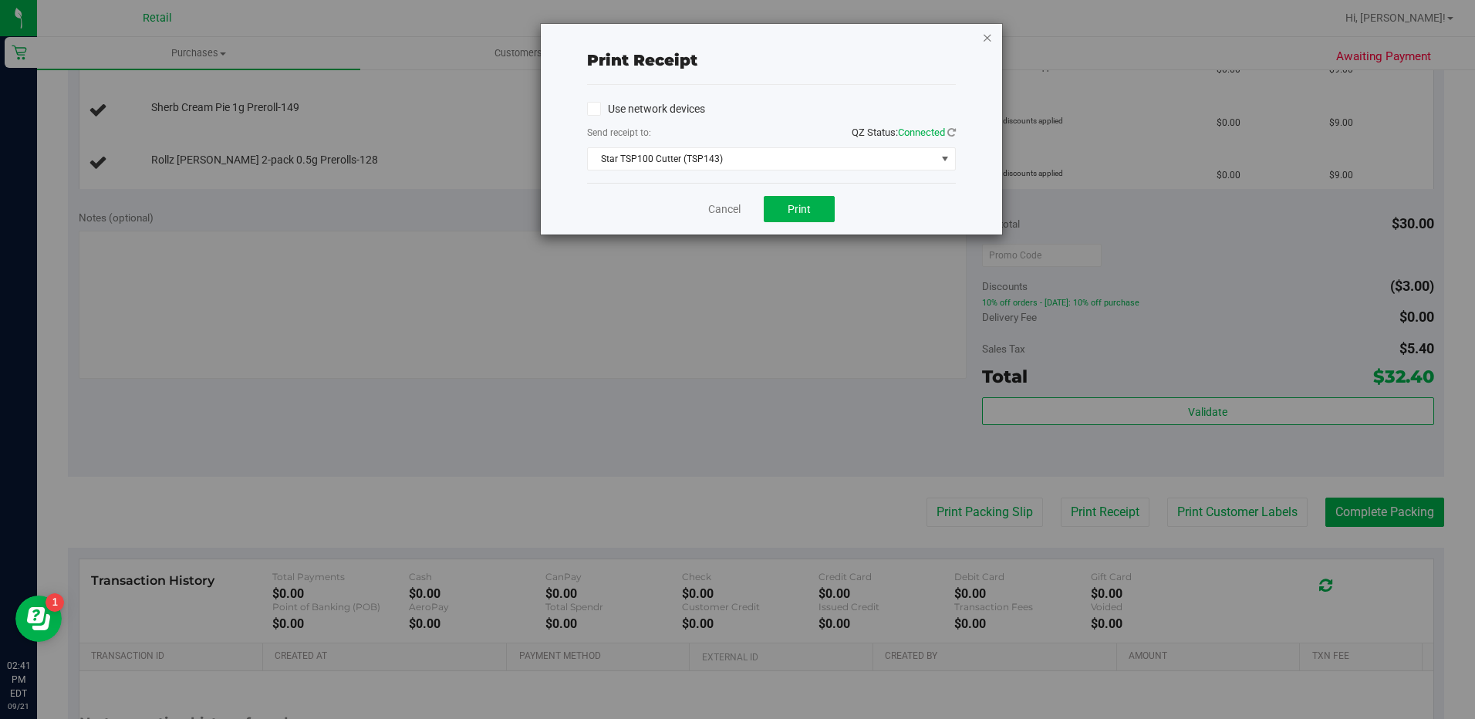
click at [983, 42] on icon "button" at bounding box center [987, 37] width 11 height 19
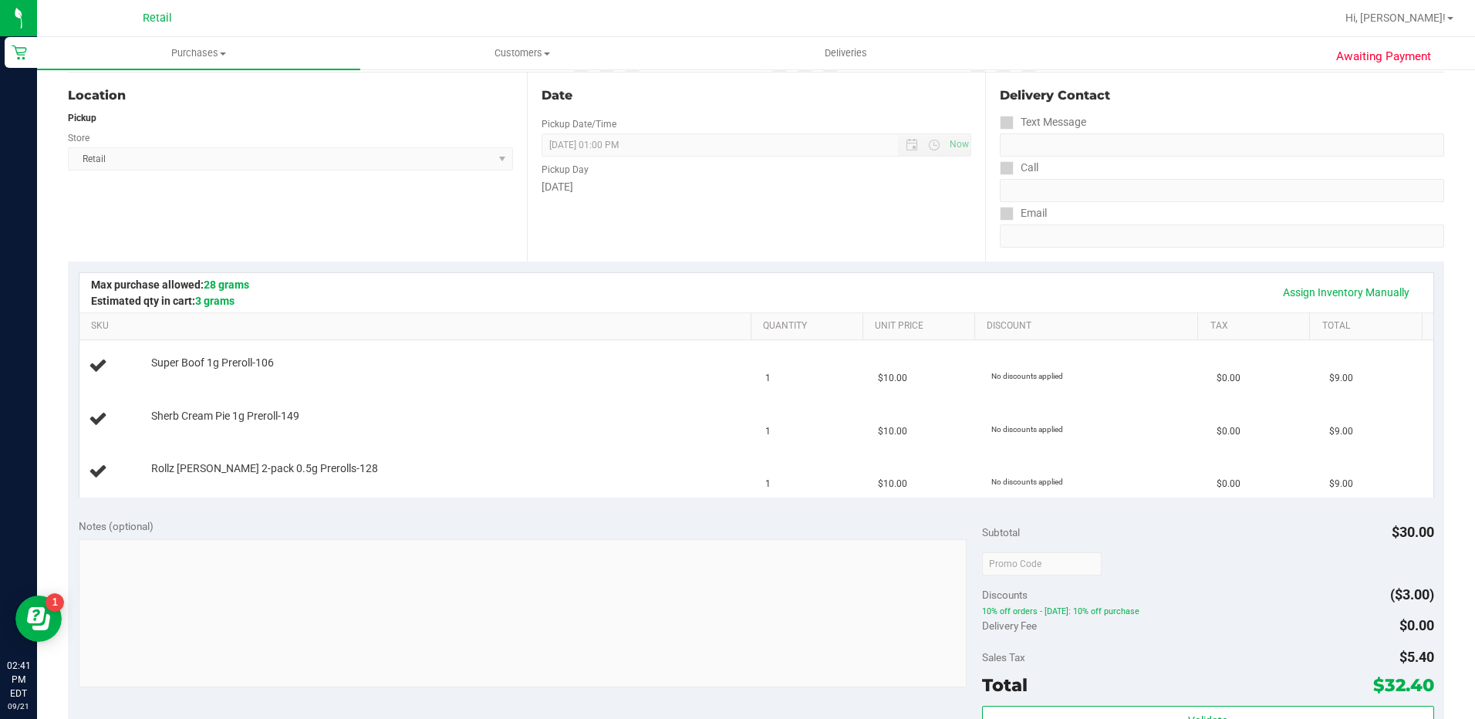
scroll to position [0, 0]
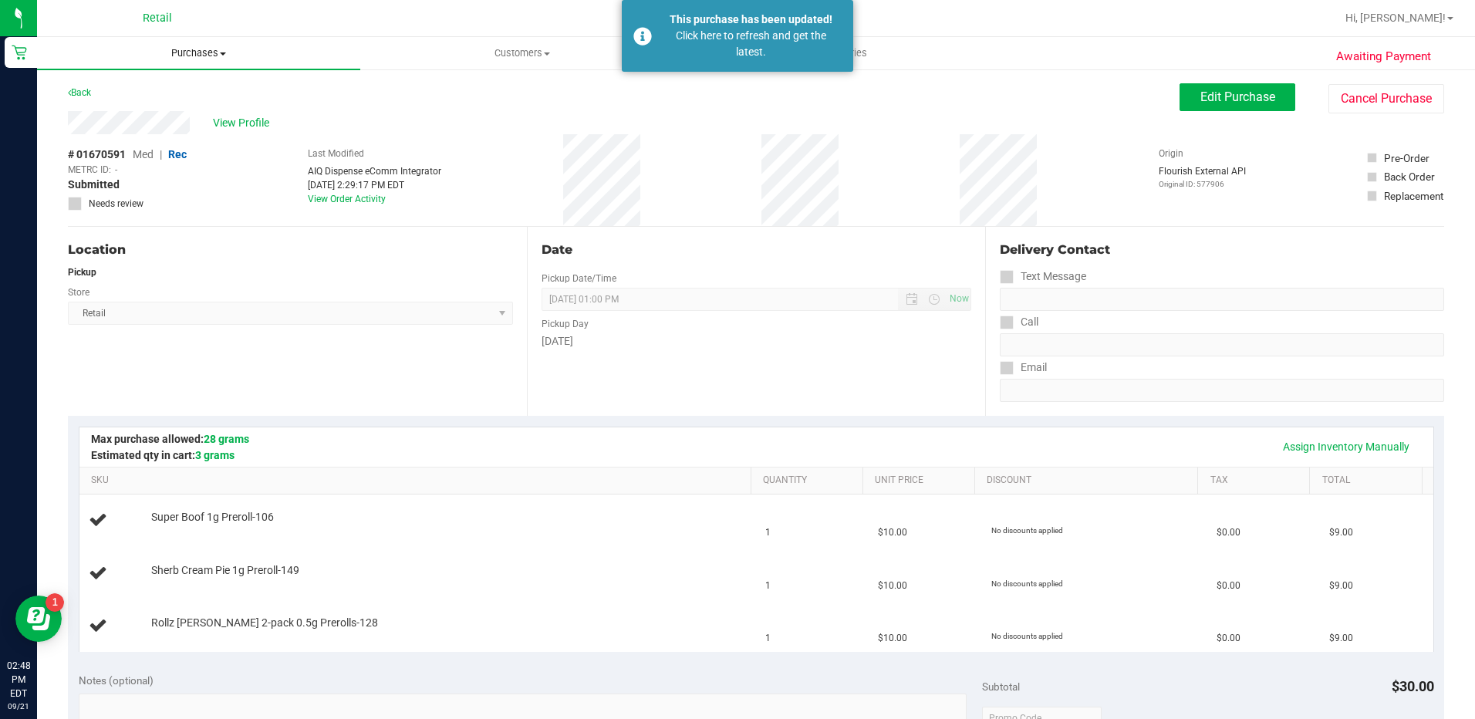
click at [199, 57] on span "Purchases" at bounding box center [198, 53] width 323 height 14
click at [203, 84] on li "Summary of purchases" at bounding box center [198, 93] width 323 height 19
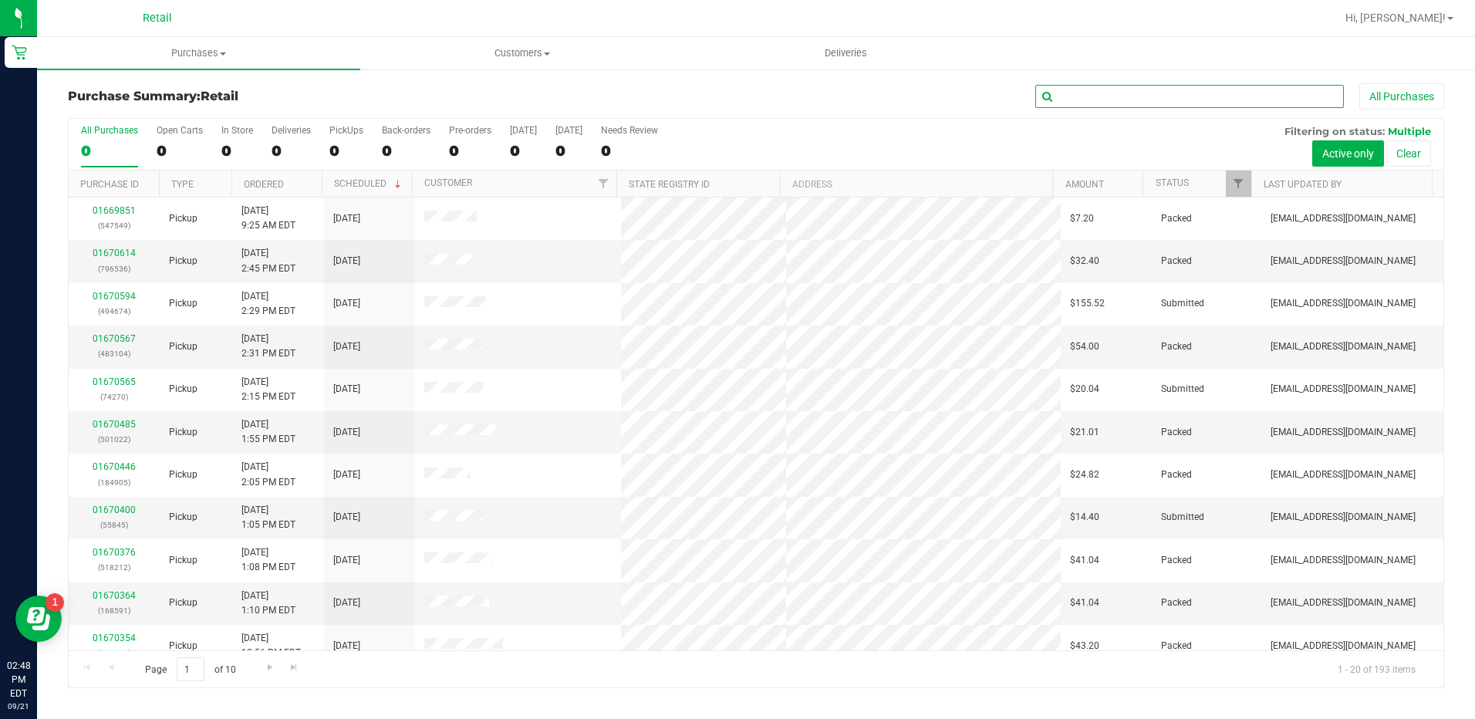
click at [1160, 103] on input "text" at bounding box center [1189, 96] width 308 height 23
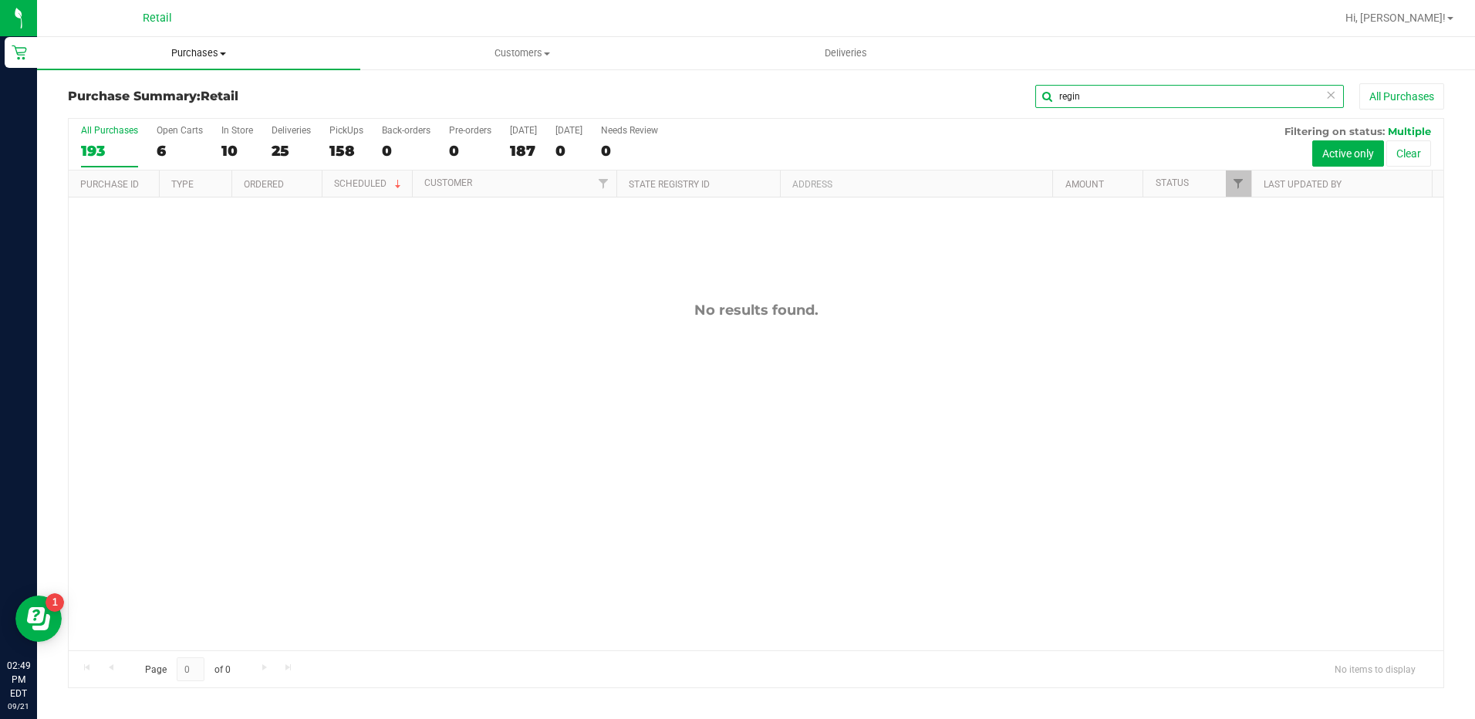
type input "regin"
click at [213, 59] on span "Purchases" at bounding box center [198, 53] width 323 height 14
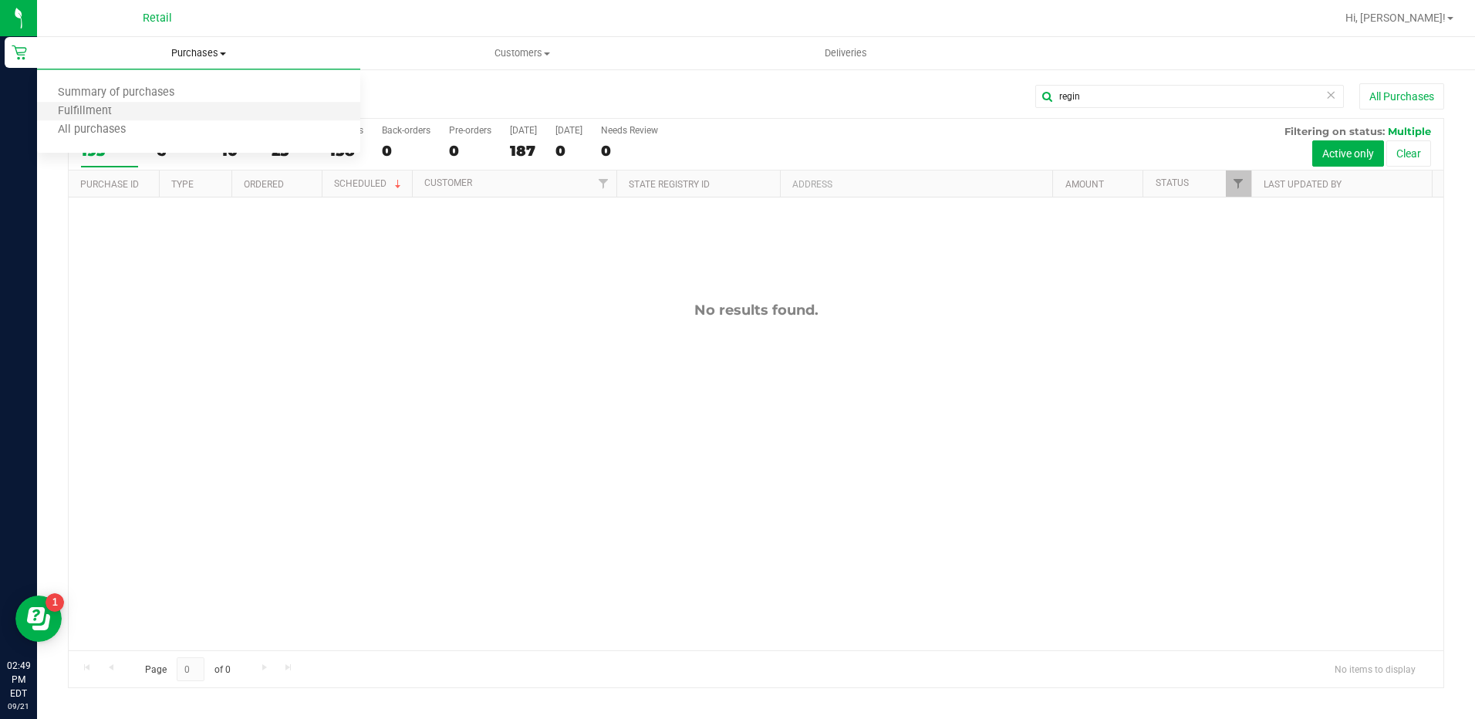
click at [244, 116] on li "Fulfillment" at bounding box center [198, 112] width 323 height 19
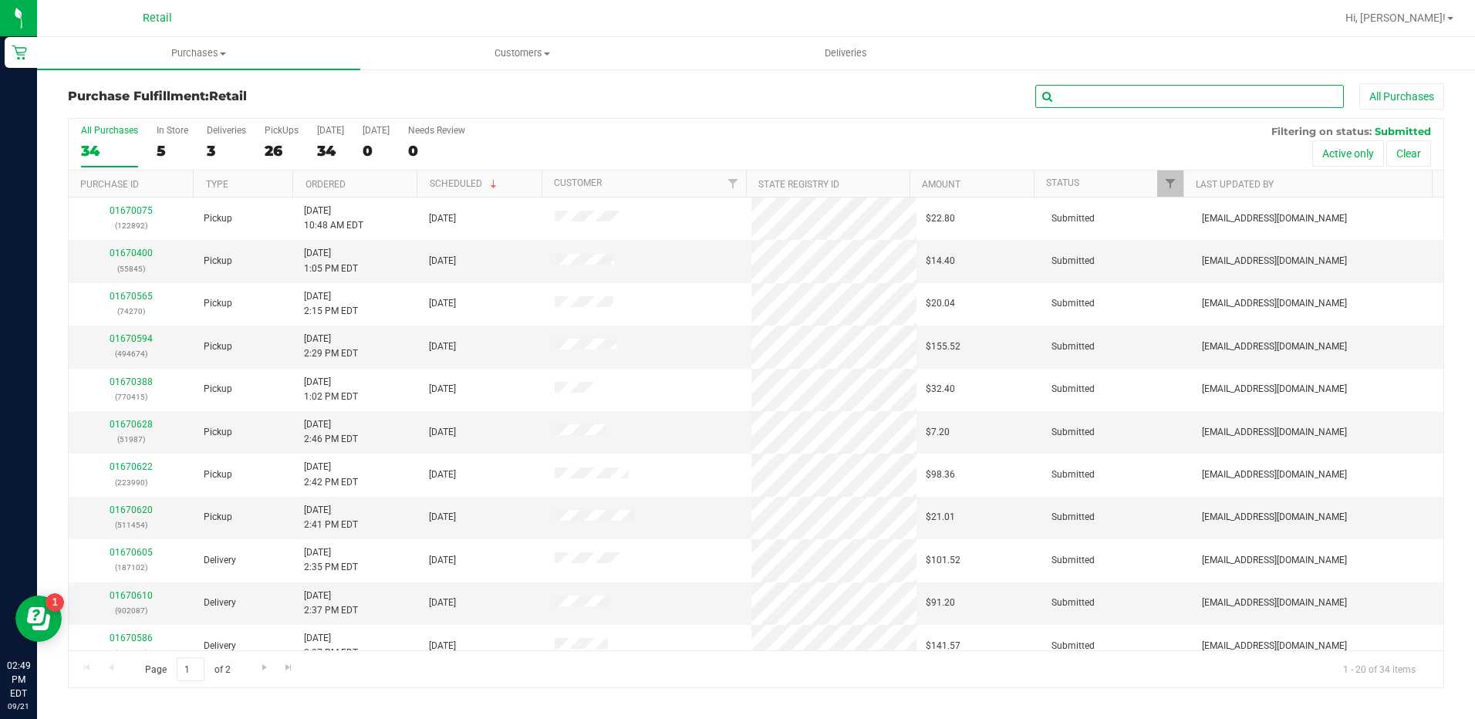
click at [1131, 95] on input "text" at bounding box center [1189, 96] width 308 height 23
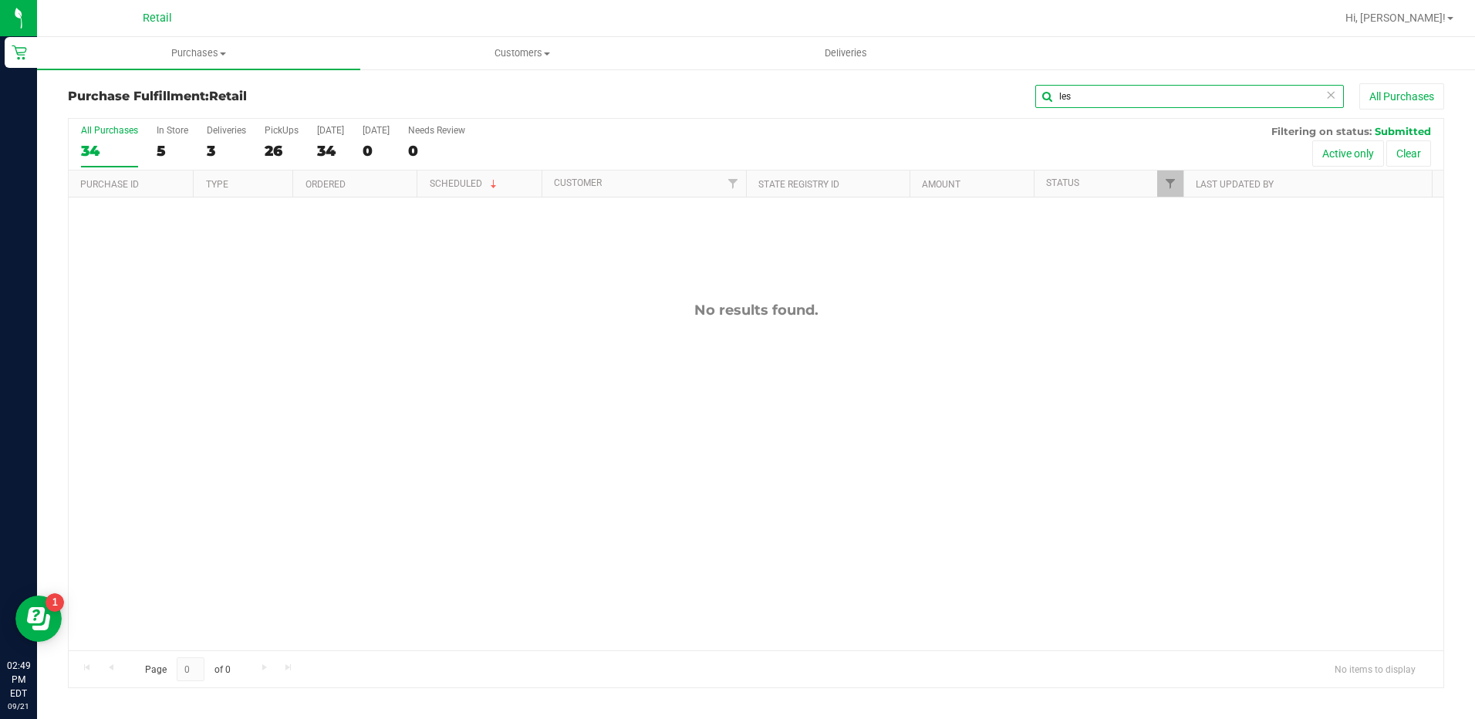
click at [1115, 90] on input "les" at bounding box center [1189, 96] width 308 height 23
type input "les"
click at [767, 113] on div "Purchase Fulfillment: Retail les All Purchases" at bounding box center [756, 100] width 1376 height 34
click at [172, 148] on div "10" at bounding box center [173, 151] width 32 height 18
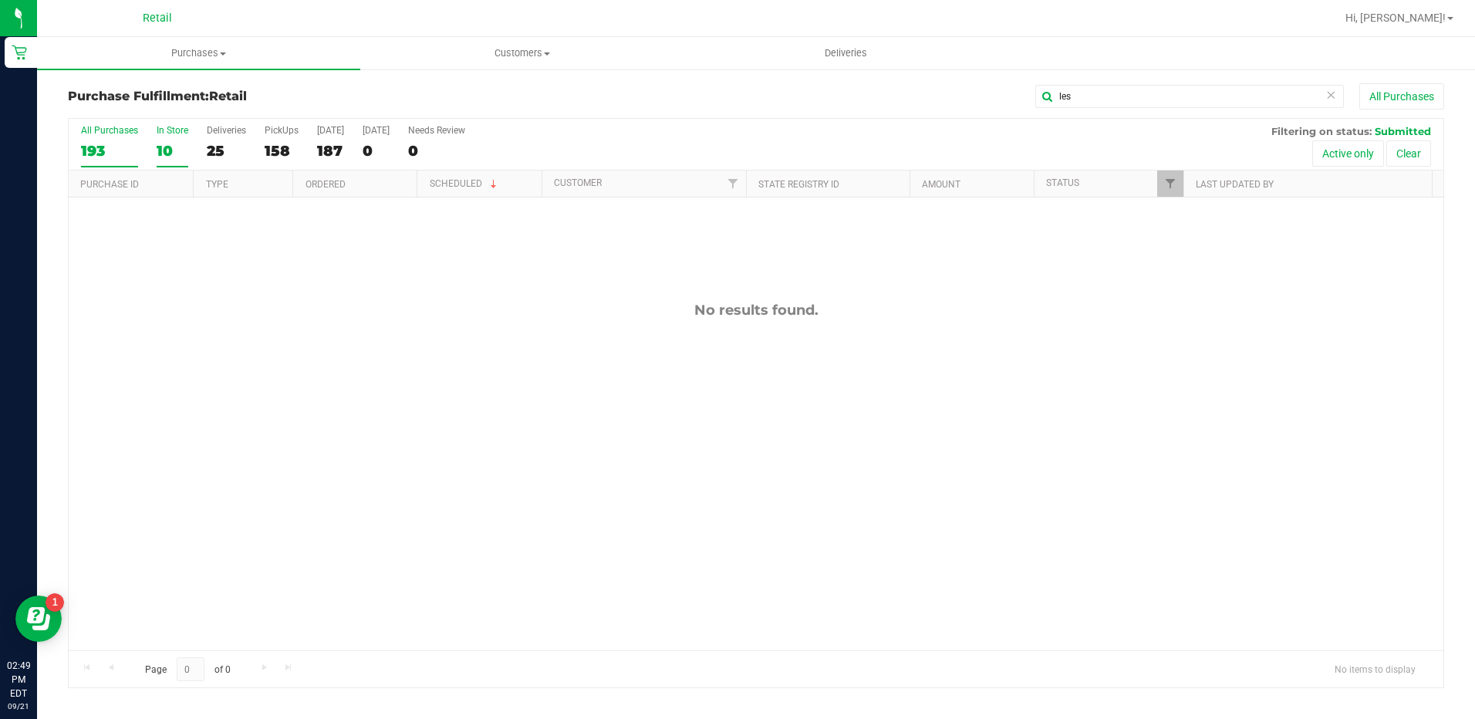
click at [0, 0] on input "In Store 10" at bounding box center [0, 0] width 0 height 0
click at [1094, 103] on input "les" at bounding box center [1189, 96] width 308 height 23
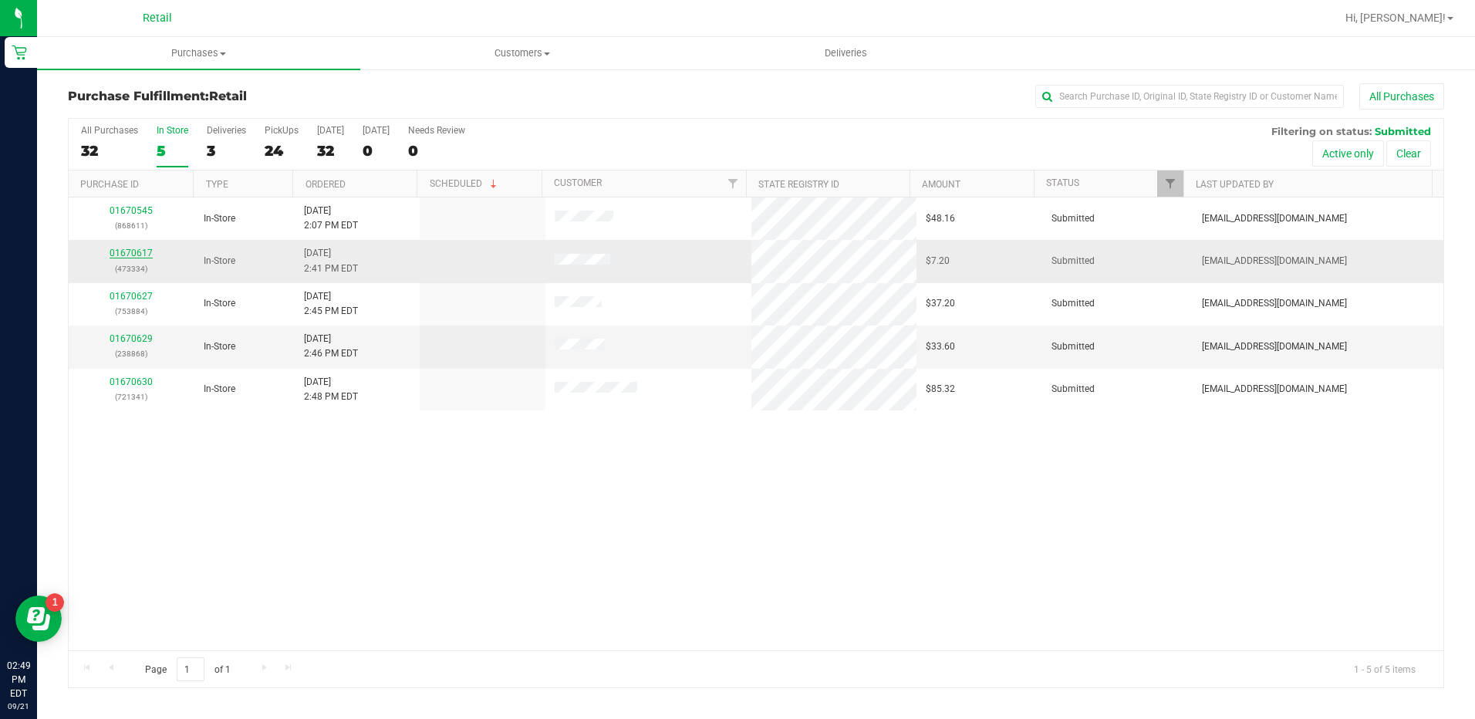
click at [135, 252] on link "01670617" at bounding box center [131, 253] width 43 height 11
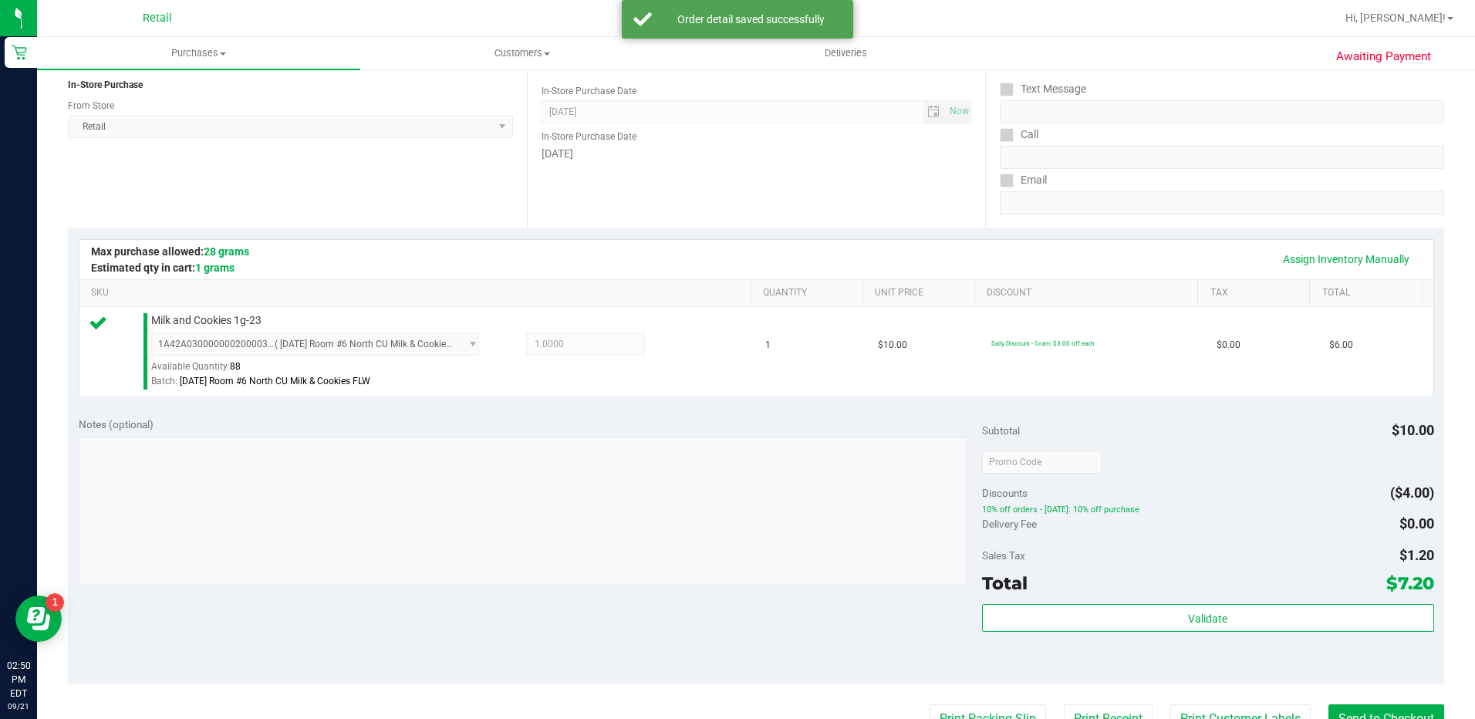
scroll to position [231, 0]
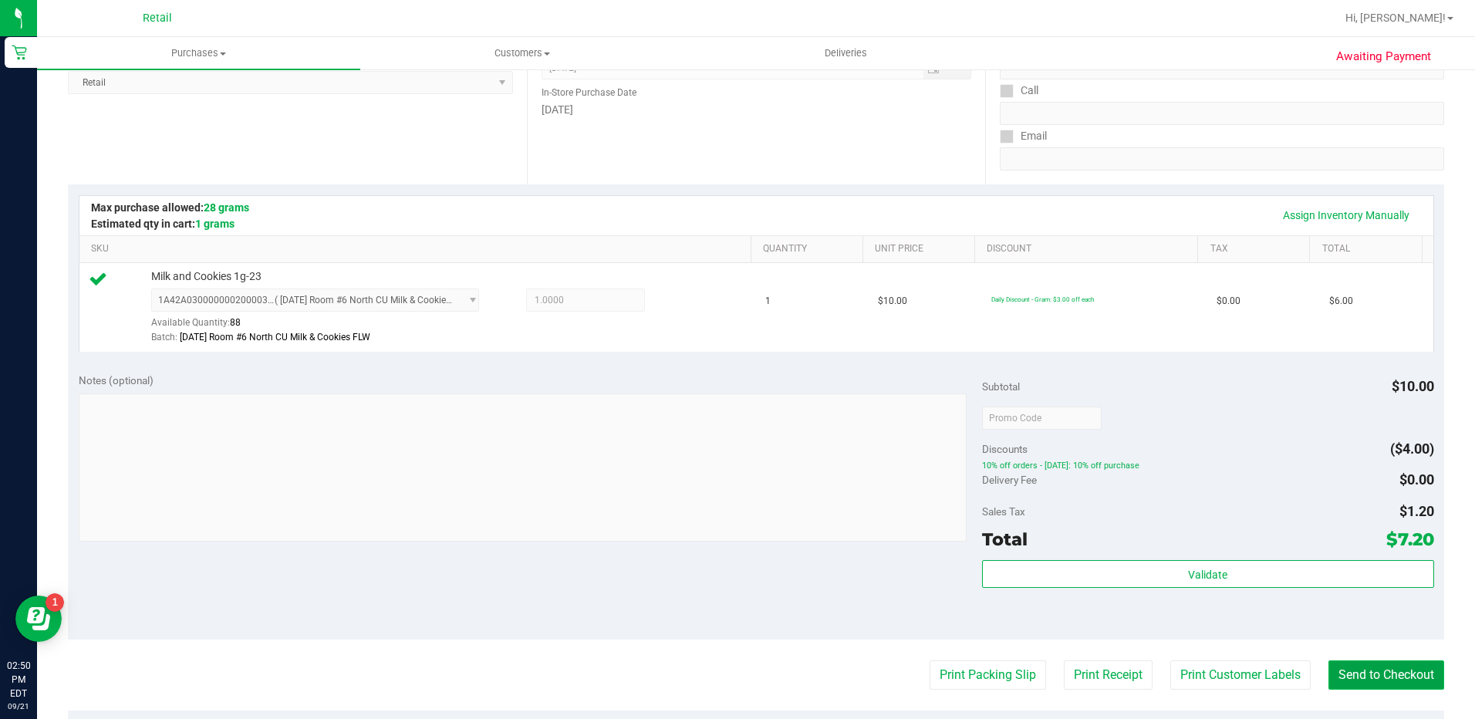
click at [1350, 665] on button "Send to Checkout" at bounding box center [1386, 674] width 116 height 29
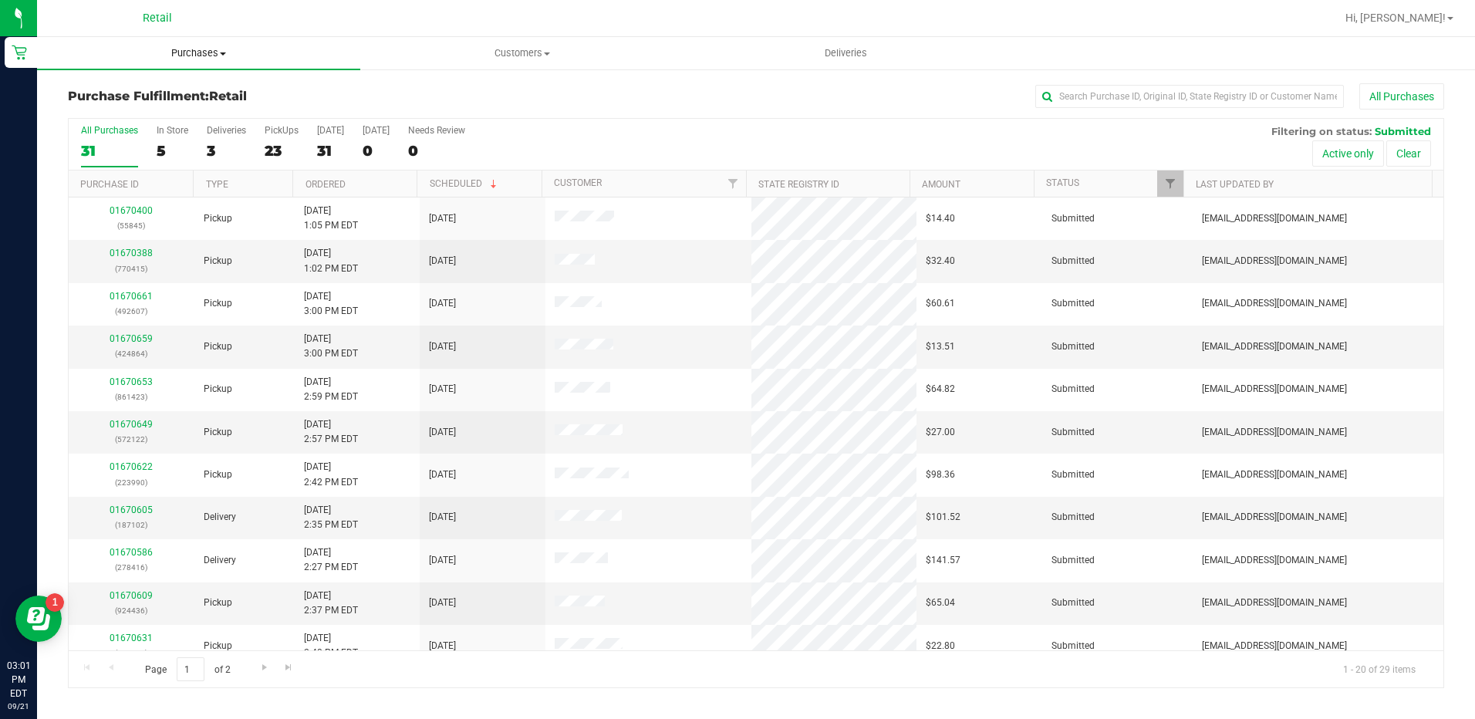
drag, startPoint x: 182, startPoint y: 49, endPoint x: 184, endPoint y: 60, distance: 10.9
click at [183, 50] on span "Purchases" at bounding box center [198, 53] width 323 height 14
click at [193, 89] on li "Summary of purchases" at bounding box center [198, 93] width 323 height 19
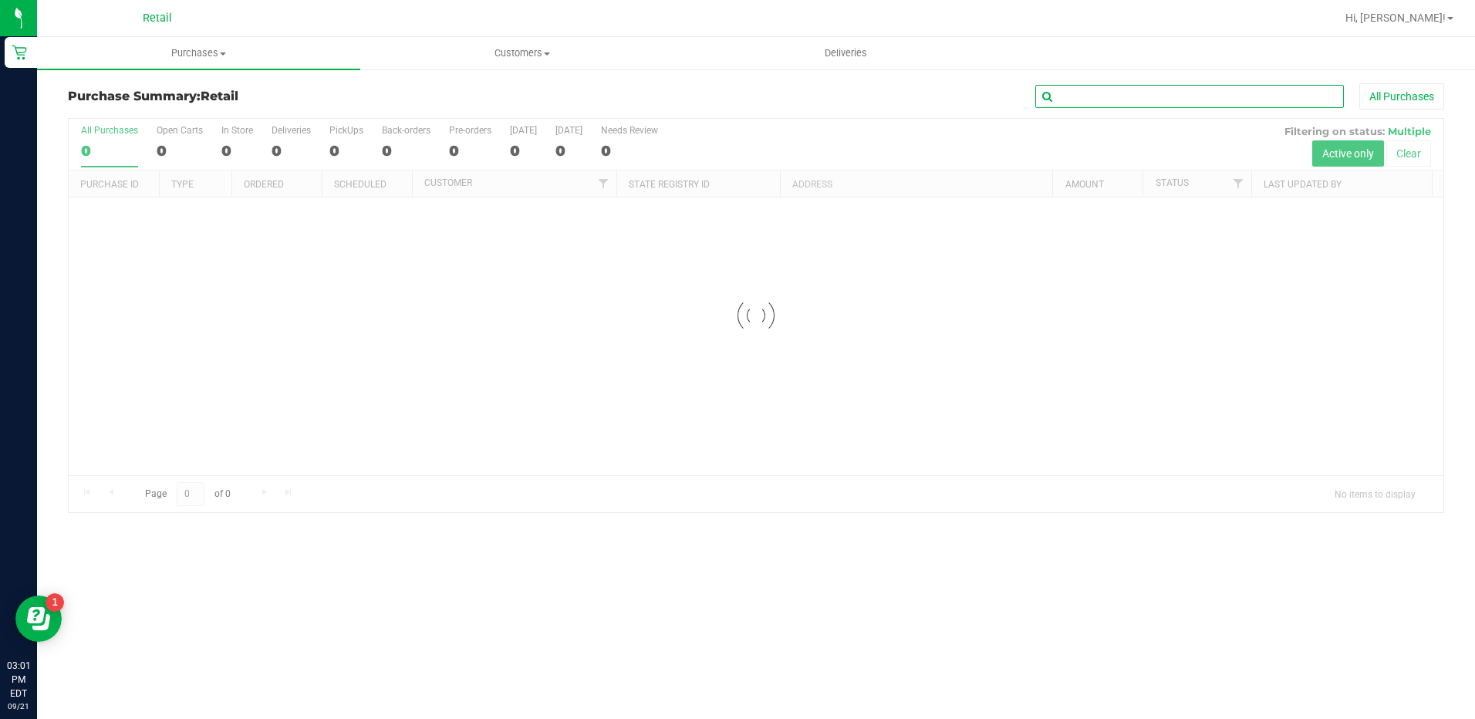
click at [1224, 95] on input "text" at bounding box center [1189, 96] width 308 height 23
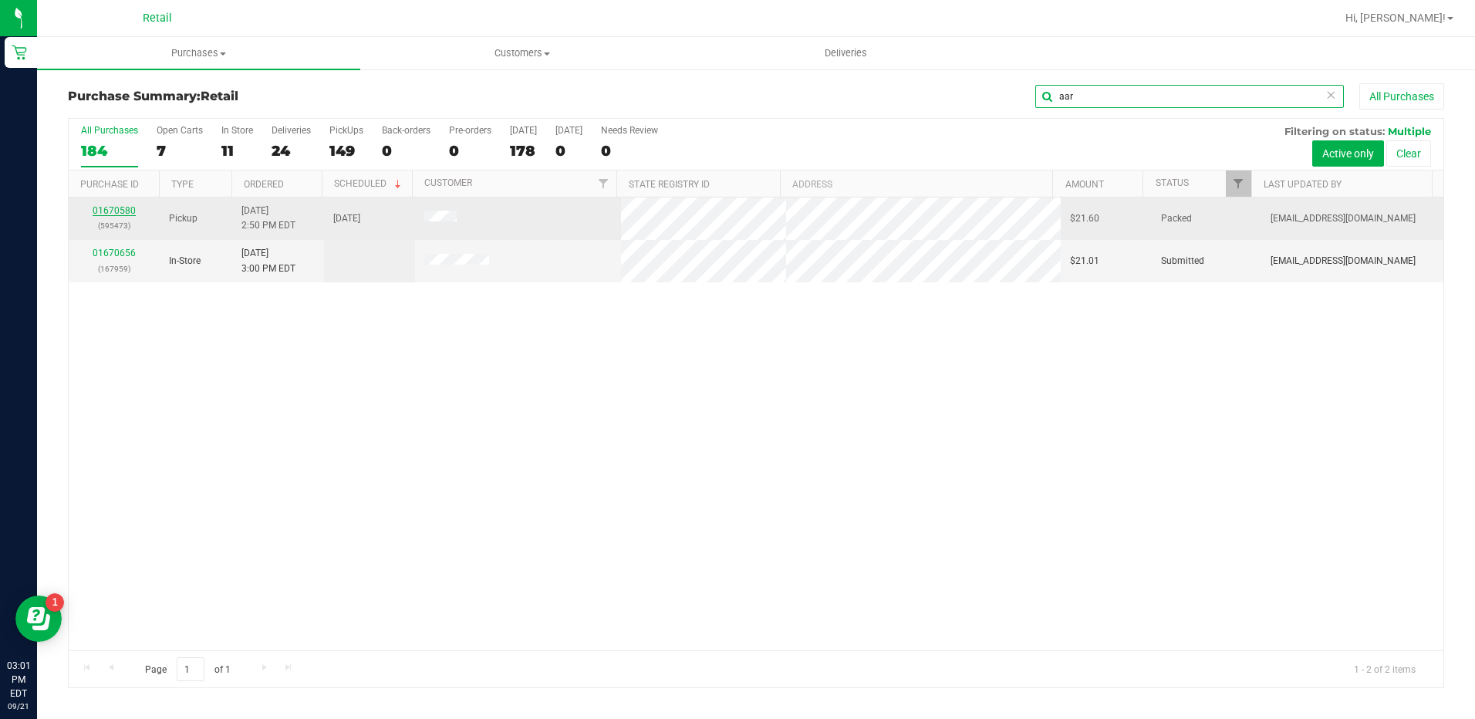
type input "aar"
click at [126, 213] on link "01670580" at bounding box center [114, 210] width 43 height 11
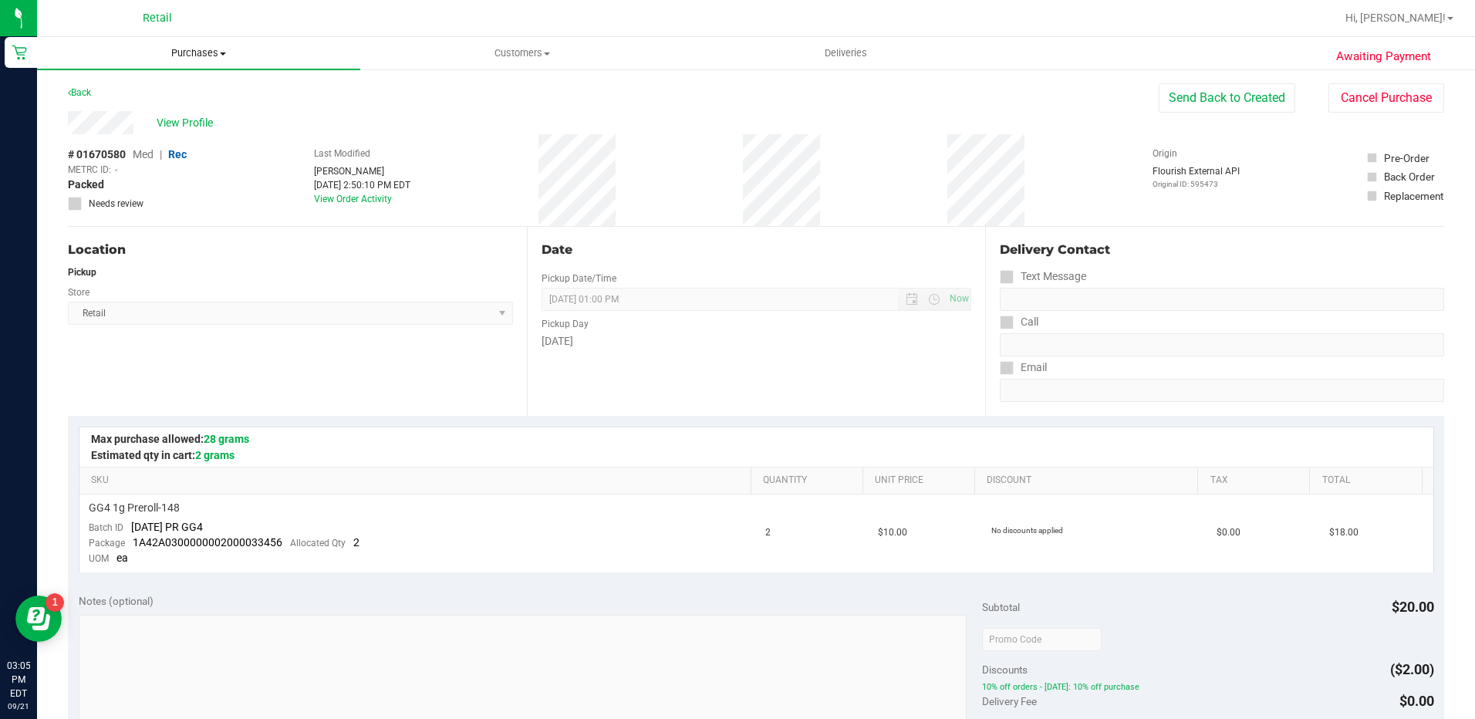
click at [204, 66] on uib-tab-heading "Purchases Summary of purchases Fulfillment All purchases" at bounding box center [198, 53] width 323 height 32
click at [207, 66] on uib-tab-heading "Purchases Summary of purchases Fulfillment All purchases" at bounding box center [198, 53] width 323 height 32
click at [207, 52] on span "Purchases" at bounding box center [198, 53] width 323 height 14
click at [208, 75] on ul "Summary of purchases Fulfillment All purchases" at bounding box center [198, 111] width 323 height 83
click at [169, 52] on span "Purchases" at bounding box center [198, 53] width 323 height 14
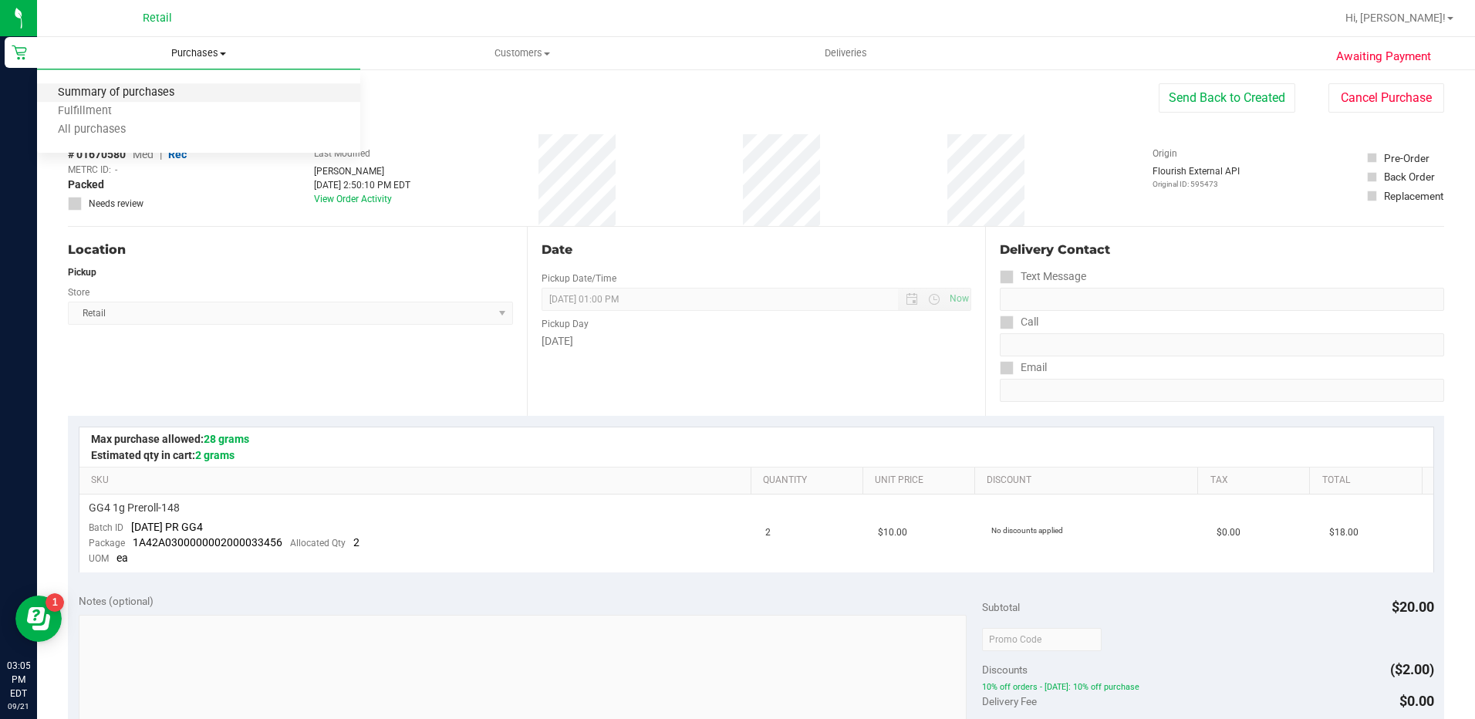
click at [190, 92] on span "Summary of purchases" at bounding box center [116, 92] width 158 height 13
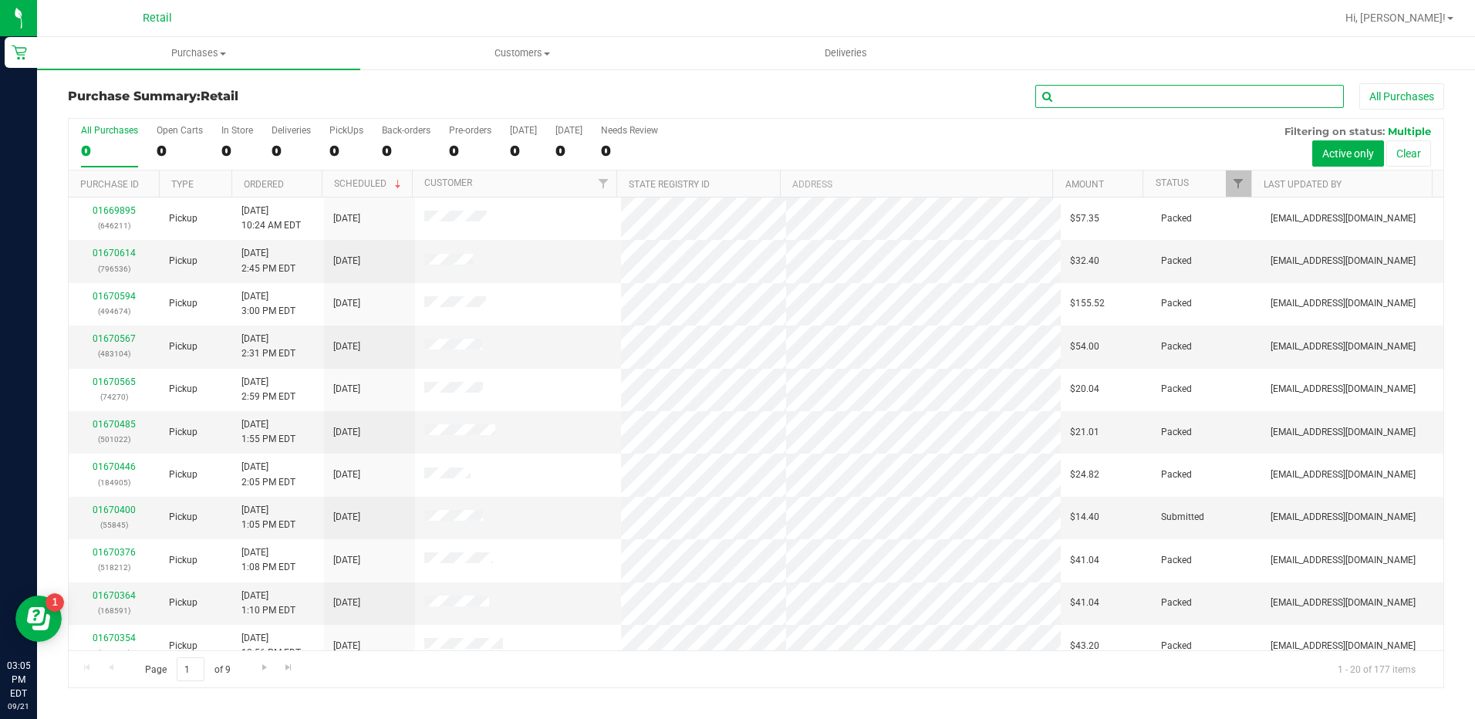
click at [1065, 102] on input "text" at bounding box center [1189, 96] width 308 height 23
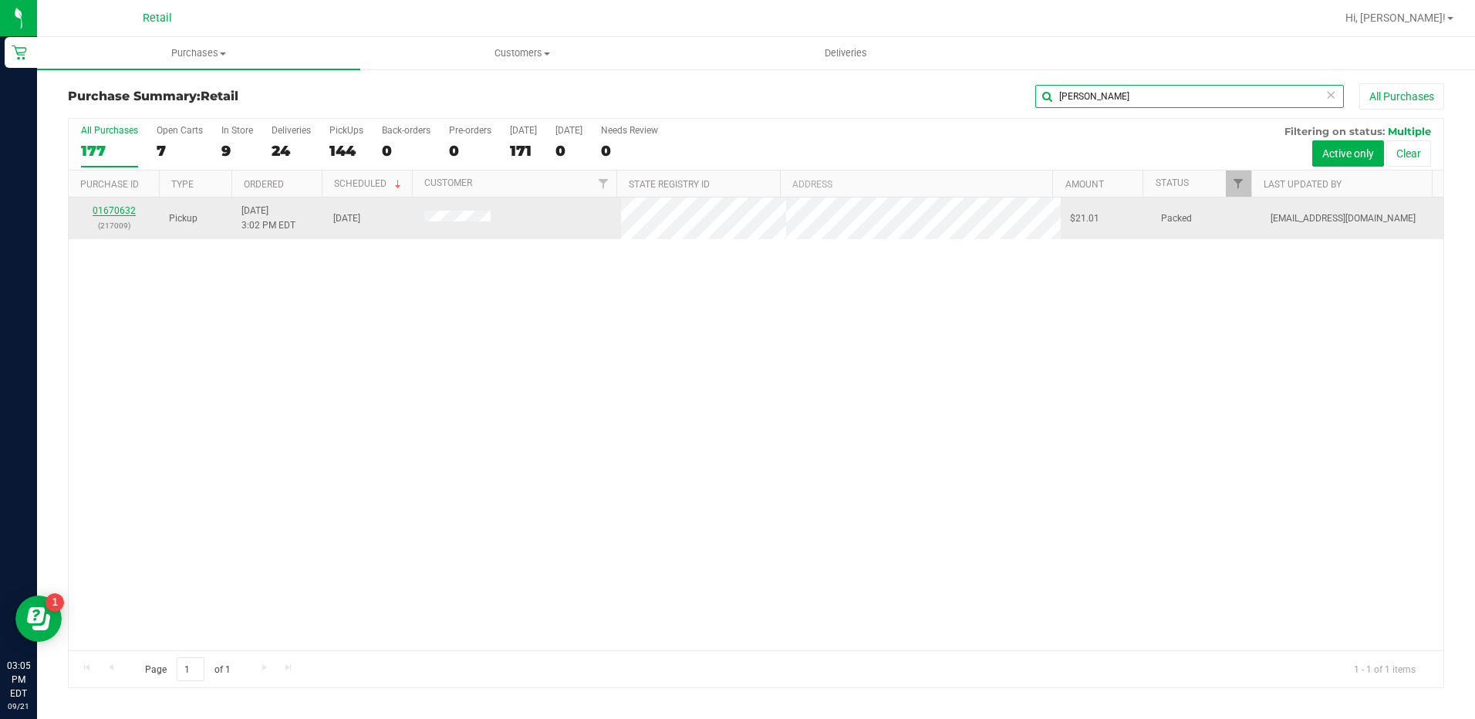
type input "[PERSON_NAME]"
click at [113, 207] on link "01670632" at bounding box center [114, 210] width 43 height 11
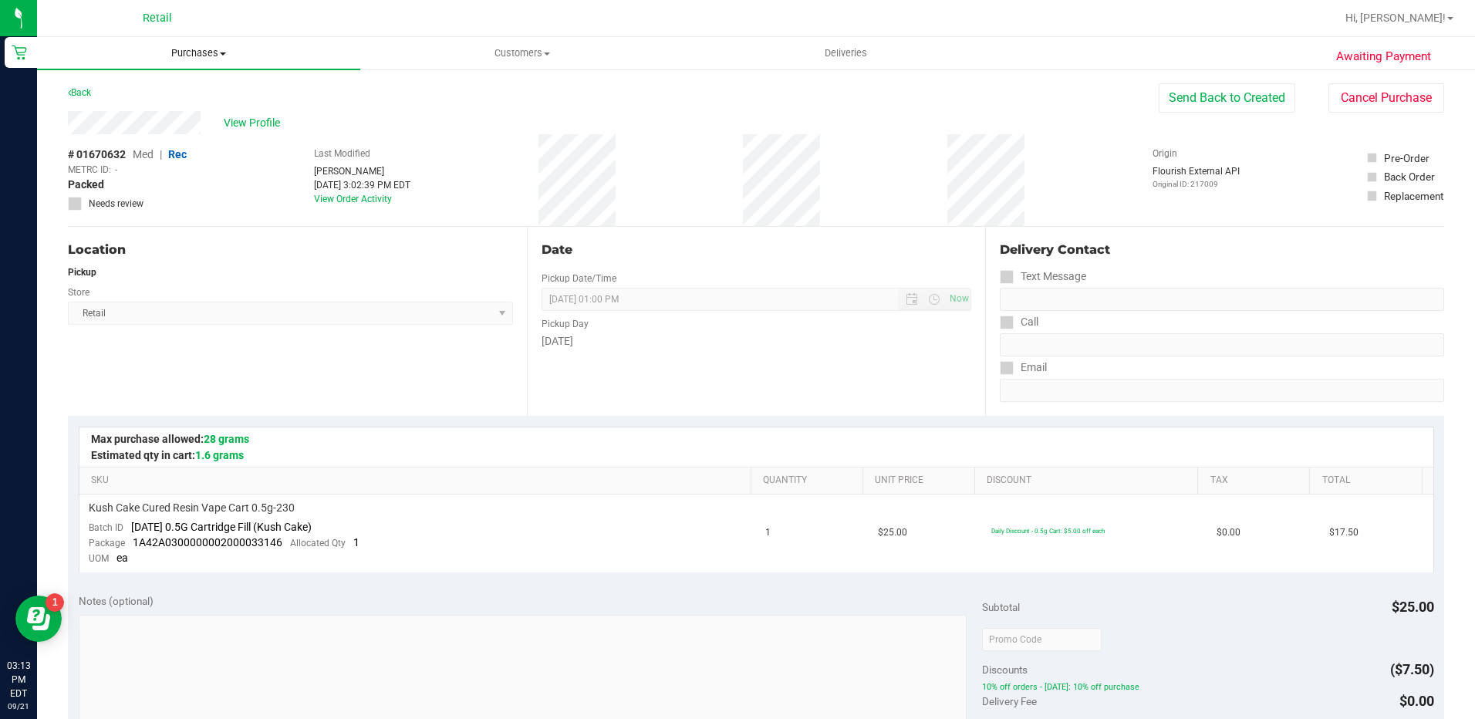
drag, startPoint x: 193, startPoint y: 52, endPoint x: 194, endPoint y: 90, distance: 37.8
click at [193, 52] on span "Purchases" at bounding box center [198, 53] width 323 height 14
click at [192, 110] on li "Fulfillment" at bounding box center [198, 112] width 323 height 19
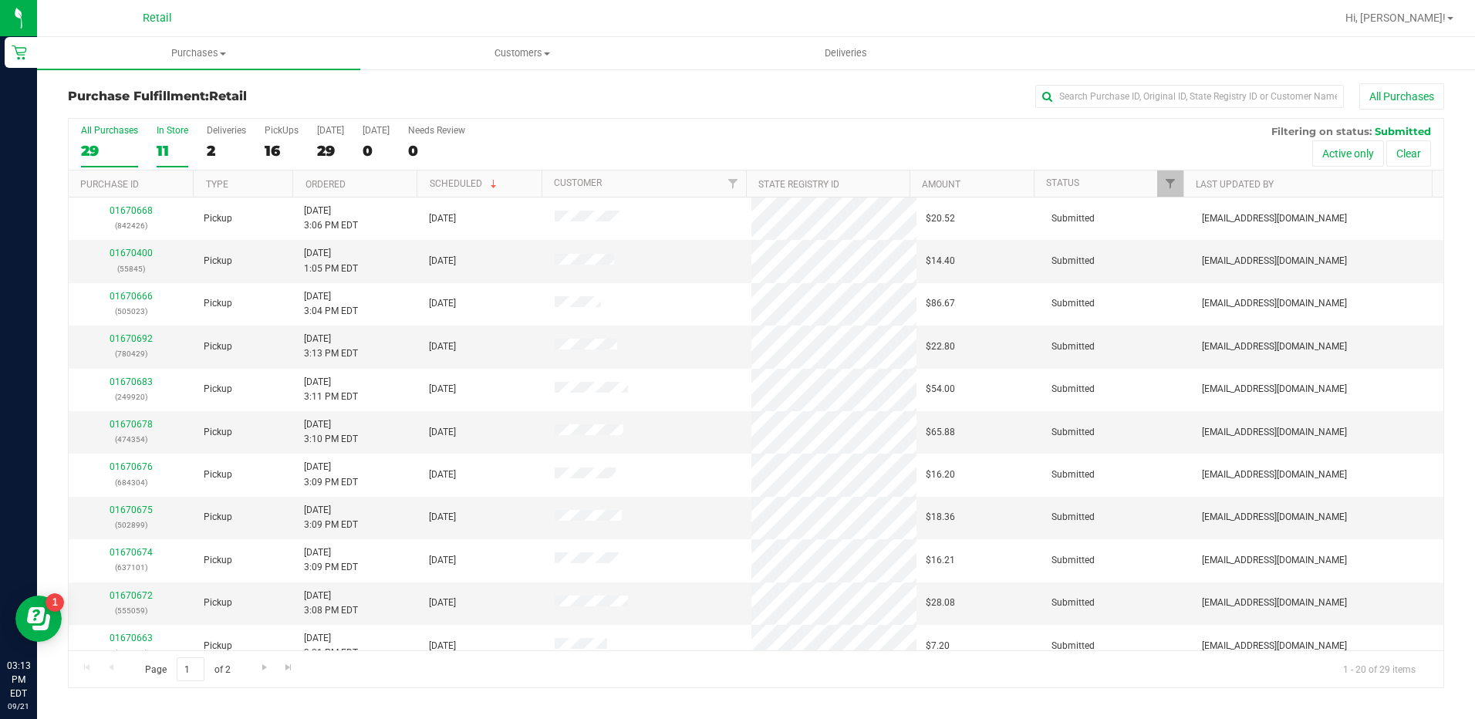
click at [180, 137] on label "In Store 11" at bounding box center [173, 146] width 32 height 42
click at [0, 0] on input "In Store 11" at bounding box center [0, 0] width 0 height 0
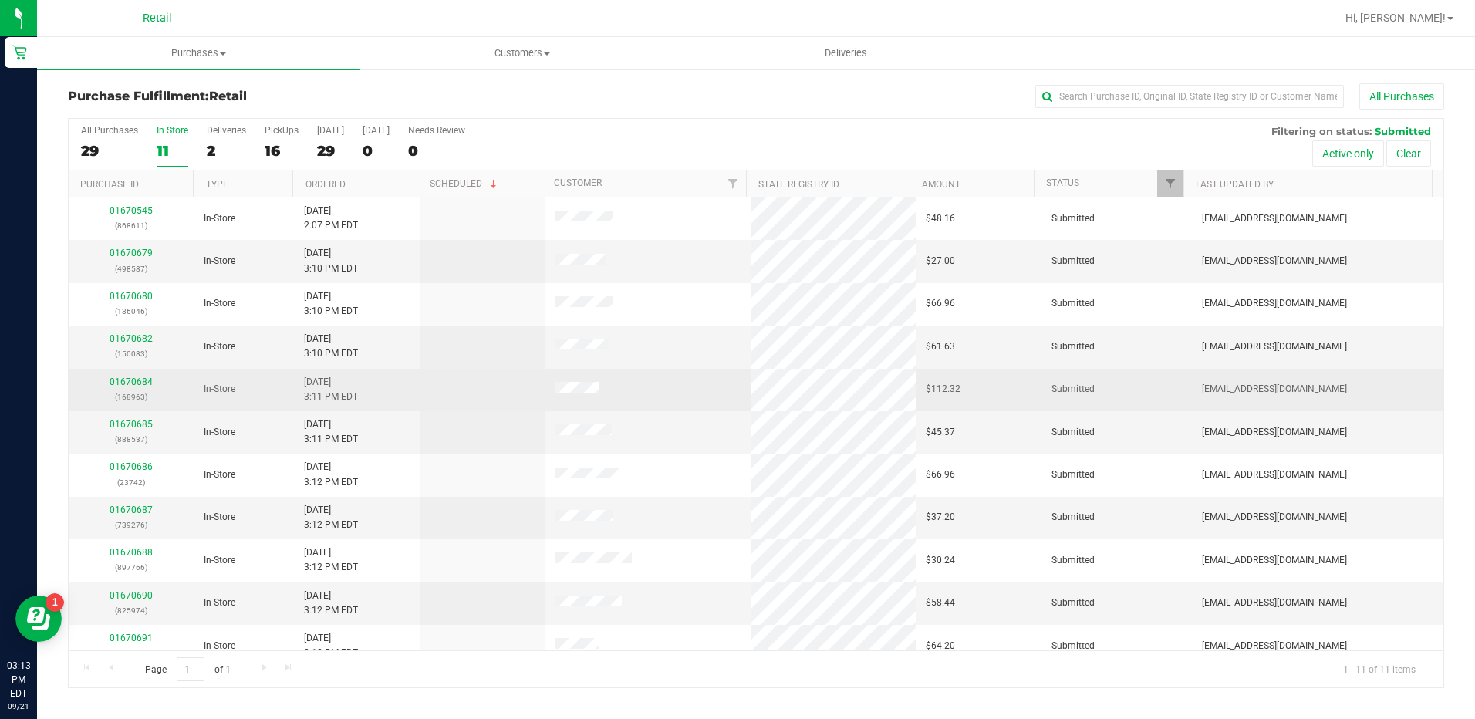
click at [137, 377] on link "01670684" at bounding box center [131, 381] width 43 height 11
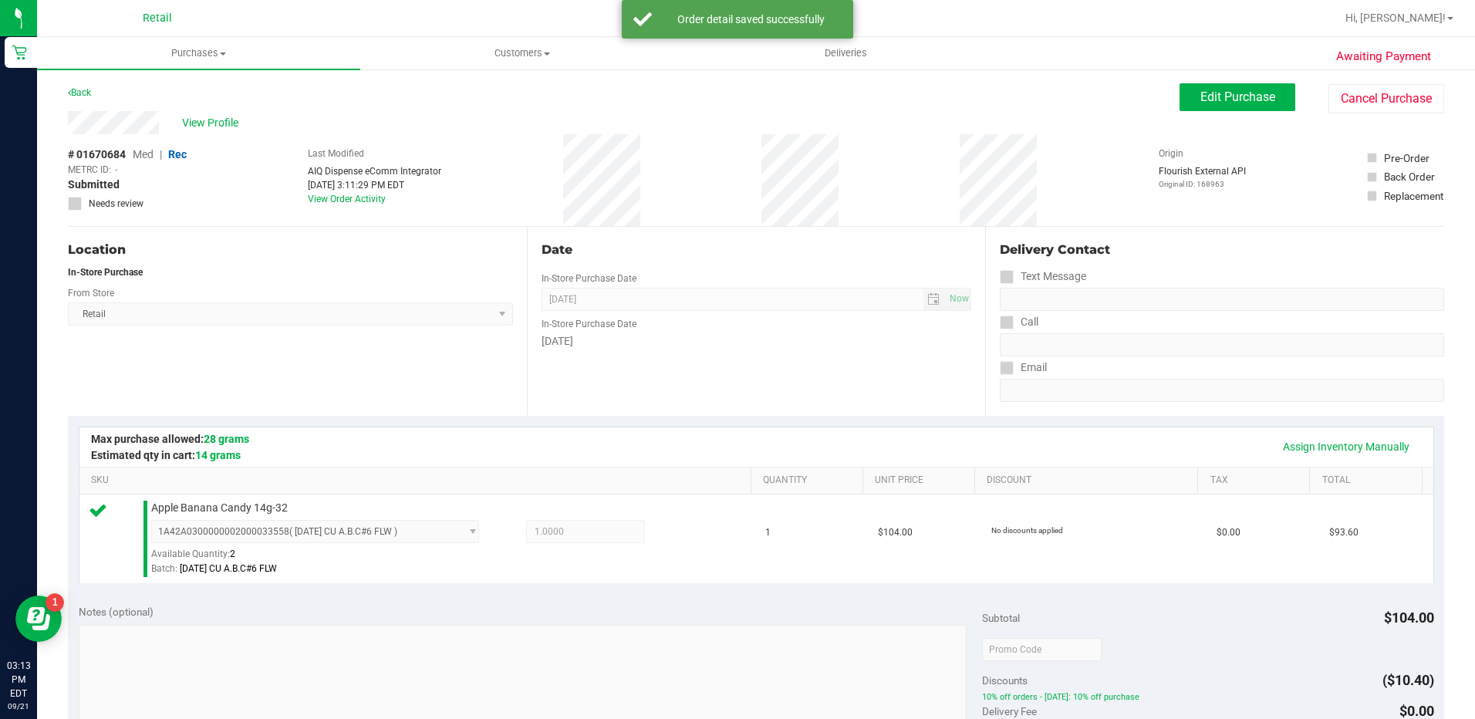
scroll to position [386, 0]
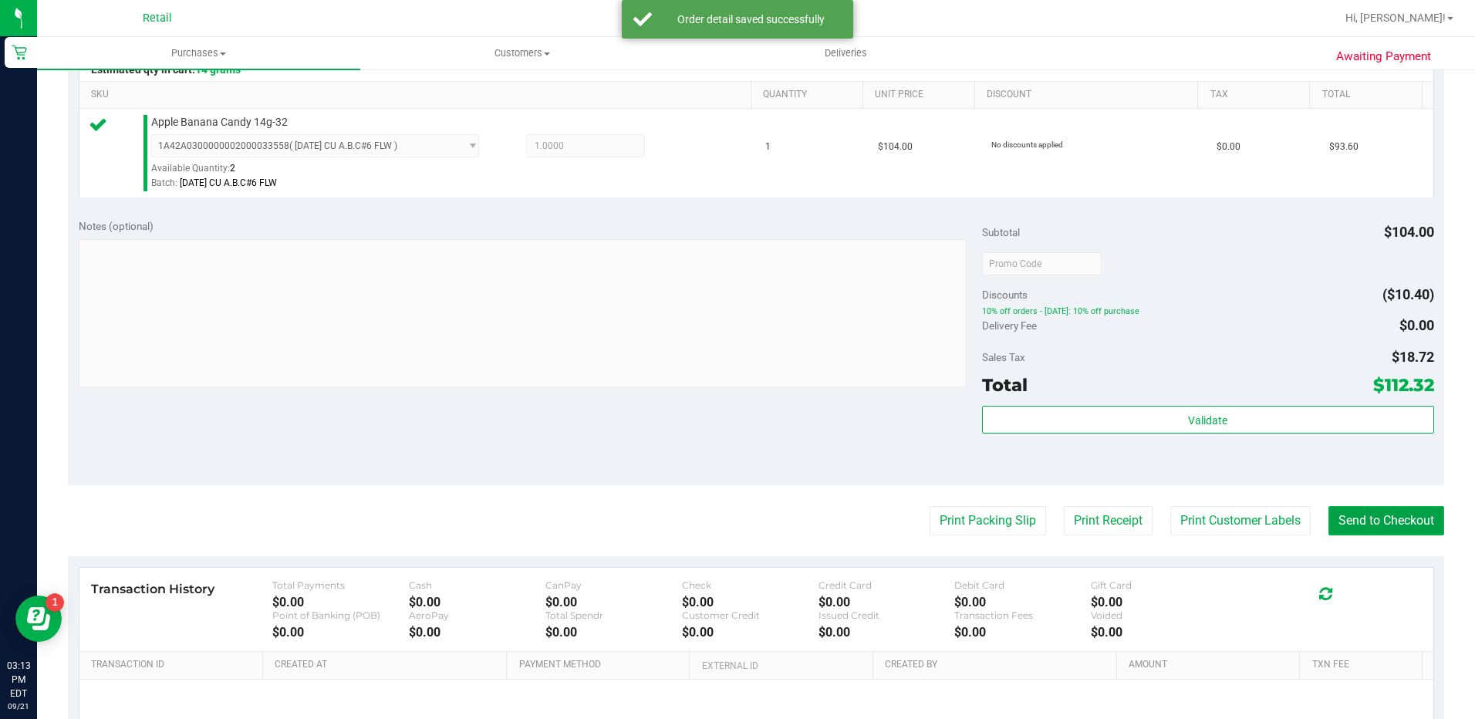
click at [1364, 516] on button "Send to Checkout" at bounding box center [1386, 520] width 116 height 29
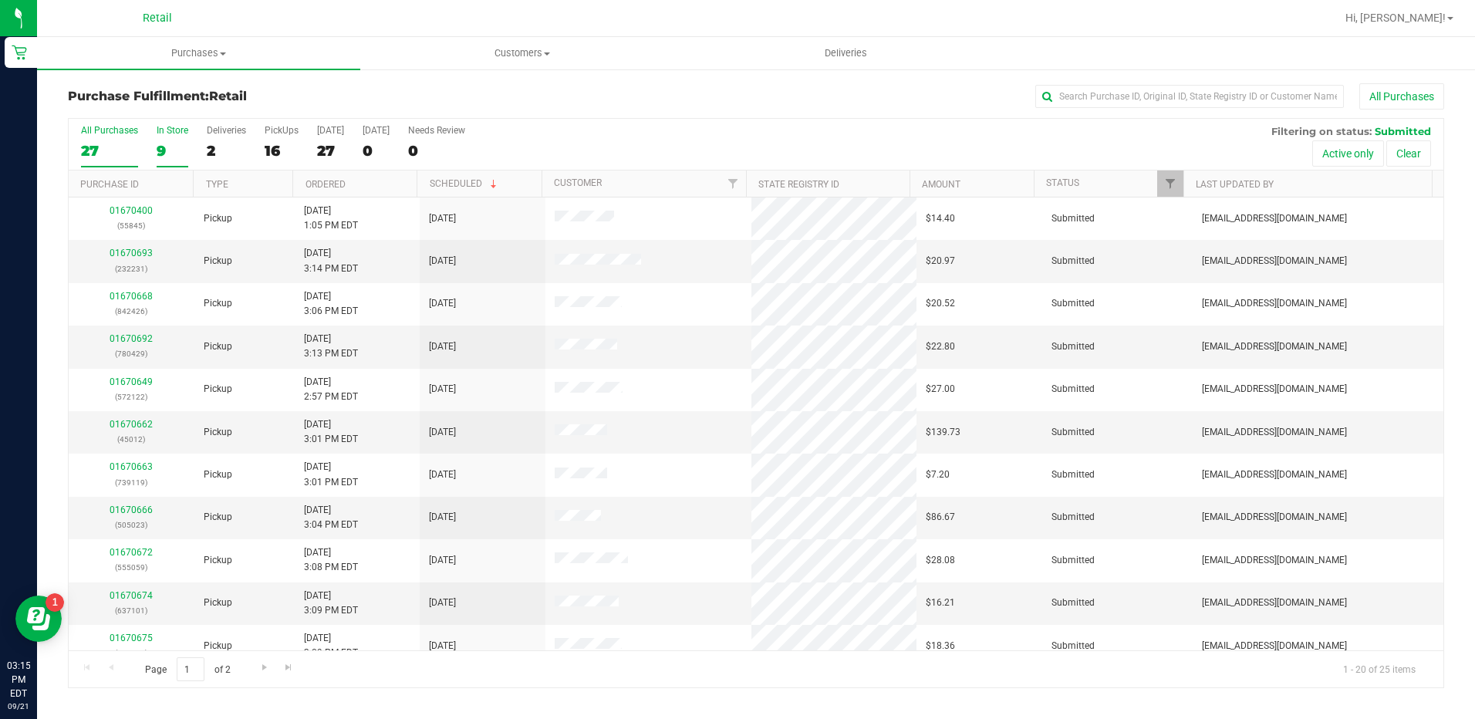
click at [157, 142] on div "9" at bounding box center [173, 151] width 32 height 18
click at [0, 0] on input "In Store 9" at bounding box center [0, 0] width 0 height 0
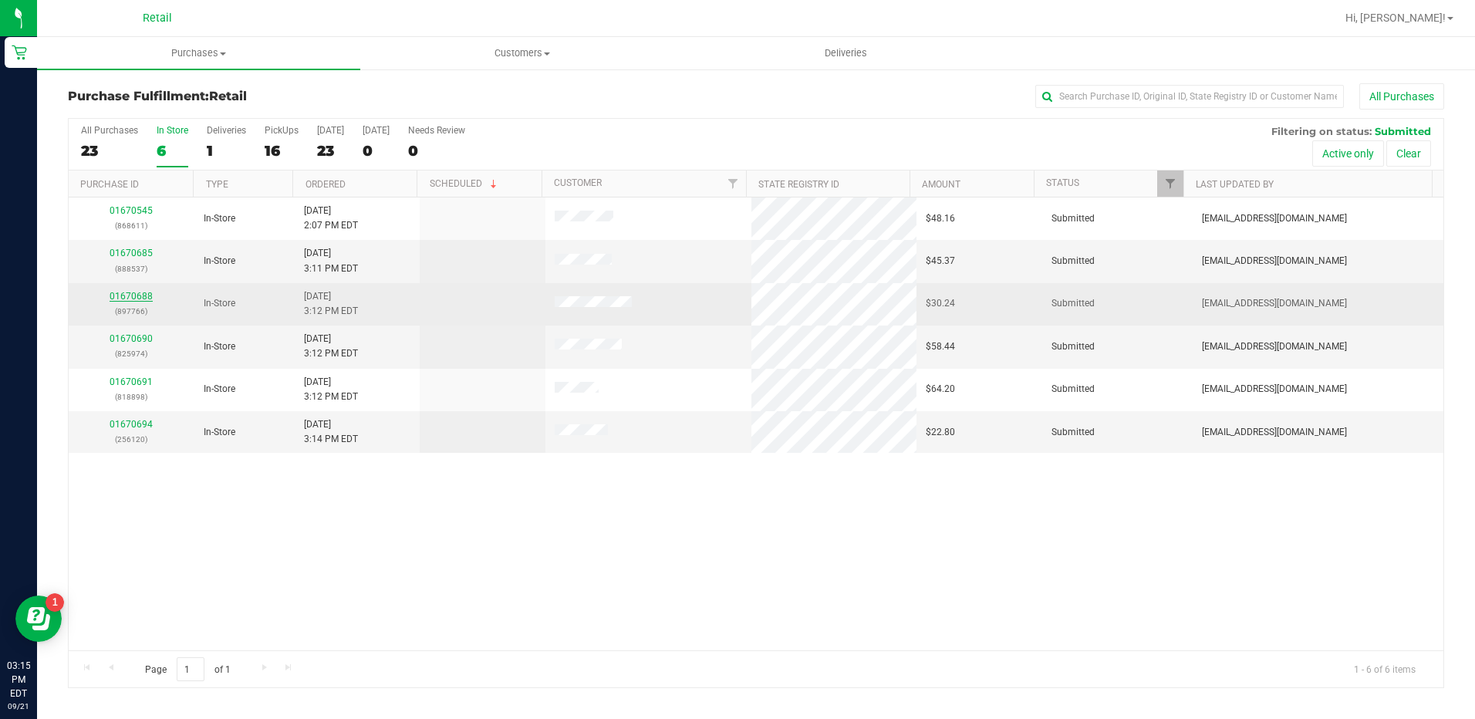
click at [126, 296] on link "01670688" at bounding box center [131, 296] width 43 height 11
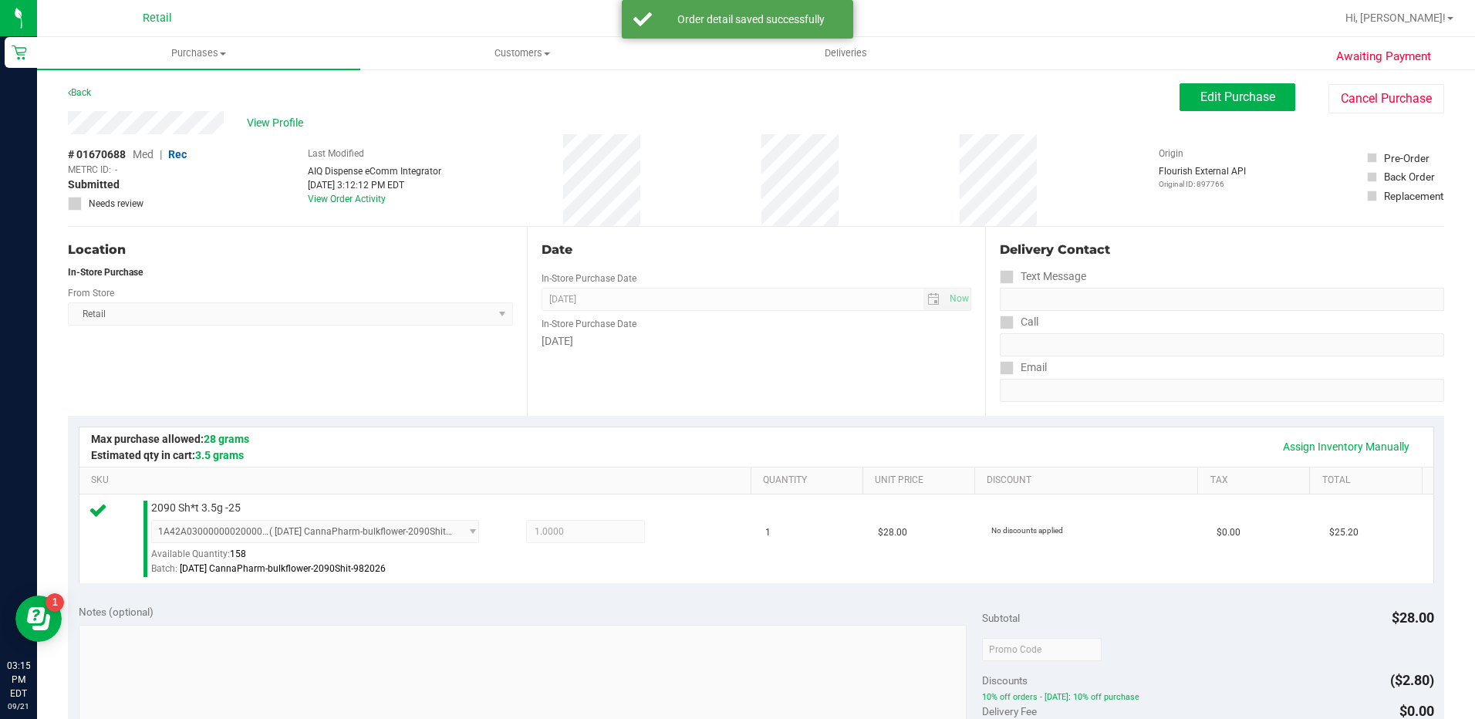
scroll to position [463, 0]
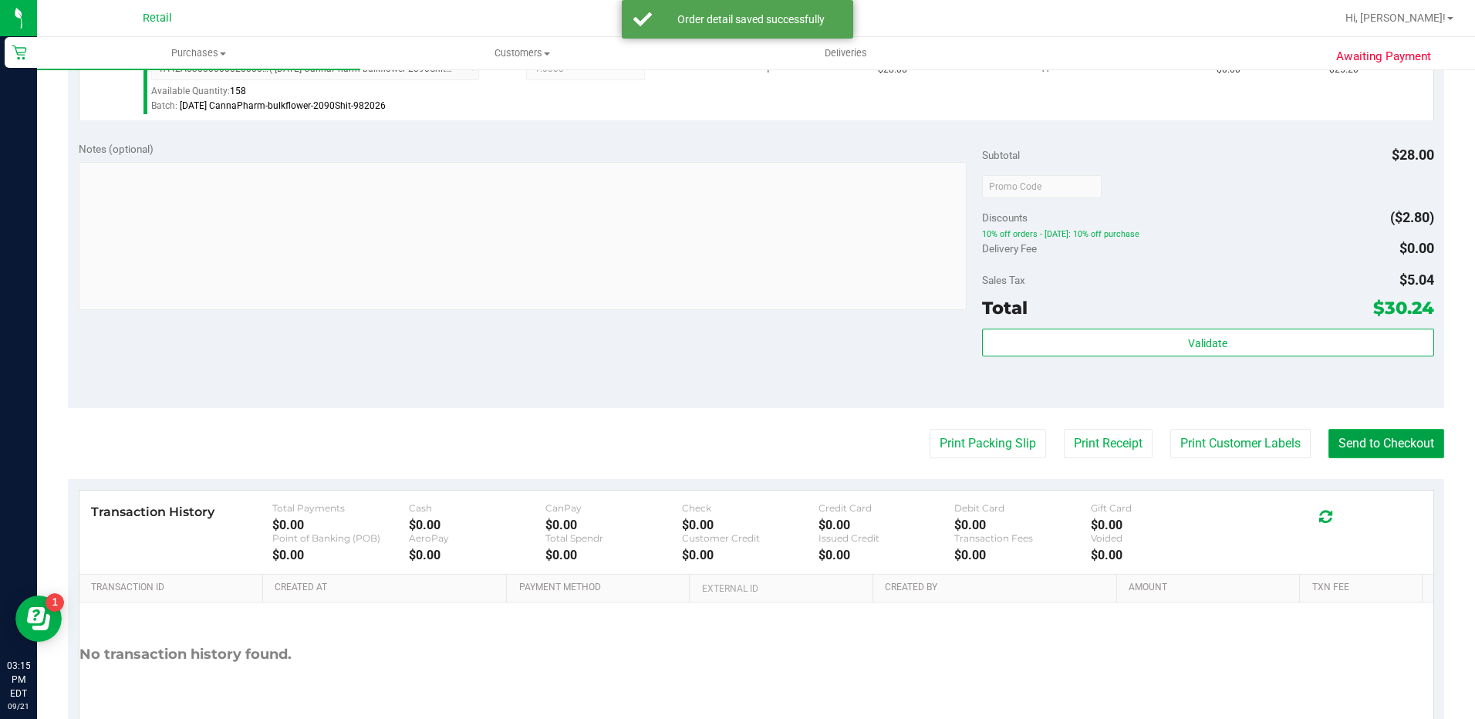
click at [1386, 449] on button "Send to Checkout" at bounding box center [1386, 443] width 116 height 29
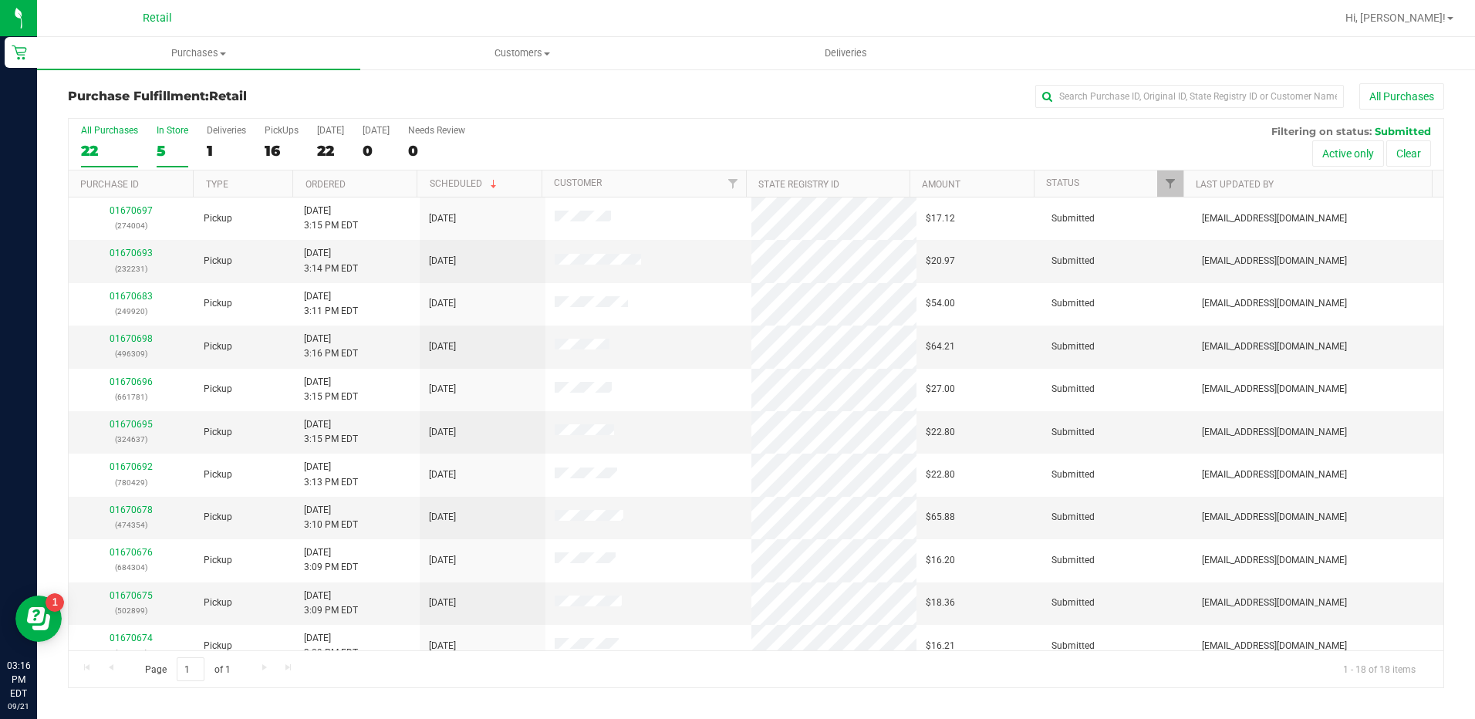
click at [170, 136] on label "In Store 5" at bounding box center [173, 146] width 32 height 42
click at [0, 0] on input "In Store 5" at bounding box center [0, 0] width 0 height 0
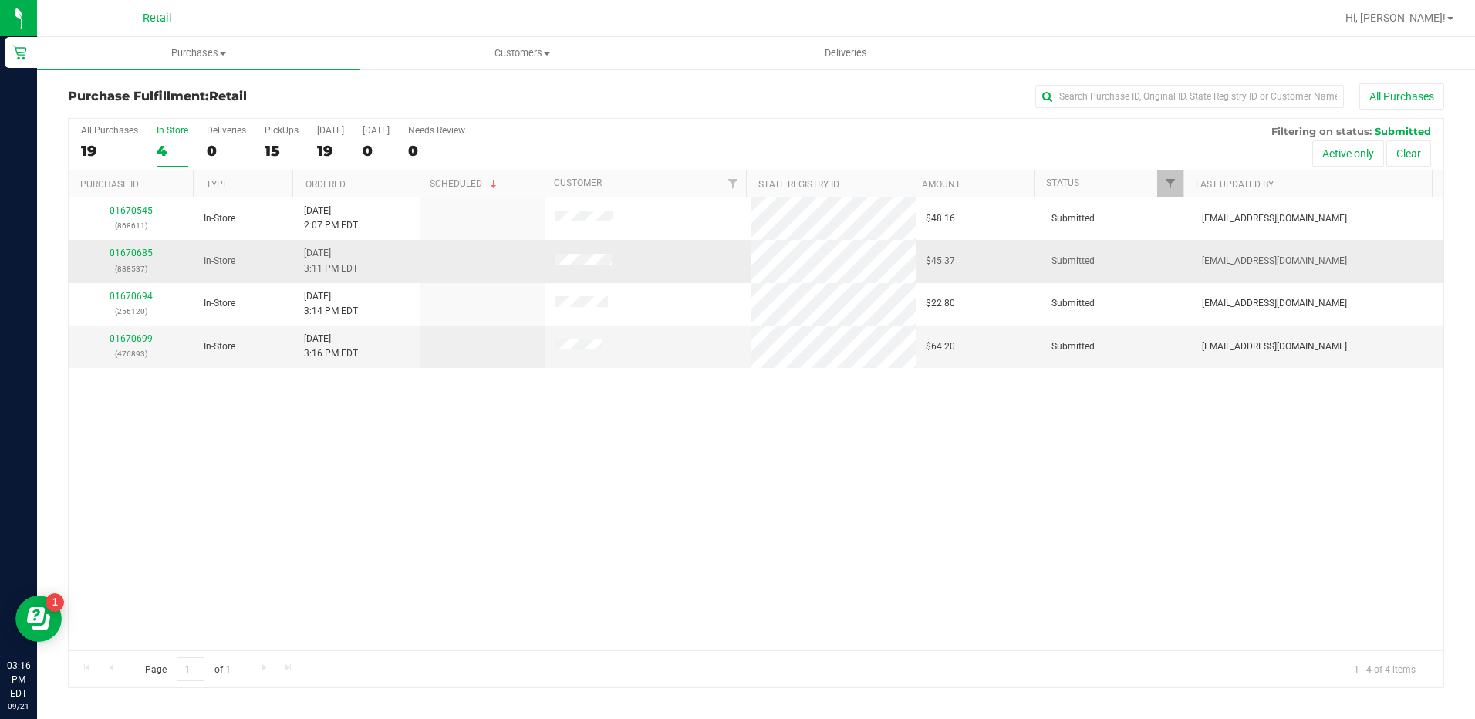
click at [138, 255] on link "01670685" at bounding box center [131, 253] width 43 height 11
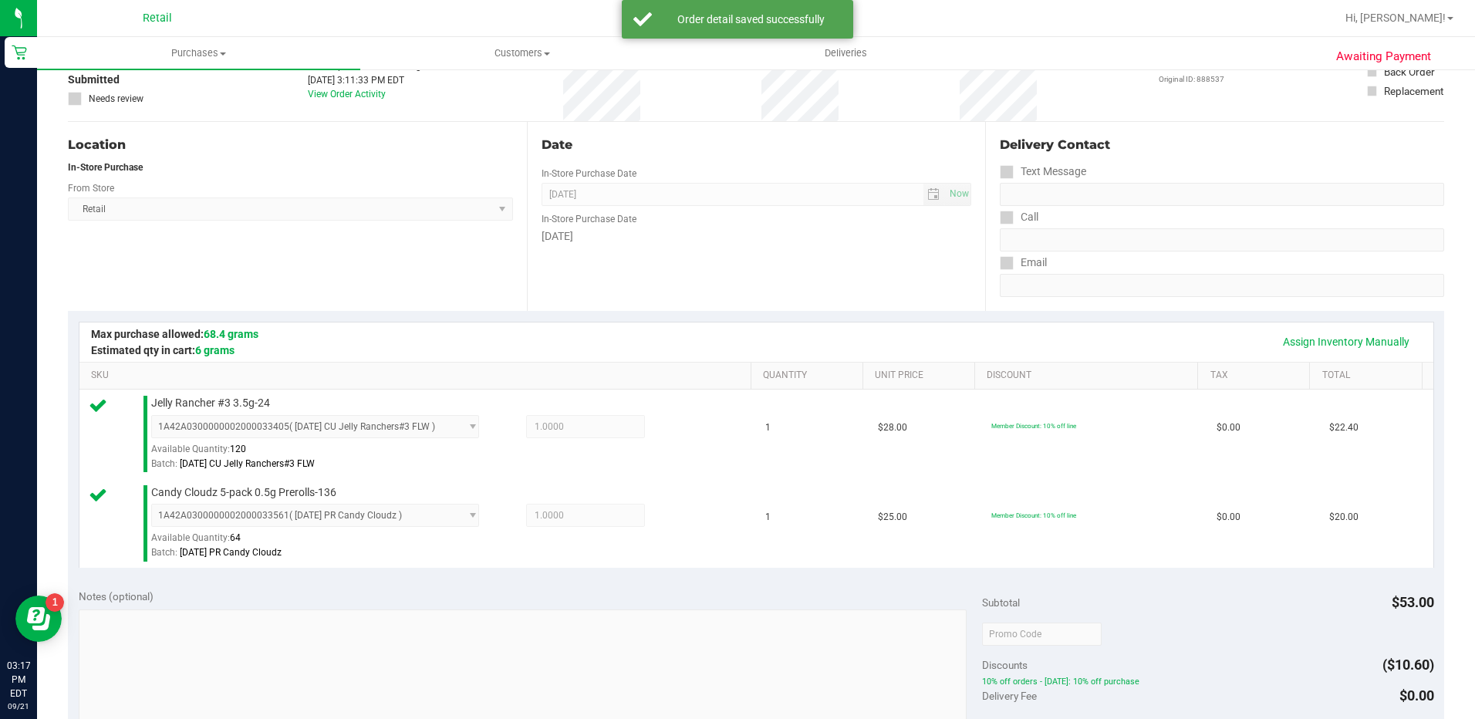
scroll to position [386, 0]
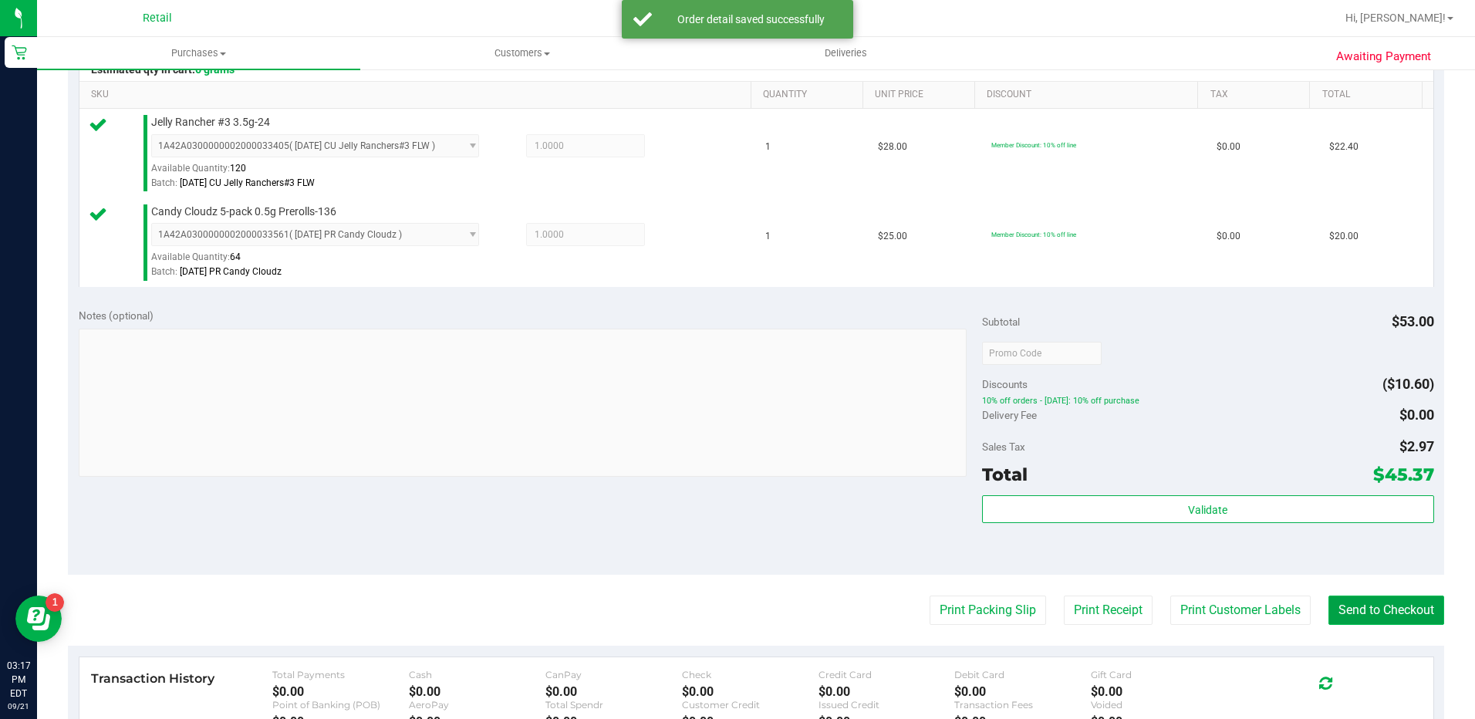
click at [1366, 613] on button "Send to Checkout" at bounding box center [1386, 609] width 116 height 29
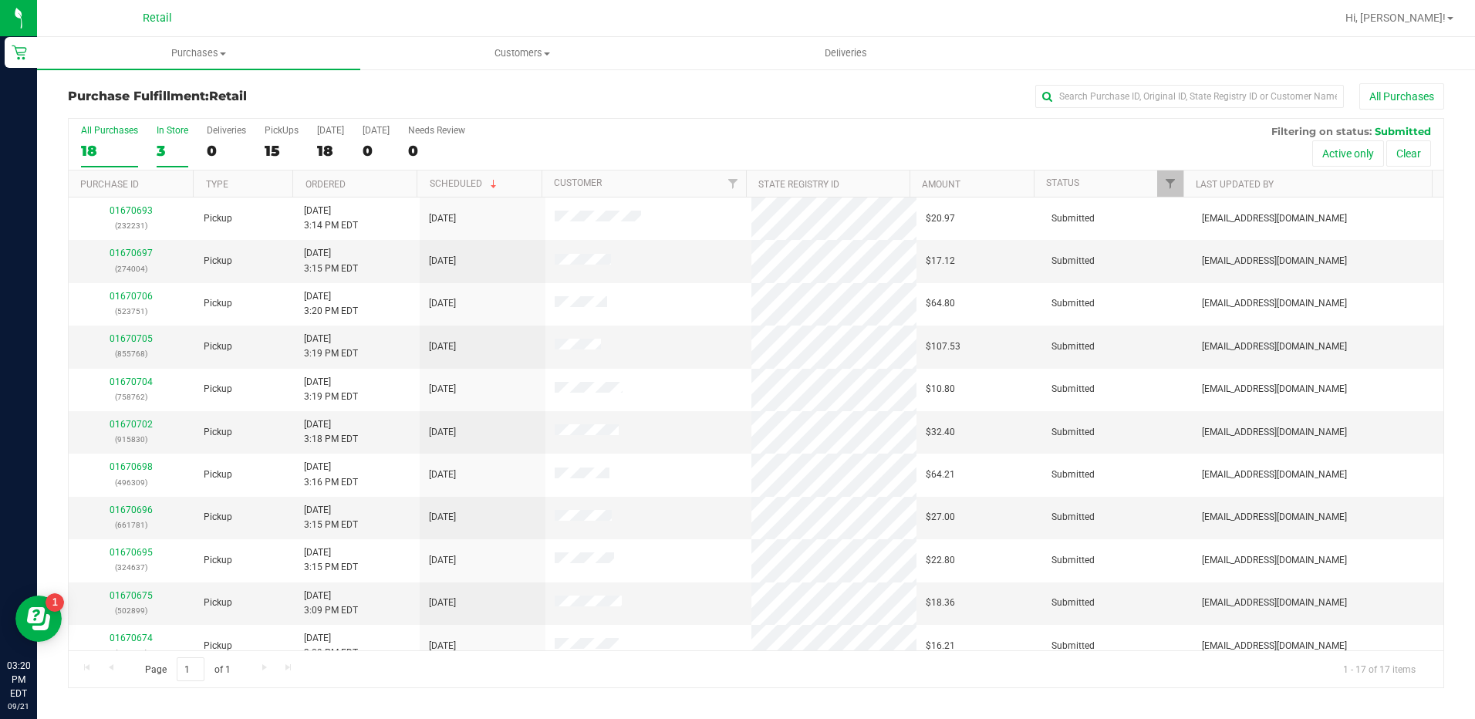
click at [166, 143] on div "3" at bounding box center [173, 151] width 32 height 18
click at [0, 0] on input "In Store 3" at bounding box center [0, 0] width 0 height 0
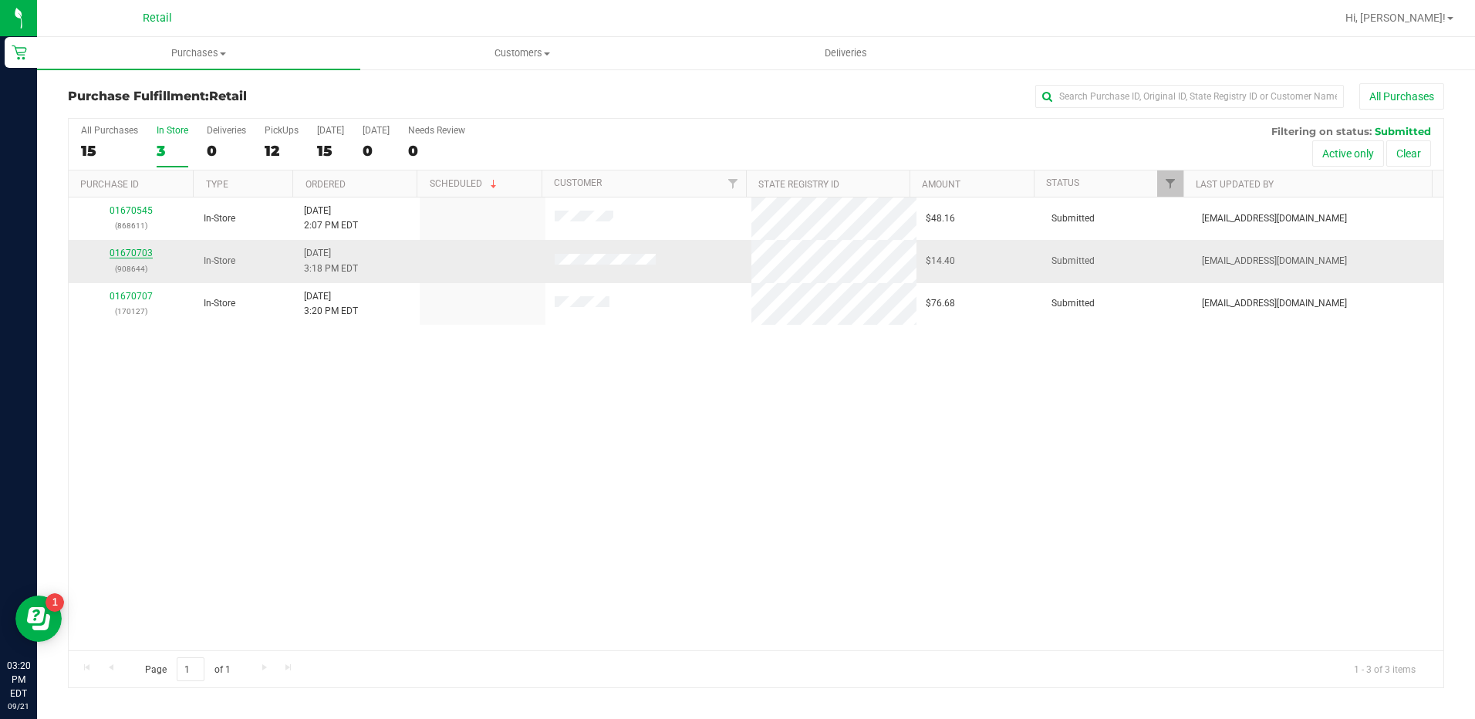
click at [140, 250] on link "01670703" at bounding box center [131, 253] width 43 height 11
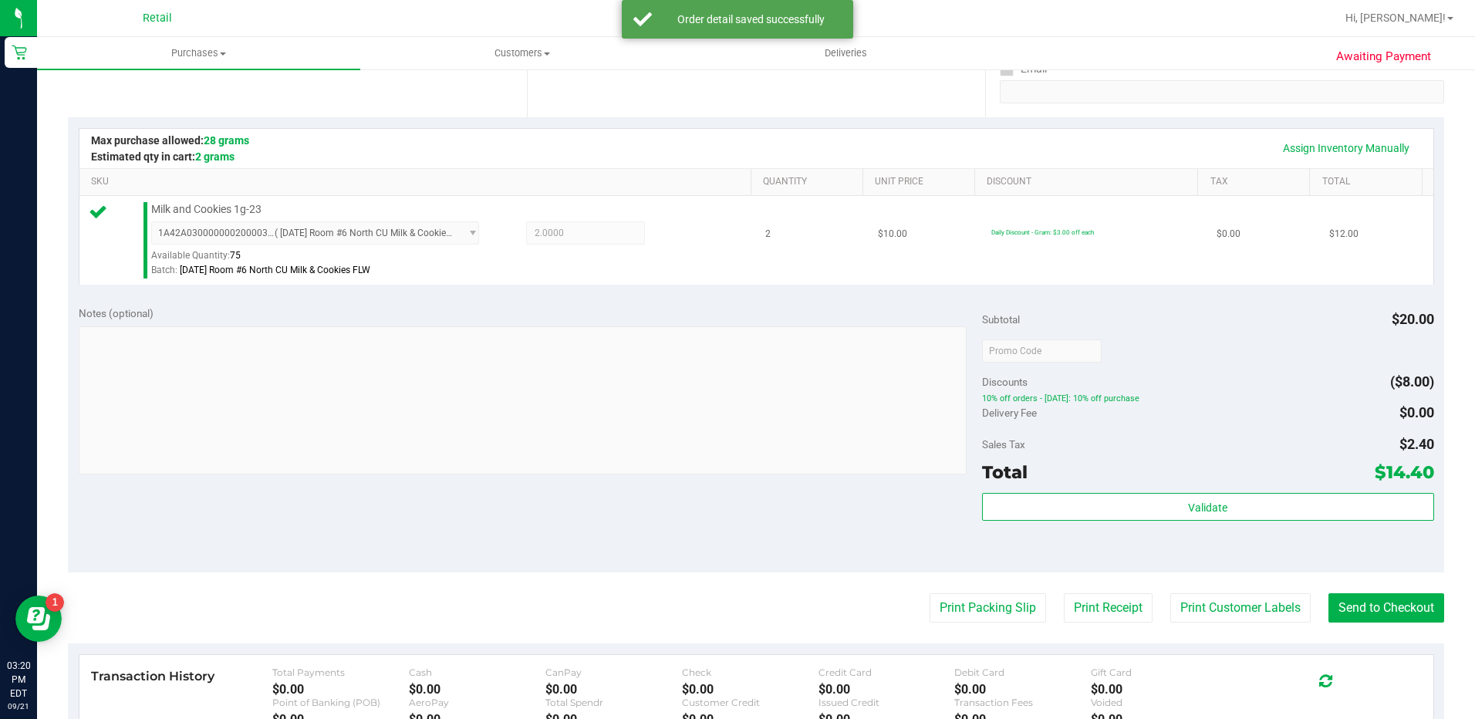
scroll to position [463, 0]
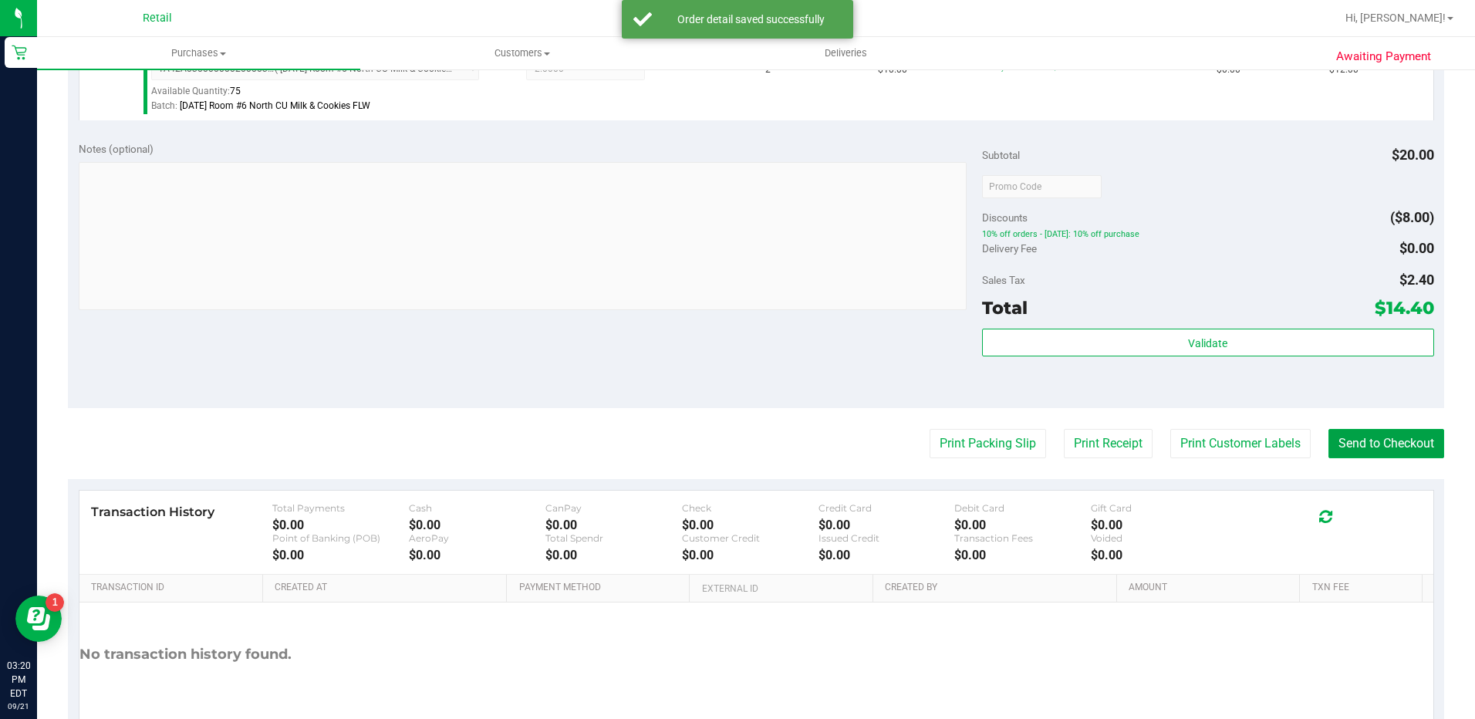
click at [1379, 435] on button "Send to Checkout" at bounding box center [1386, 443] width 116 height 29
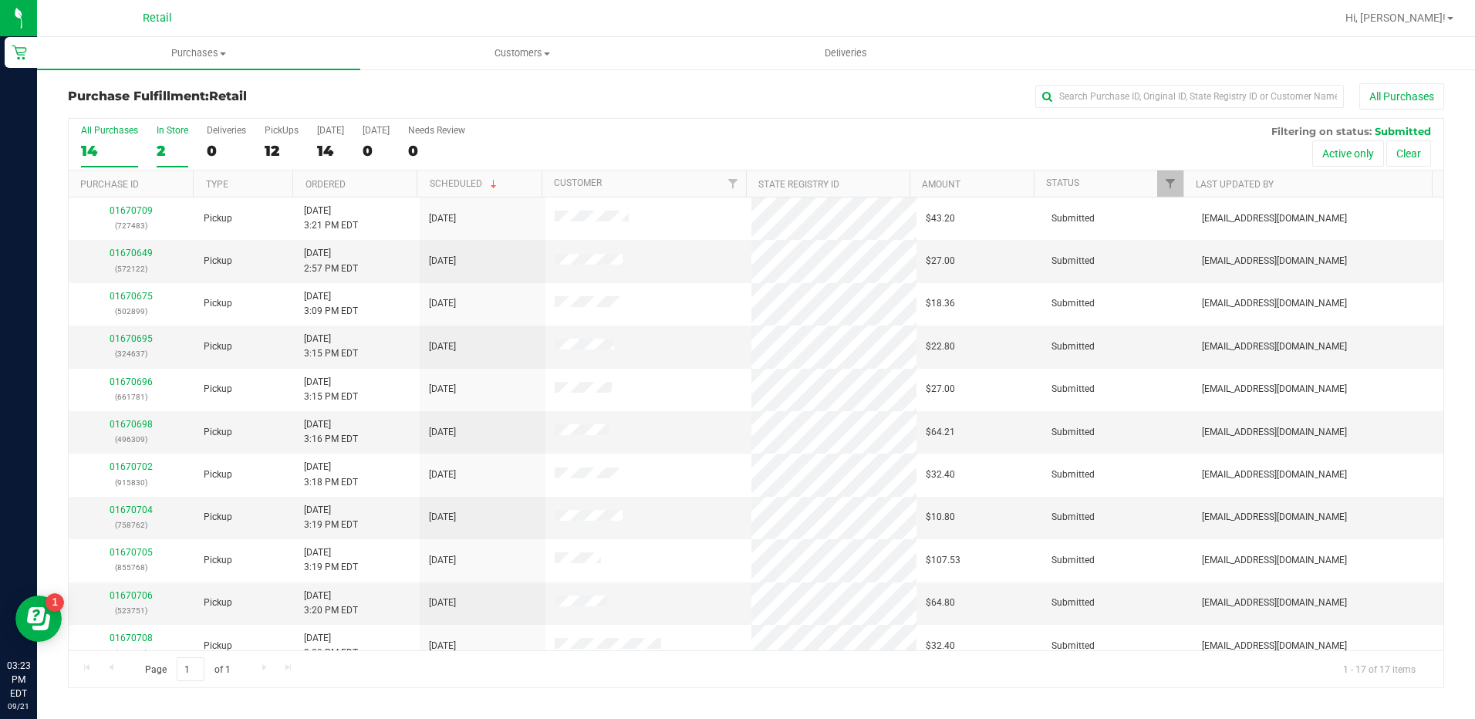
click at [174, 138] on label "In Store 2" at bounding box center [173, 146] width 32 height 42
click at [0, 0] on input "In Store 2" at bounding box center [0, 0] width 0 height 0
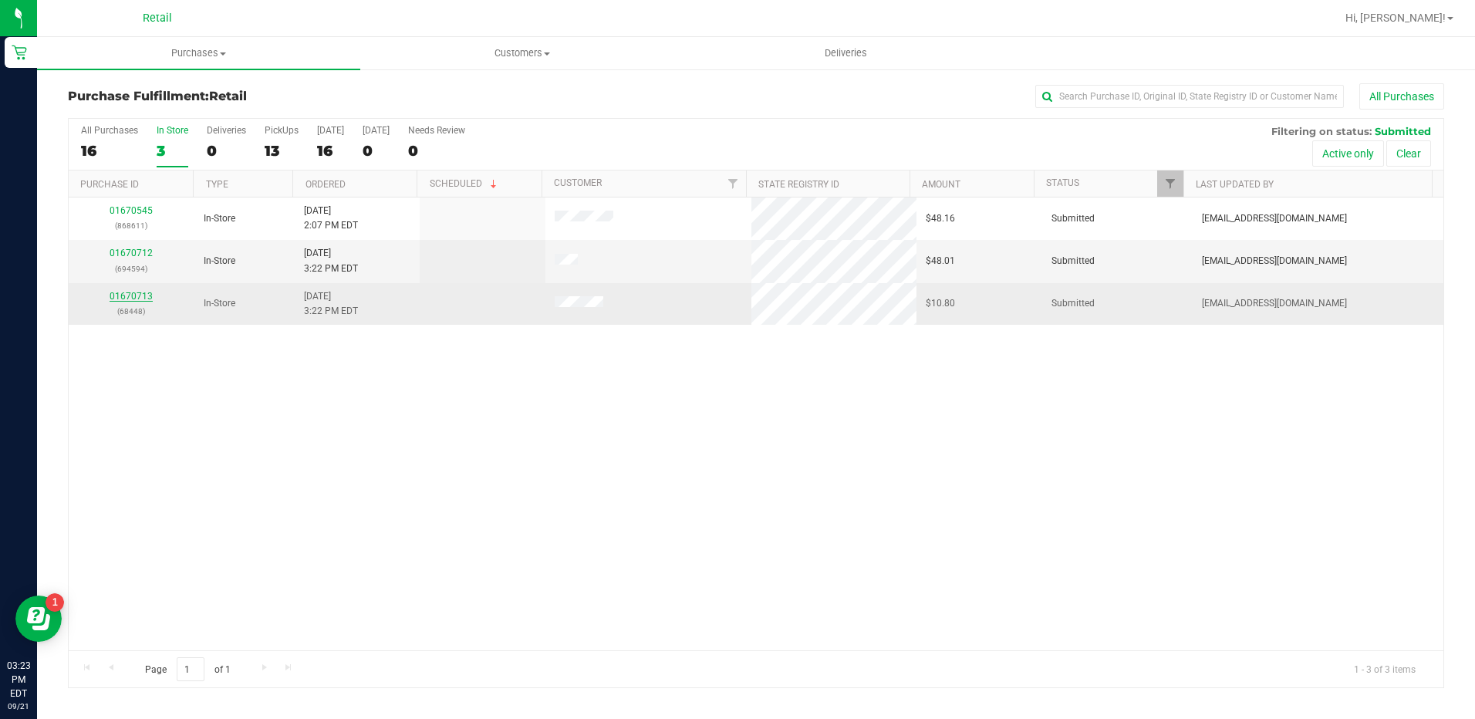
click at [130, 301] on link "01670713" at bounding box center [131, 296] width 43 height 11
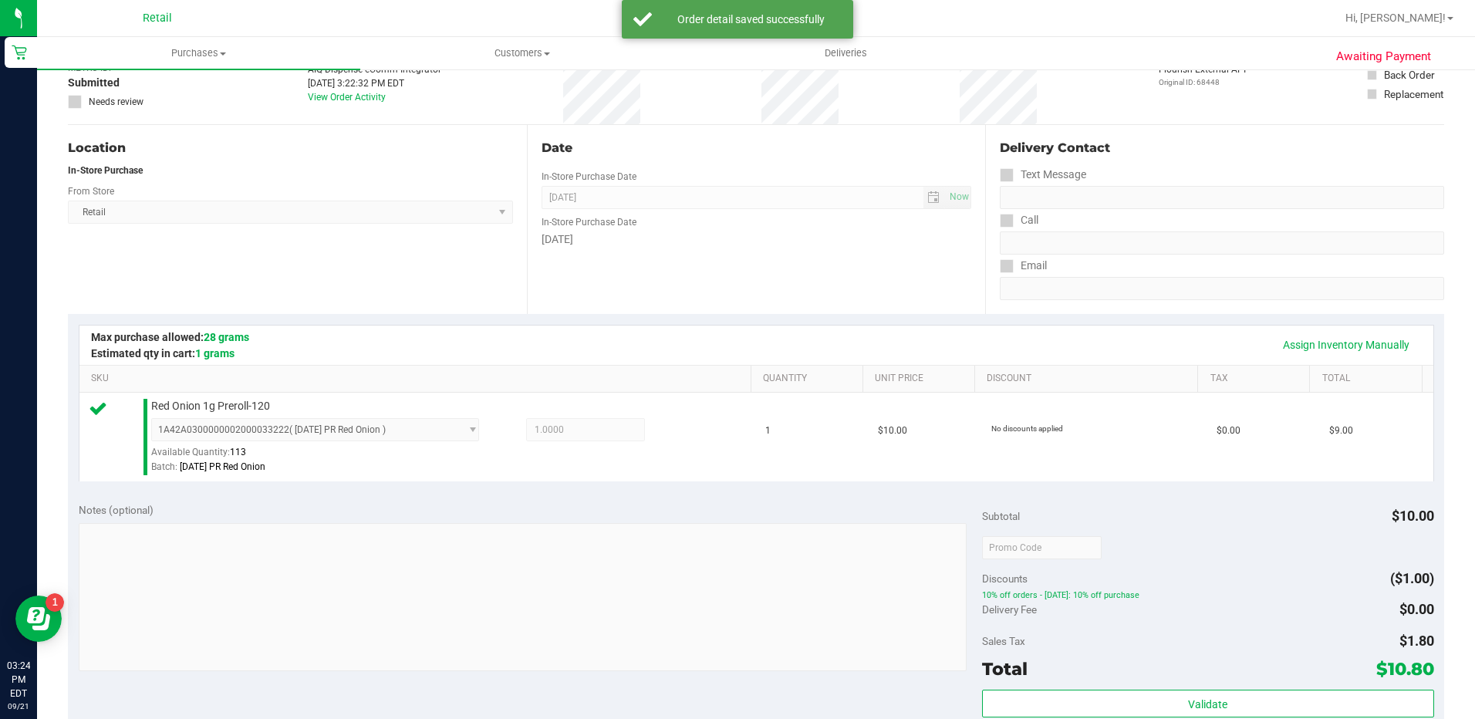
scroll to position [308, 0]
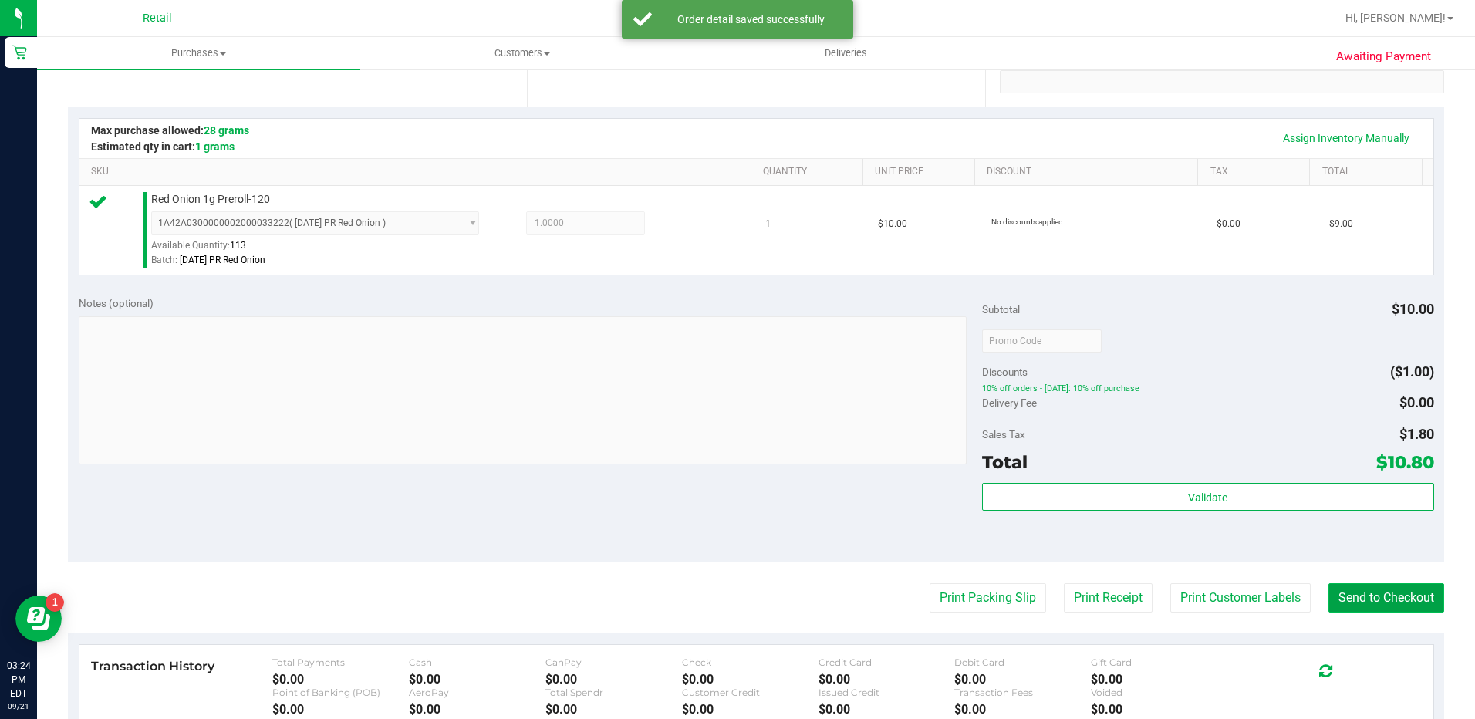
click at [1428, 596] on button "Send to Checkout" at bounding box center [1386, 597] width 116 height 29
